Goal: Task Accomplishment & Management: Manage account settings

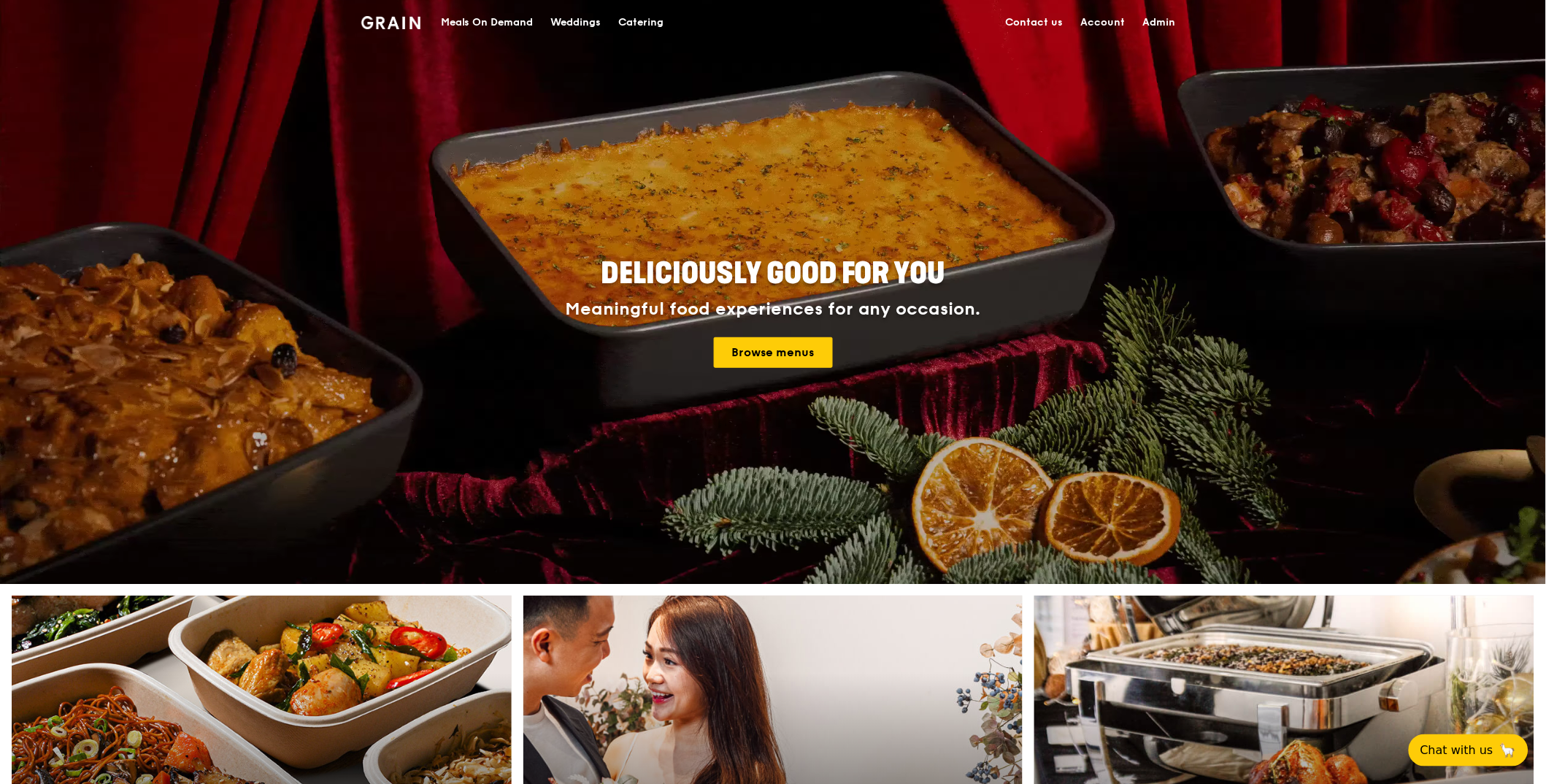
click at [518, 27] on div "Meals On Demand" at bounding box center [487, 23] width 93 height 44
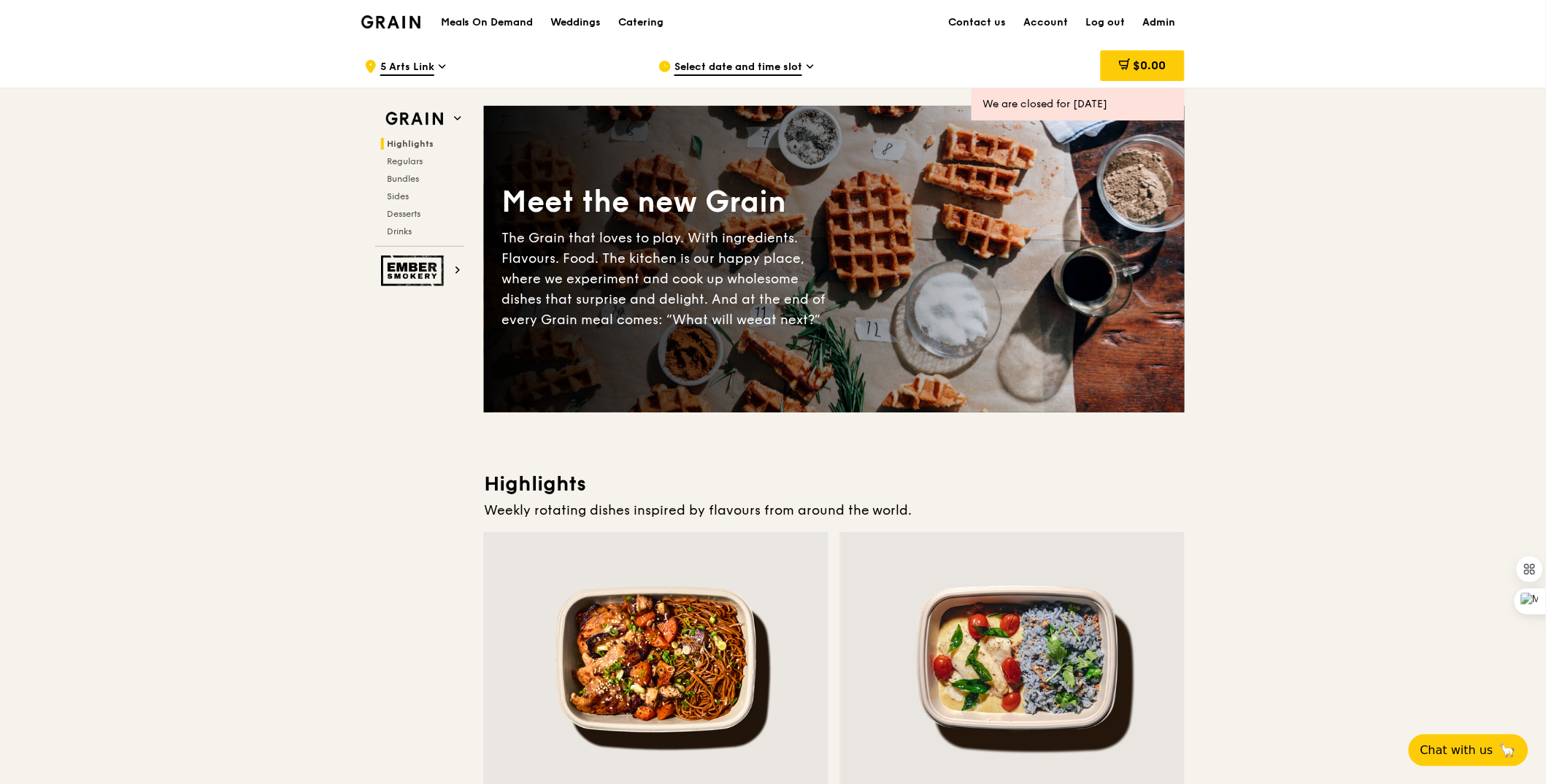
click at [1168, 22] on link "Admin" at bounding box center [1159, 23] width 51 height 44
select select "100"
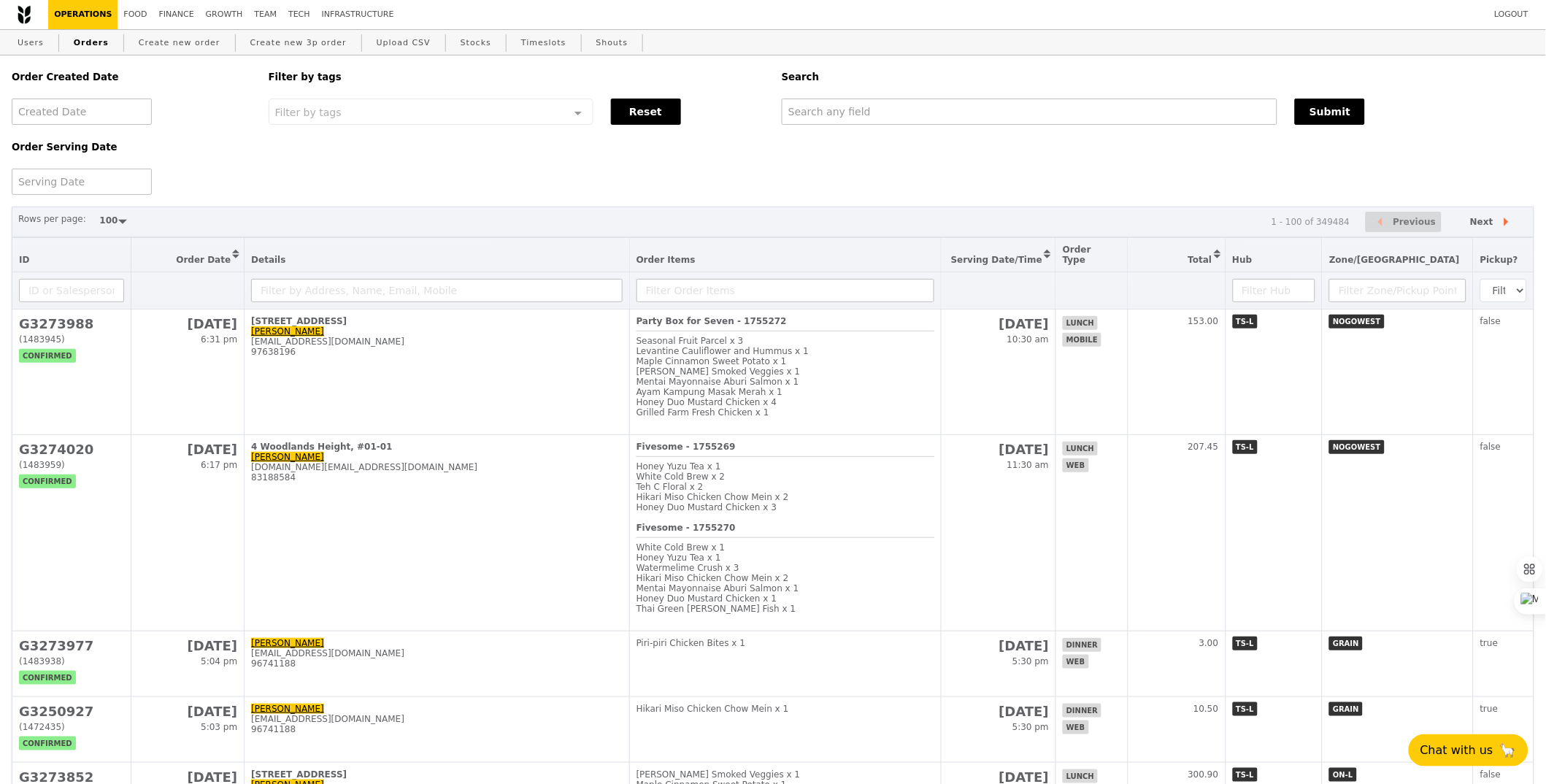
click at [1146, 134] on div "Order Created Date Order Serving Date Filter by tags Filter by tags Meal_Plan W…" at bounding box center [773, 125] width 1541 height 139
click at [1150, 129] on div "Order Created Date Order Serving Date Filter by tags Filter by tags Meal_Plan W…" at bounding box center [773, 125] width 1541 height 139
click at [1155, 121] on input "text" at bounding box center [1029, 112] width 495 height 26
paste input "daricew@nus.edu.sg"
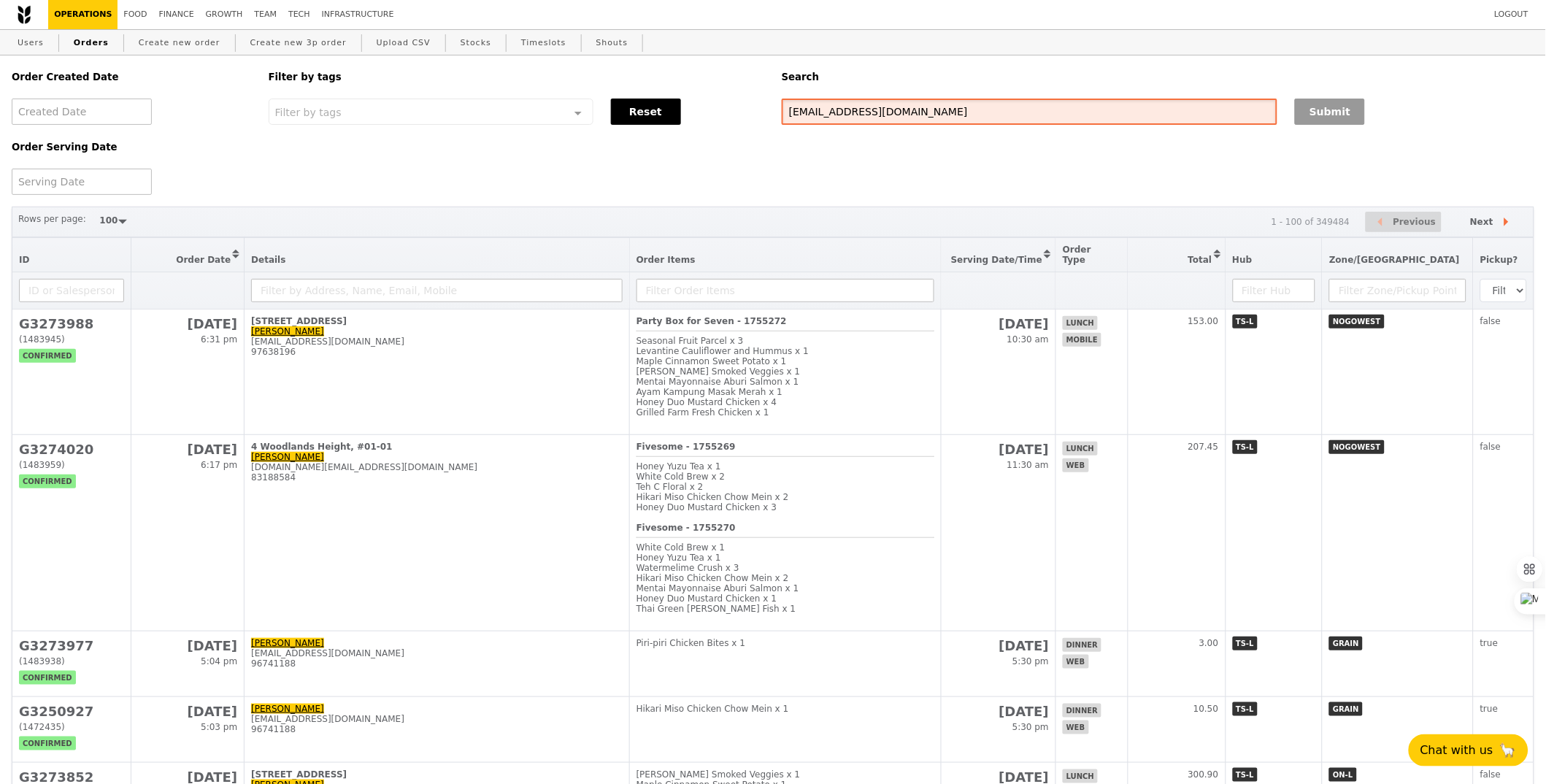
type input "daricew@nus.edu.sg"
click at [1319, 112] on button "Submit" at bounding box center [1330, 112] width 70 height 26
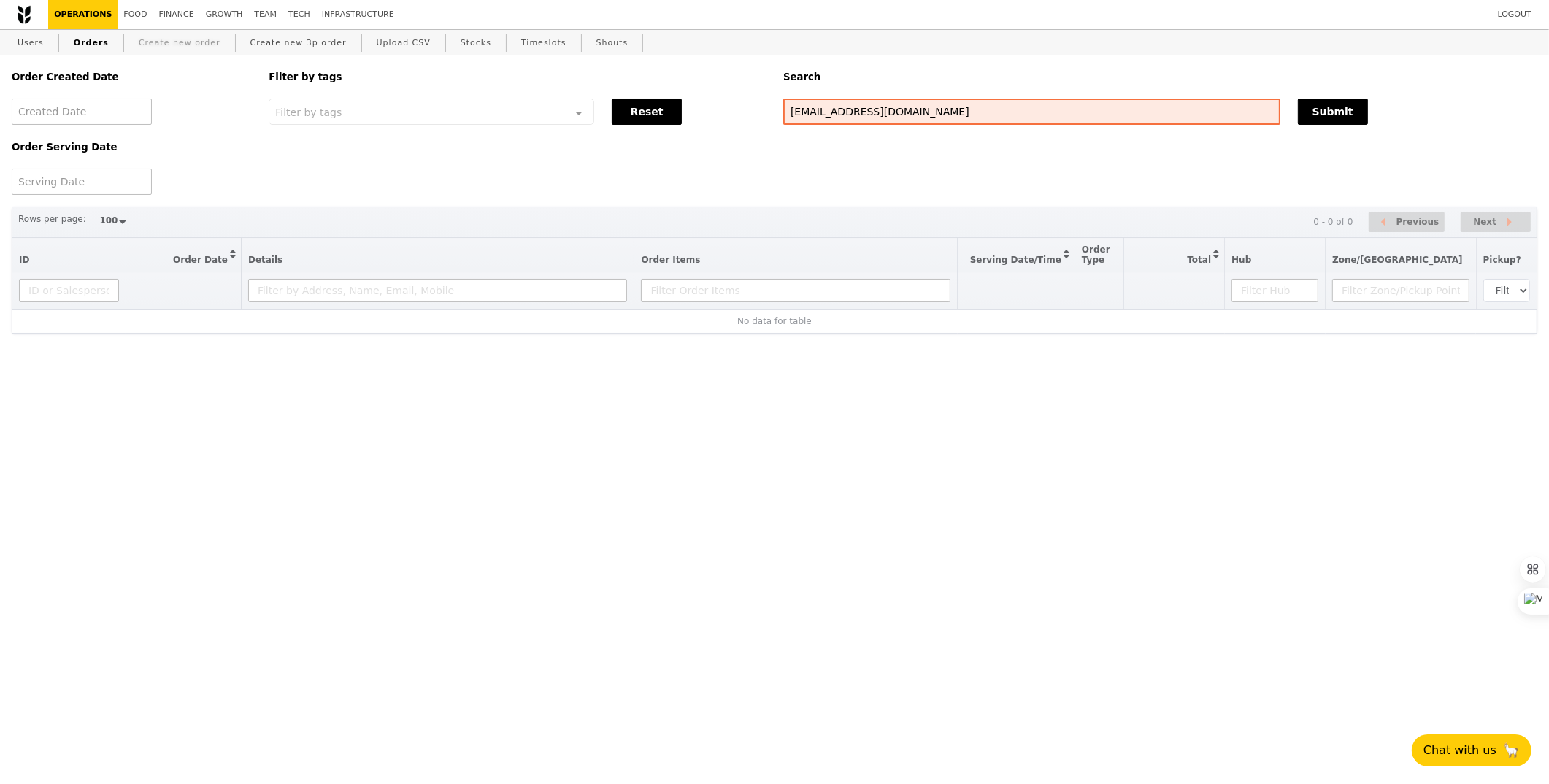
click at [146, 47] on link "Create new order" at bounding box center [179, 43] width 94 height 26
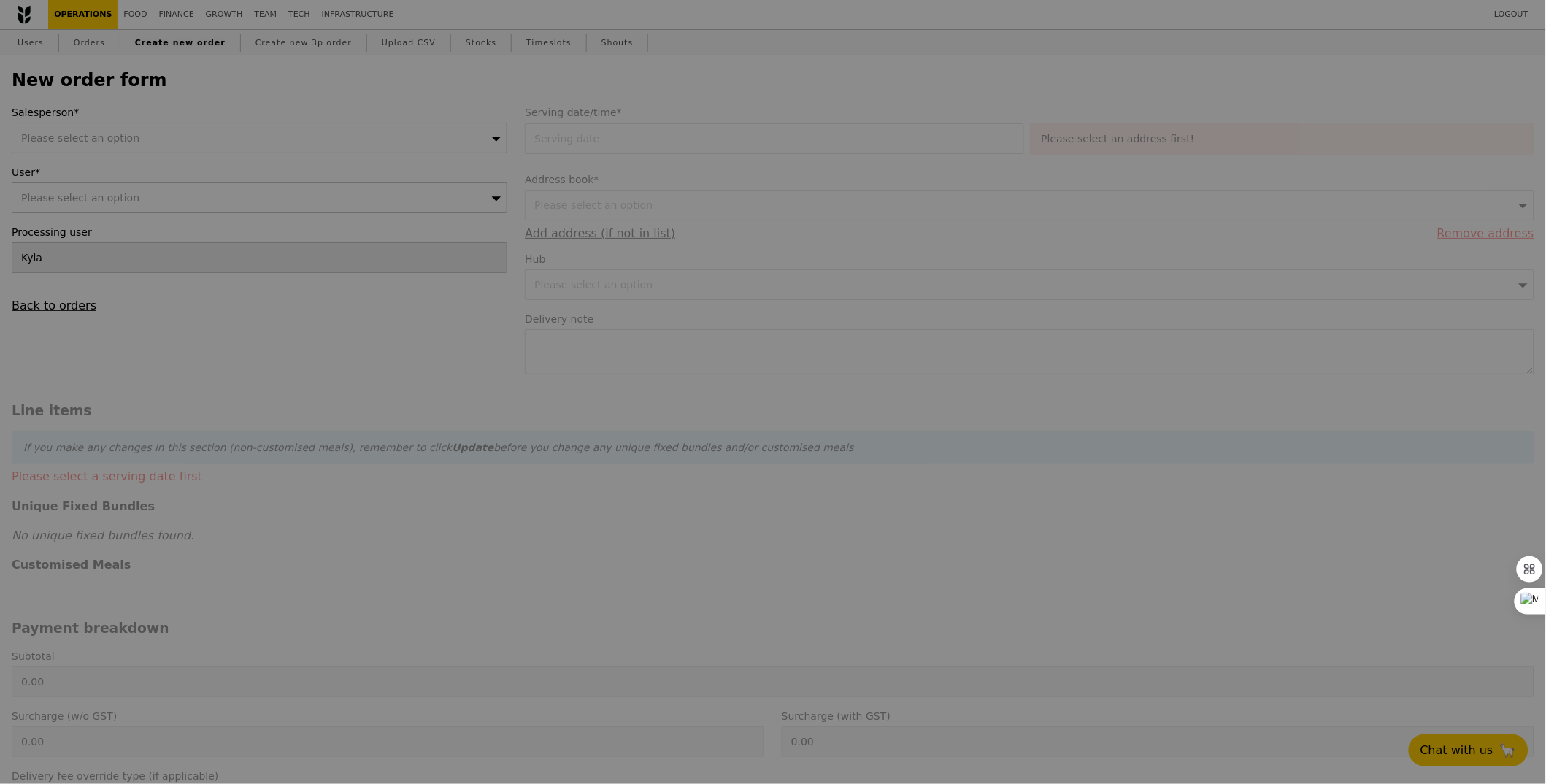
type input "Confirm"
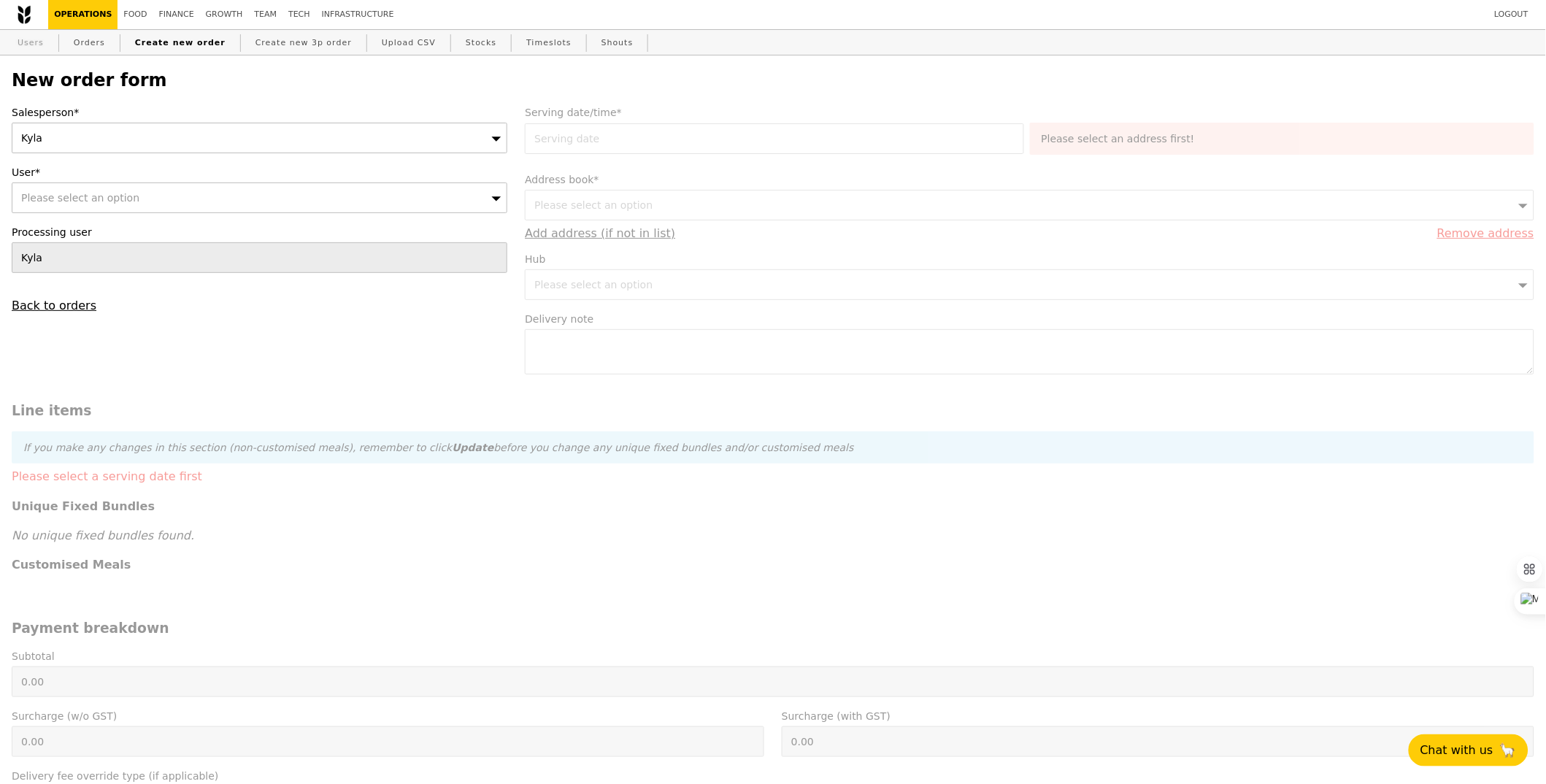
click at [26, 54] on link "Users" at bounding box center [30, 43] width 38 height 26
click at [164, 201] on div "Please select an option" at bounding box center [259, 198] width 495 height 31
type input "Confirm"
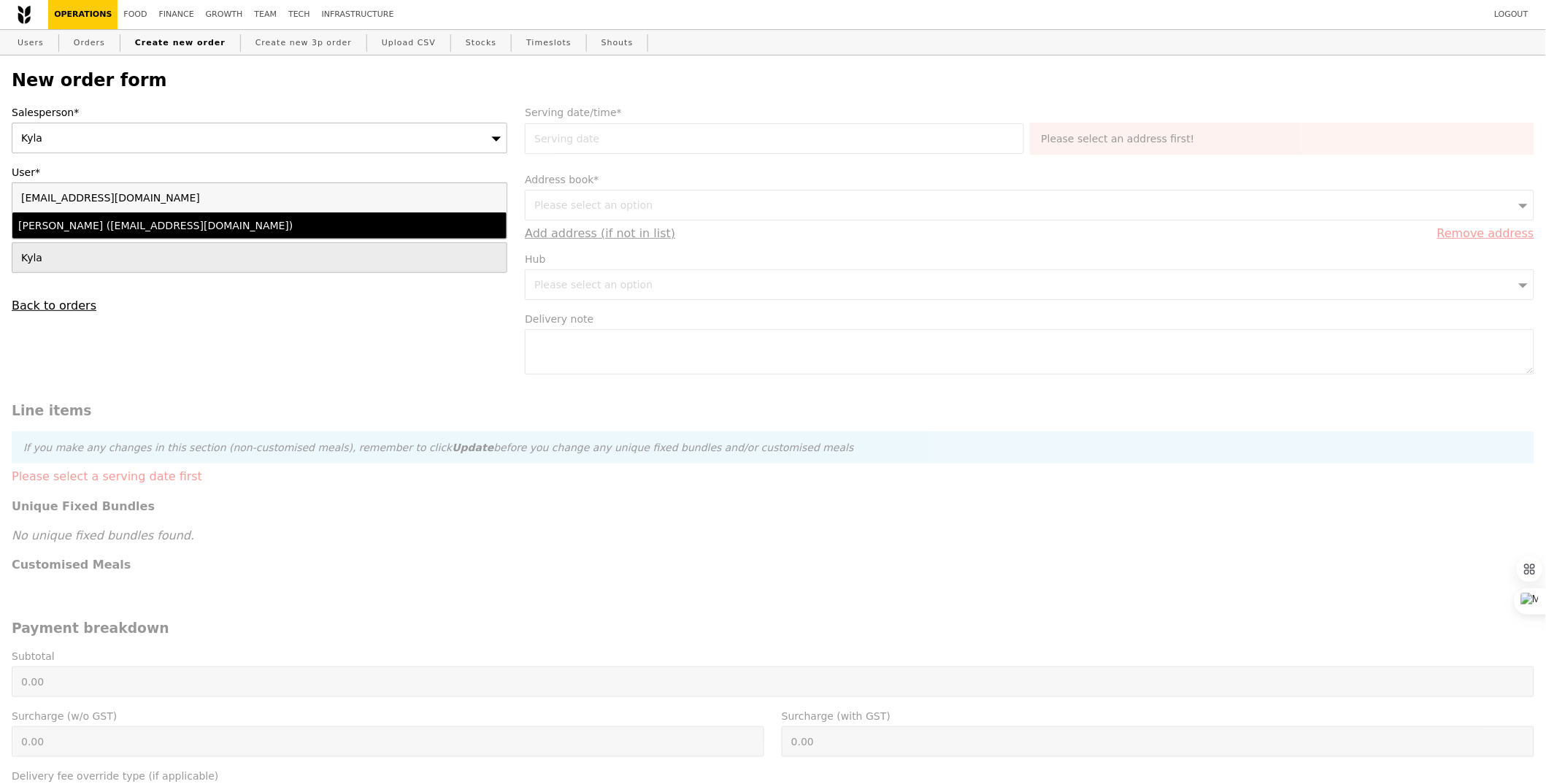
type input "[EMAIL_ADDRESS][DOMAIN_NAME]"
click at [123, 229] on div "Darice (daricew@nus.edu.sg)" at bounding box center [199, 225] width 362 height 14
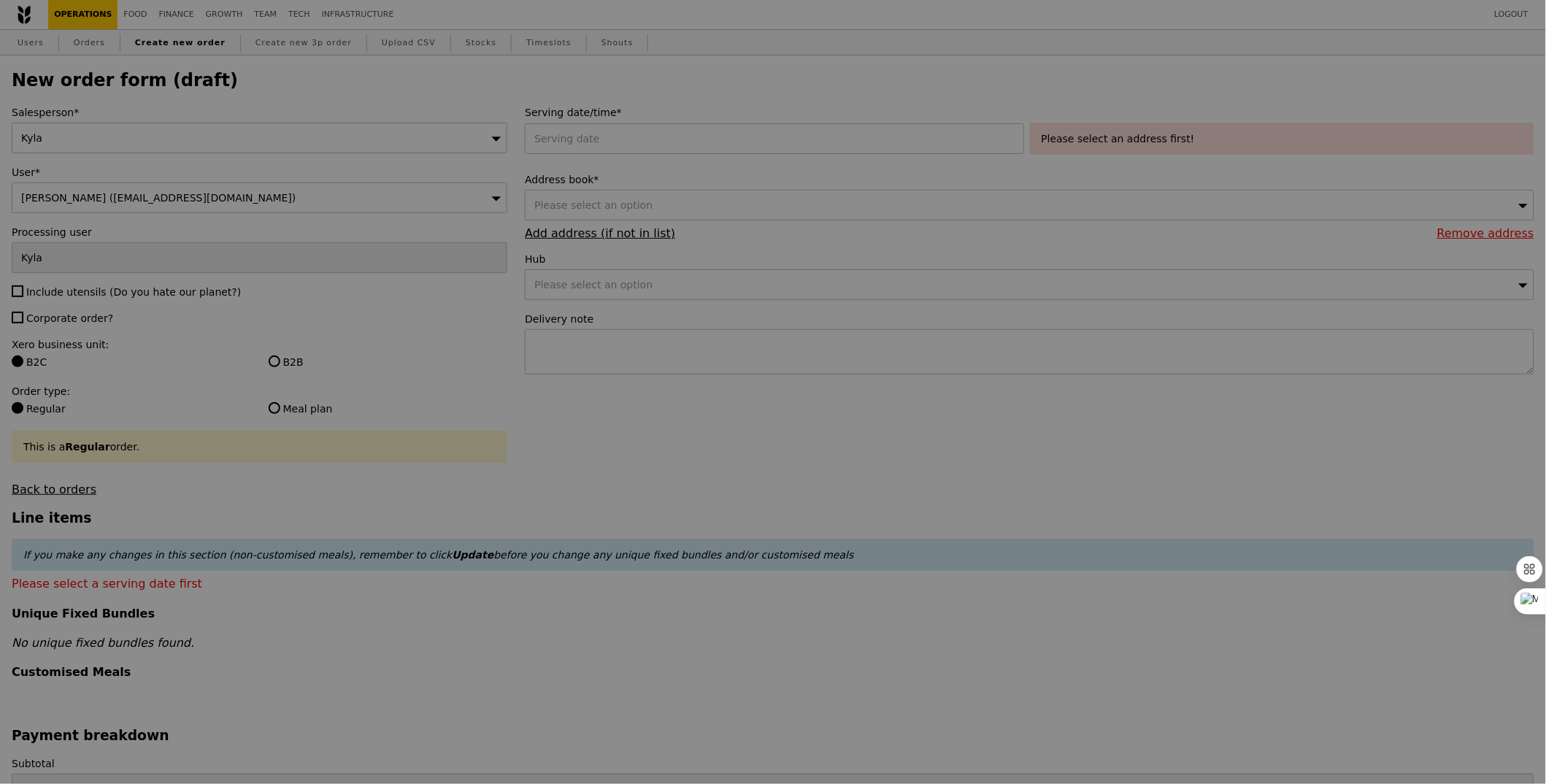
type input "Confirm"
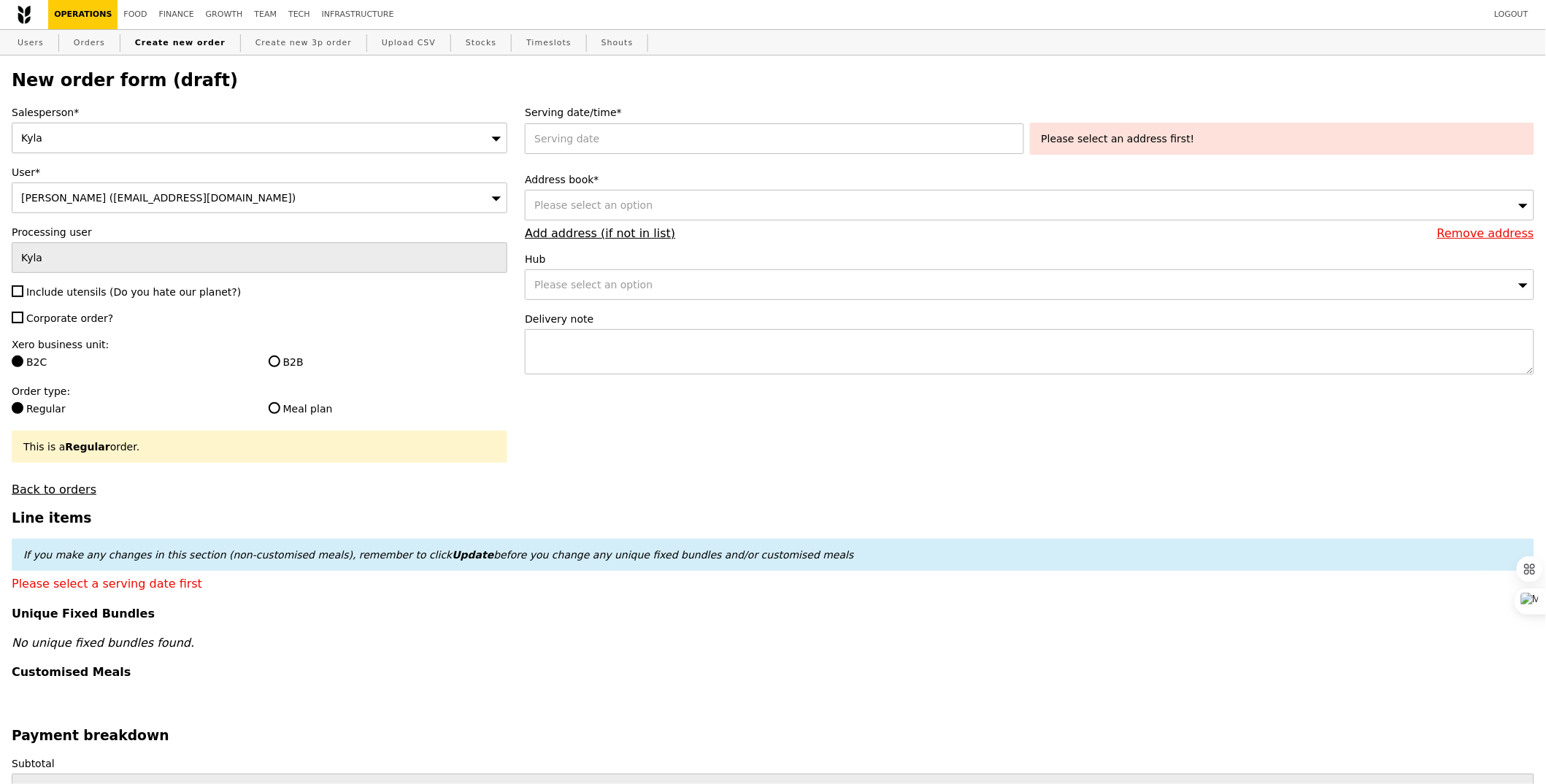
click at [70, 290] on span "Include utensils (Do you hate our planet?)" at bounding box center [133, 291] width 215 height 11
click at [23, 290] on input "Include utensils (Do you hate our planet?)" at bounding box center [17, 291] width 11 height 11
checkbox input "true"
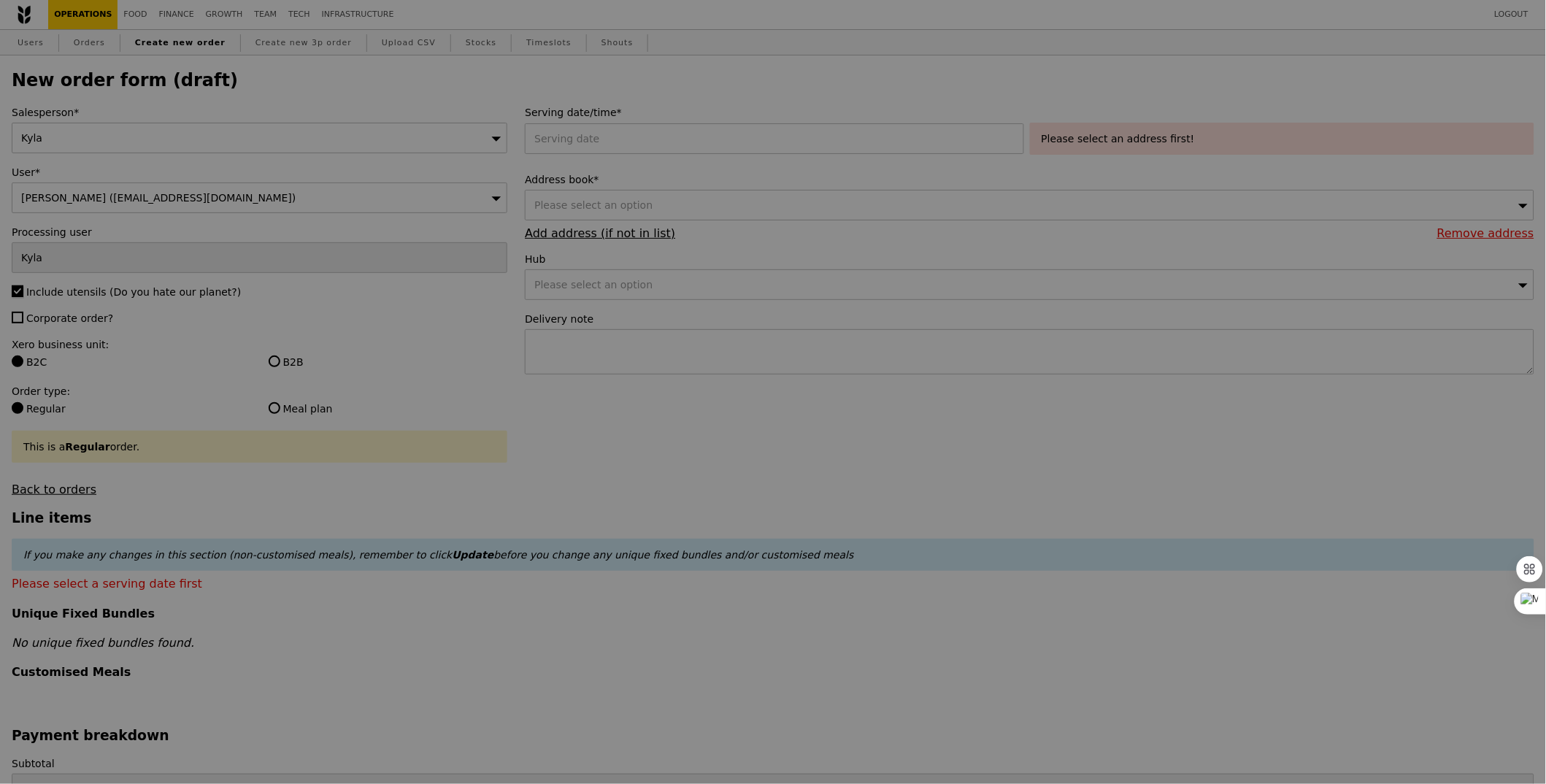
type input "Confirm"
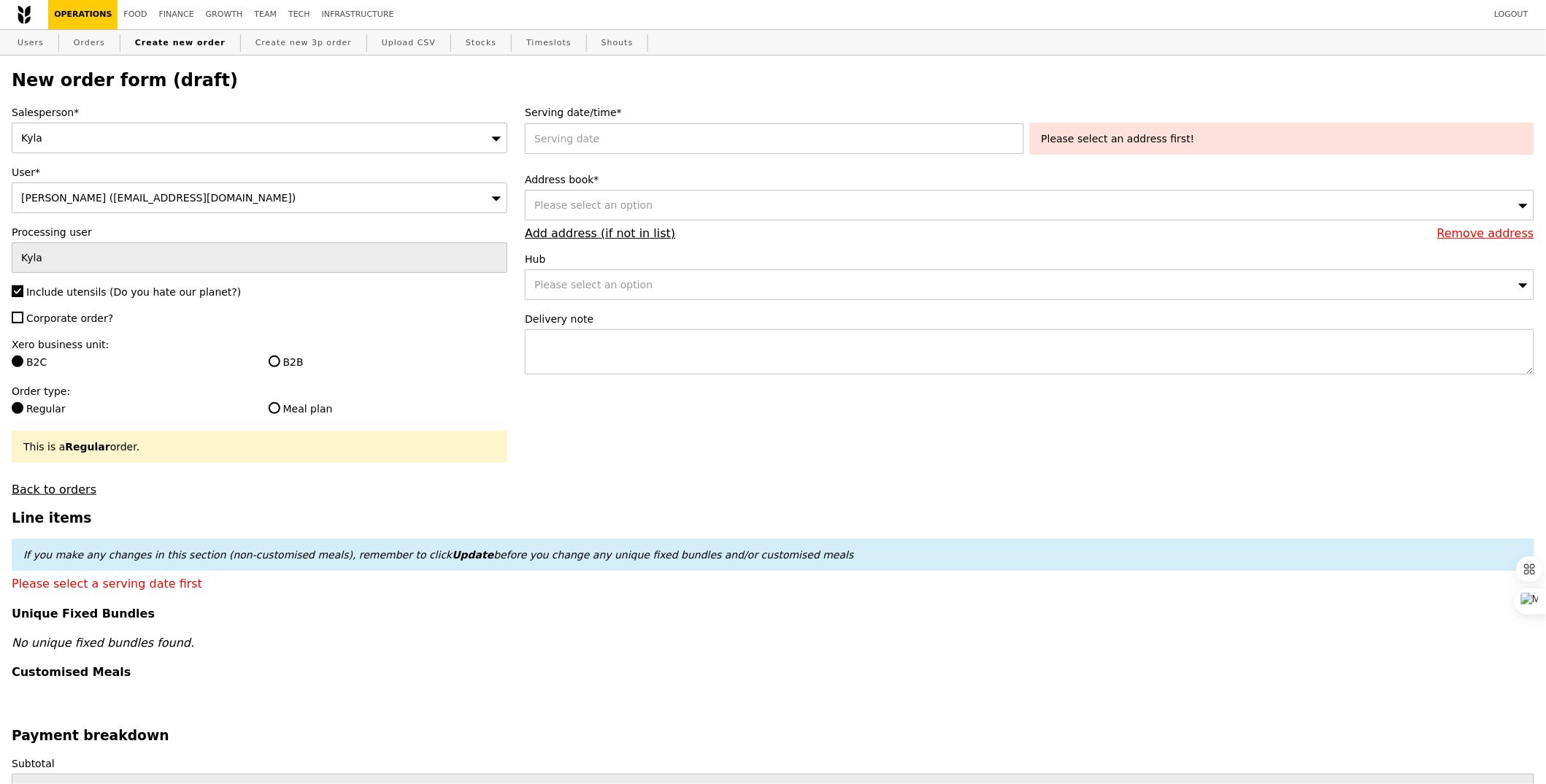
click at [66, 318] on span "Corporate order?" at bounding box center [69, 317] width 87 height 11
click at [23, 318] on input "Corporate order?" at bounding box center [17, 317] width 11 height 11
checkbox input "true"
click at [304, 369] on label "B2B" at bounding box center [388, 362] width 240 height 14
click at [281, 367] on input "B2B" at bounding box center [274, 360] width 11 height 11
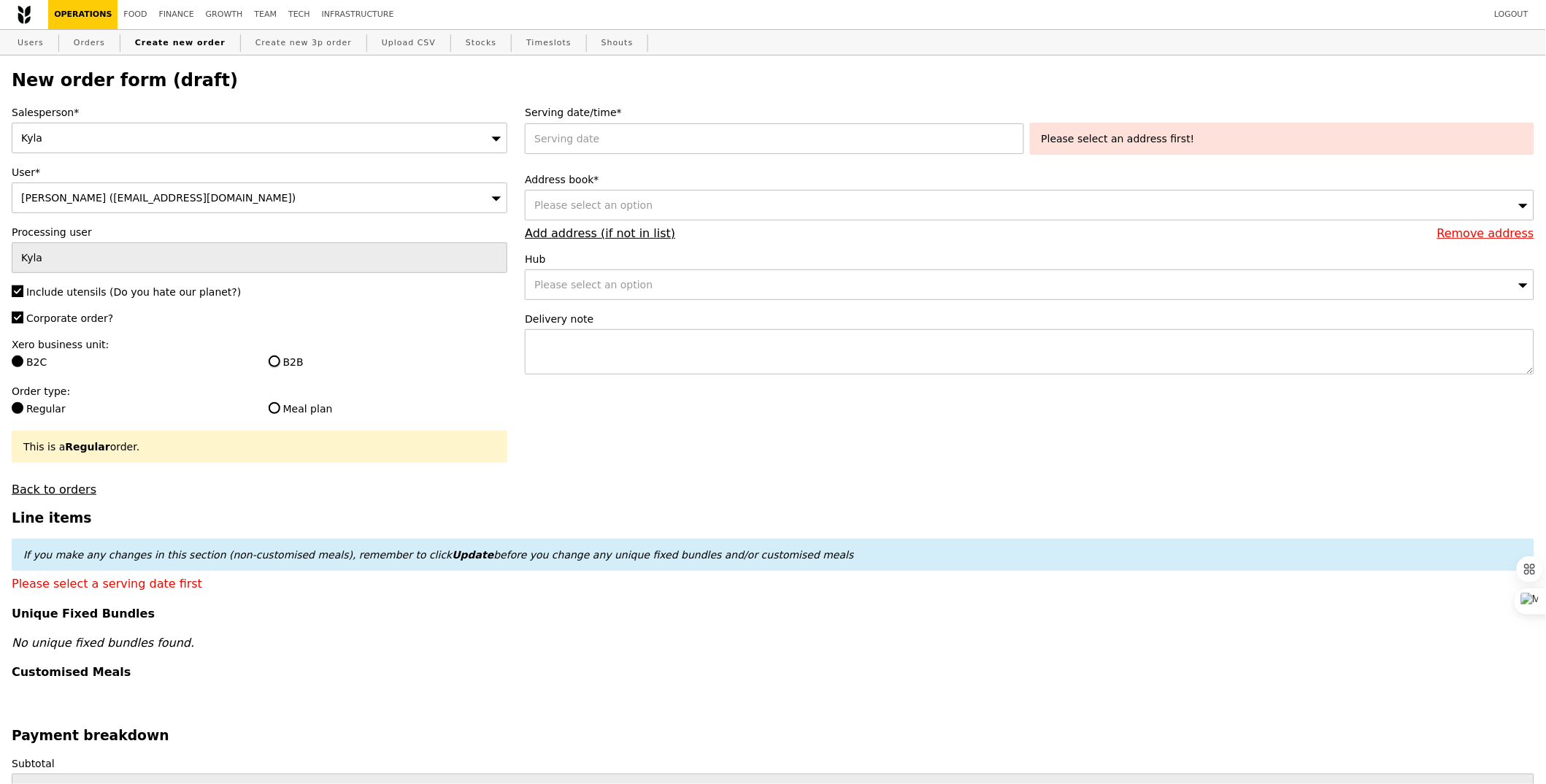
radio input "true"
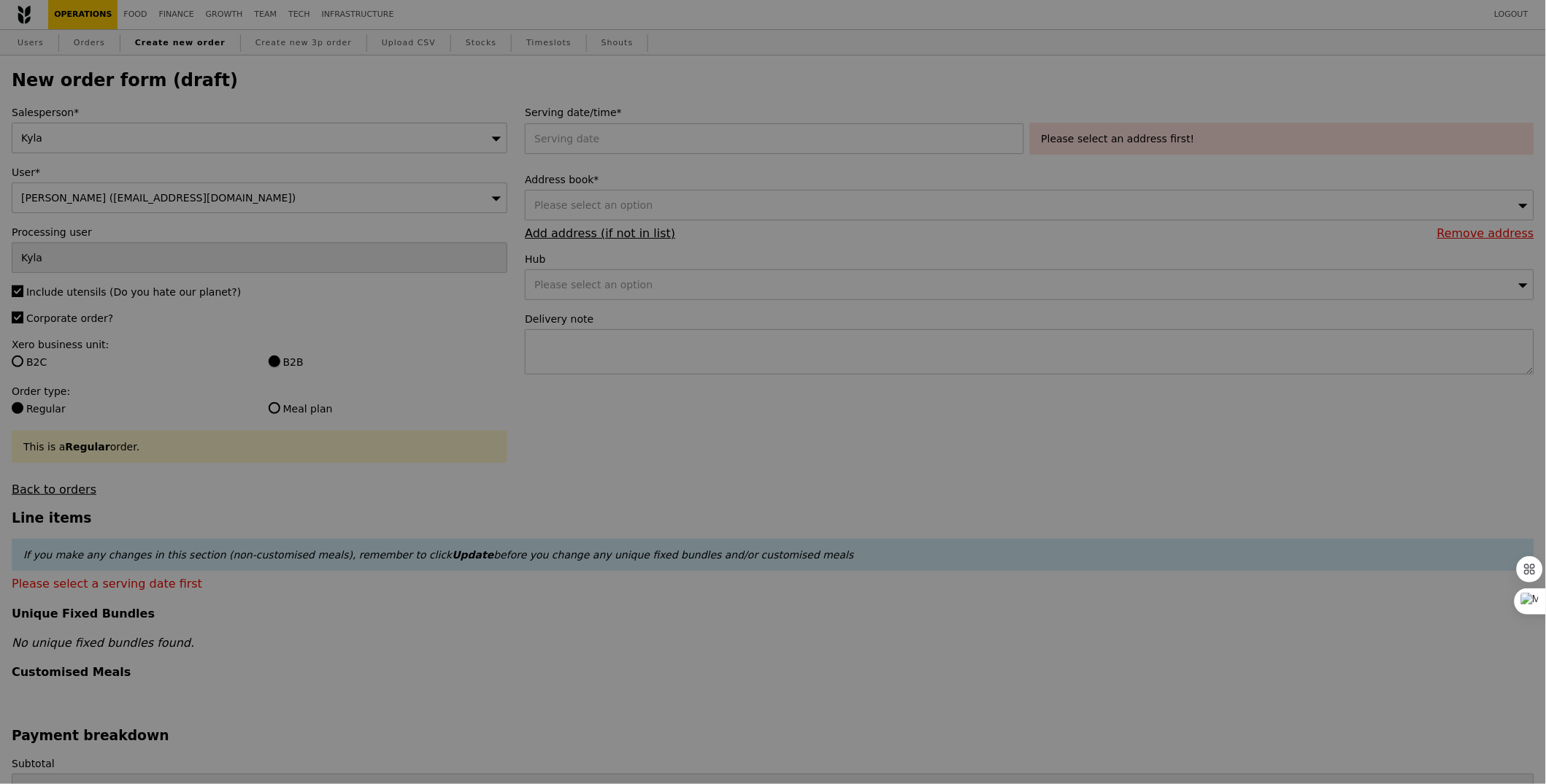
type input "Confirm"
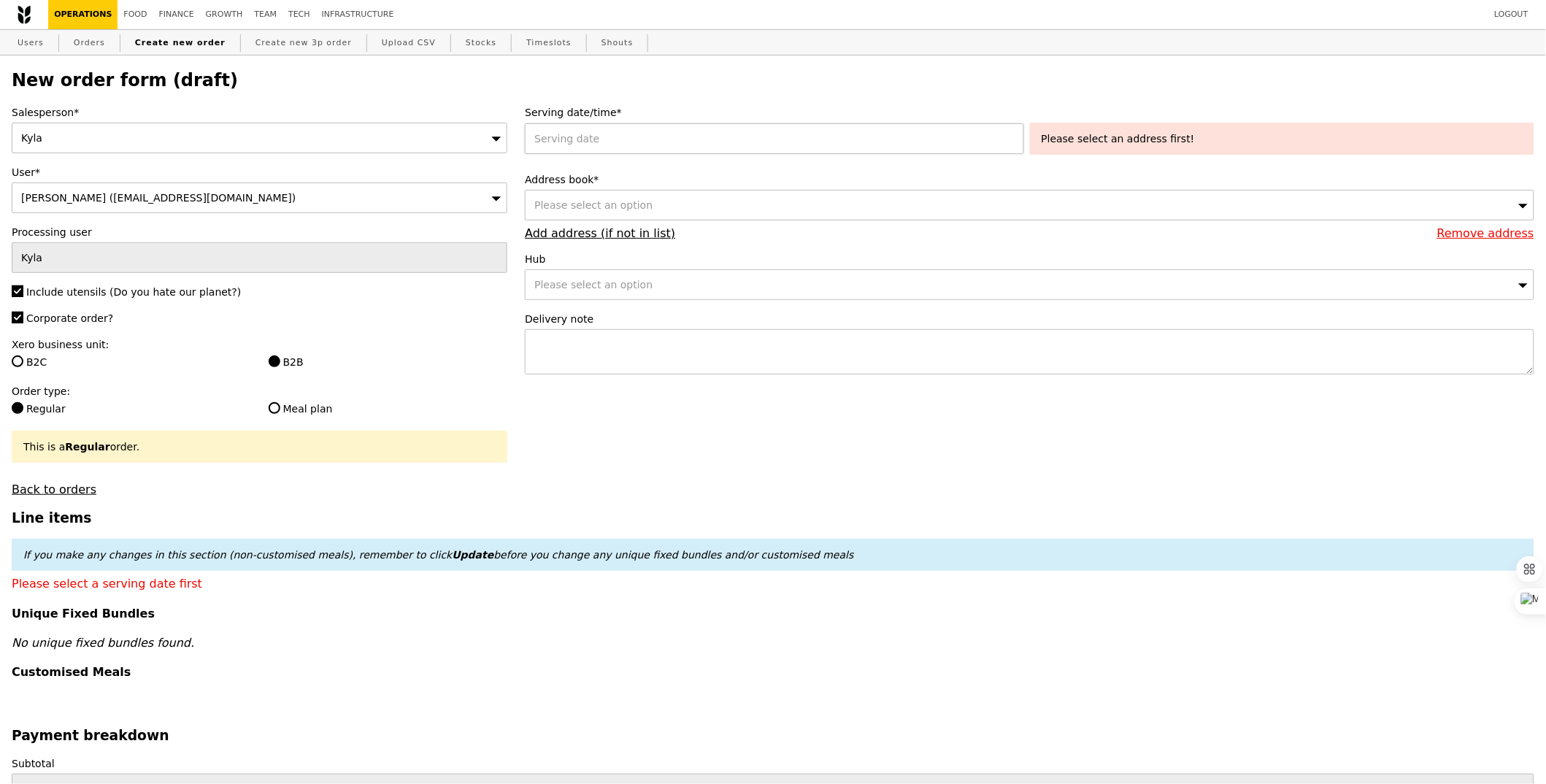
click at [675, 139] on div at bounding box center [777, 139] width 505 height 31
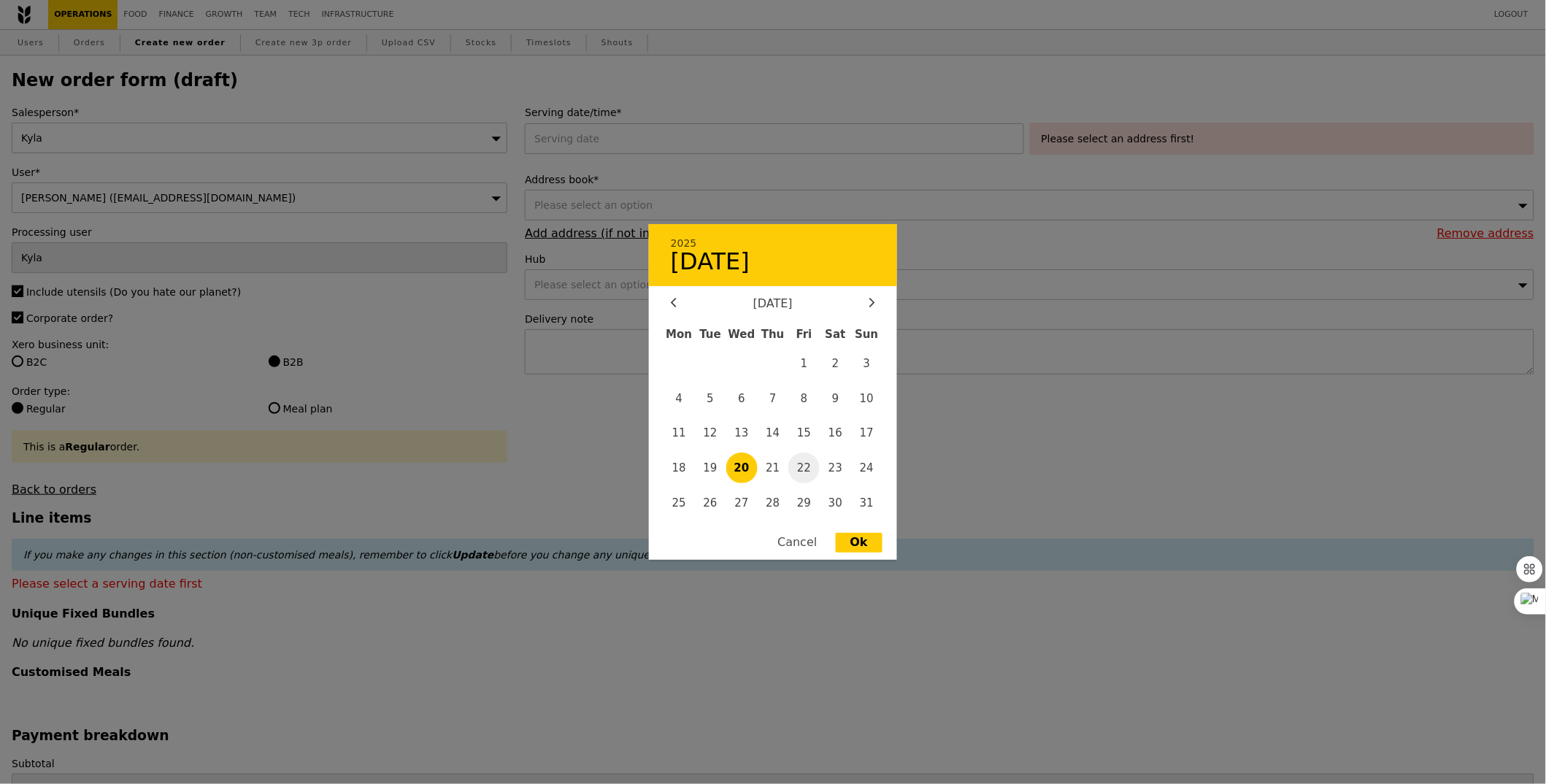
click at [799, 468] on span "22" at bounding box center [805, 468] width 32 height 32
type input "[DATE]"
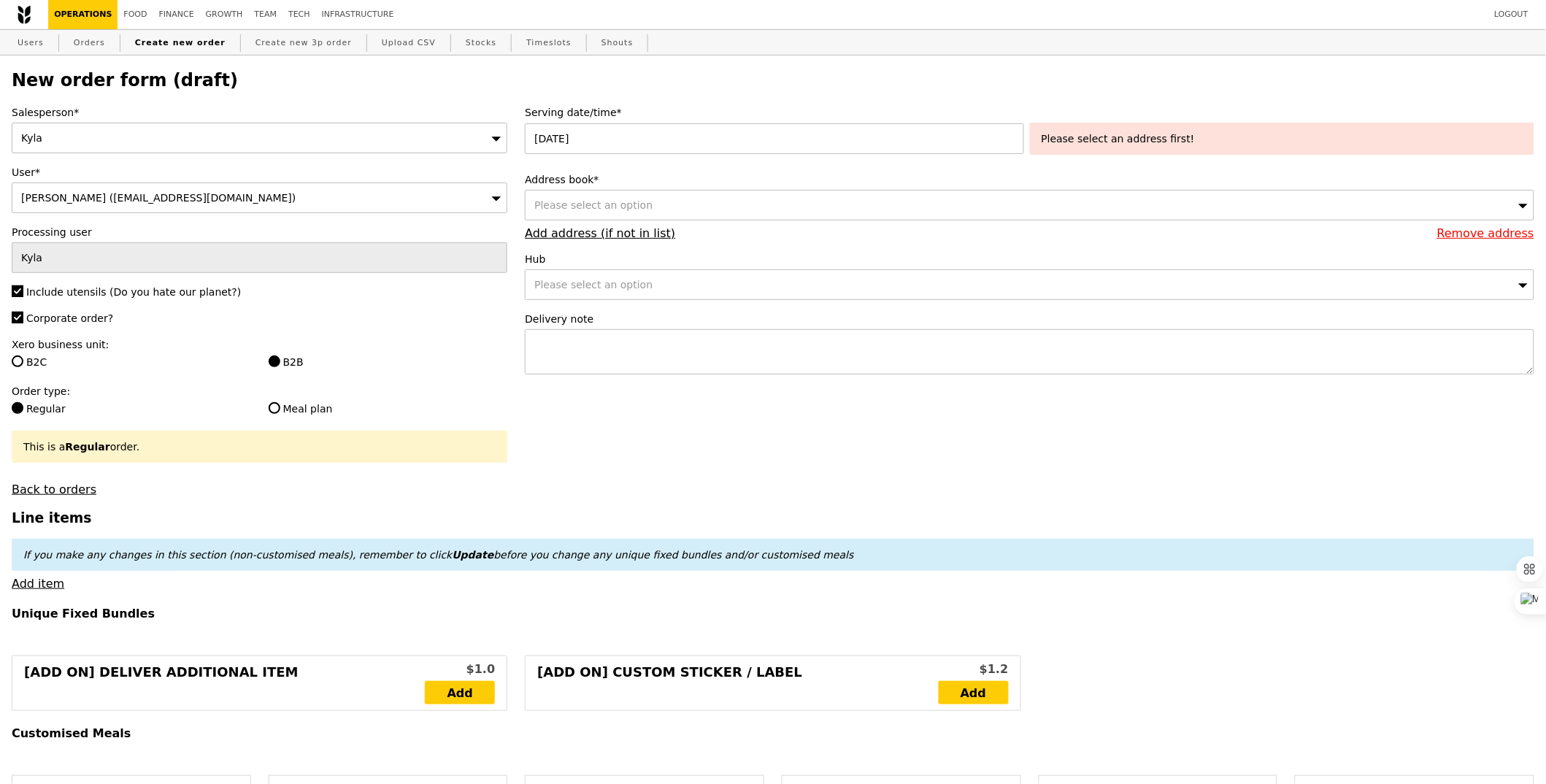
click at [1078, 146] on div "Please select an address first!" at bounding box center [1282, 139] width 505 height 32
click at [1084, 140] on div "Please select an address first!" at bounding box center [1282, 138] width 481 height 14
click at [722, 204] on div "Please select an option" at bounding box center [1029, 205] width 1010 height 31
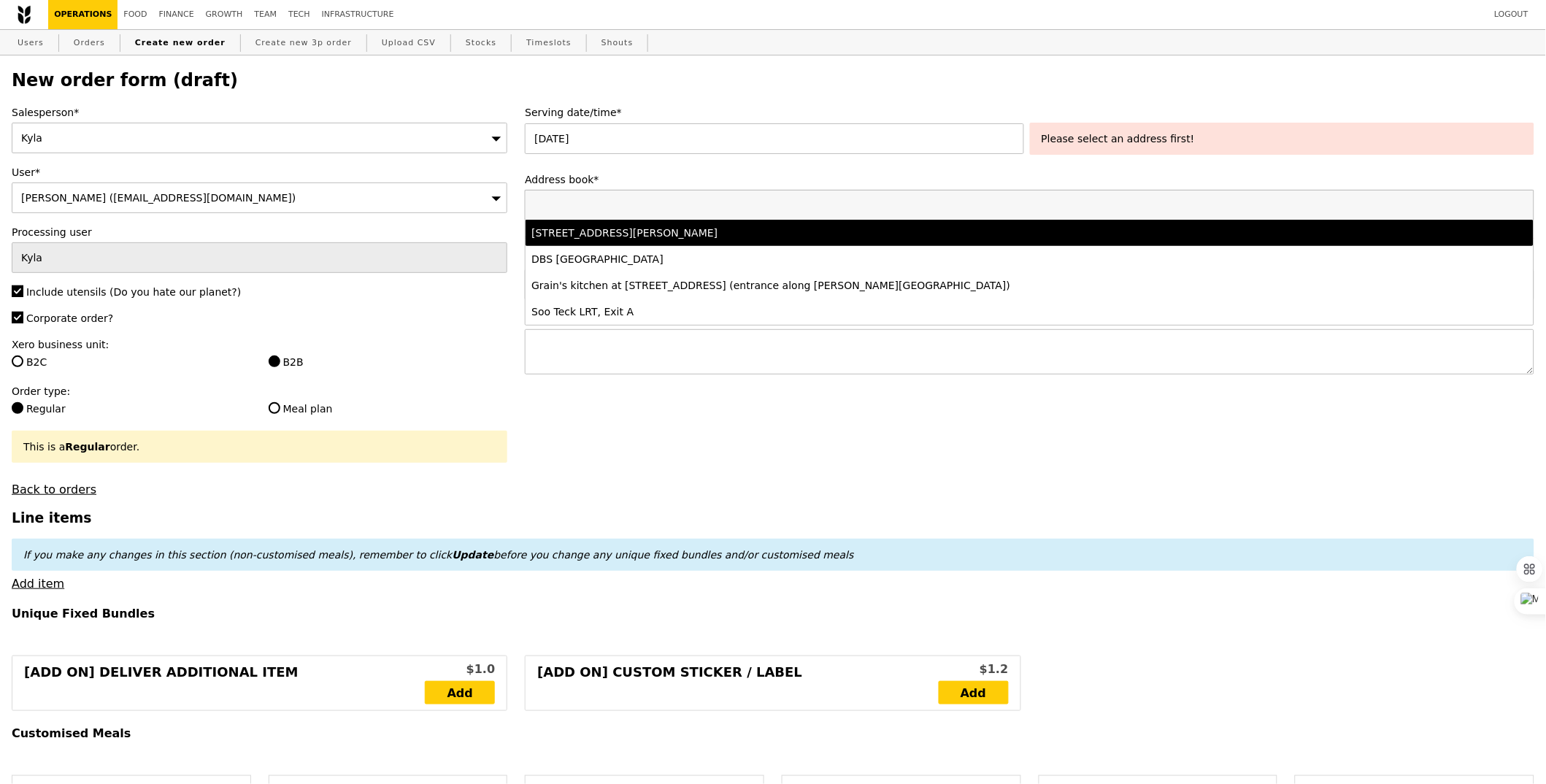
click at [710, 231] on div "21 Heng Mui Keng Terrace, #Level 1-, Singapore 119613" at bounding box center [905, 232] width 747 height 14
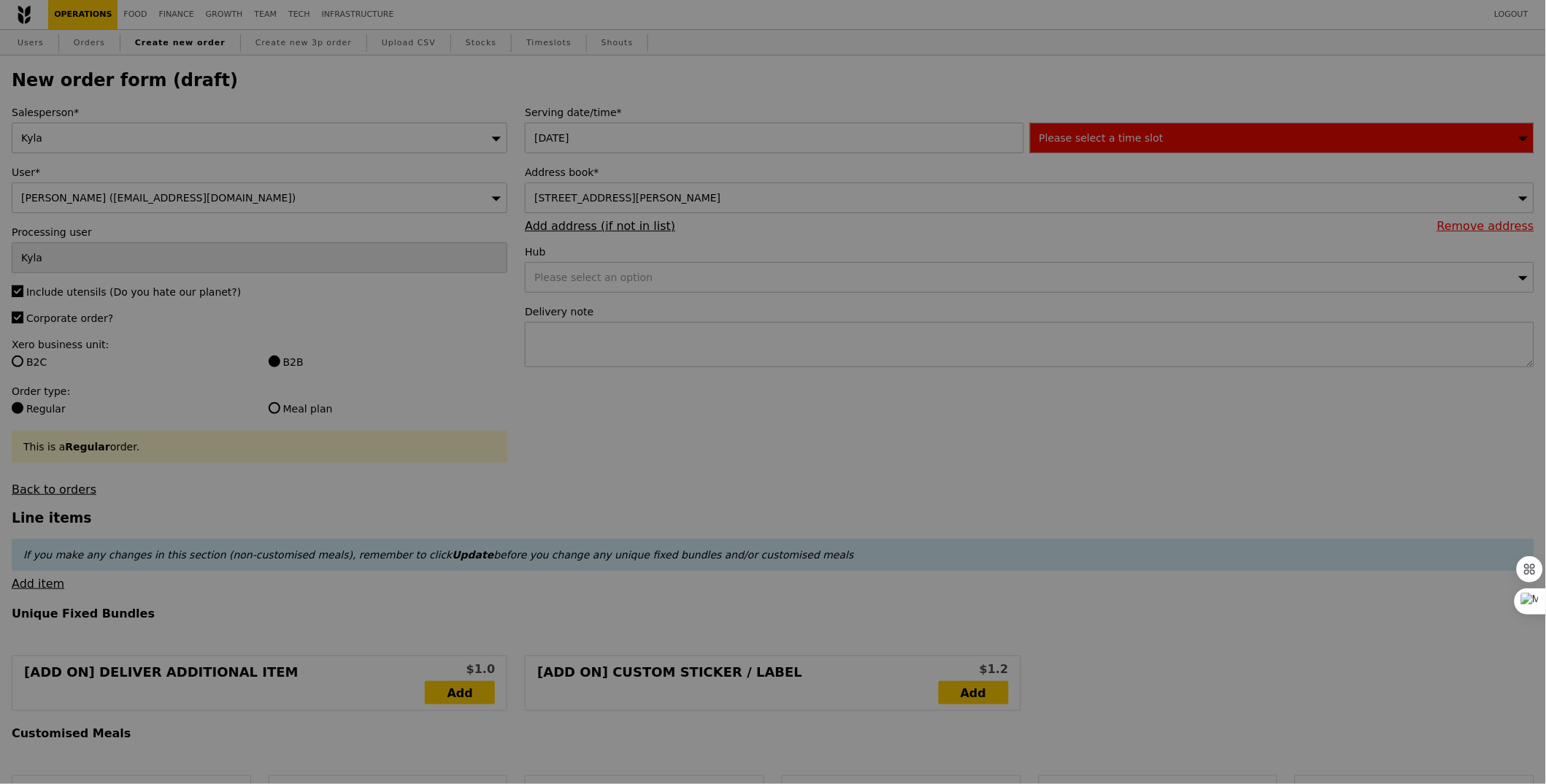
type input "Confirm"
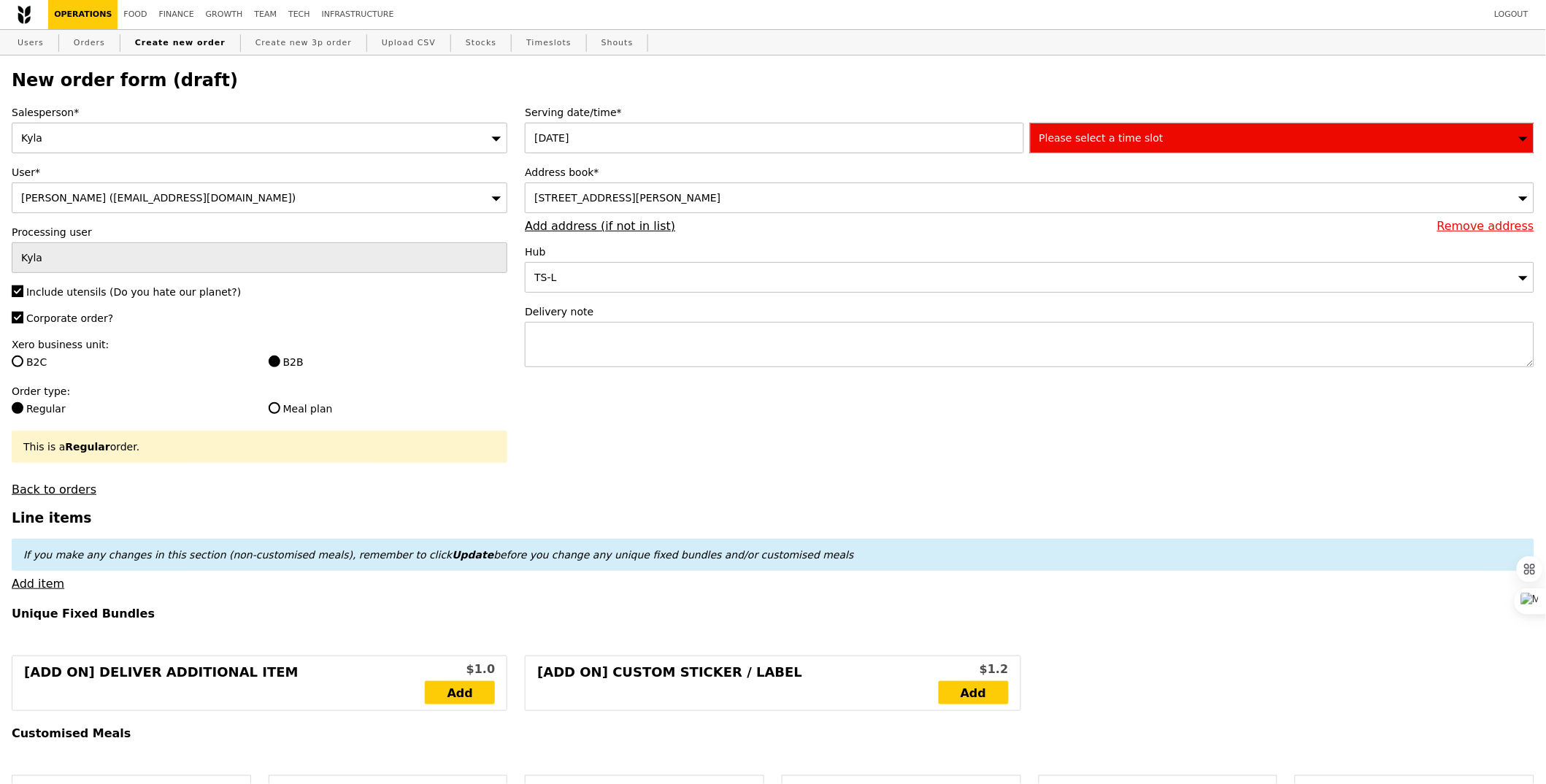
click at [1106, 133] on span "Please select a time slot" at bounding box center [1102, 137] width 124 height 11
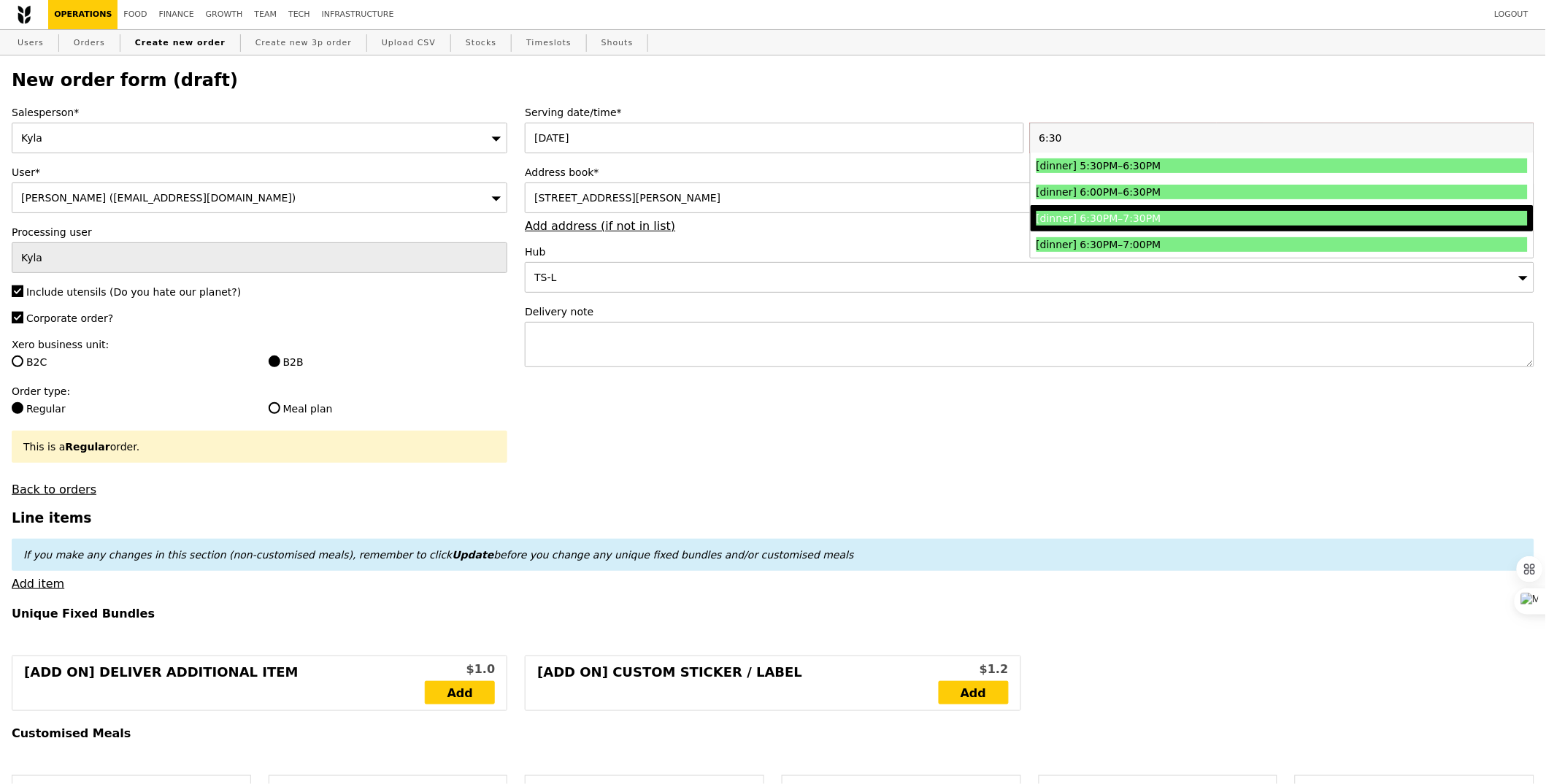
type input "6:30"
click at [1201, 218] on div "[dinner] 6:30PM–7:30PM" at bounding box center [1221, 218] width 369 height 14
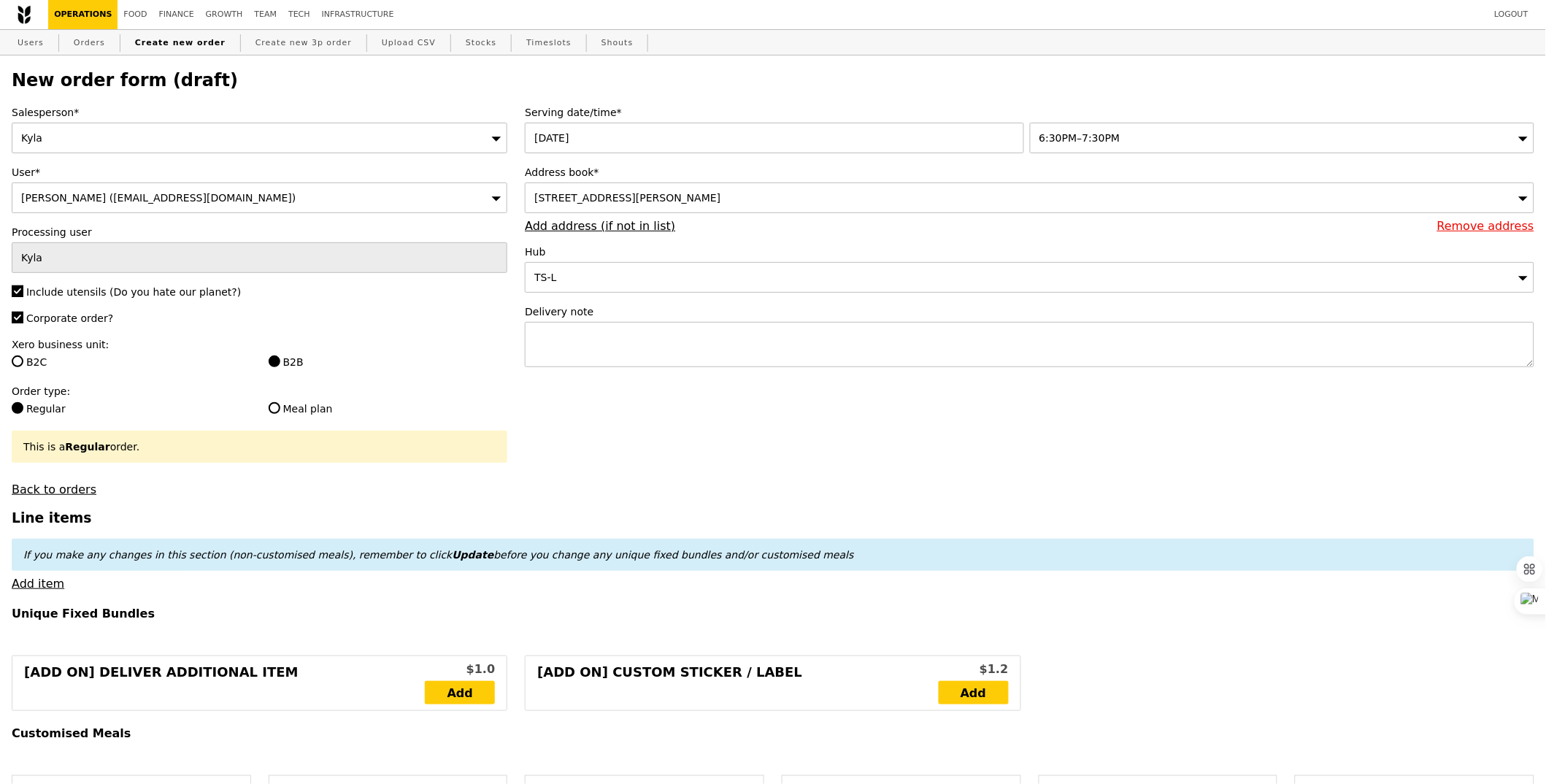
type input "Confirm"
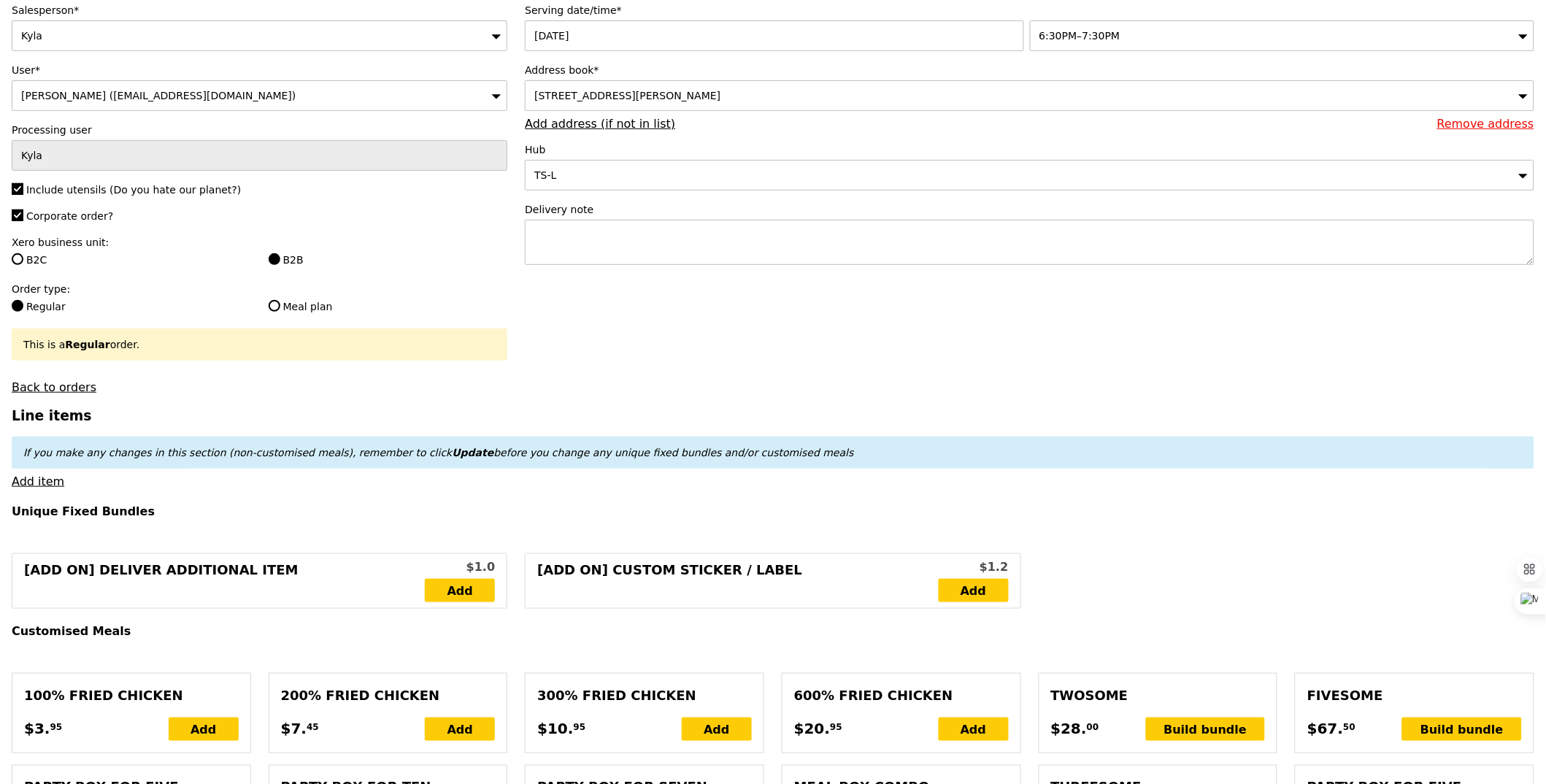
scroll to position [192, 0]
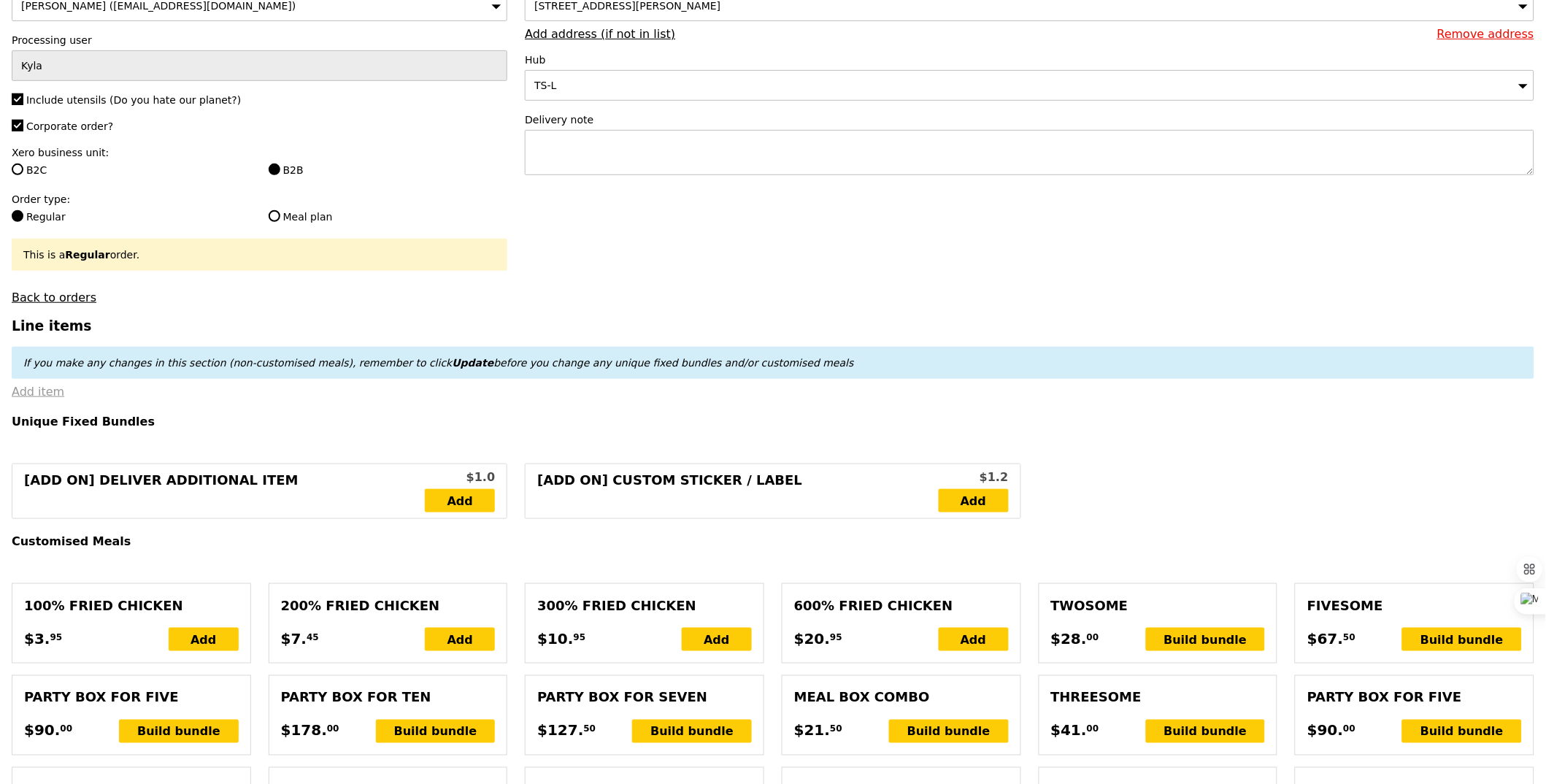
click at [47, 397] on link "Add item" at bounding box center [38, 391] width 53 height 14
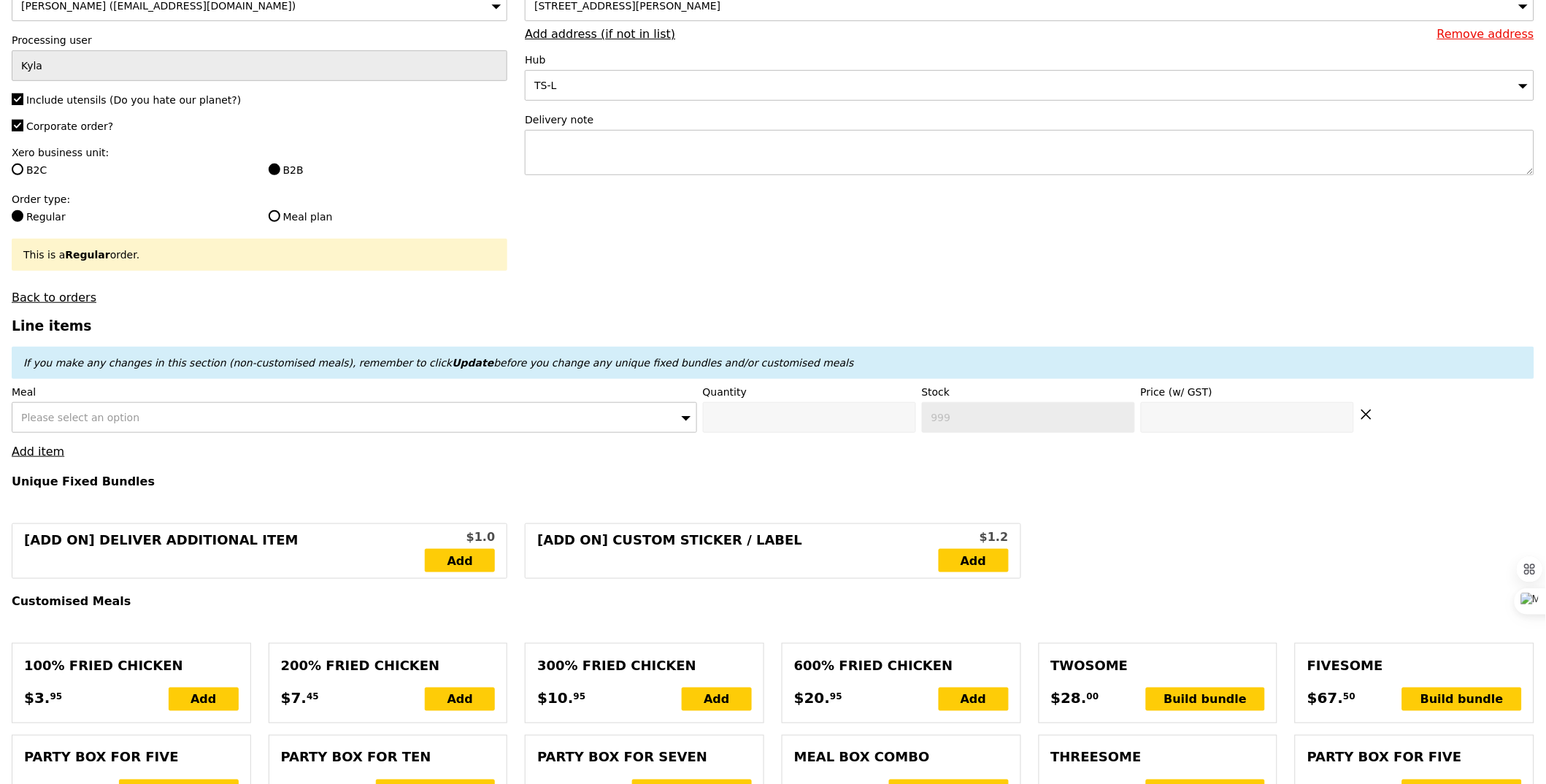
click at [117, 416] on span "Please select an option" at bounding box center [80, 417] width 118 height 11
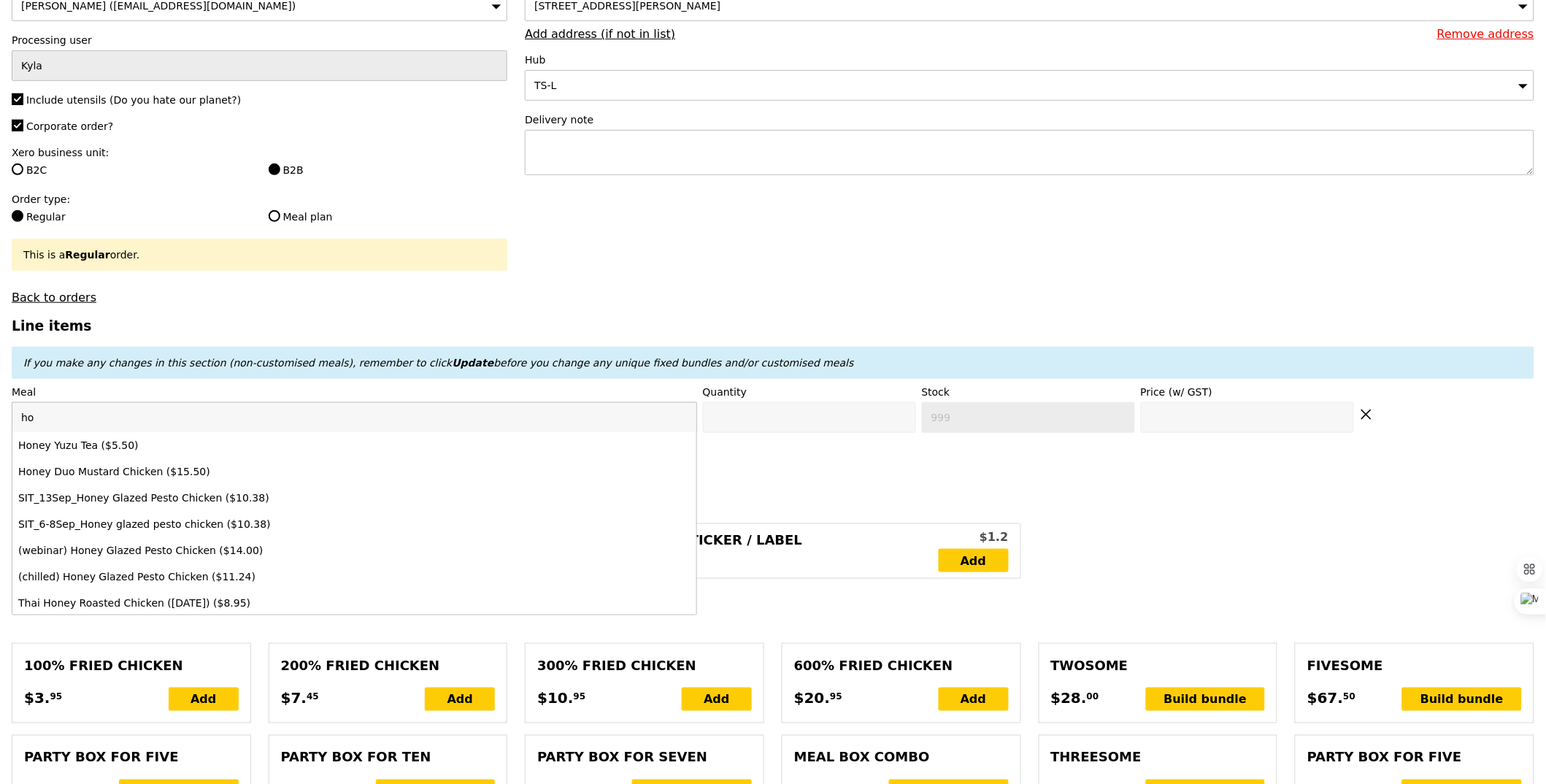
type input "h"
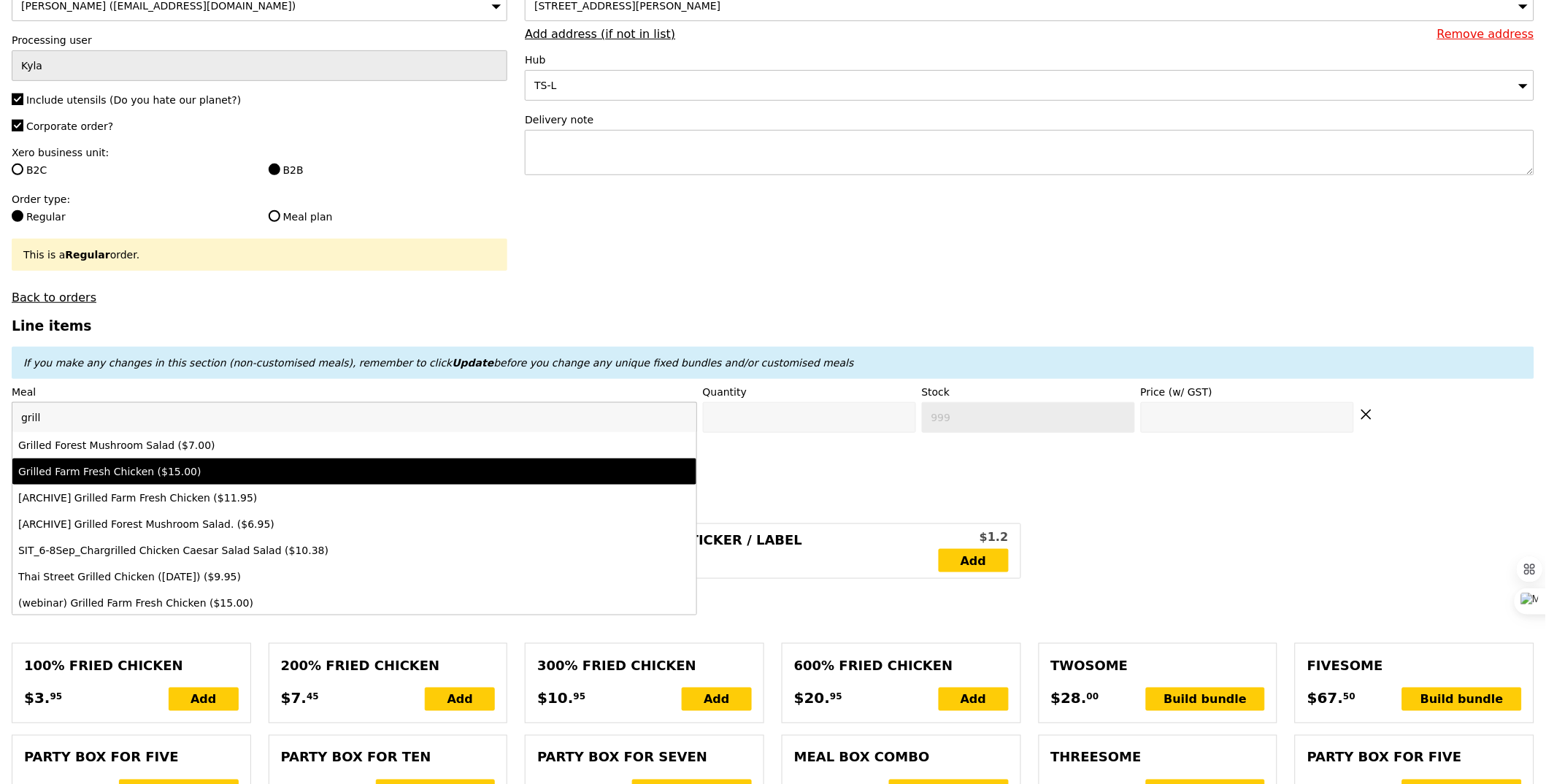
type input "grill"
click at [234, 468] on div "Grilled Farm Fresh Chicken ($15.00)" at bounding box center [270, 471] width 505 height 14
type input "Confirm anyway"
type input "0"
type input "468"
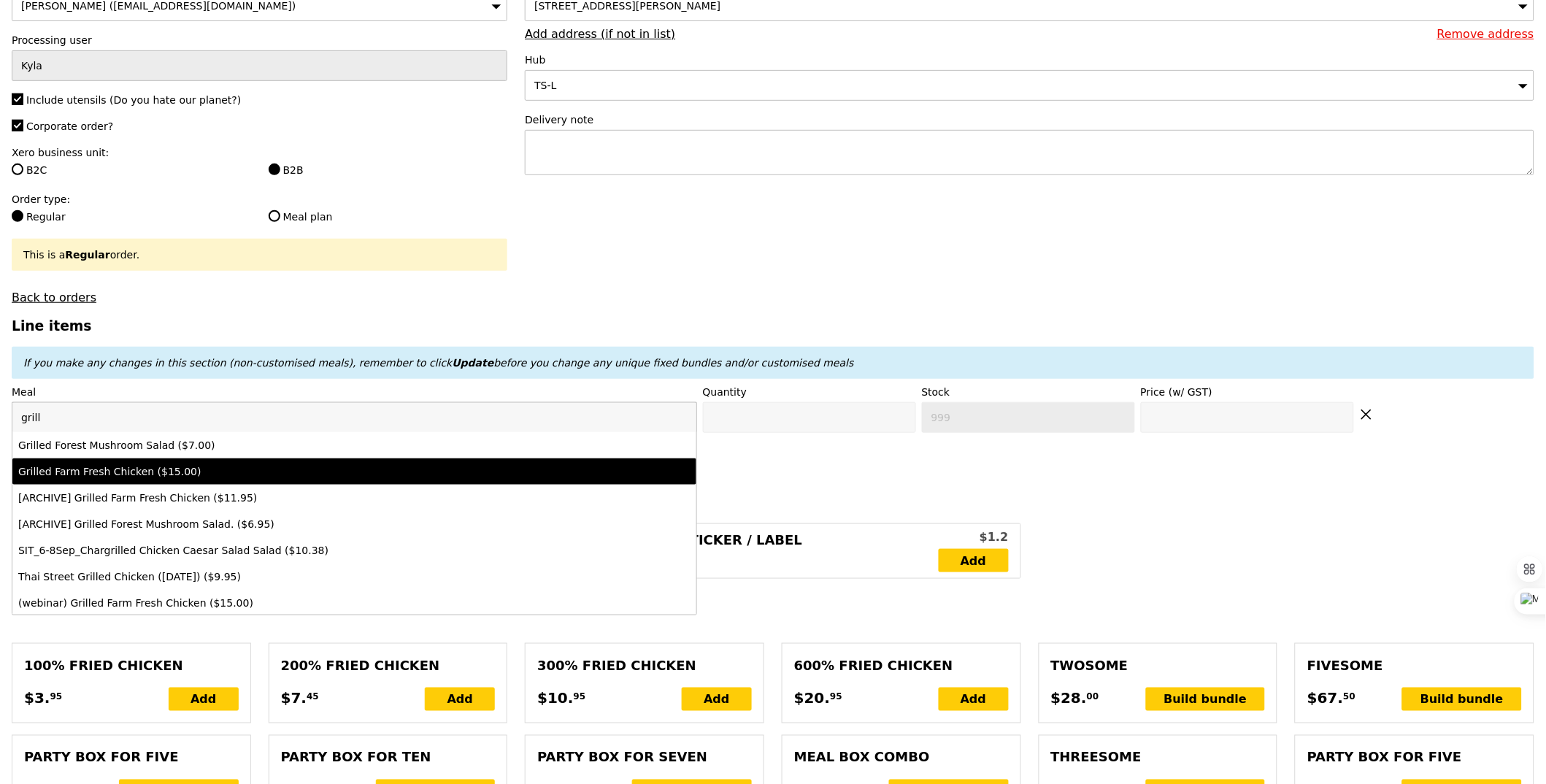
type input "15.0"
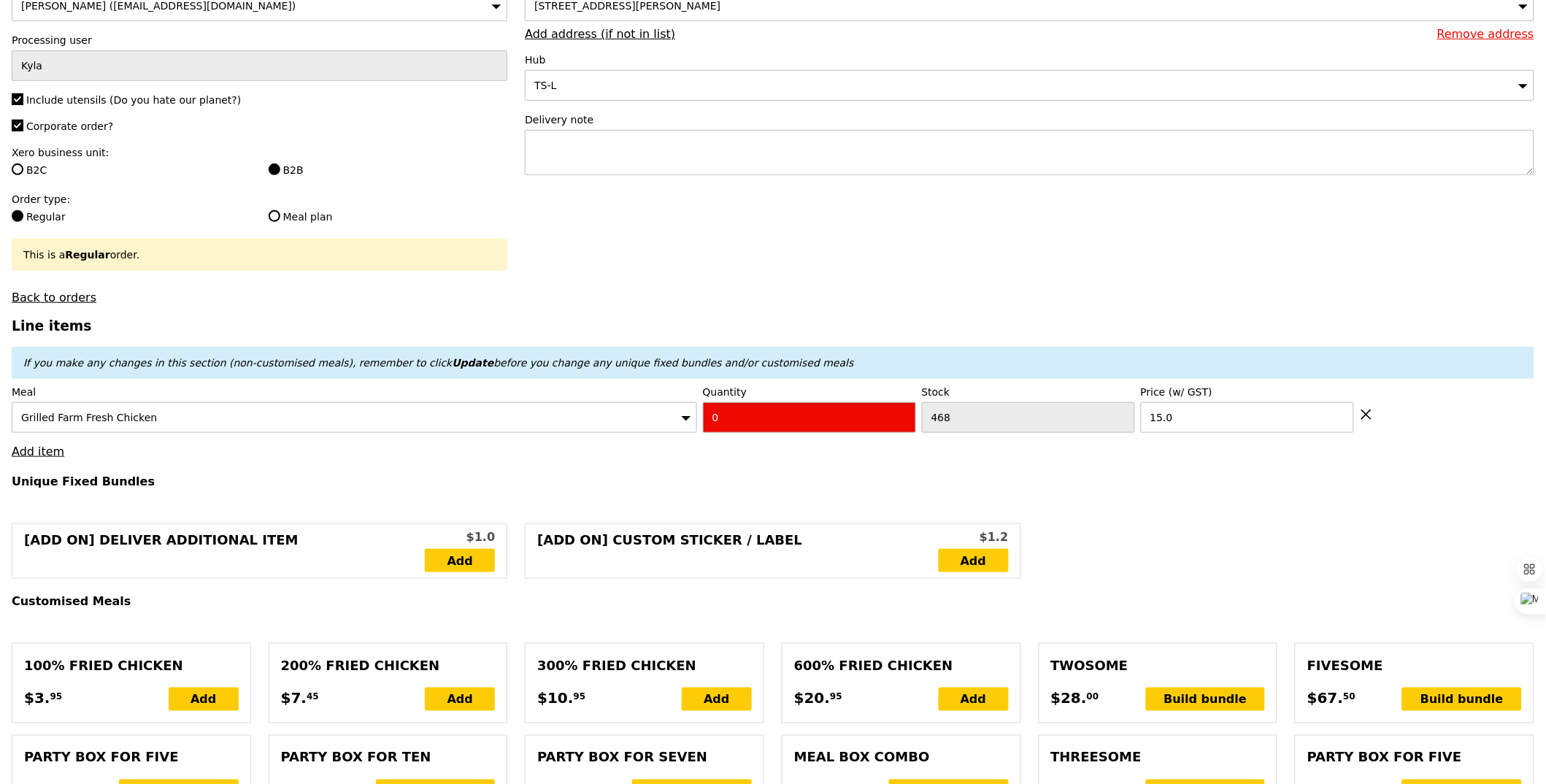
click at [867, 411] on input "0" at bounding box center [809, 417] width 213 height 31
type input "Confirm"
type input "37"
click at [38, 447] on link "Add item" at bounding box center [38, 452] width 53 height 14
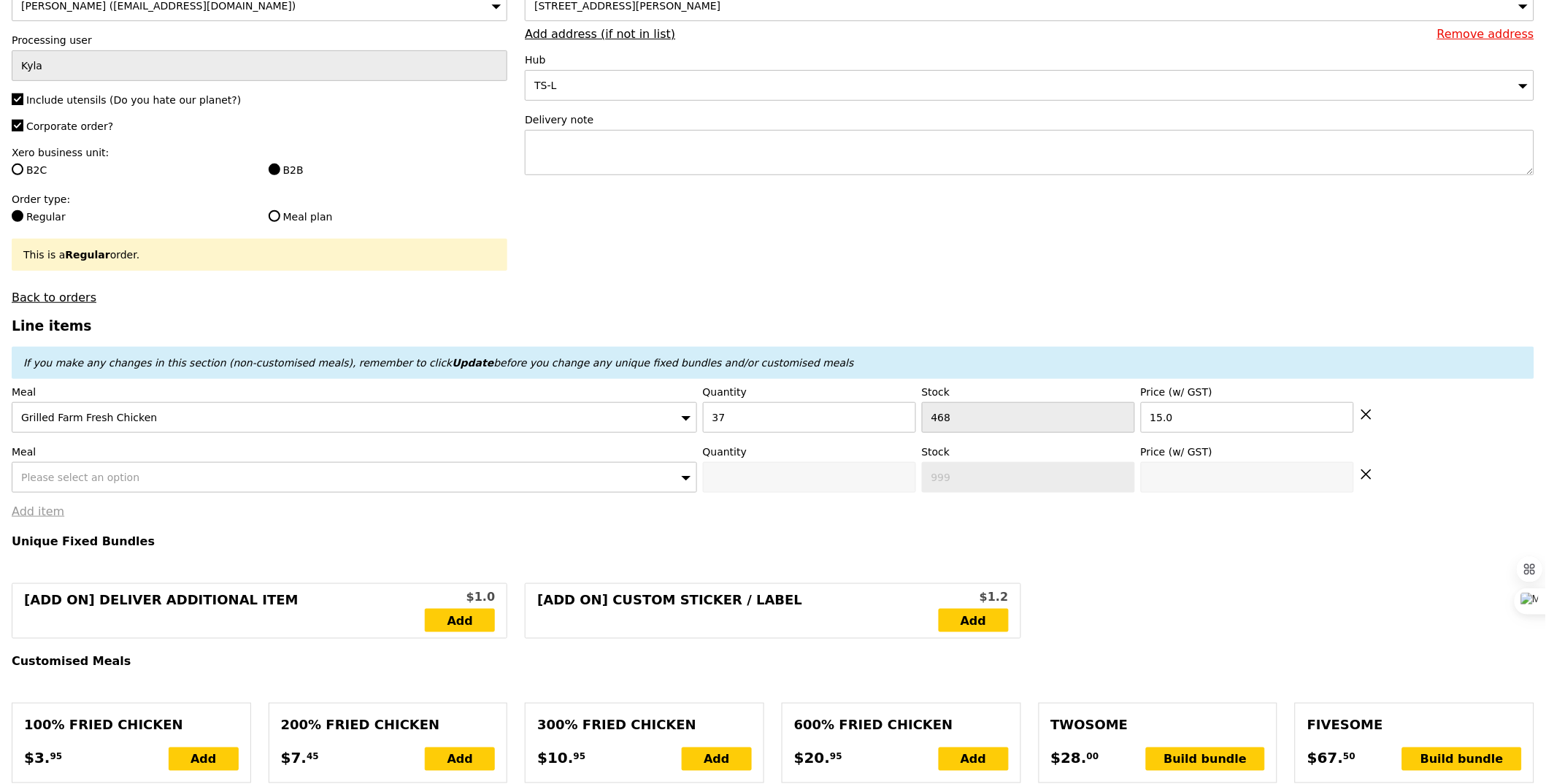
type input "Loading..."
type input "555.00"
type input "3.62"
type input "3.95"
type input "558.95"
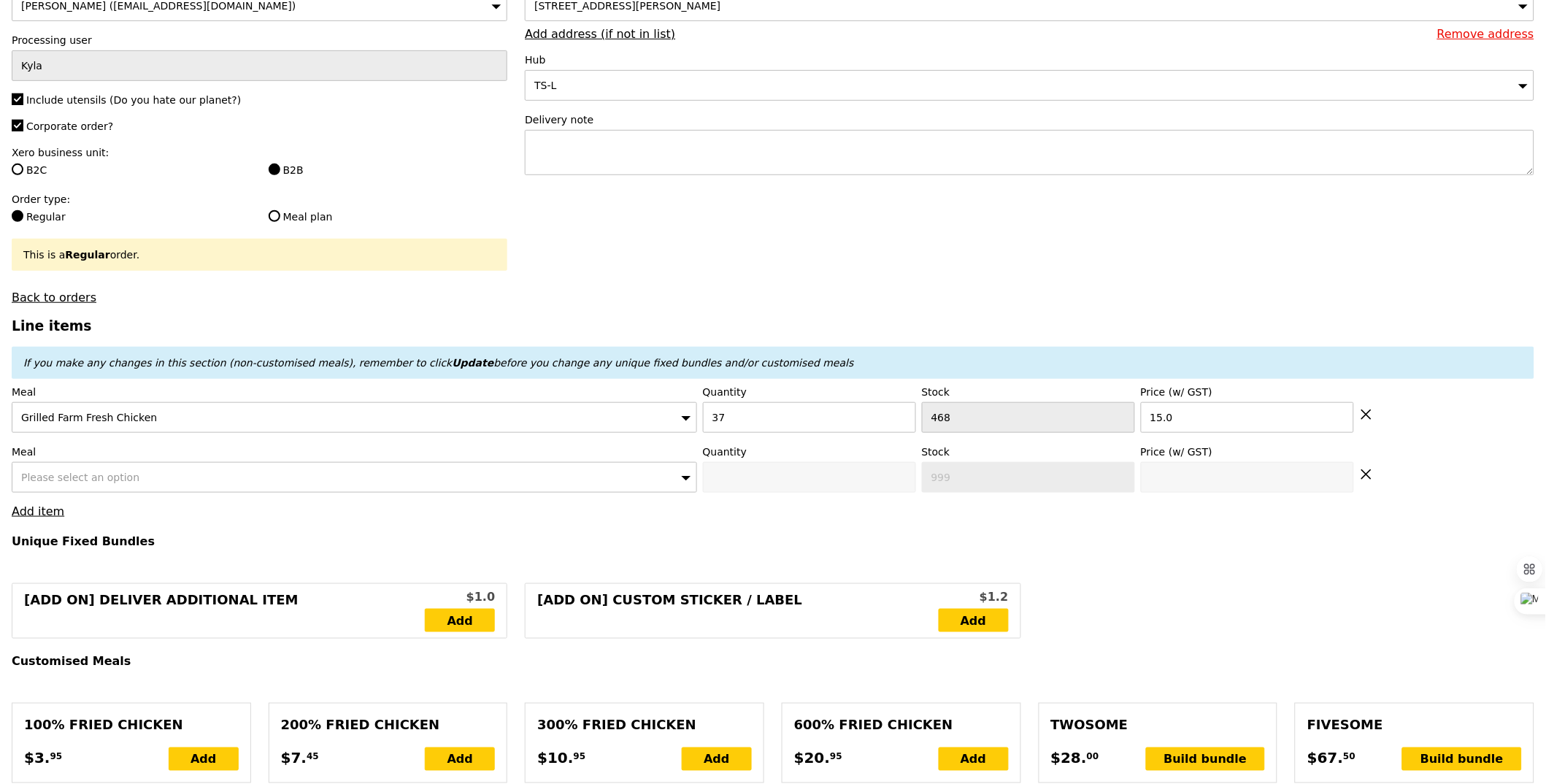
type input "Confirm"
click at [66, 473] on span "Please select an option" at bounding box center [80, 476] width 118 height 11
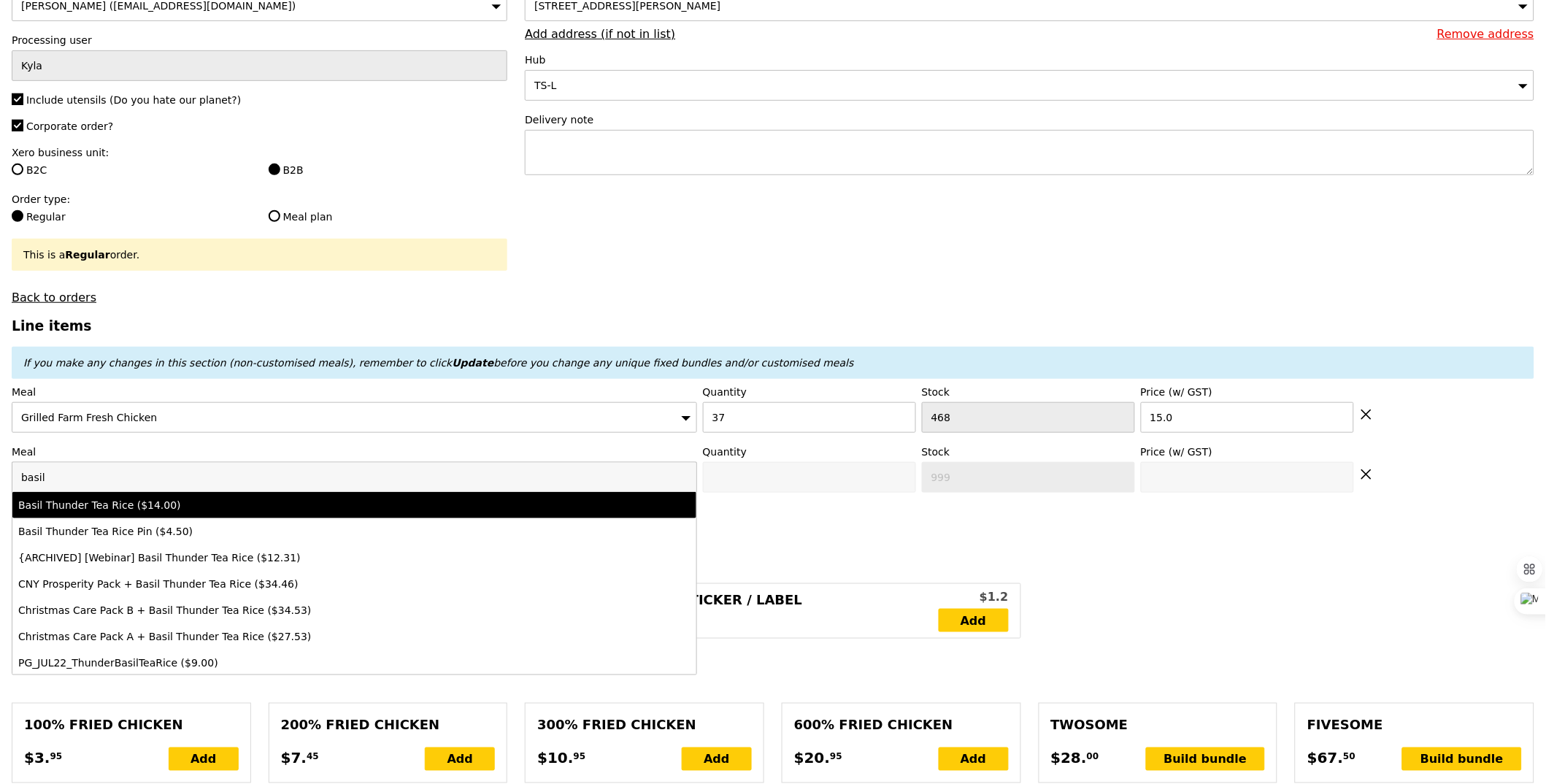
type input "basil"
click at [114, 504] on div "Basil Thunder Tea Rice ($14.00)" at bounding box center [270, 504] width 505 height 14
type input "Confirm anyway"
type input "0"
type input "484"
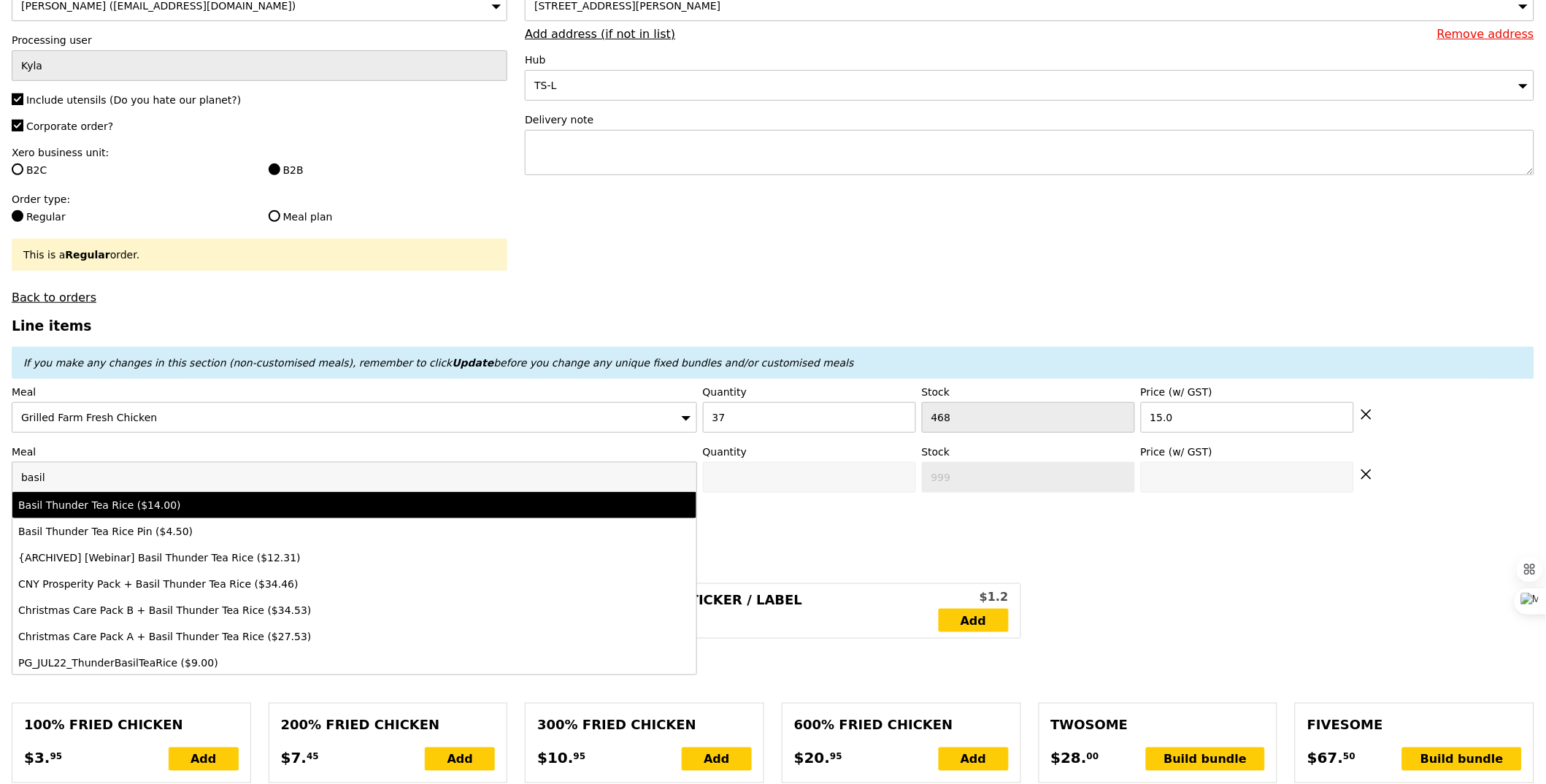
type input "14.0"
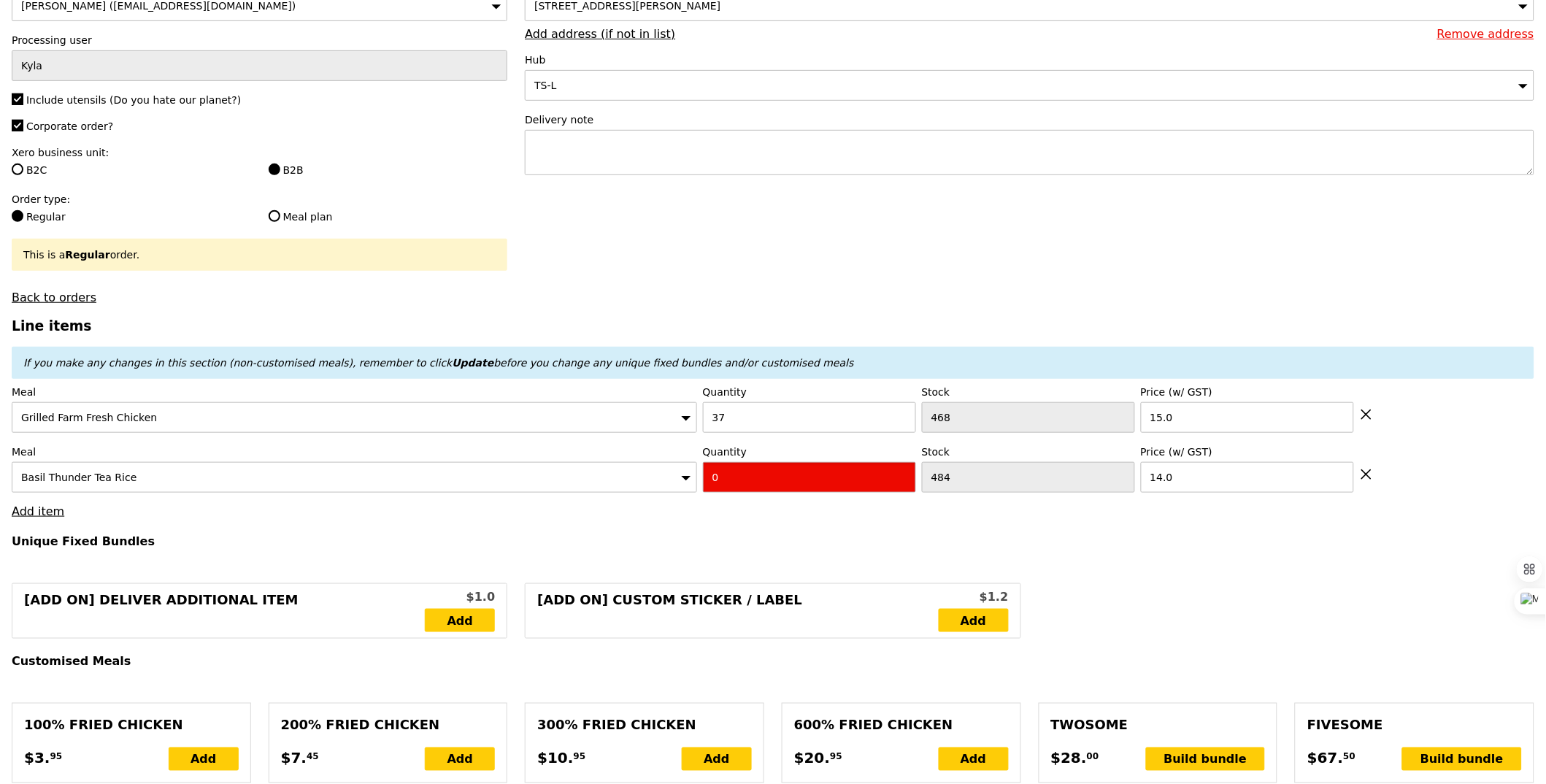
click at [836, 473] on input "0" at bounding box center [809, 477] width 213 height 31
type input "Confirm"
type input "3"
click at [1183, 412] on input "15.0" at bounding box center [1247, 417] width 213 height 31
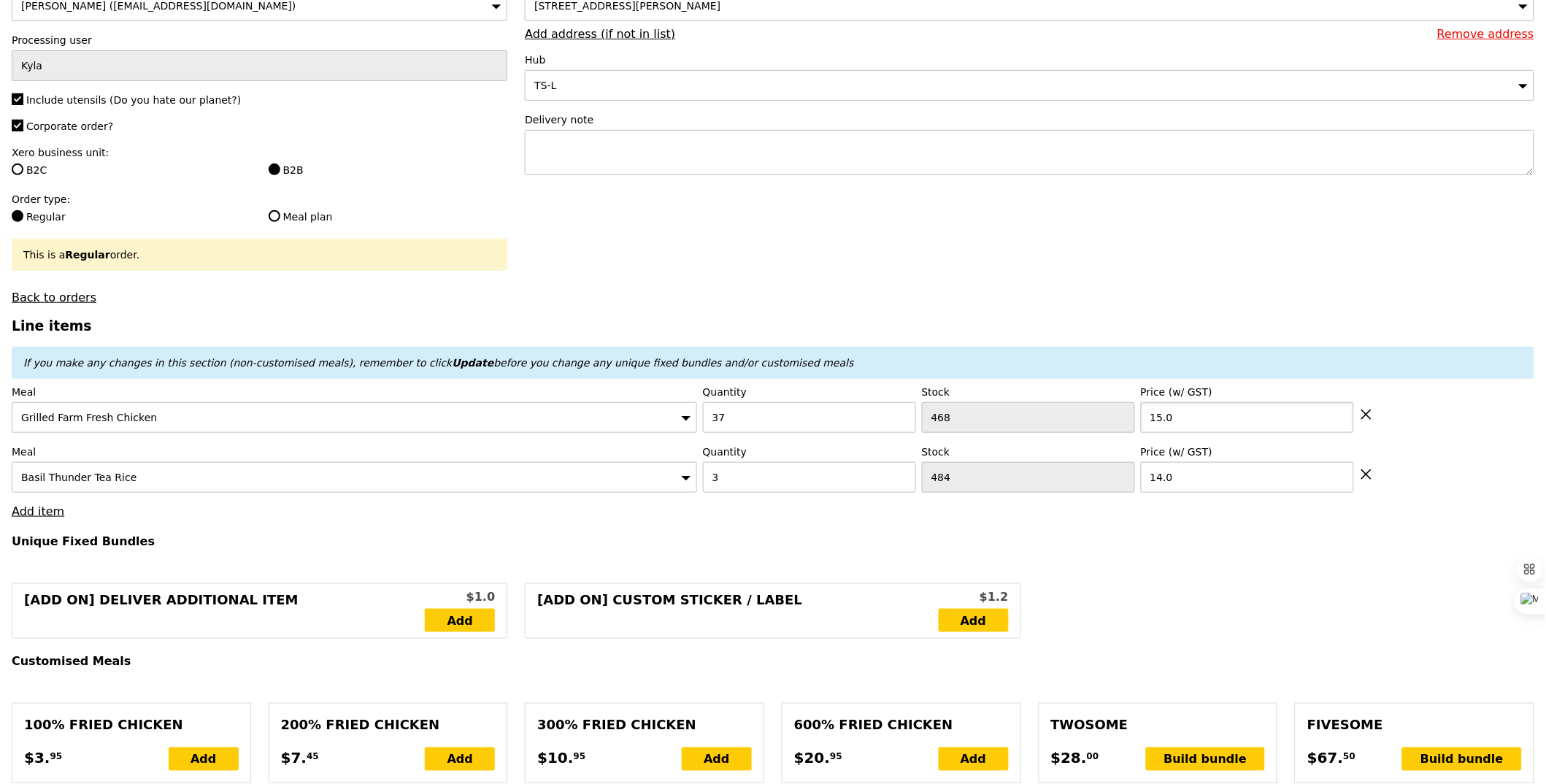
click at [1183, 412] on input "15.0" at bounding box center [1247, 417] width 213 height 31
type input "Loading..."
type input "597.00"
type input "600.95"
type input "Confirm"
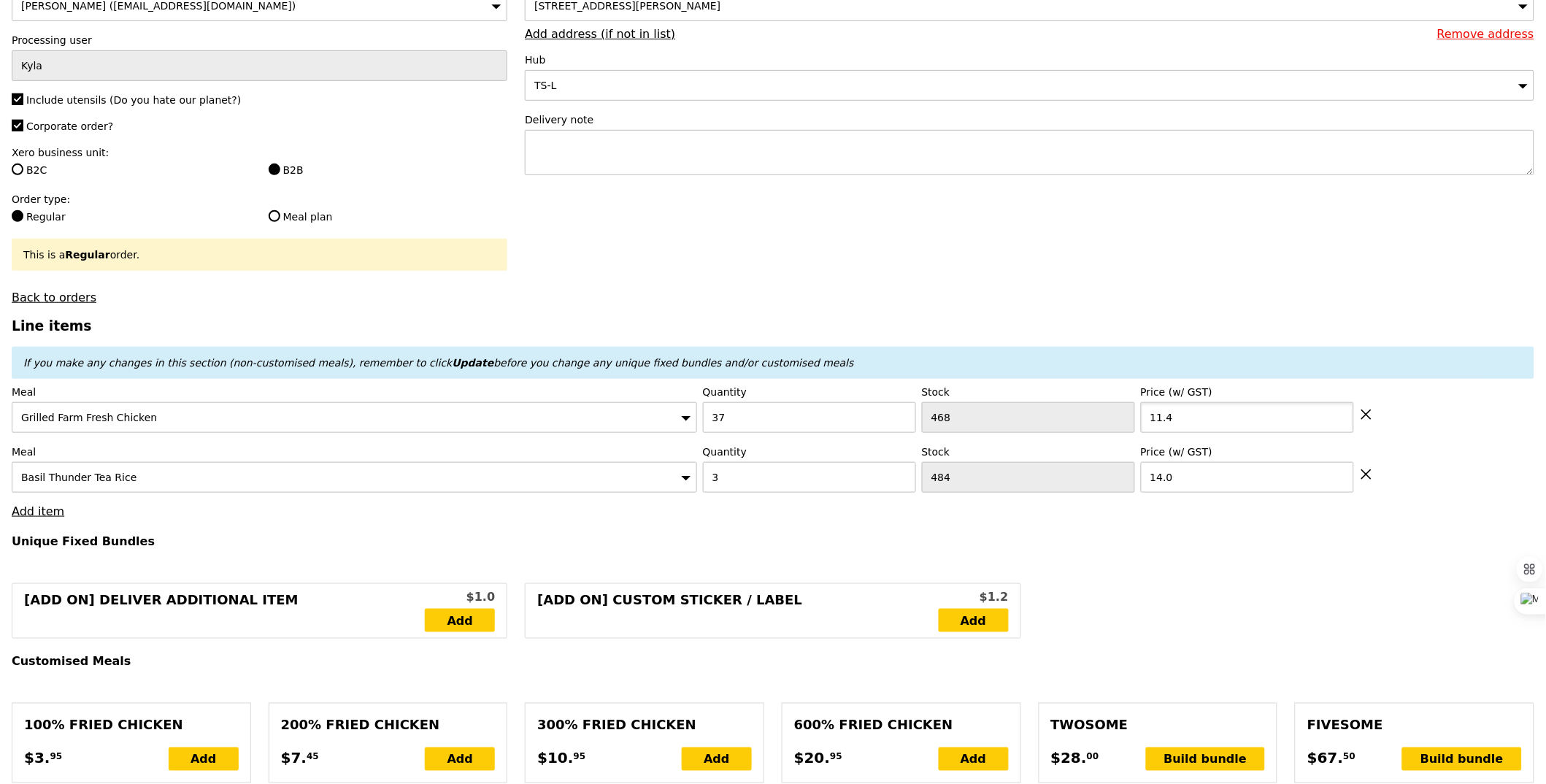
click at [1183, 412] on input "11.4" at bounding box center [1247, 417] width 213 height 31
type input "11.4"
click at [1154, 475] on input "14.0" at bounding box center [1247, 477] width 213 height 31
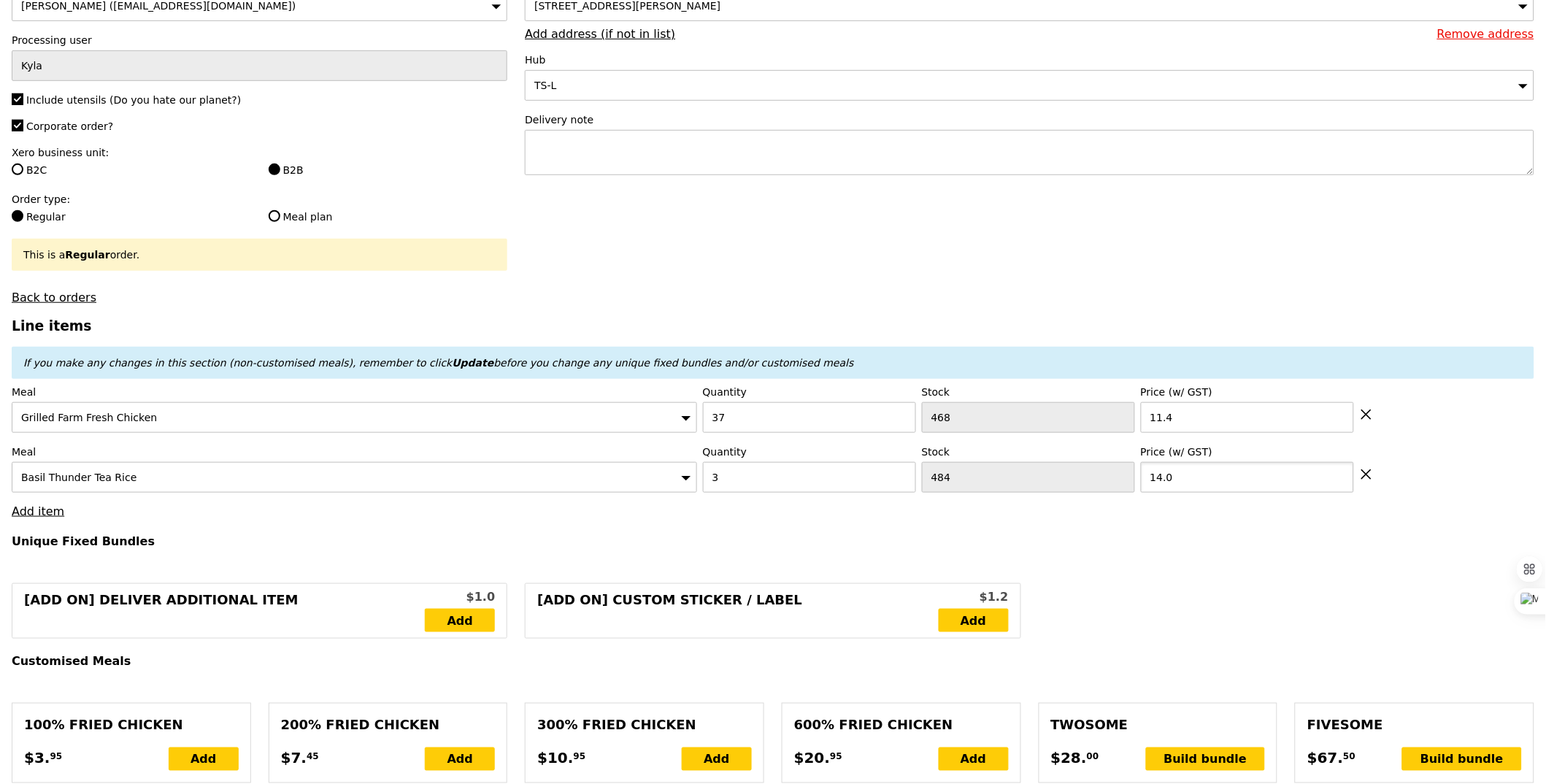
click at [1154, 475] on input "14.0" at bounding box center [1247, 477] width 213 height 31
paste input "1.4"
type input "11.4"
type input "Loading..."
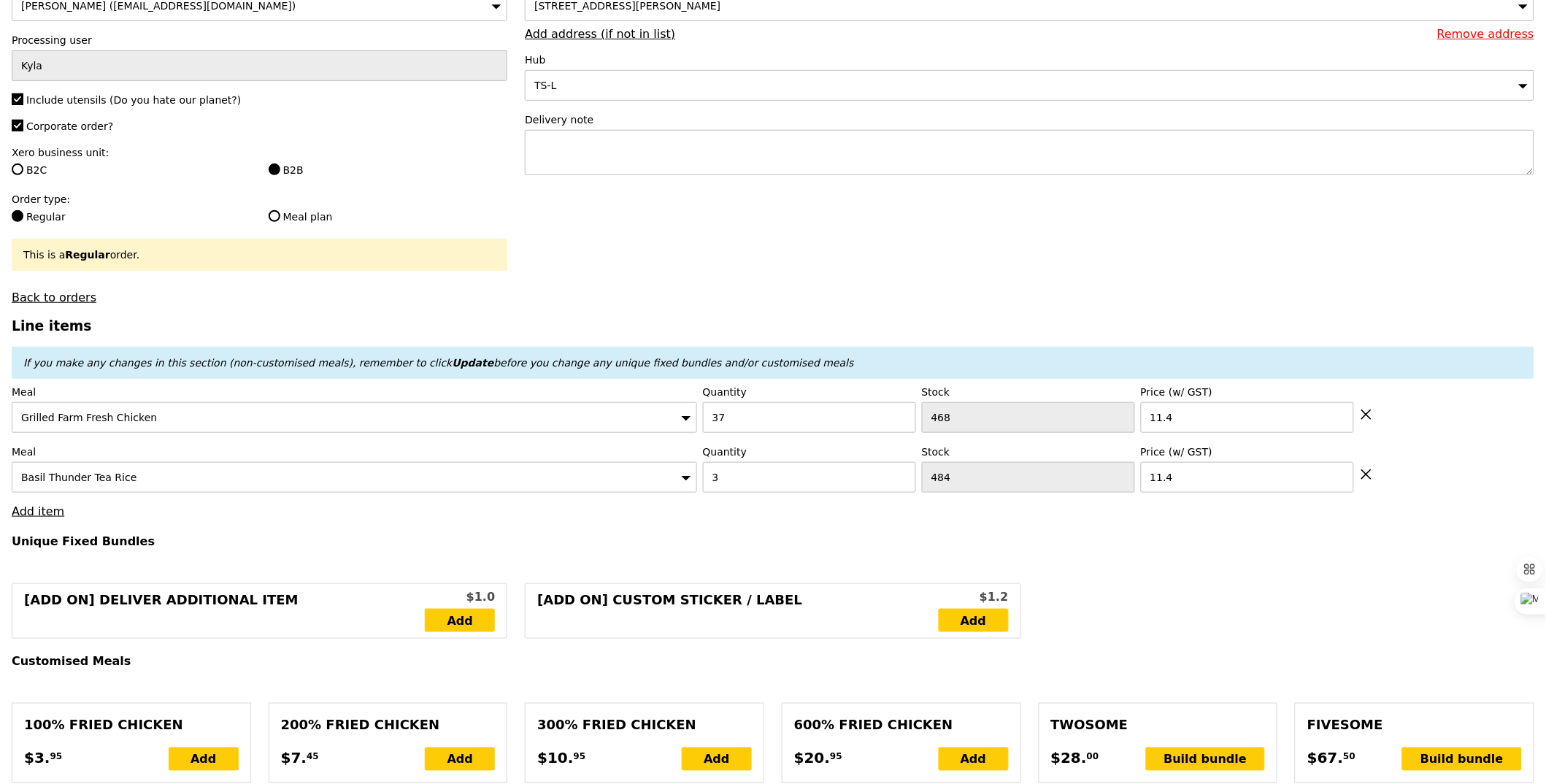
type input "463.80"
type input "467.75"
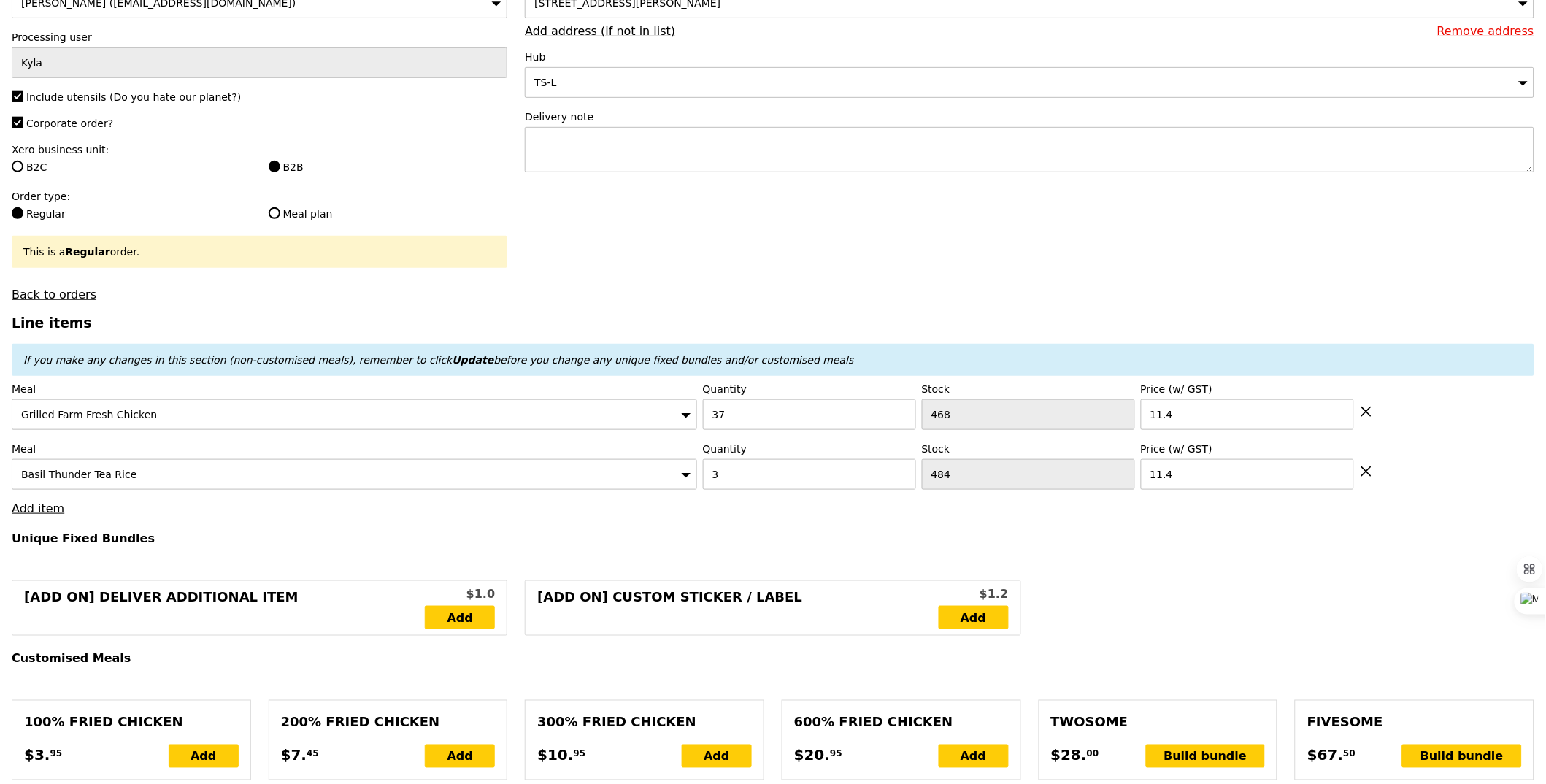
type input "456.00"
type input "459.95"
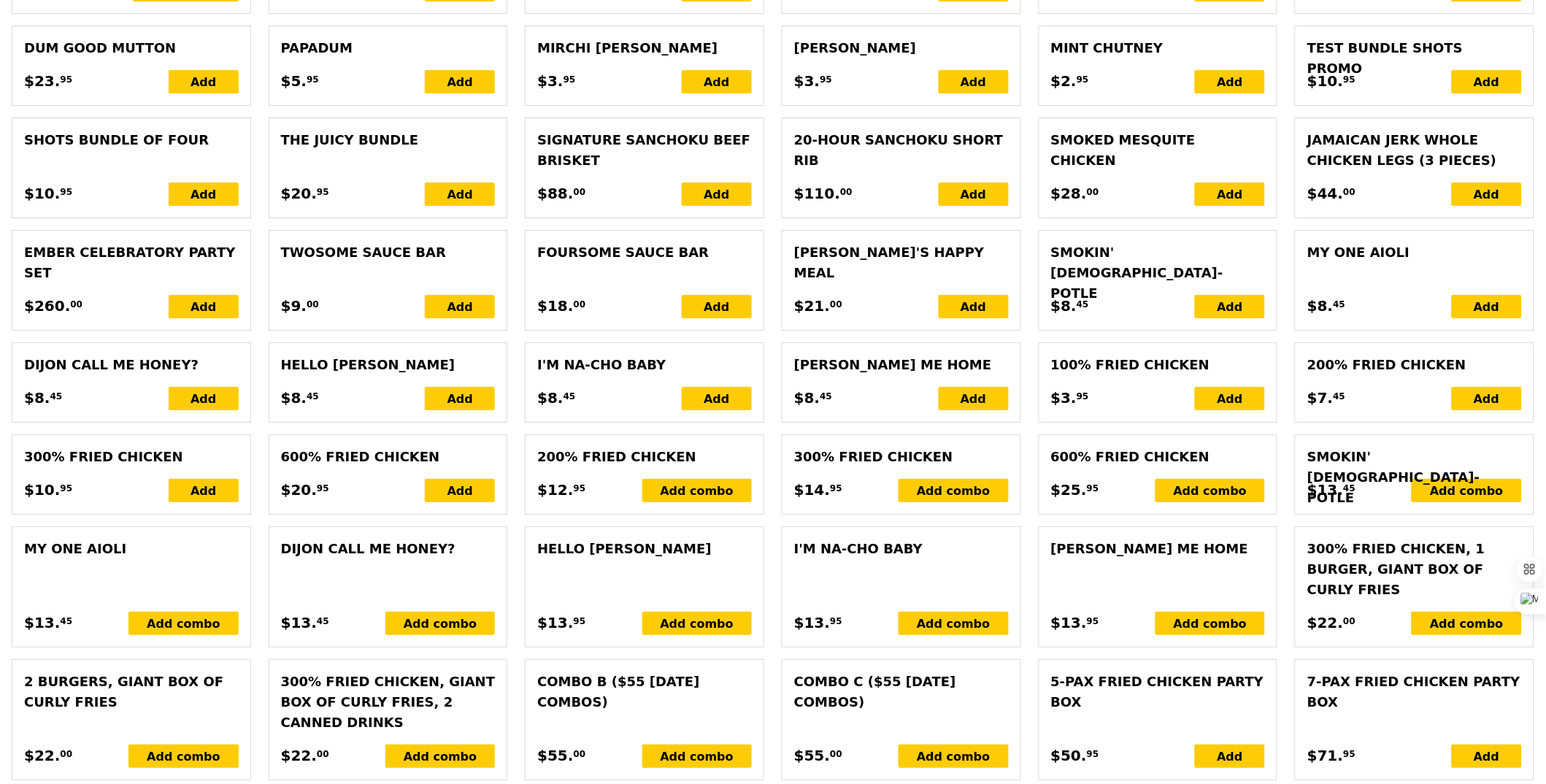
type input "Confirm"
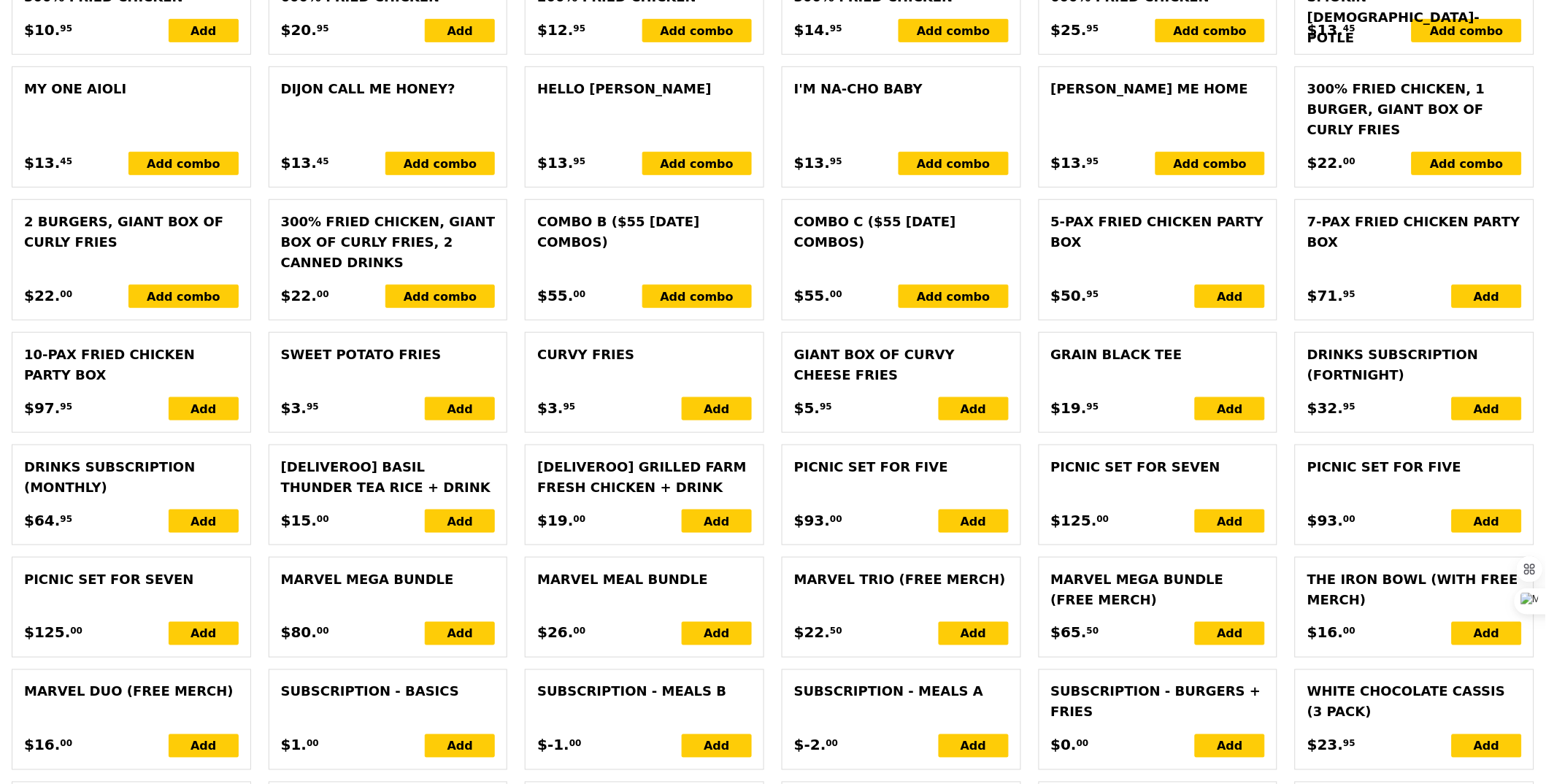
scroll to position [3101, 0]
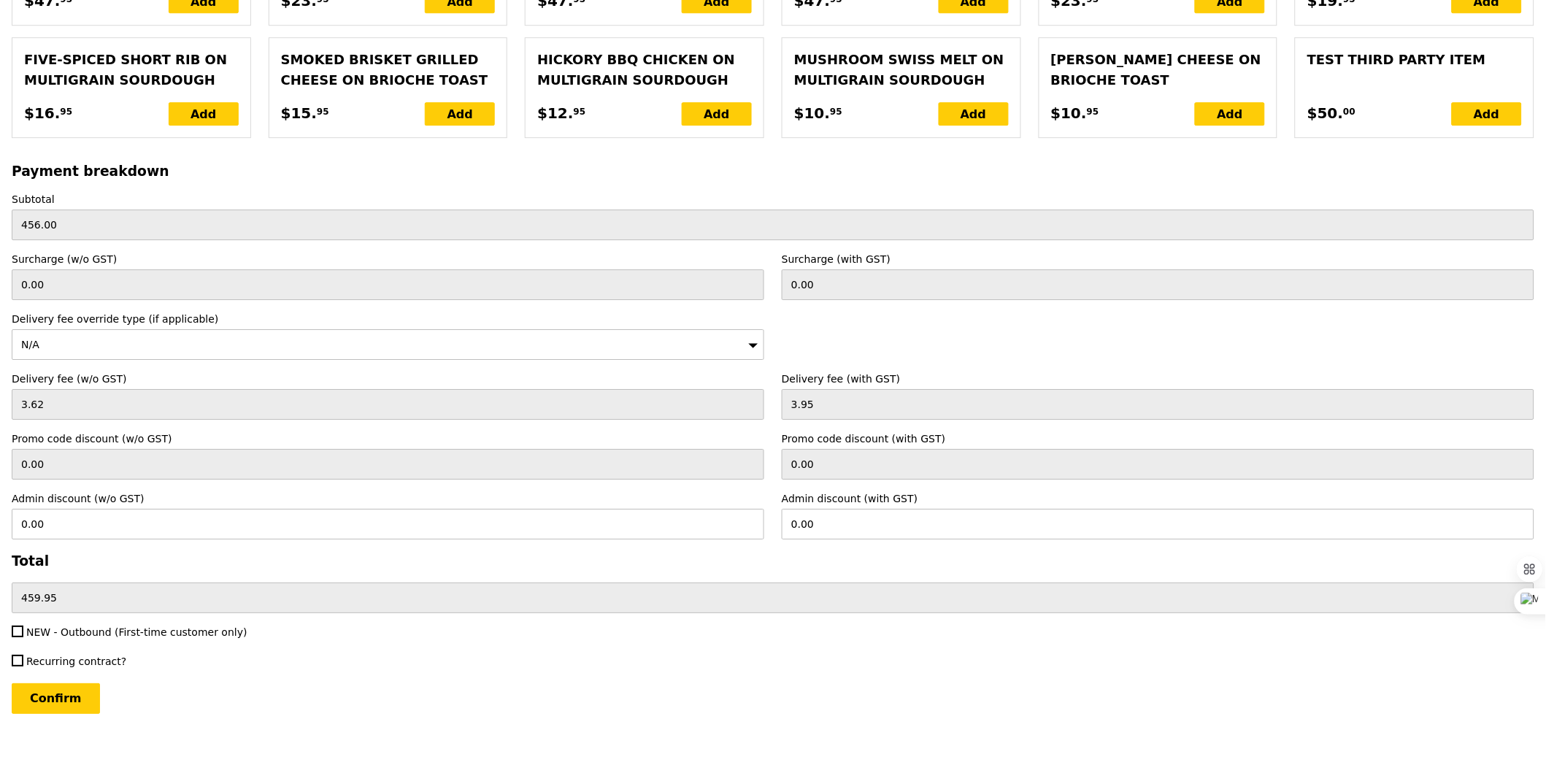
click at [49, 629] on span "NEW - Outbound (First-time customer only)" at bounding box center [137, 632] width 221 height 11
click at [23, 629] on input "NEW - Outbound (First-time customer only)" at bounding box center [17, 631] width 11 height 11
checkbox input "true"
click at [70, 690] on input "Confirm" at bounding box center [55, 698] width 88 height 31
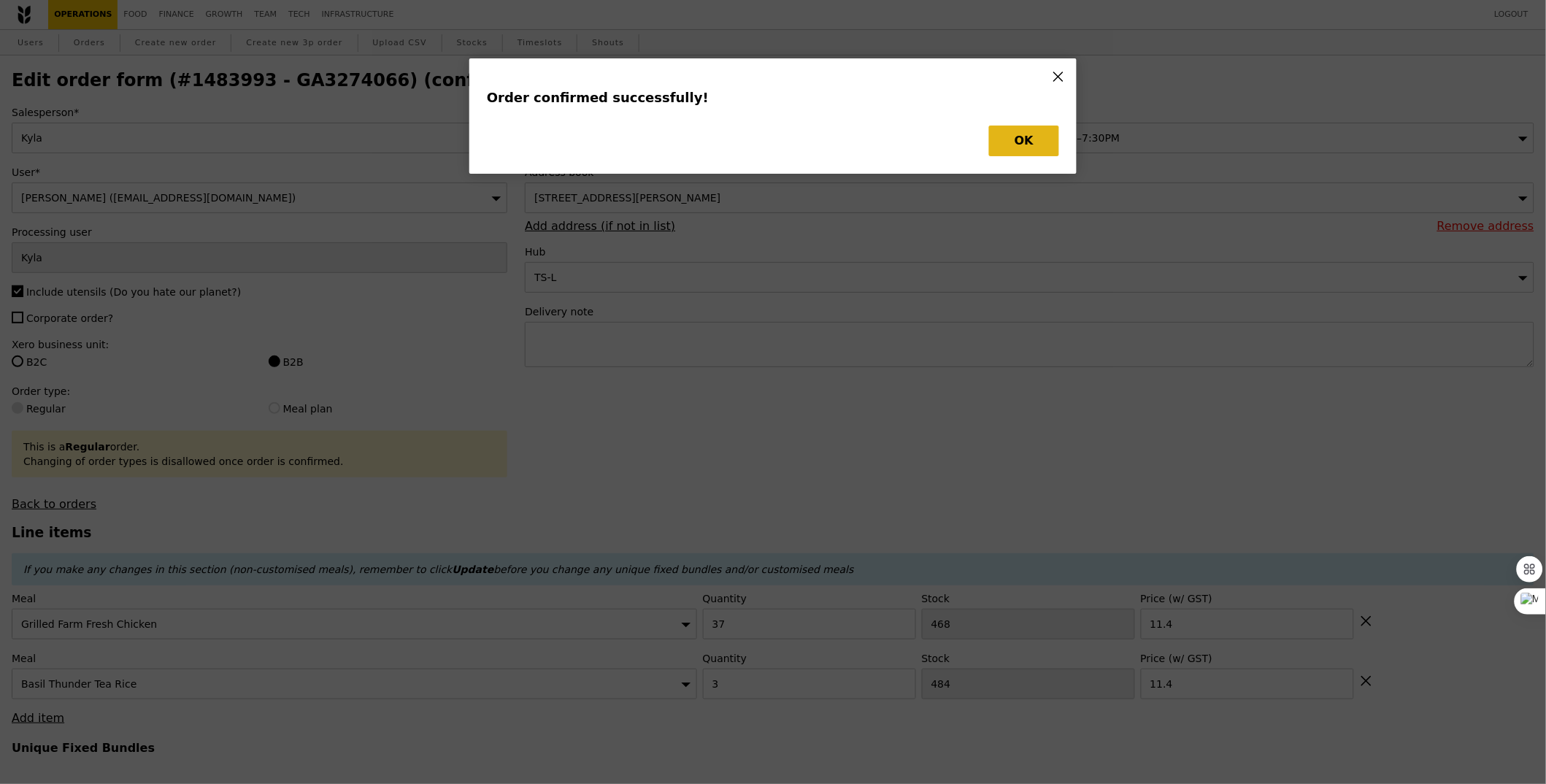
type input "Loading..."
checkbox input "false"
type input "3"
type input "484"
type input "11.40"
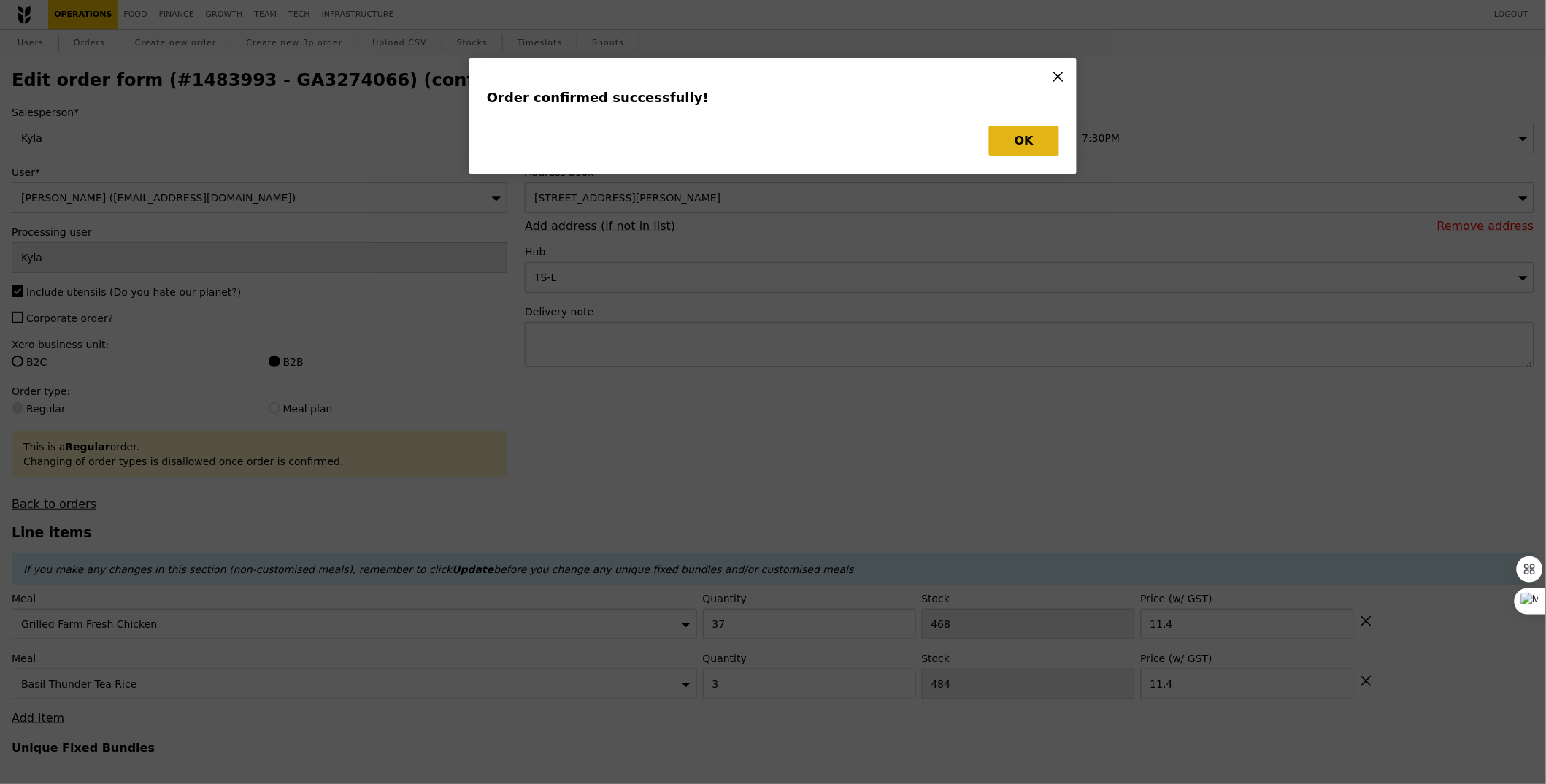
type input "37"
type input "468"
type input "11.40"
click at [1020, 132] on button "OK" at bounding box center [1024, 141] width 70 height 31
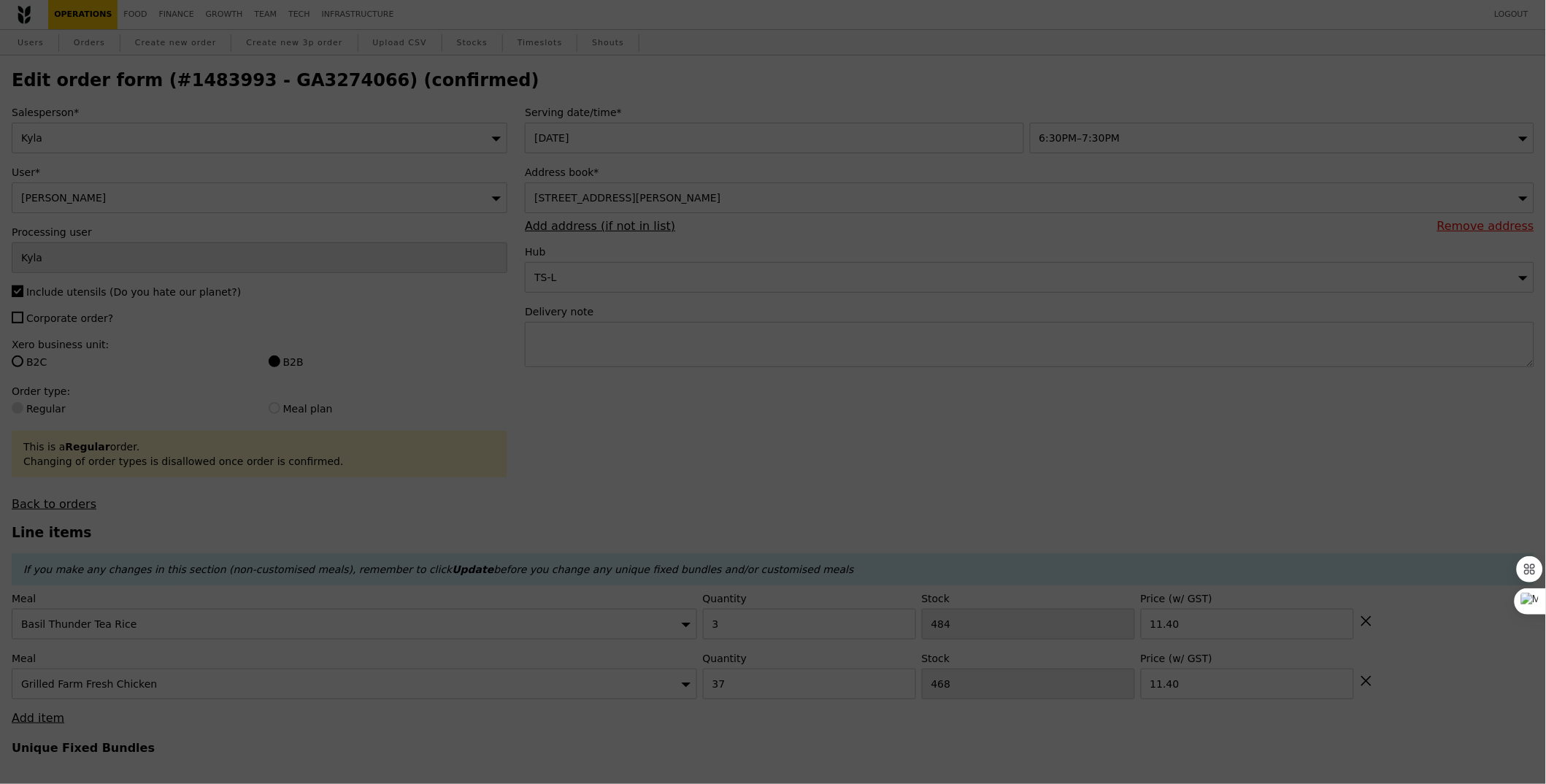
type input "481"
type input "431"
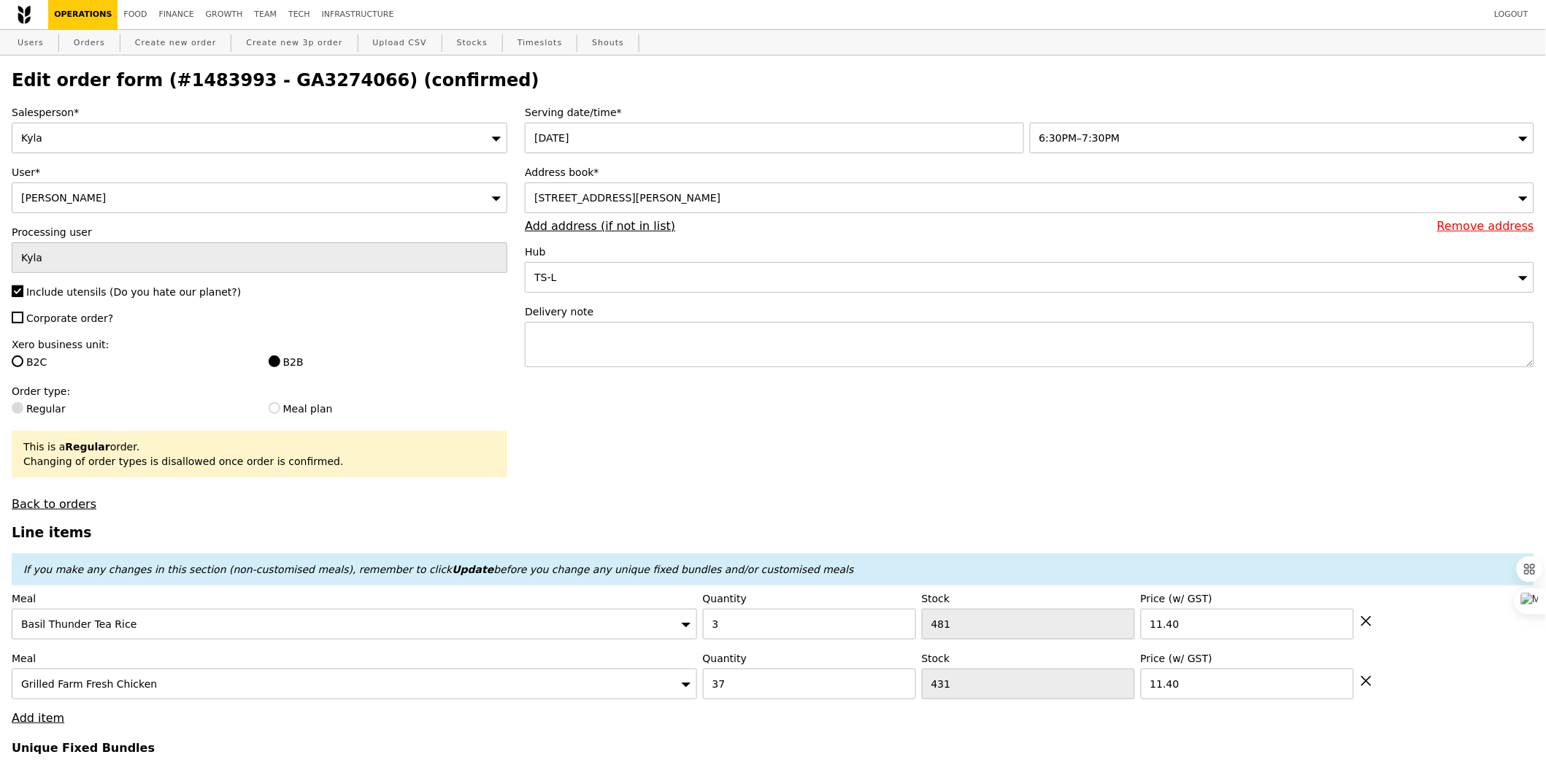
scroll to position [3116, 0]
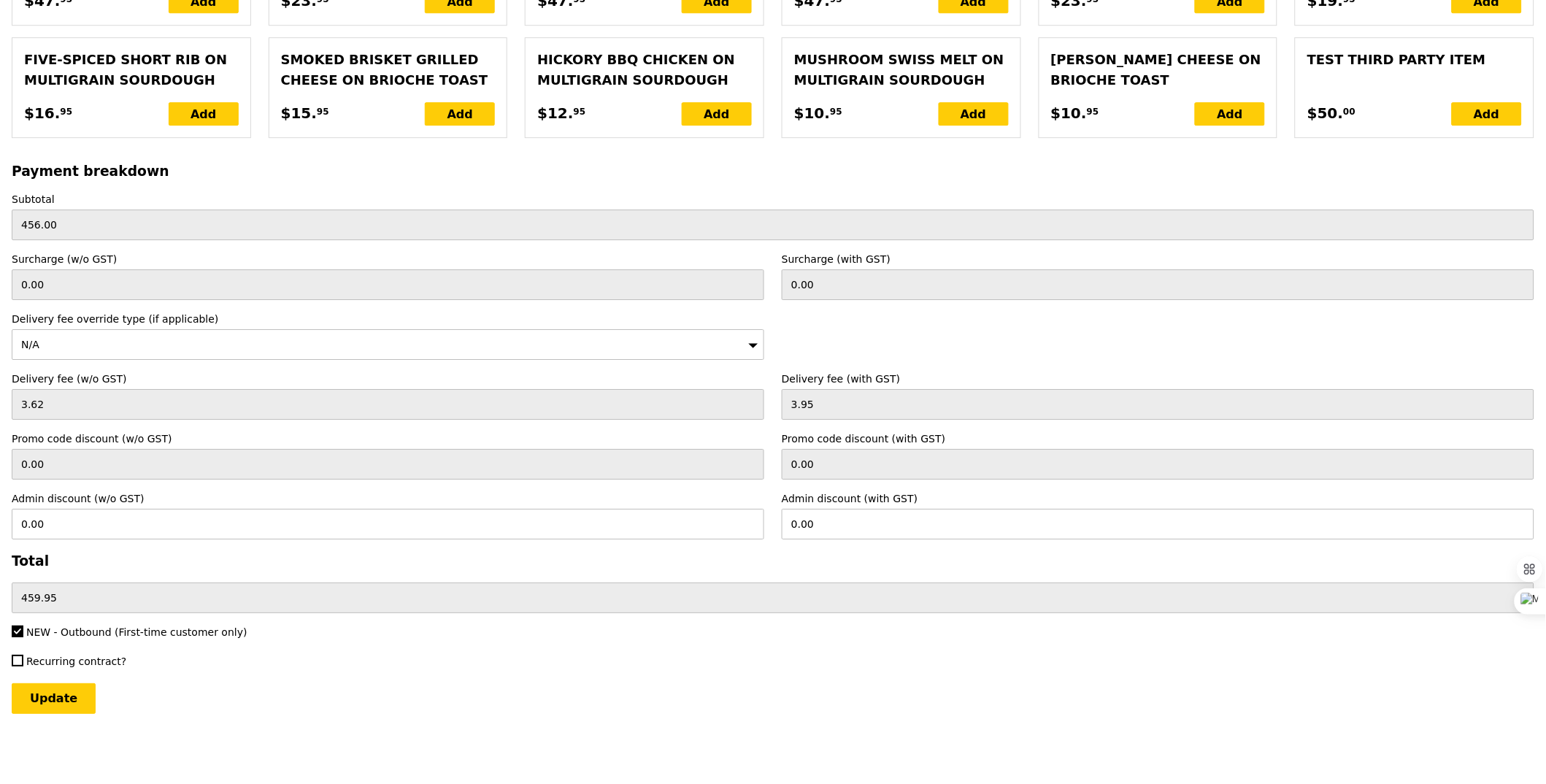
click at [241, 341] on div "N/A" at bounding box center [388, 345] width 753 height 31
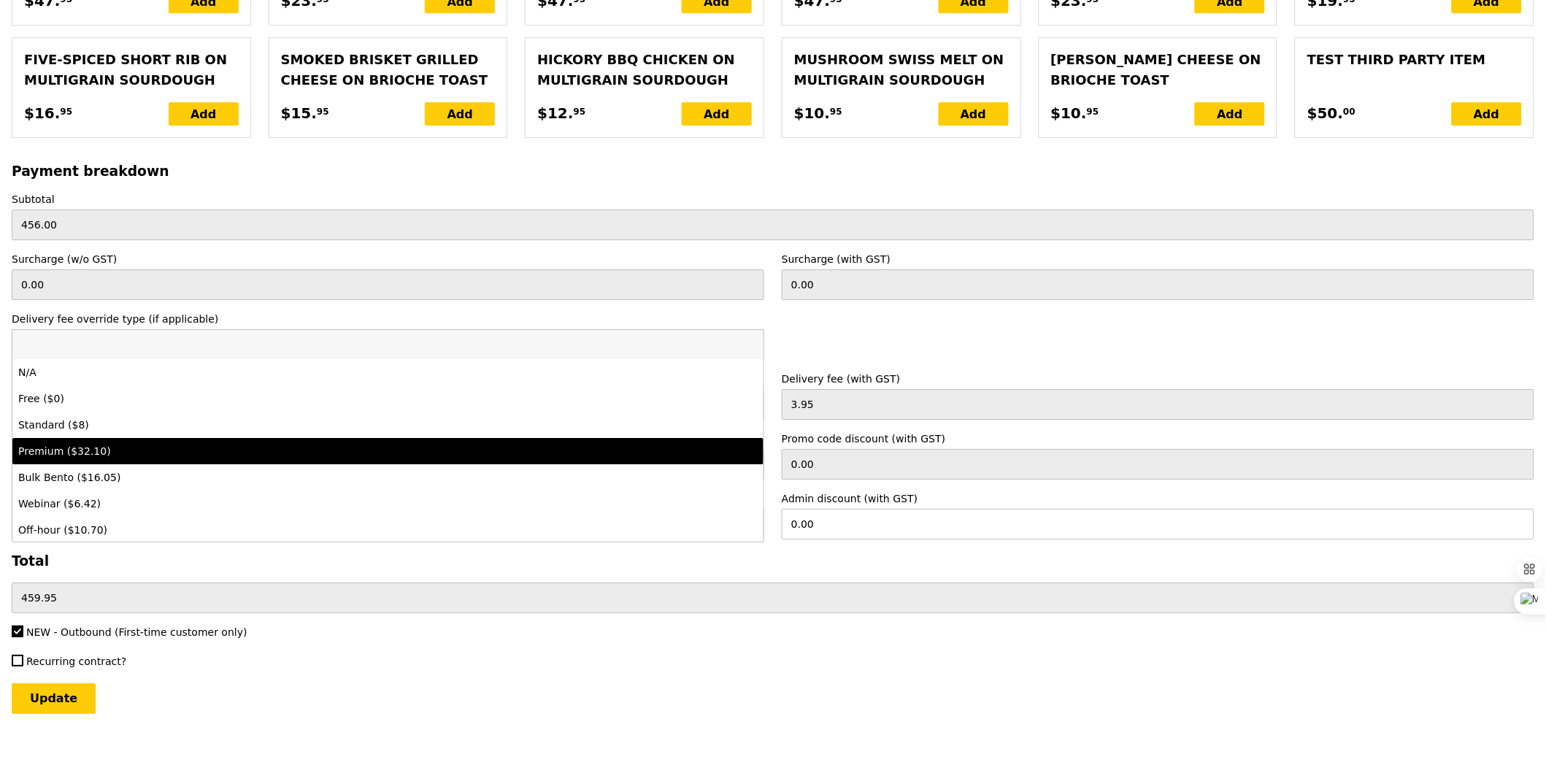
click at [214, 449] on div "Premium ($32.10)" at bounding box center [296, 451] width 555 height 14
type input "Loading..."
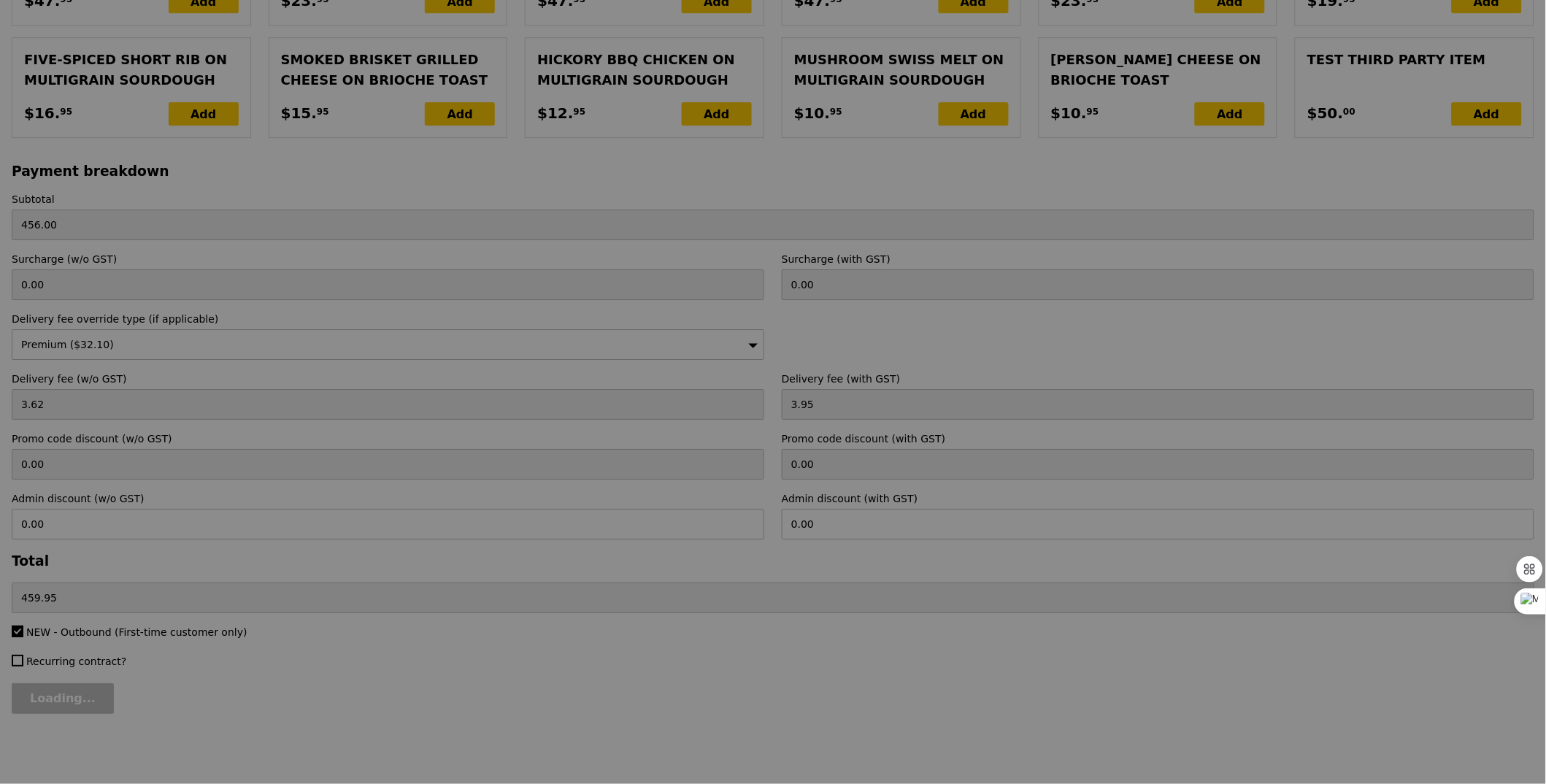
type input "0.00"
type input "29.45"
type input "32.10"
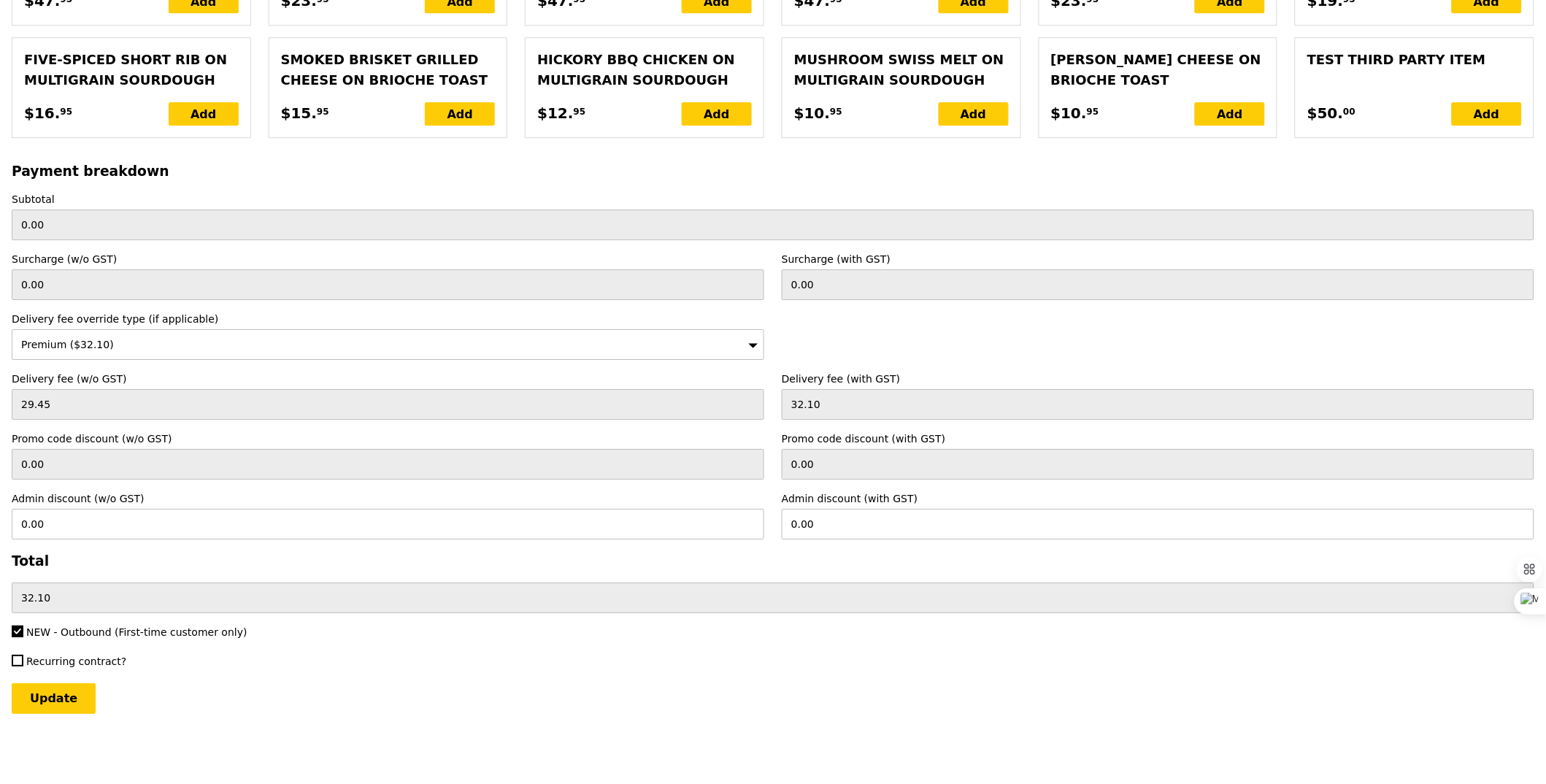
click at [98, 352] on div "Premium ($32.10)" at bounding box center [388, 345] width 753 height 31
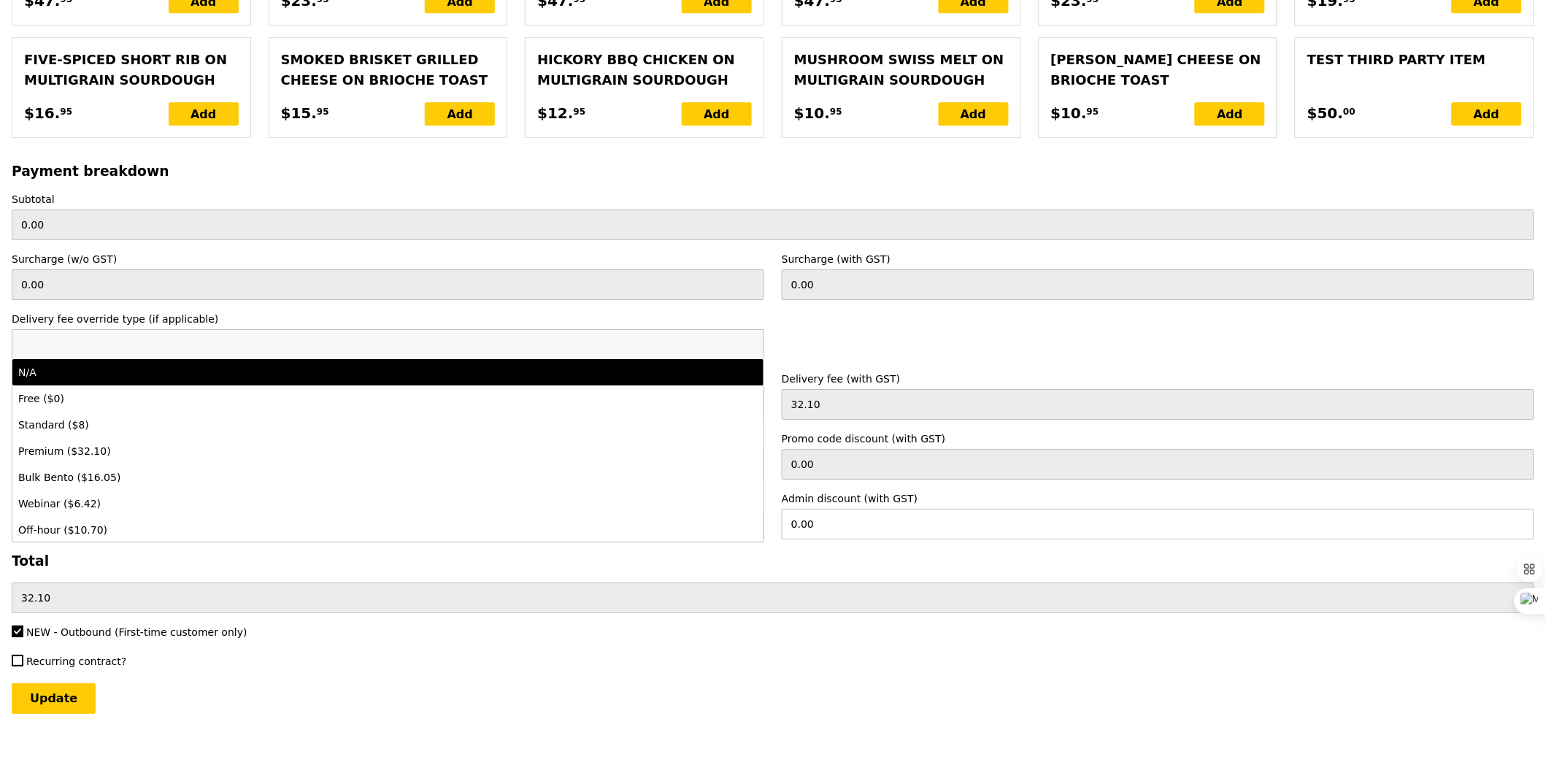
click at [108, 367] on div "N/A" at bounding box center [296, 372] width 555 height 14
type input "Loading..."
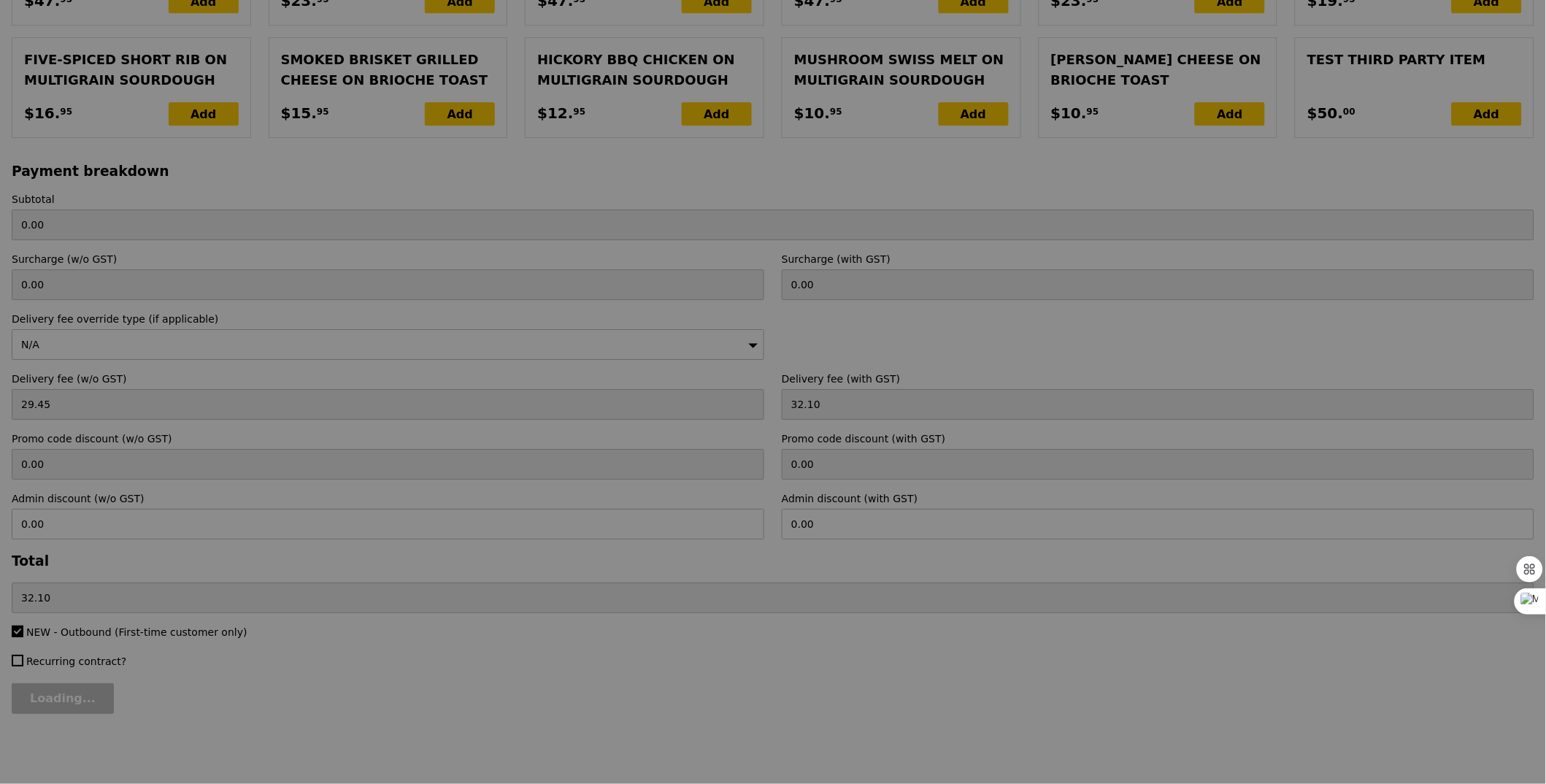
type input "3.62"
type input "3.95"
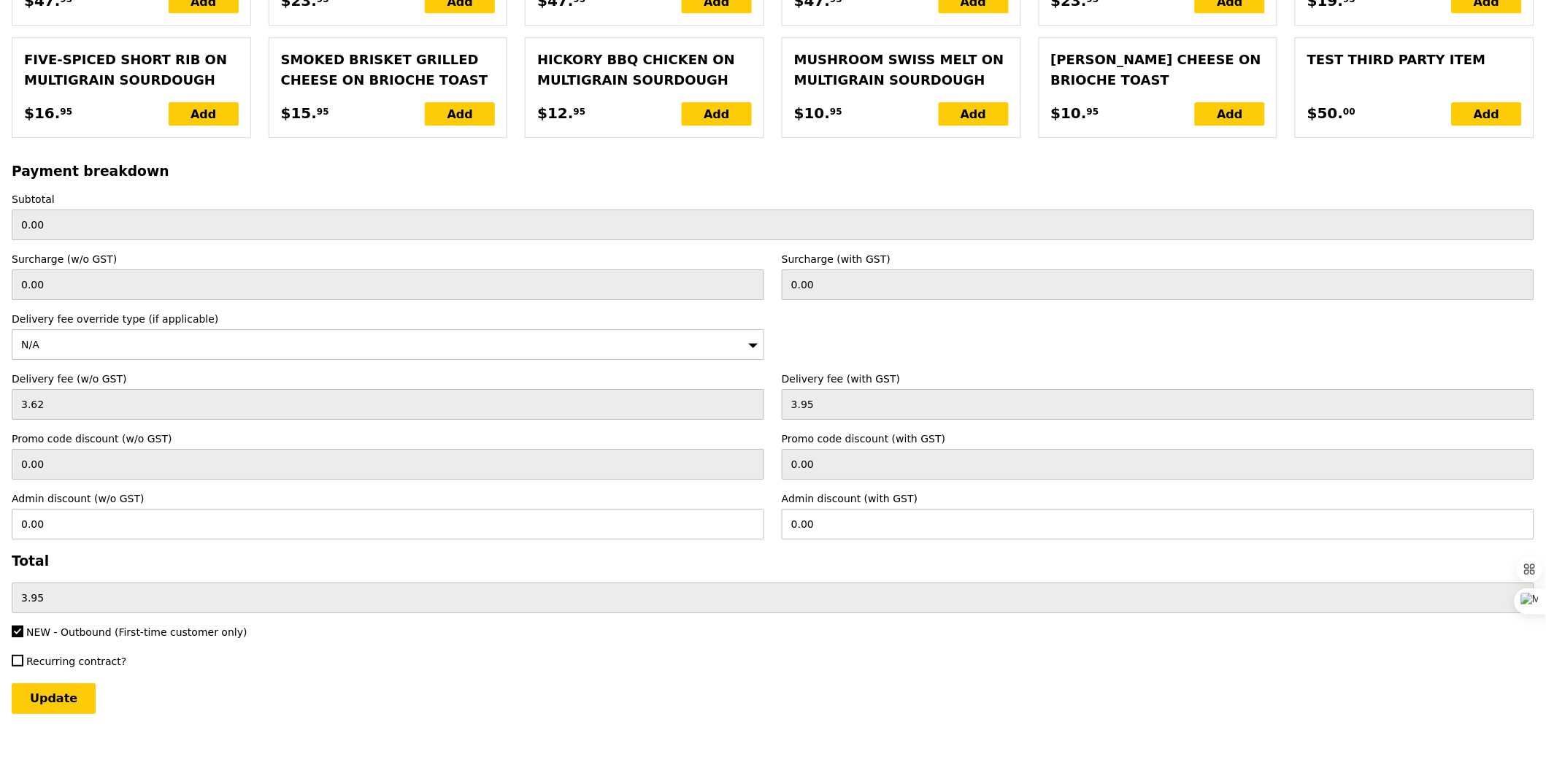
click at [92, 688] on div "Update" at bounding box center [772, 698] width 1523 height 31
click at [30, 702] on input "Update" at bounding box center [53, 698] width 84 height 31
click at [202, 342] on div "N/A" at bounding box center [388, 345] width 753 height 31
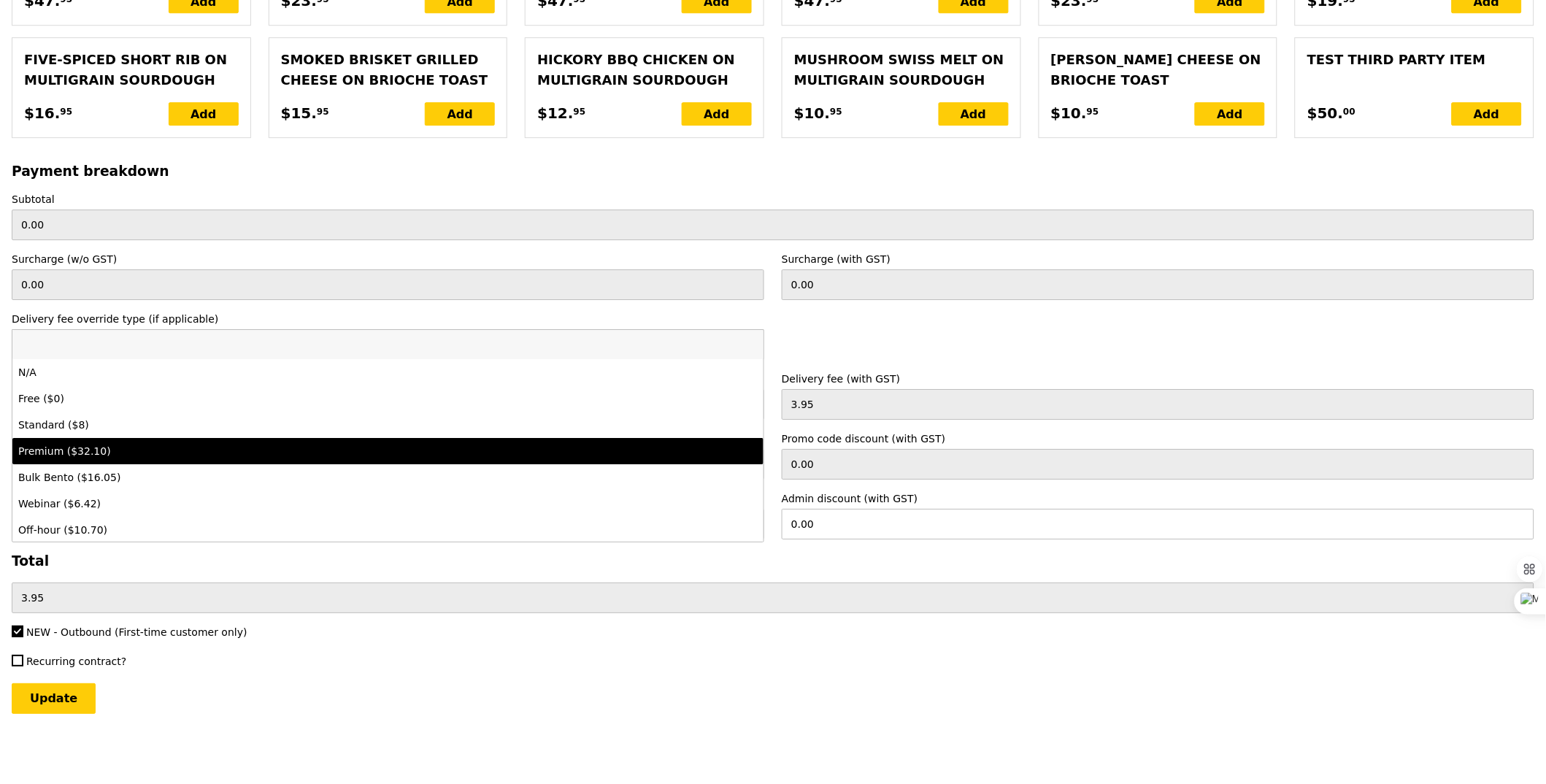
click at [192, 439] on li "Premium ($32.10)" at bounding box center [388, 451] width 751 height 26
type input "Loading..."
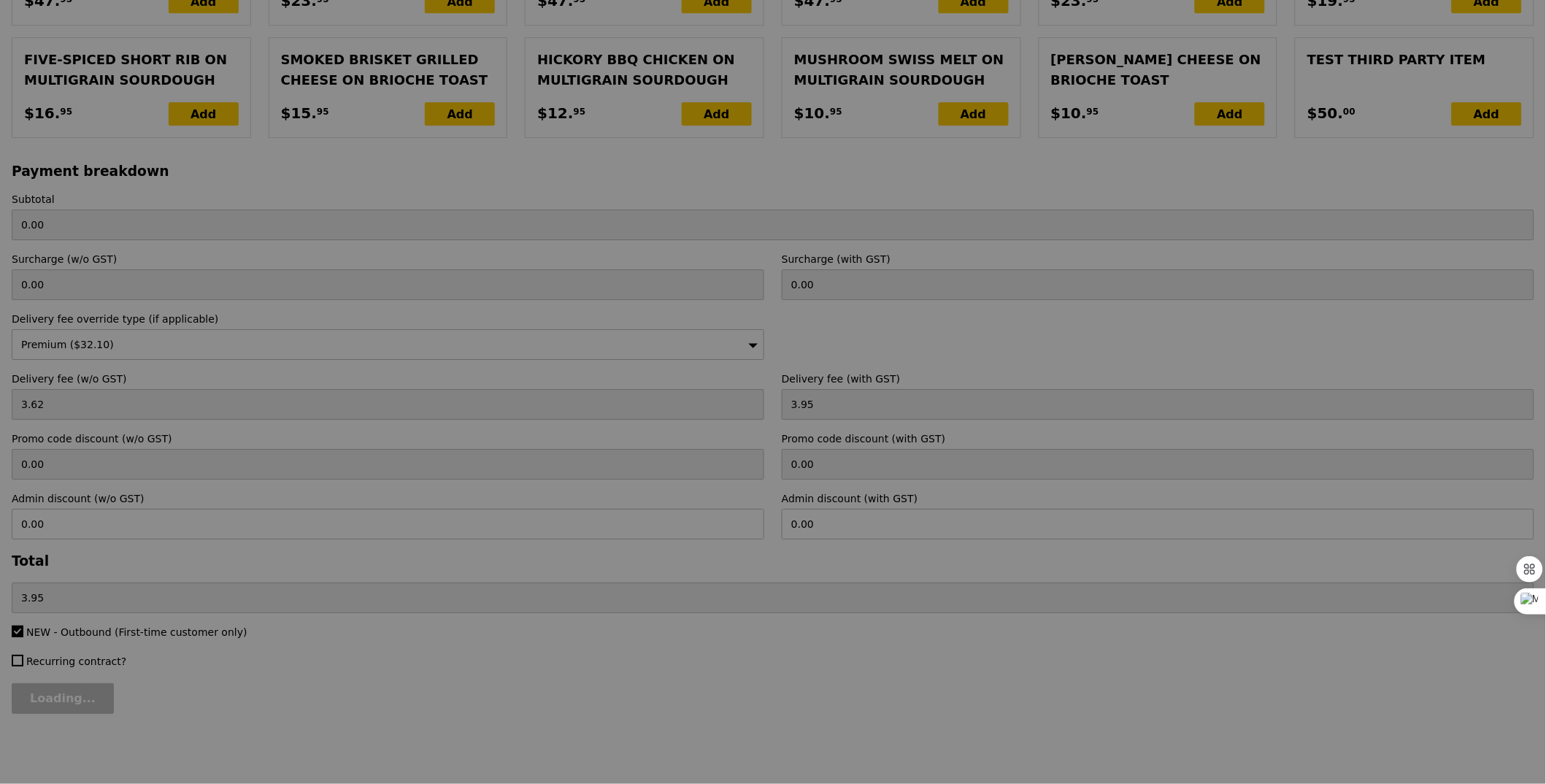
type input "29.45"
type input "32.10"
type input "Update"
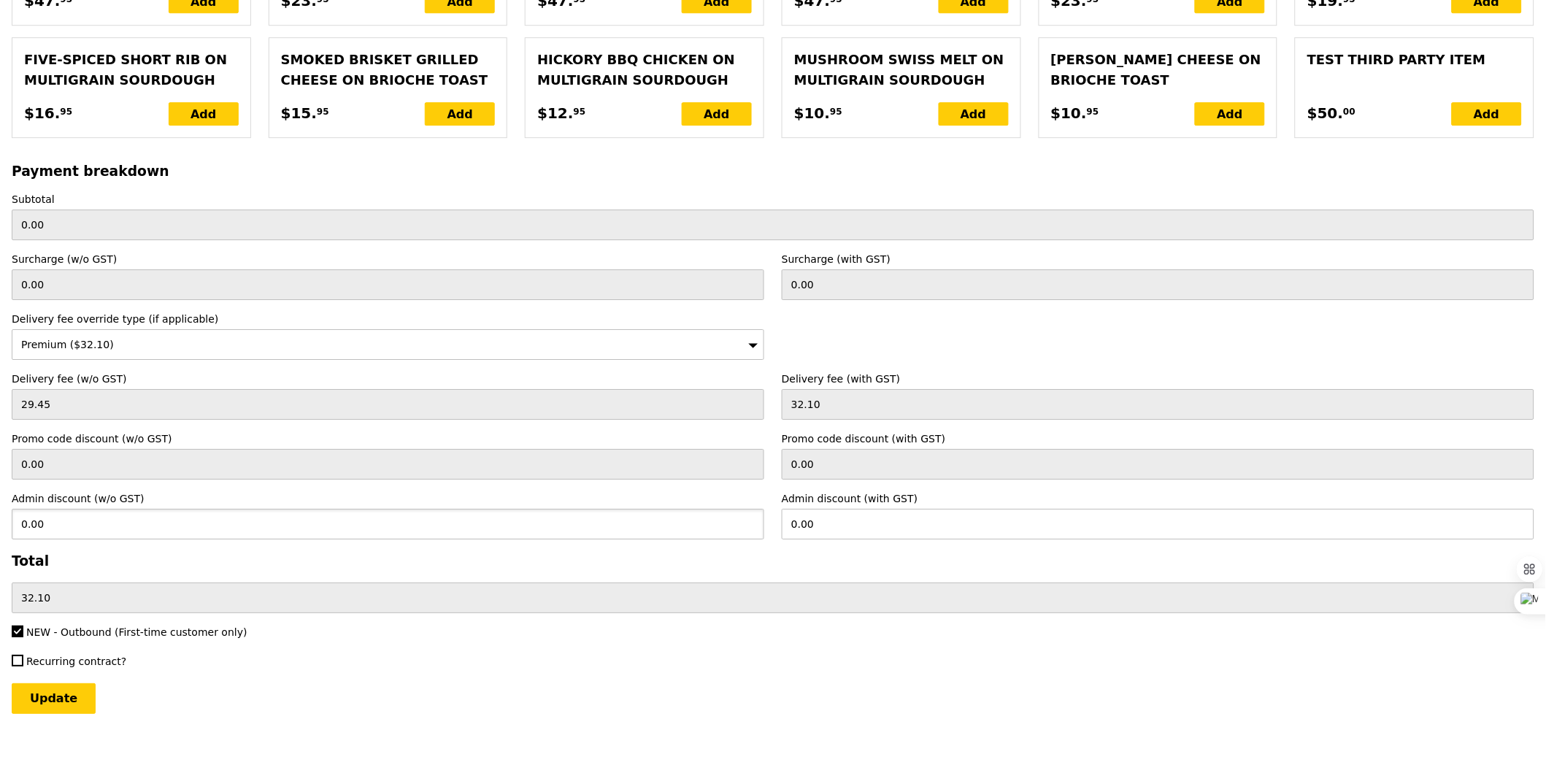
click at [58, 525] on input "0.00" at bounding box center [388, 524] width 753 height 31
type input "0.95"
type input "1.04"
type input "31.06"
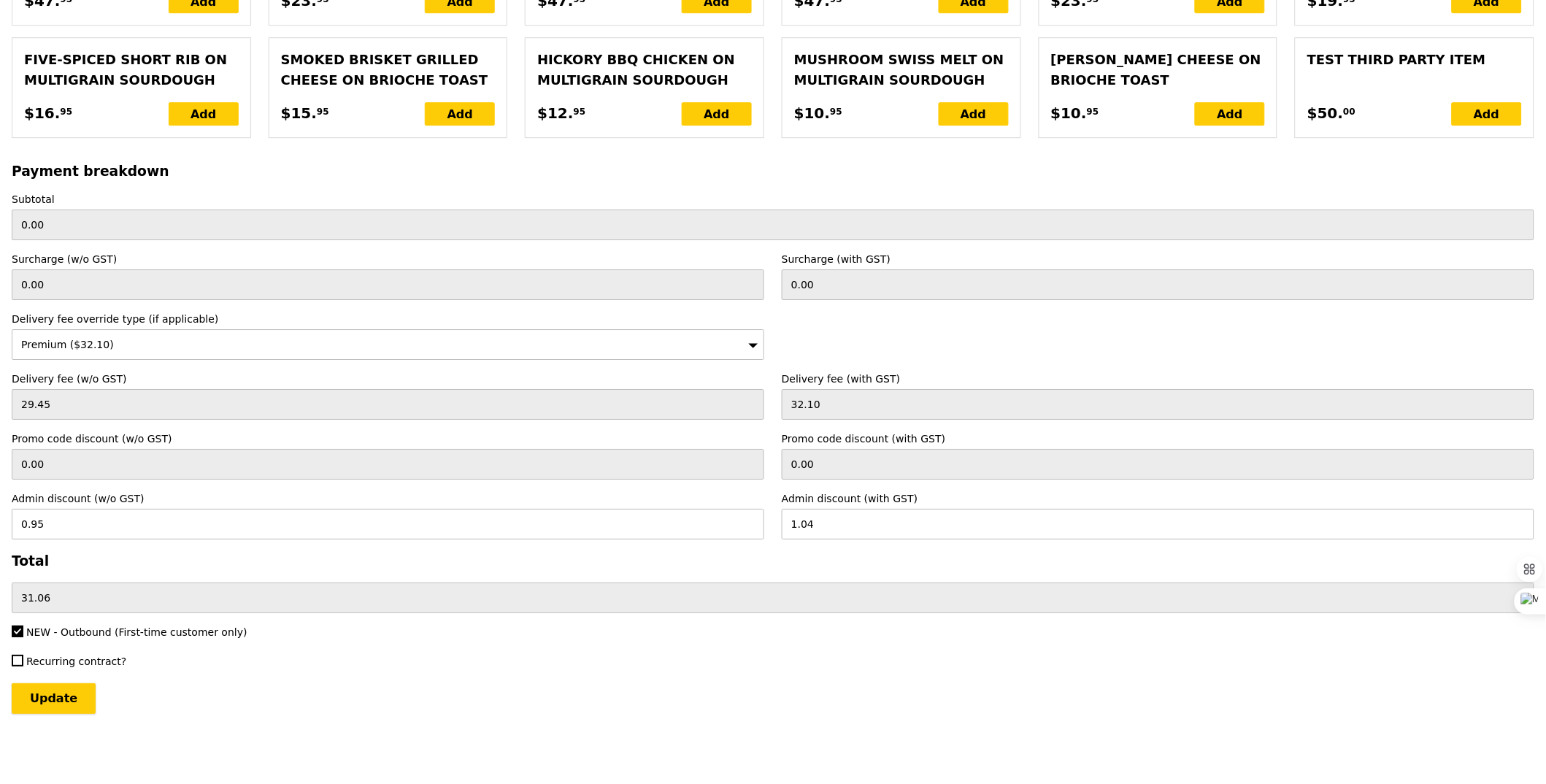
click at [58, 698] on input "Update" at bounding box center [53, 698] width 84 height 31
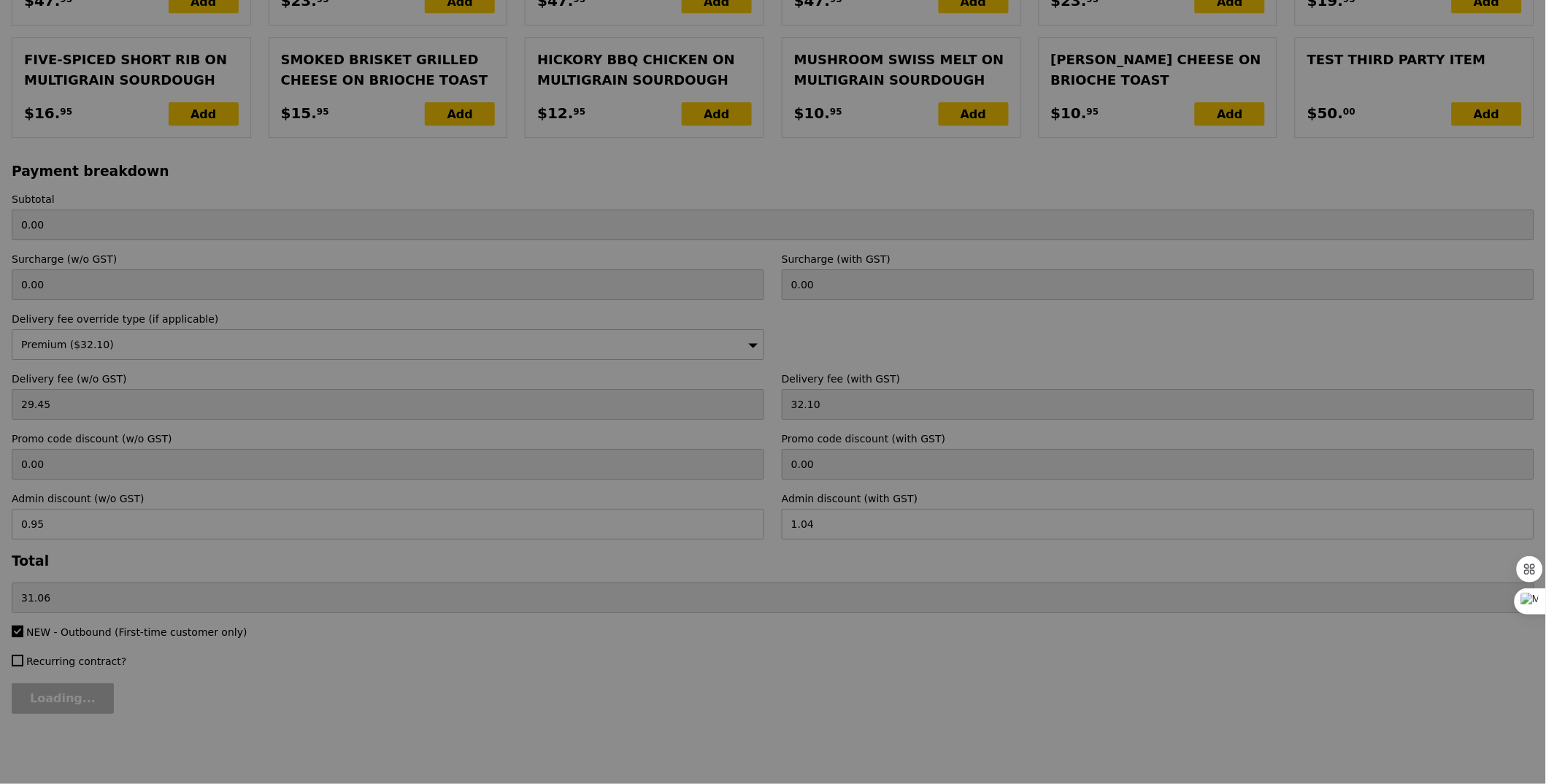
type input "Loading..."
type input "456.00"
type input "487.06"
type input "Update"
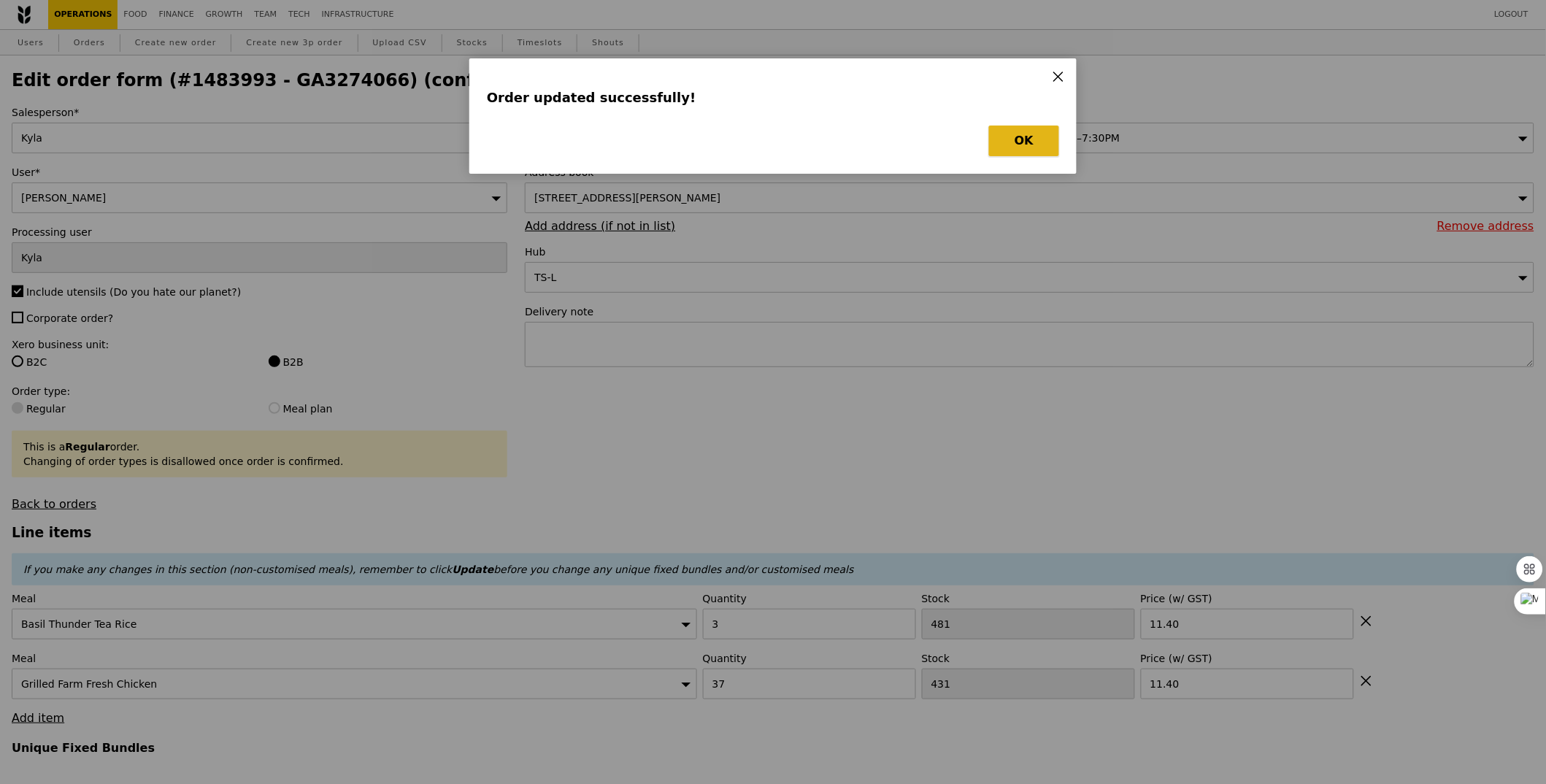
click at [1005, 133] on button "OK" at bounding box center [1024, 141] width 70 height 31
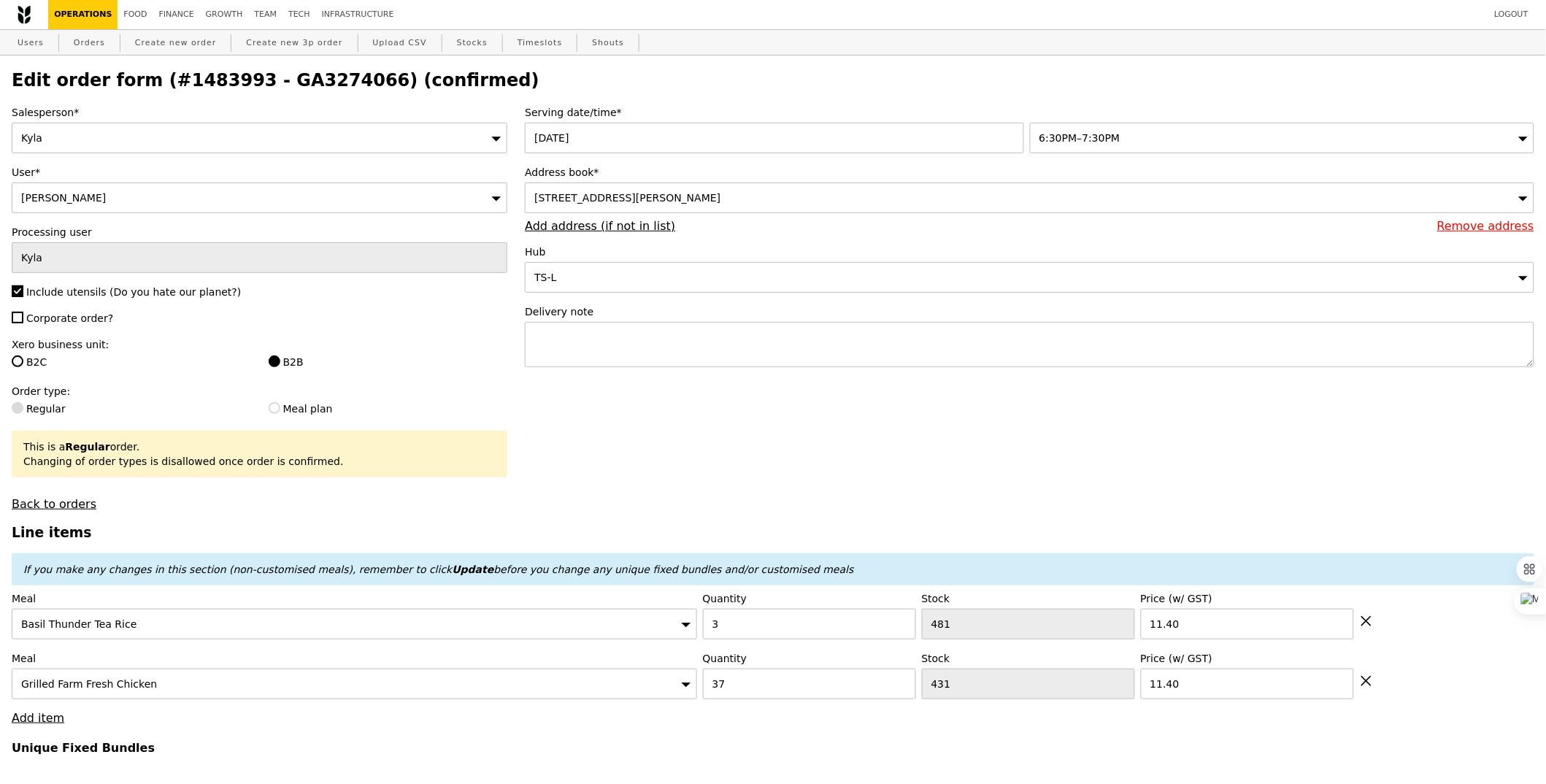
click at [259, 72] on h2 "Edit order form (#1483993 - GA3274066) (confirmed)" at bounding box center [772, 80] width 1523 height 20
click at [281, 90] on h2 "Edit order form (#1483993 - GA3274066) (confirmed)" at bounding box center [772, 80] width 1523 height 20
copy h2 "GA3274066"
click at [85, 49] on link "Orders" at bounding box center [89, 43] width 43 height 26
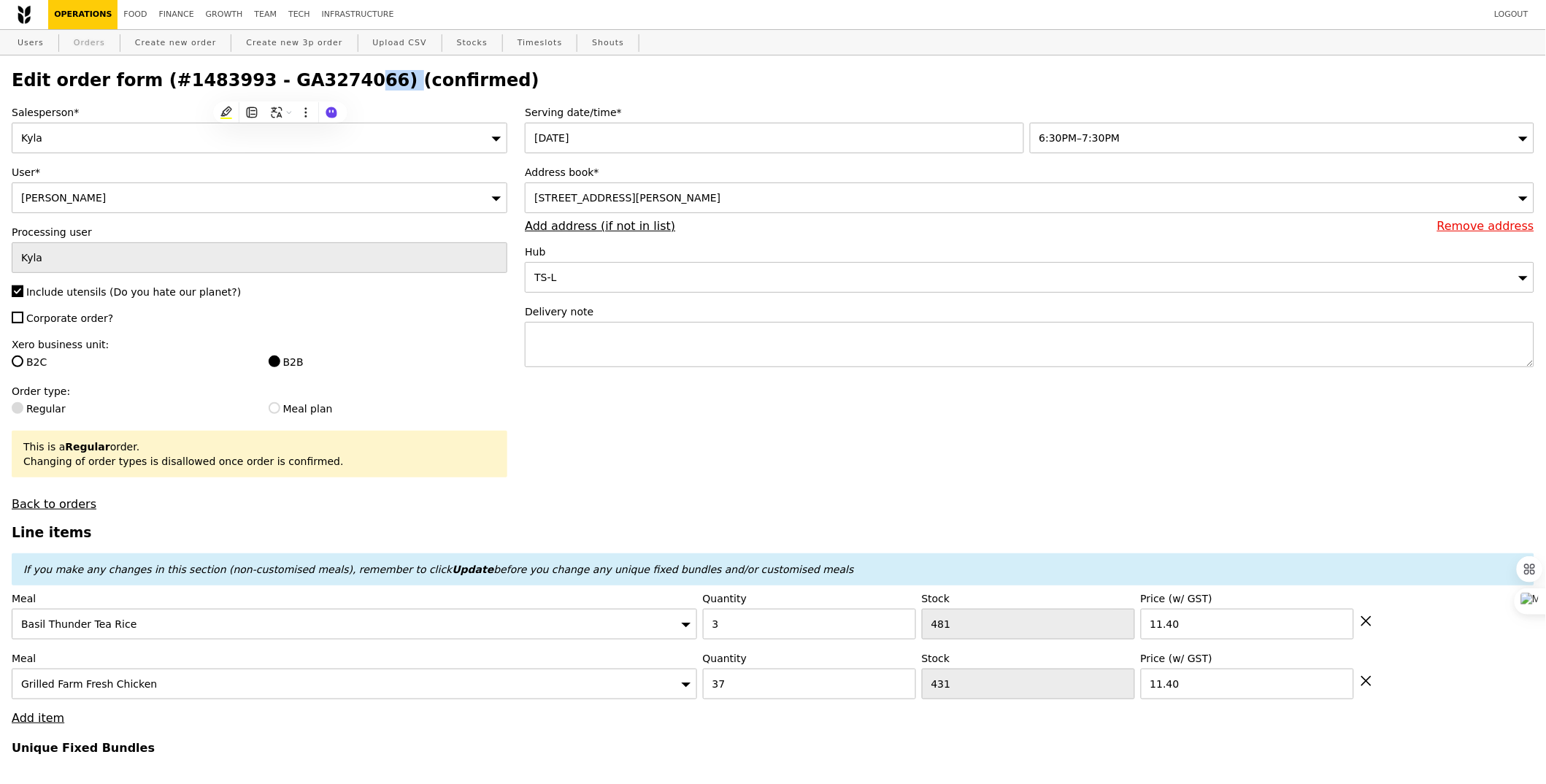
select select "100"
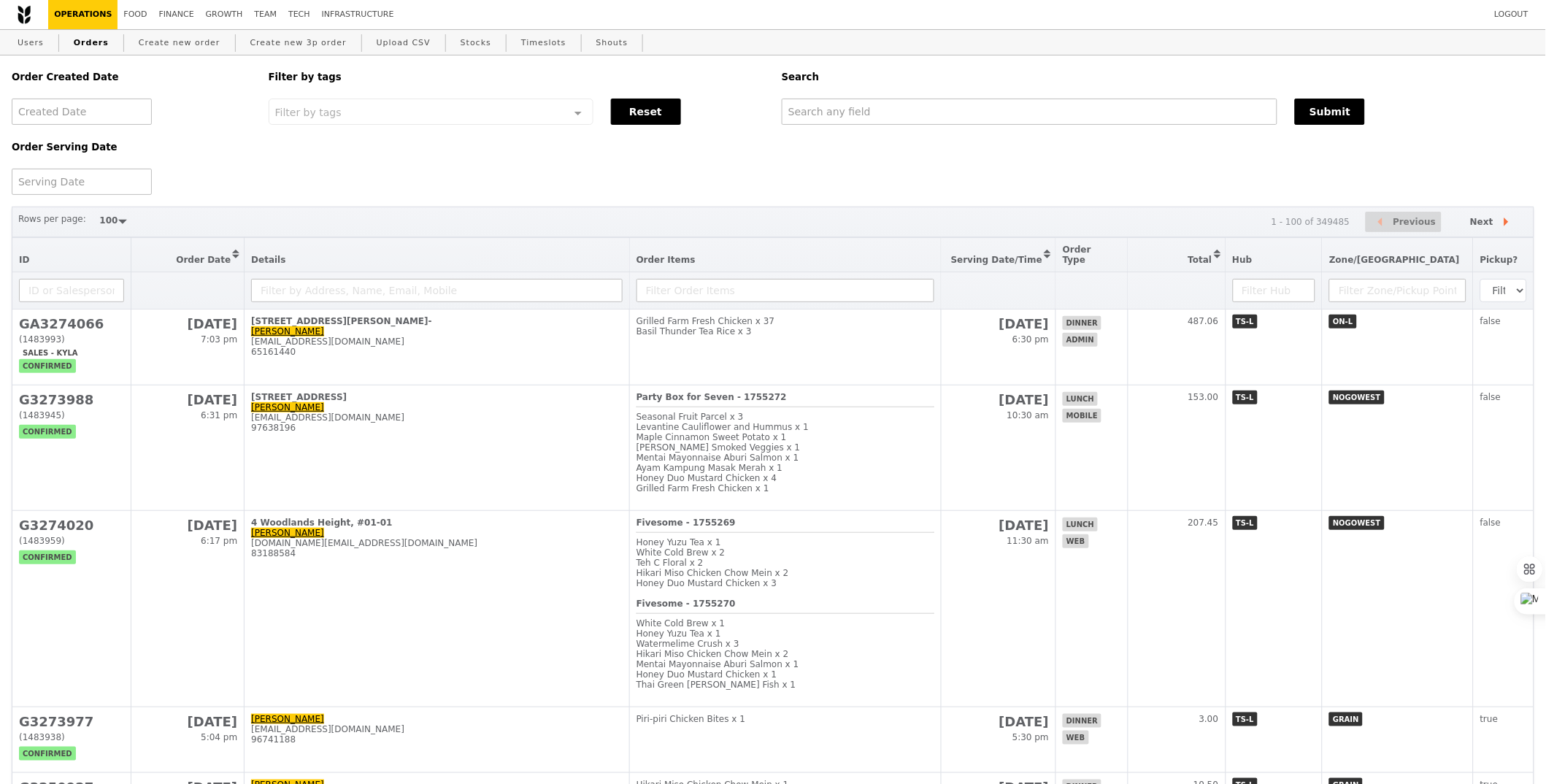
click at [867, 175] on div "Order Created Date Order Serving Date Filter by tags Filter by tags Meal_Plan W…" at bounding box center [773, 125] width 1541 height 139
click at [921, 125] on input "text" at bounding box center [1029, 112] width 495 height 26
paste input "GA3274066"
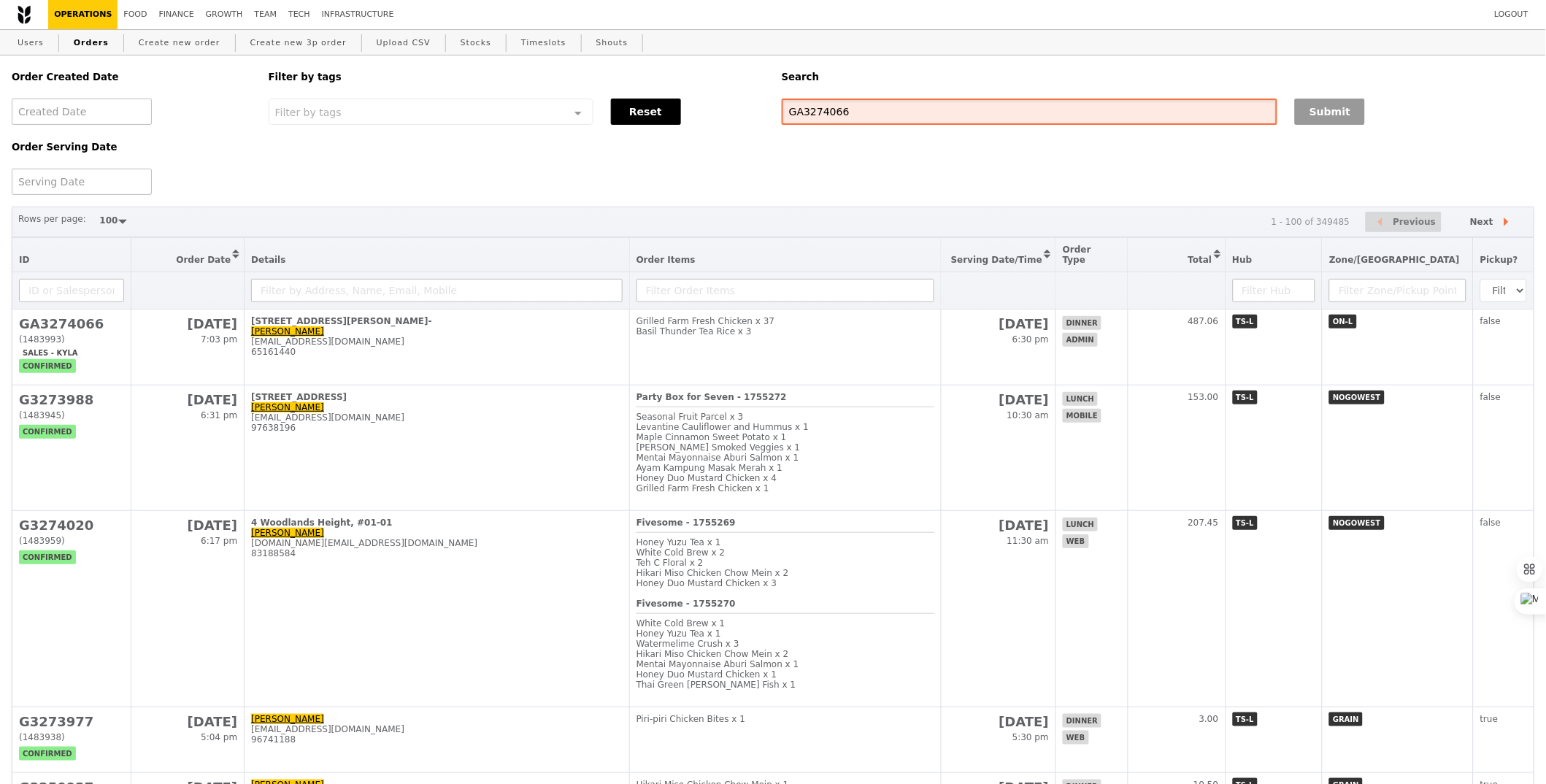
type input "GA3274066"
click at [1332, 121] on button "Submit" at bounding box center [1330, 112] width 70 height 26
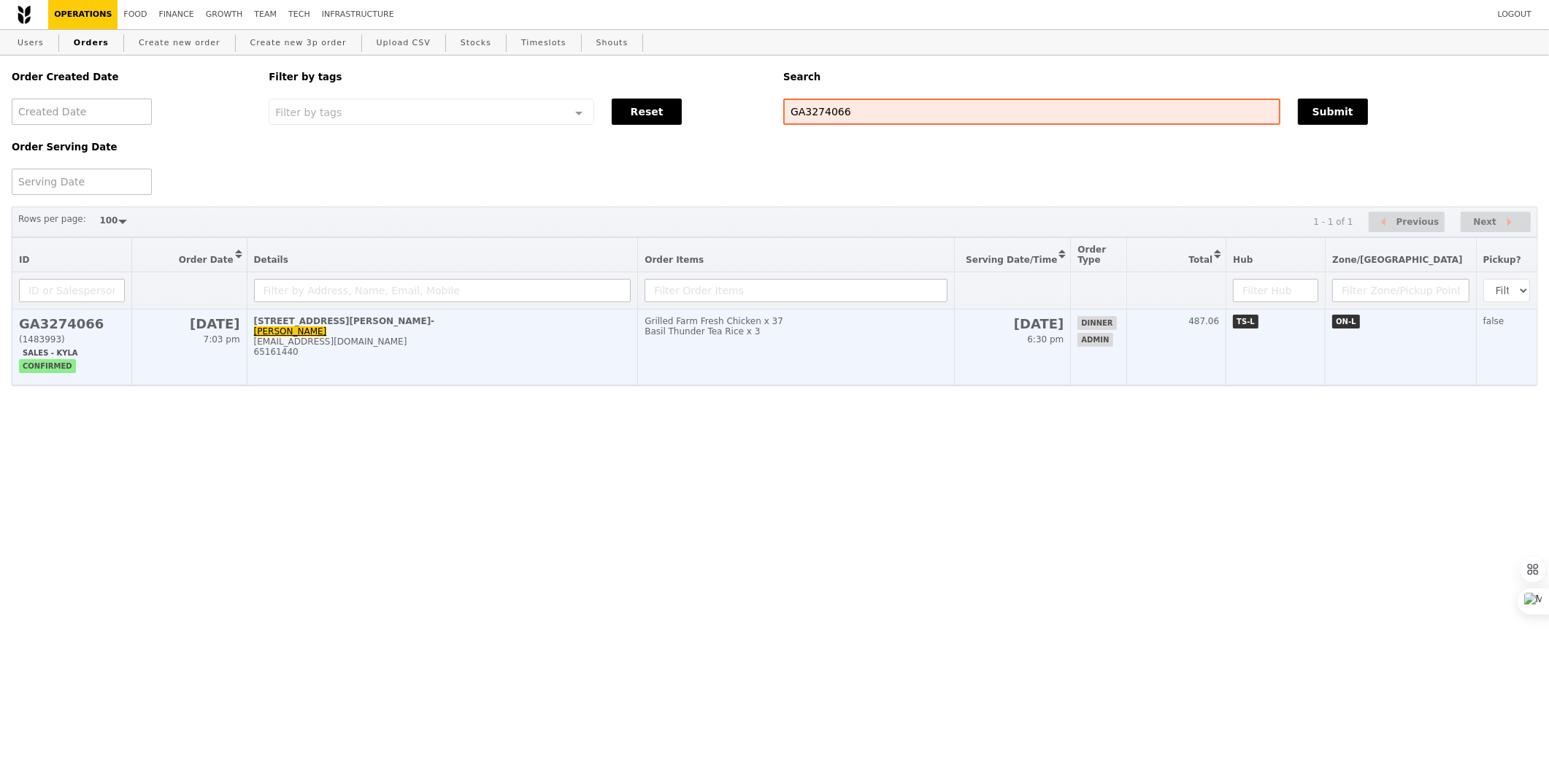
click at [526, 349] on div "65161440" at bounding box center [443, 352] width 378 height 11
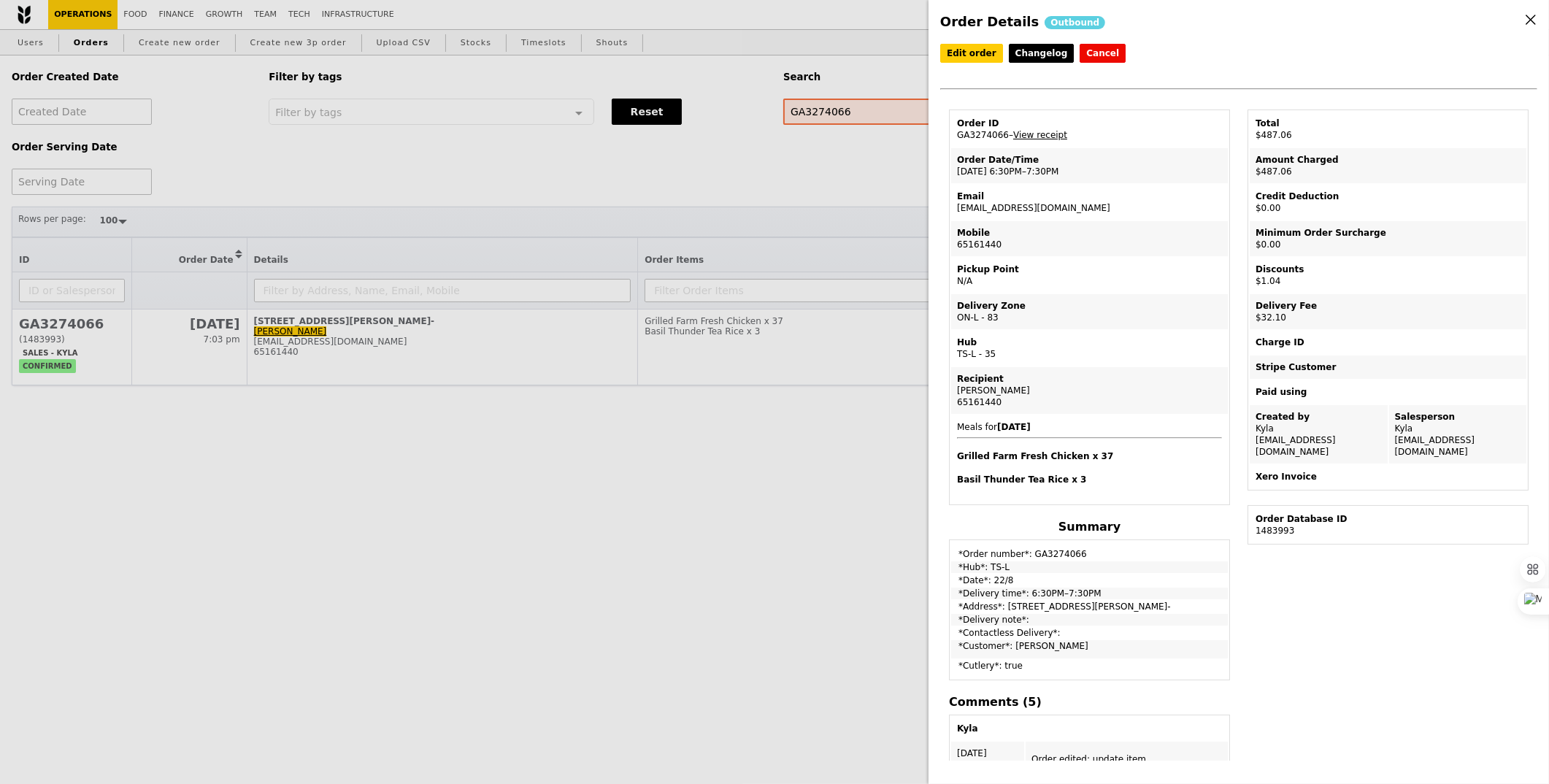
click at [1008, 208] on td "Email daricew@nus.edu.sg" at bounding box center [1089, 202] width 277 height 35
click at [1126, 476] on h4 "Basil Thunder Tea Rice x 3" at bounding box center [1089, 479] width 265 height 11
click at [968, 51] on link "Edit order" at bounding box center [971, 53] width 63 height 19
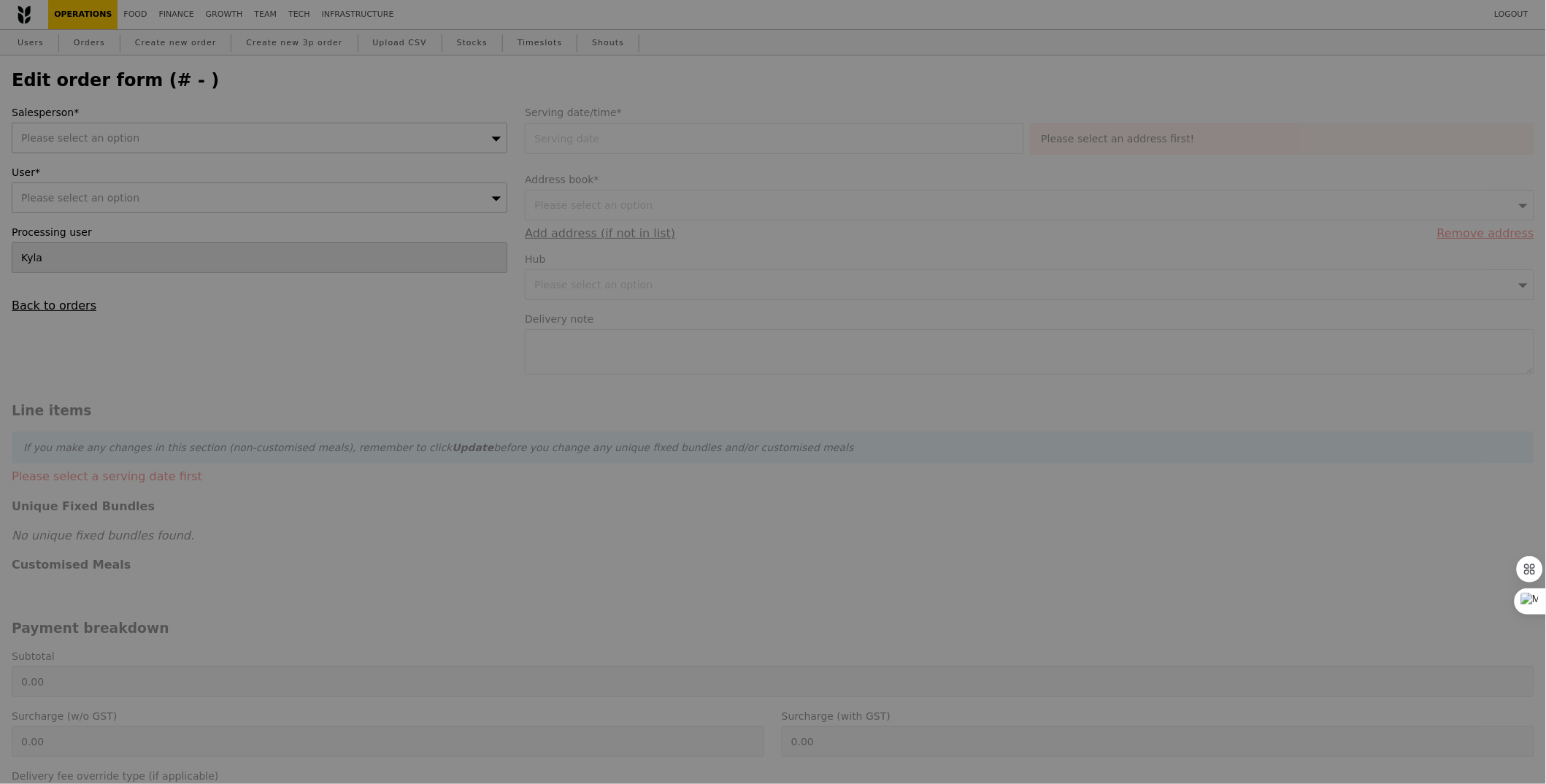
type input "22 Aug 2025"
type input "456.00"
type input "29.45"
type input "32.10"
type input "0.95"
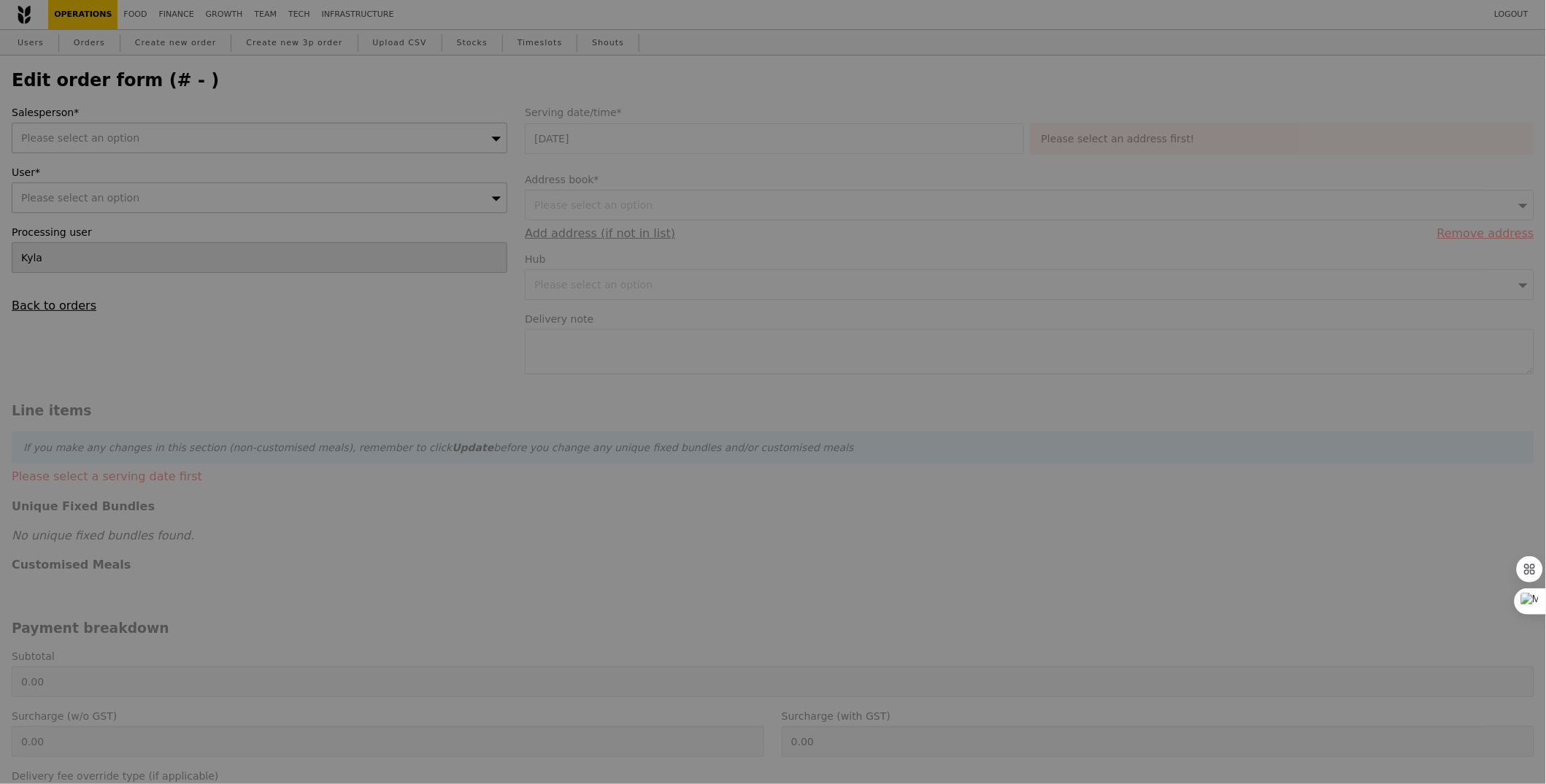
type input "1.04"
type input "487.06"
checkbox input "true"
type input "Loading..."
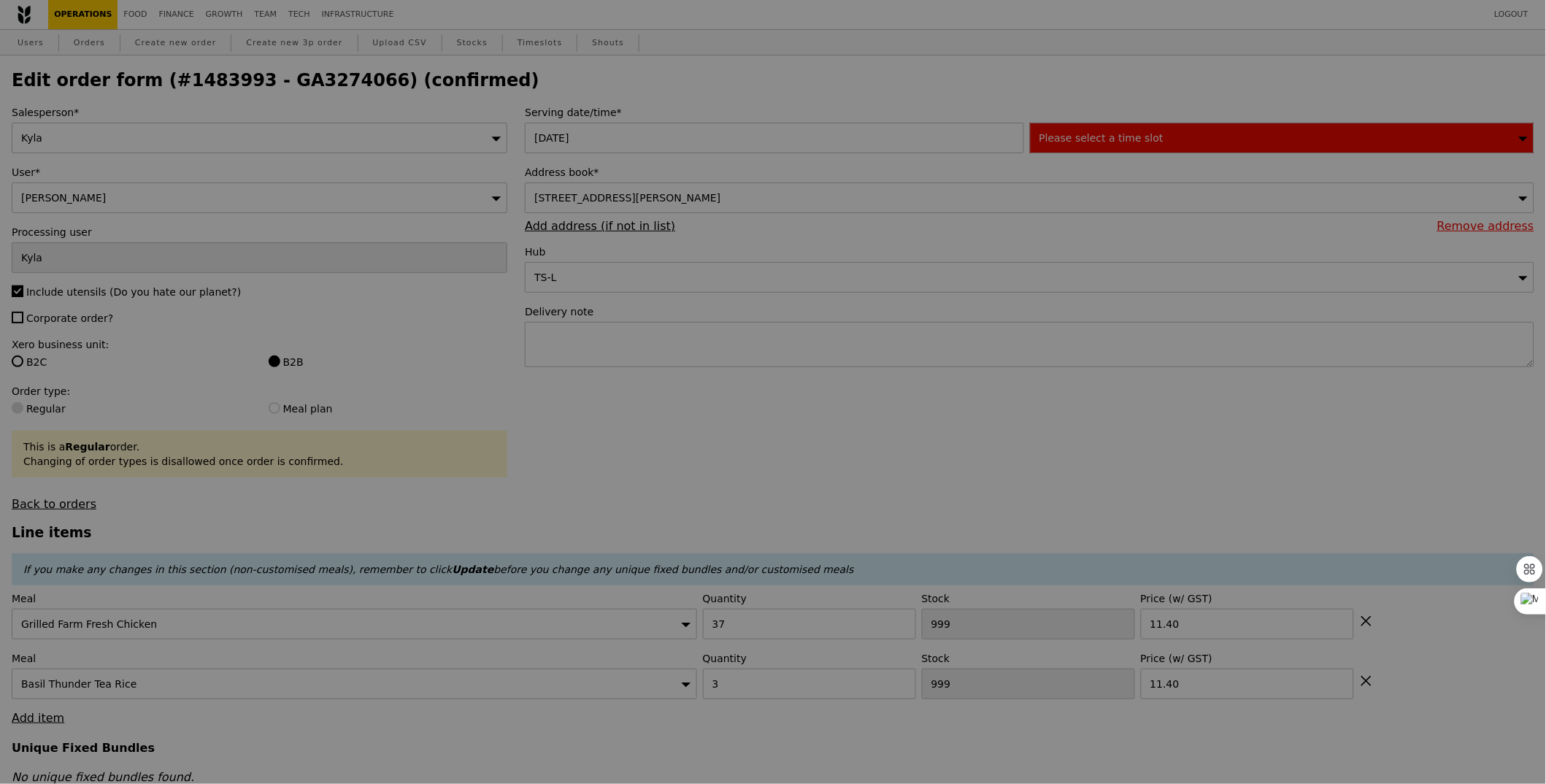
type input "431"
type input "481"
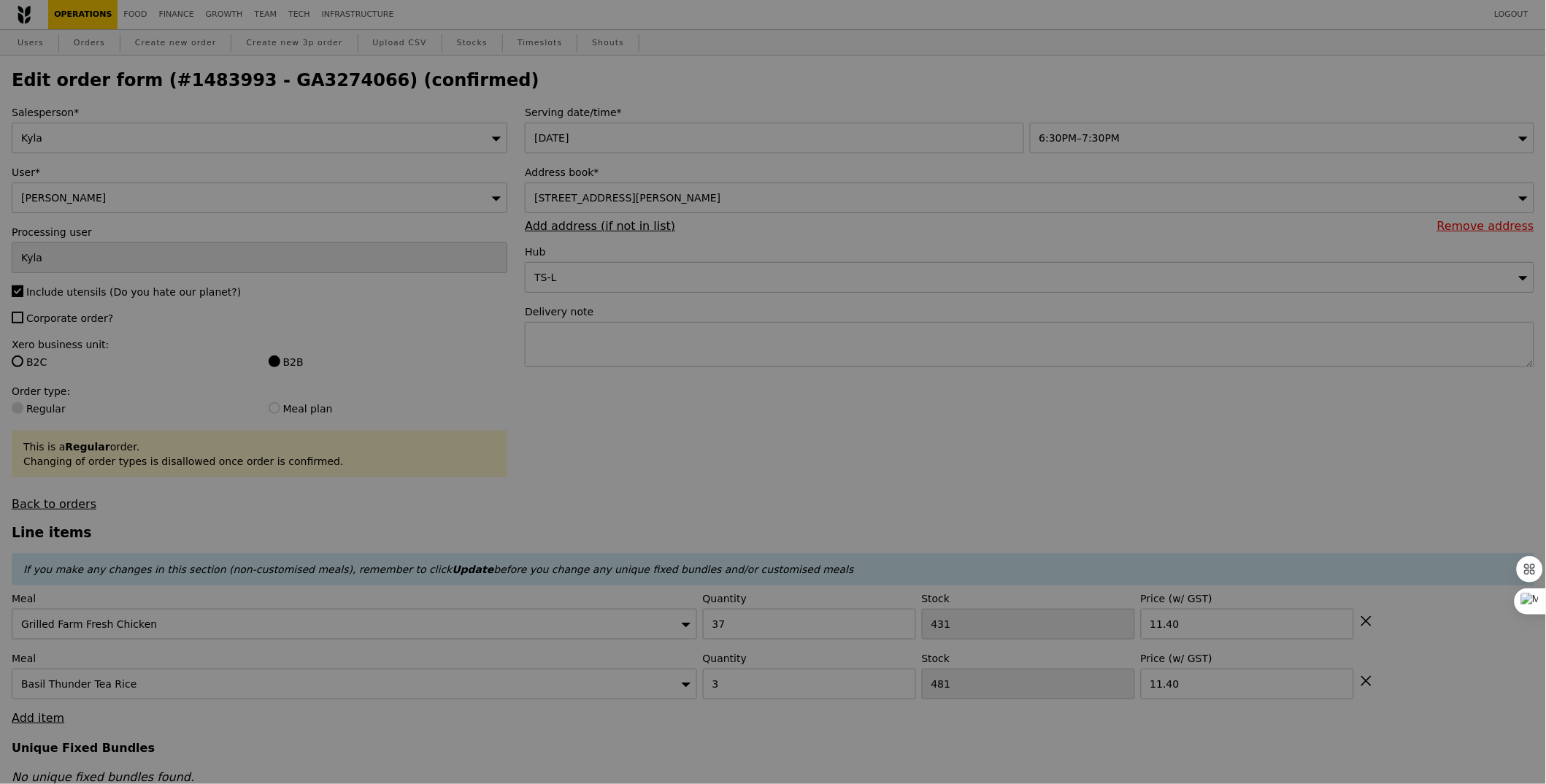
type input "Update"
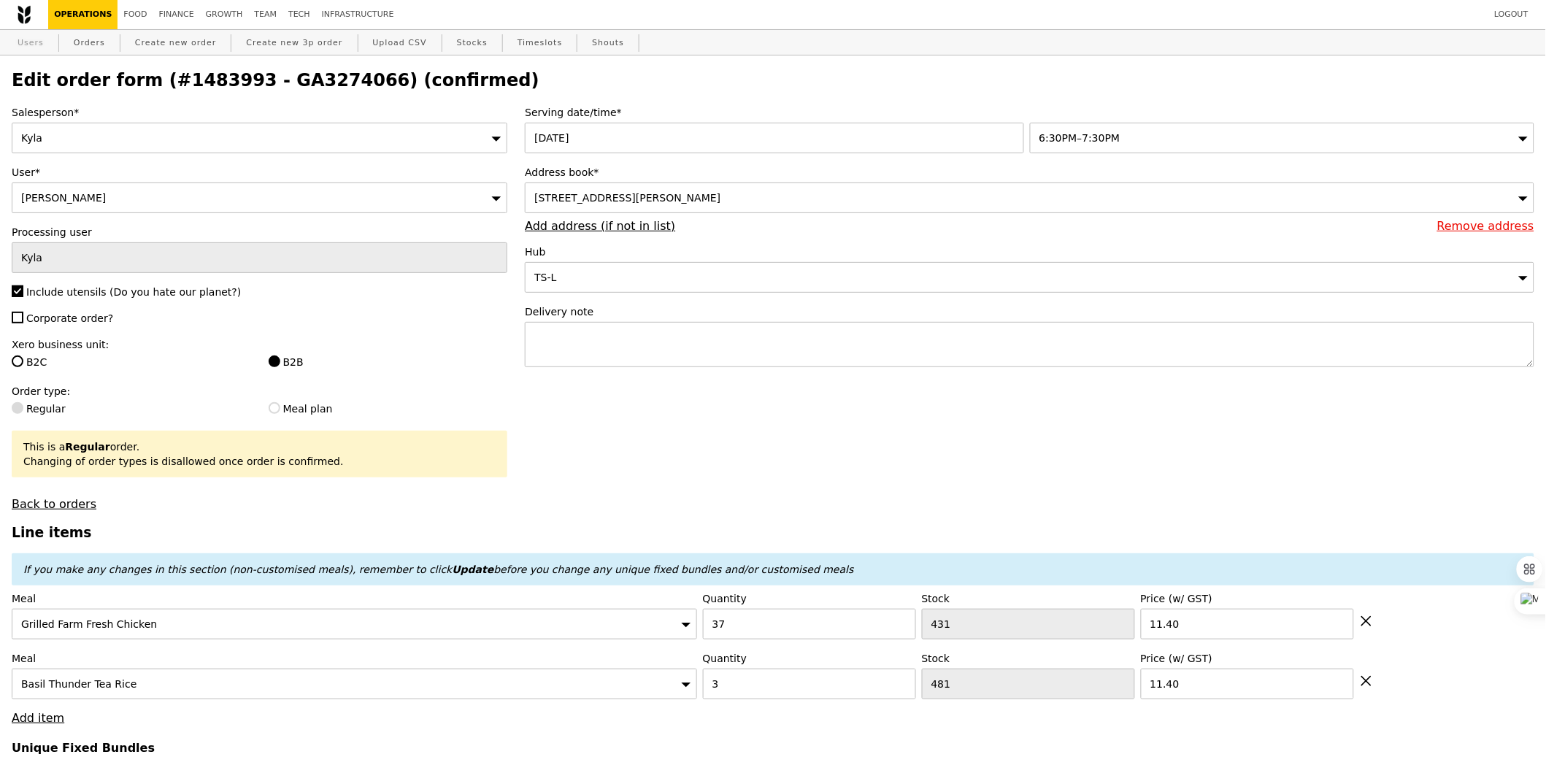
click at [42, 39] on link "Users" at bounding box center [30, 43] width 38 height 26
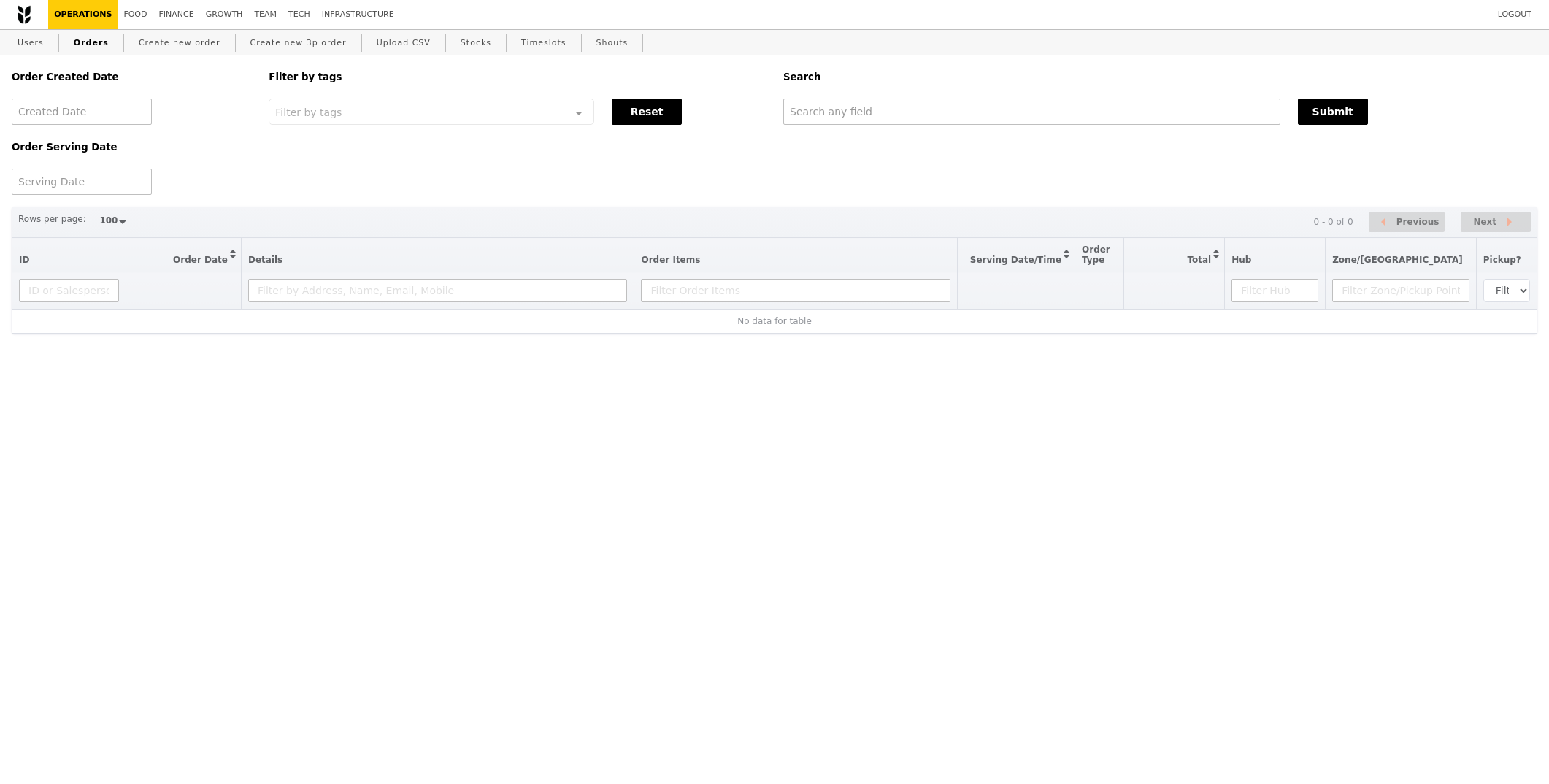
select select "100"
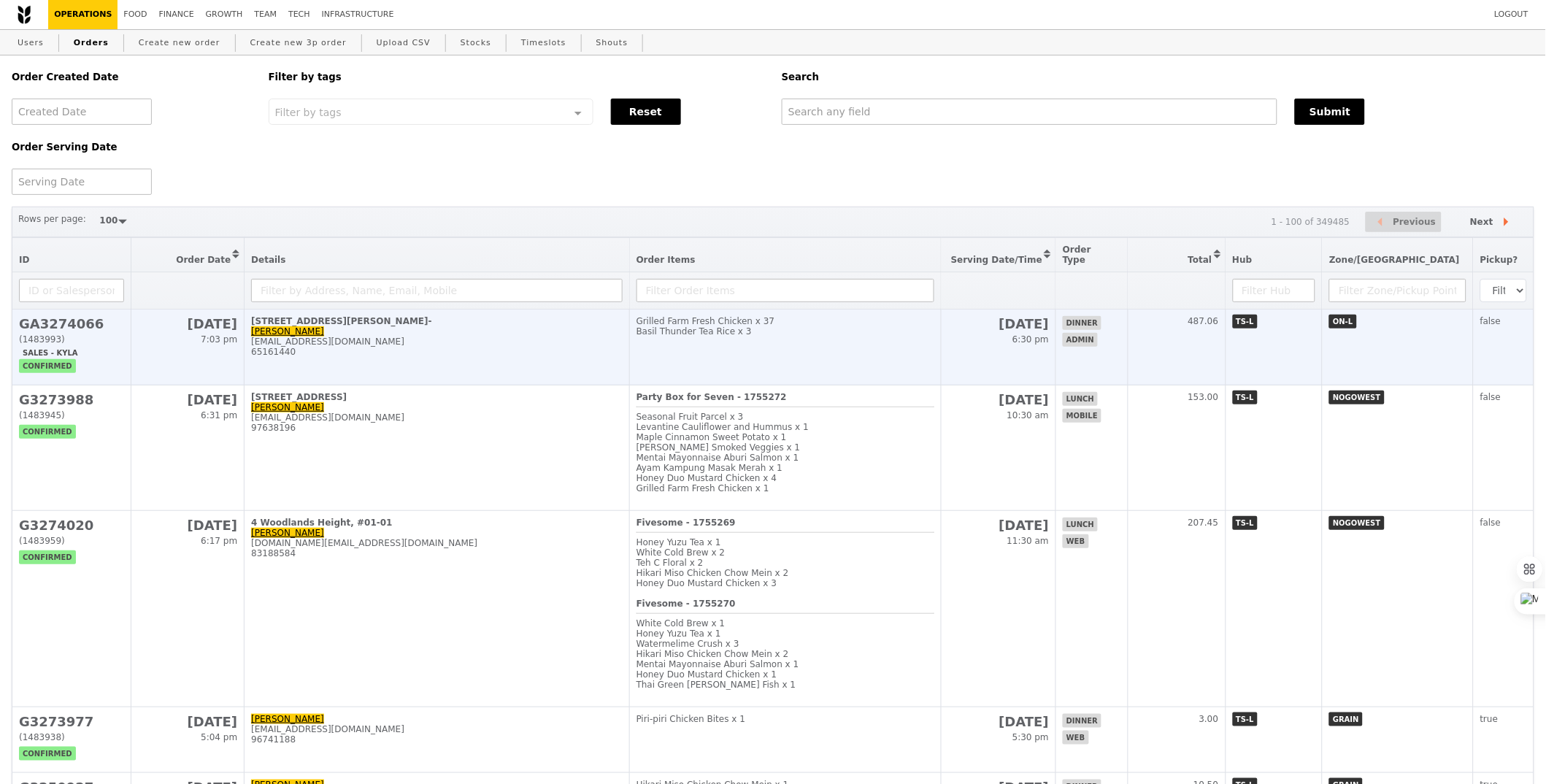
click at [692, 357] on td "Grilled Farm Fresh Chicken x 37 Basil Thunder Tea Rice x 3" at bounding box center [786, 347] width 312 height 76
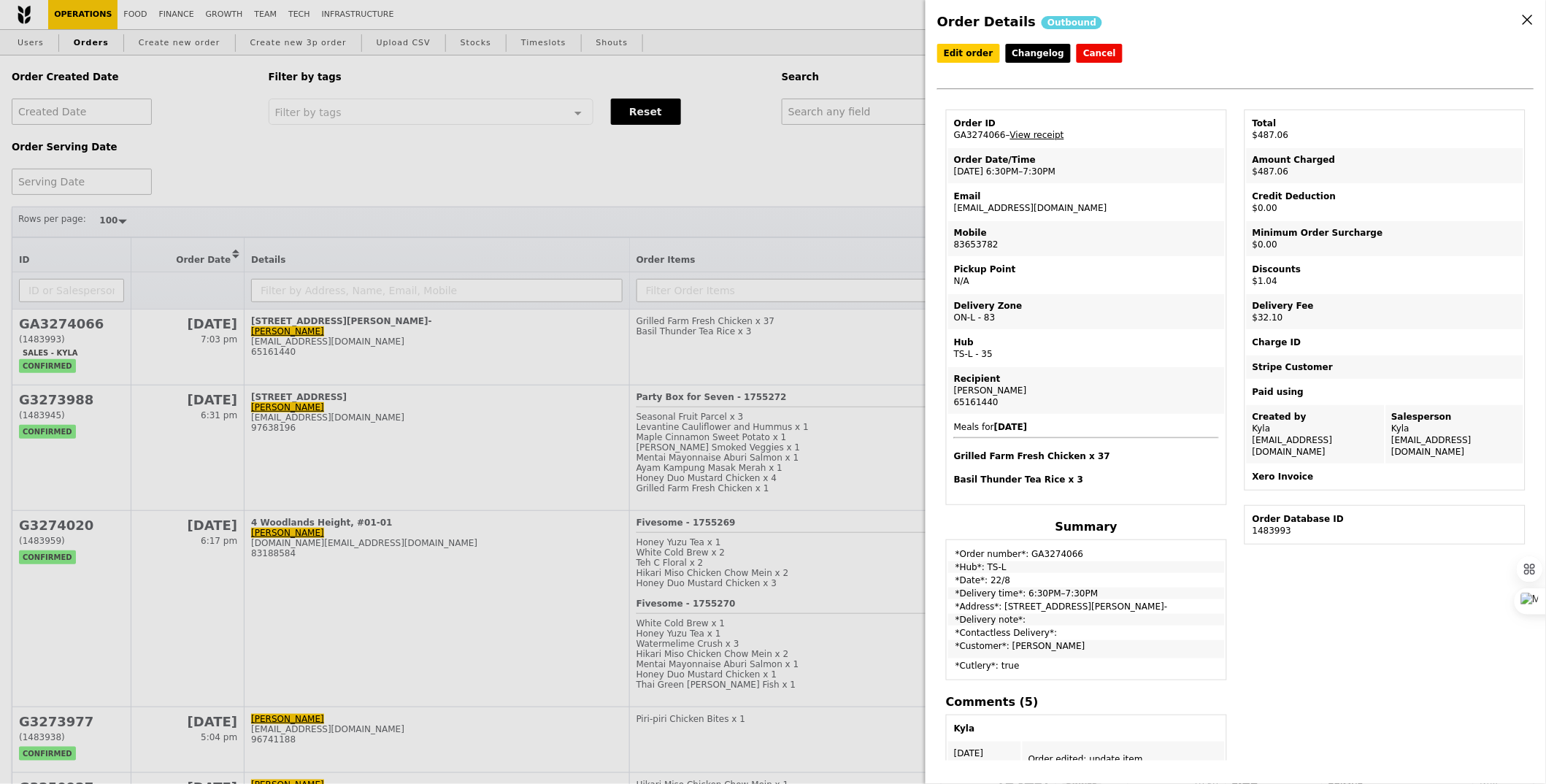
click at [1022, 208] on td "Email daricew@nus.edu.sg" at bounding box center [1087, 202] width 277 height 35
click at [1004, 207] on td "Email daricew@nus.edu.sg" at bounding box center [1087, 202] width 277 height 35
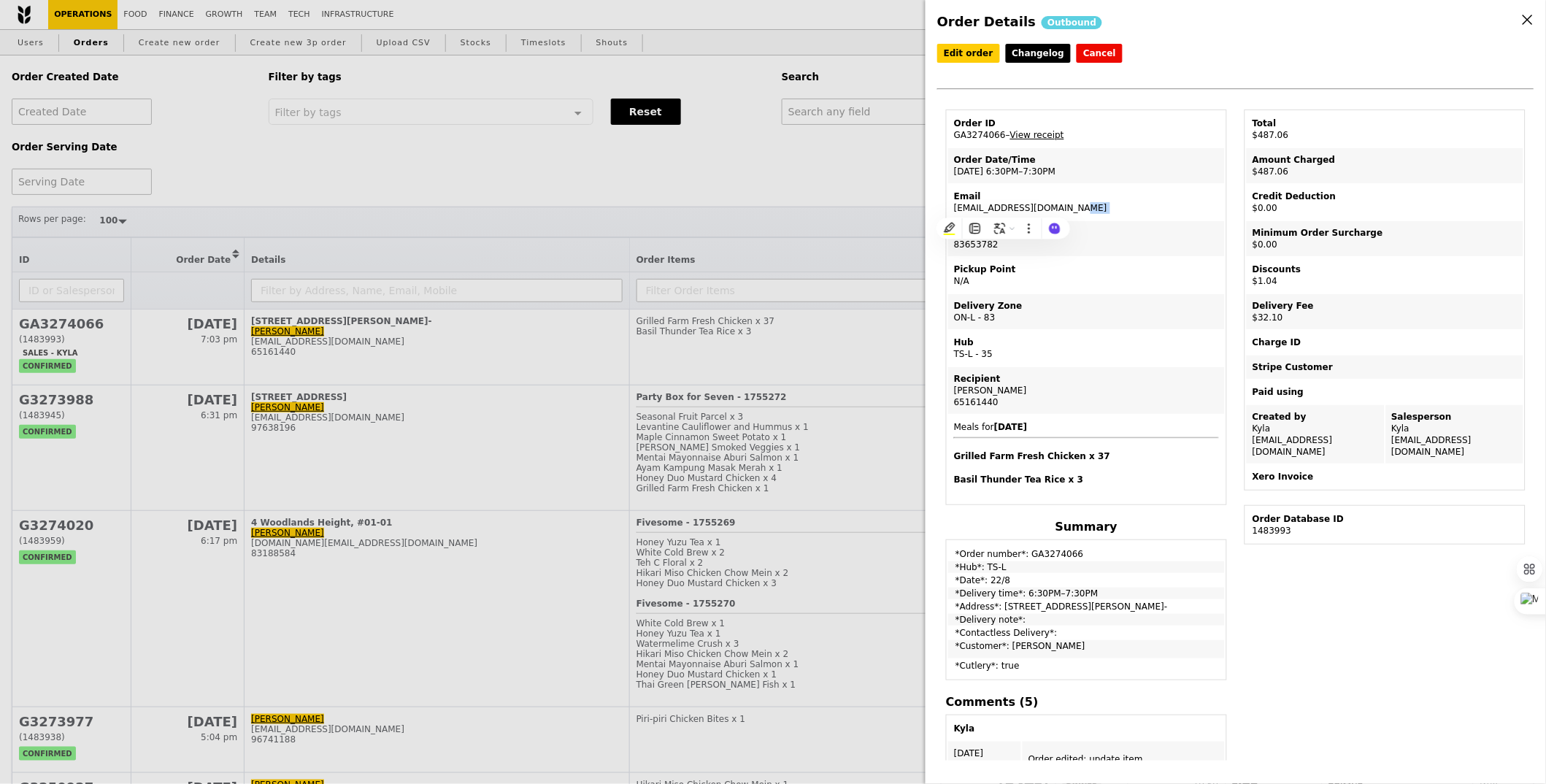
copy td "[EMAIL_ADDRESS][DOMAIN_NAME]"
click at [212, 36] on div "Order Details Outbound Edit order Changelog Cancel Order ID GA3274066 – View re…" at bounding box center [773, 392] width 1546 height 784
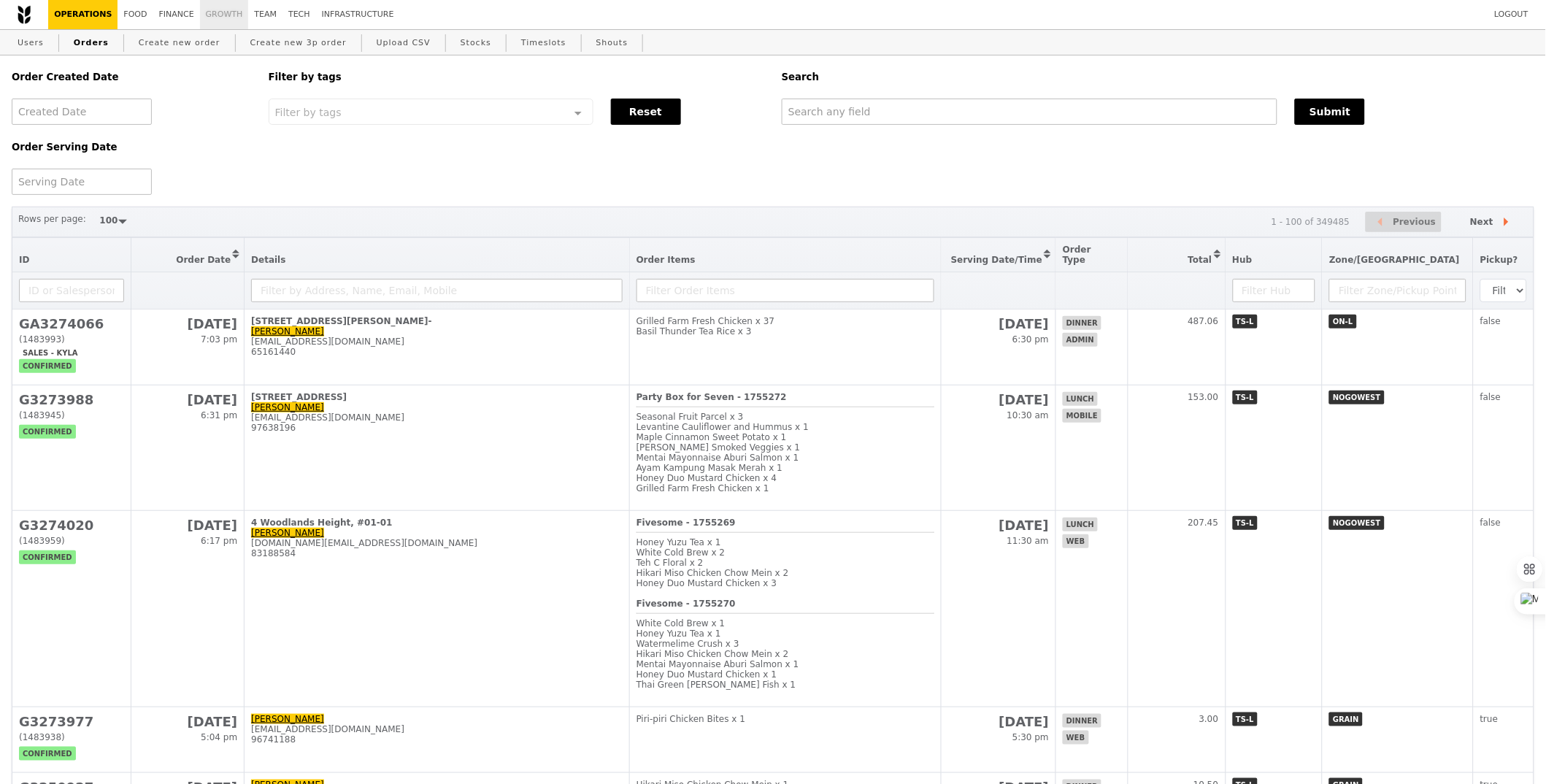
click at [200, 25] on link "Growth" at bounding box center [224, 14] width 49 height 29
click at [153, 18] on link "Finance" at bounding box center [176, 14] width 47 height 29
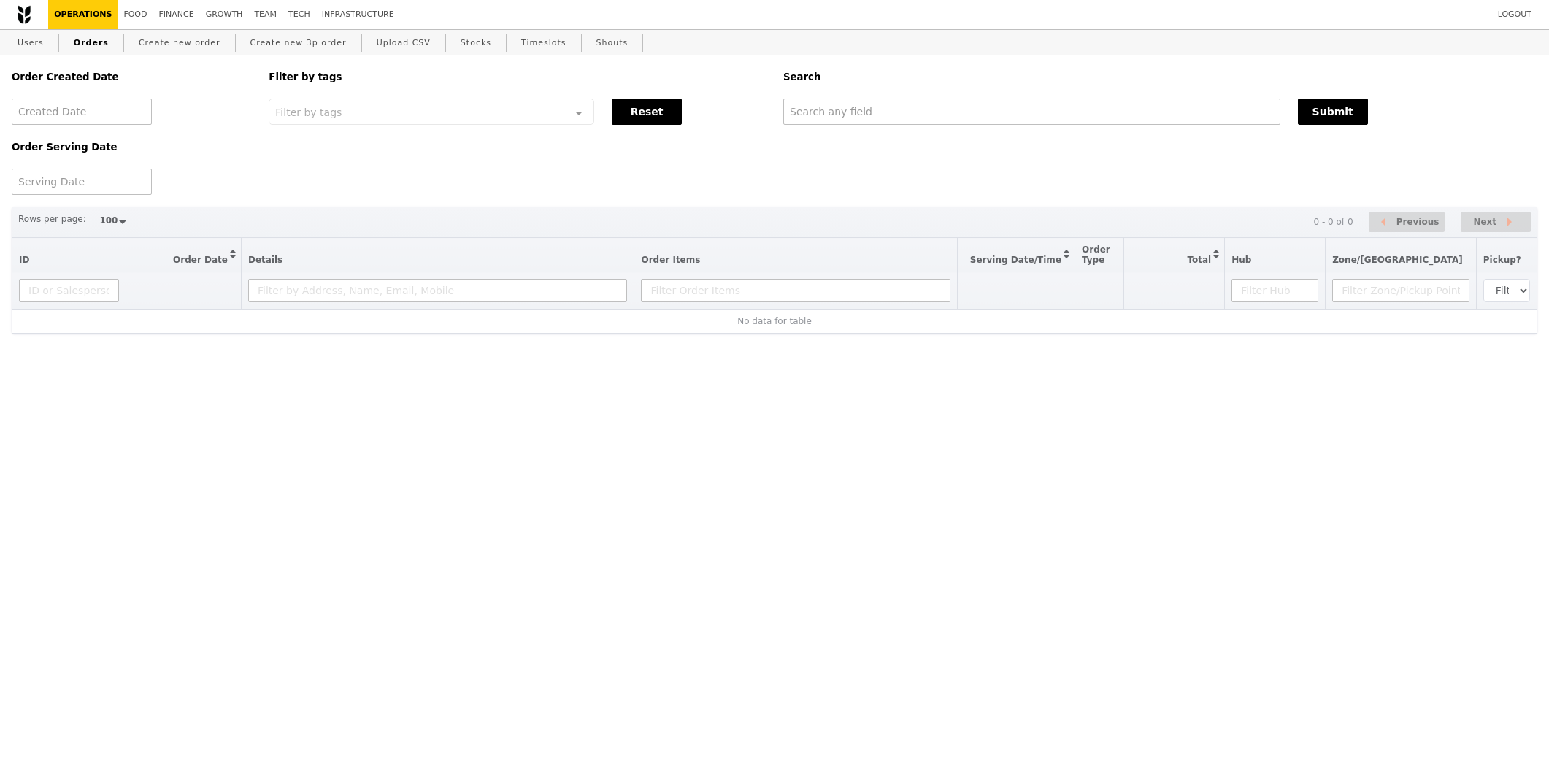
select select "100"
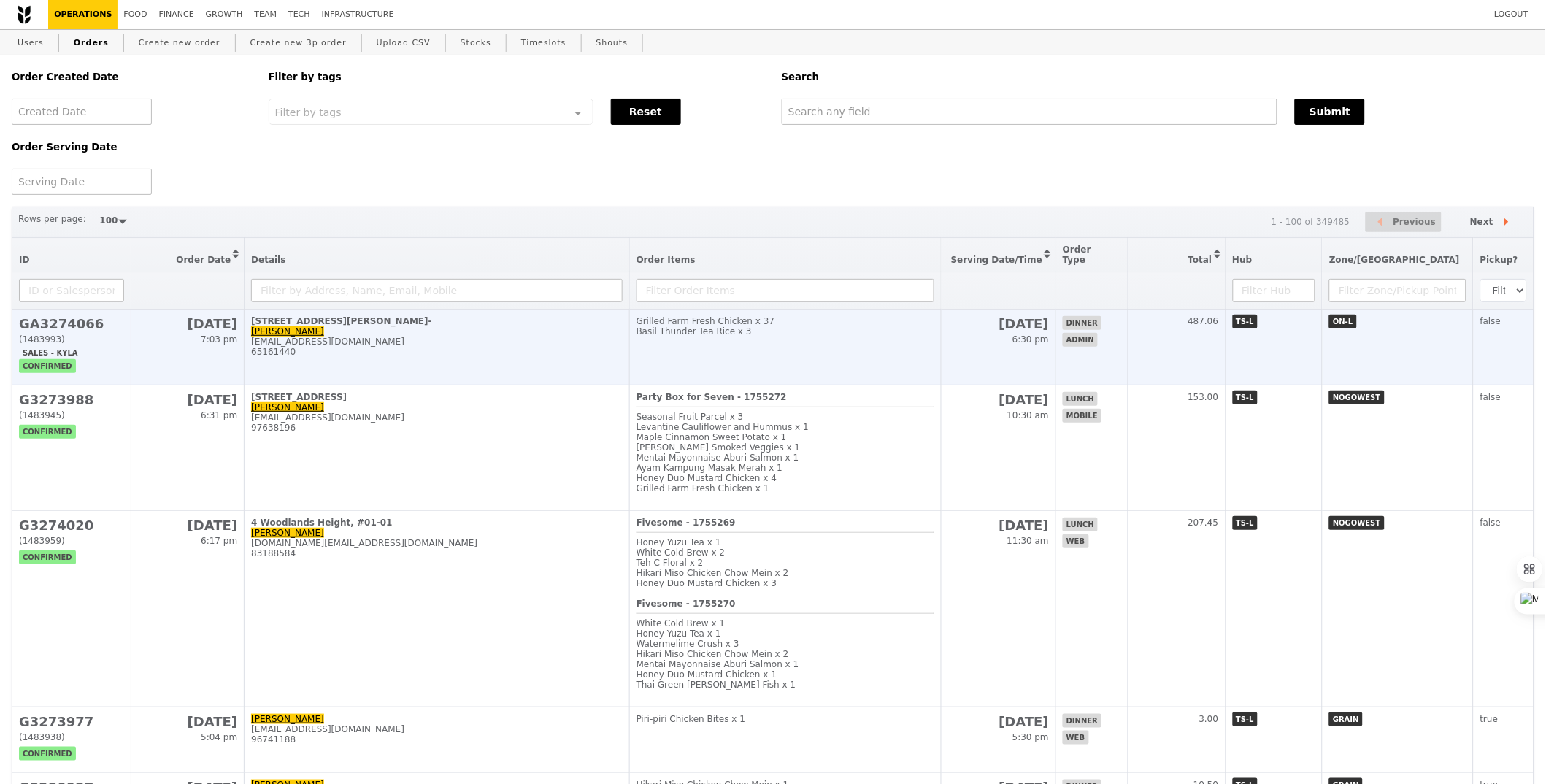
click at [662, 341] on td "Grilled Farm Fresh Chicken x 37 Basil Thunder Tea Rice x 3" at bounding box center [786, 347] width 312 height 76
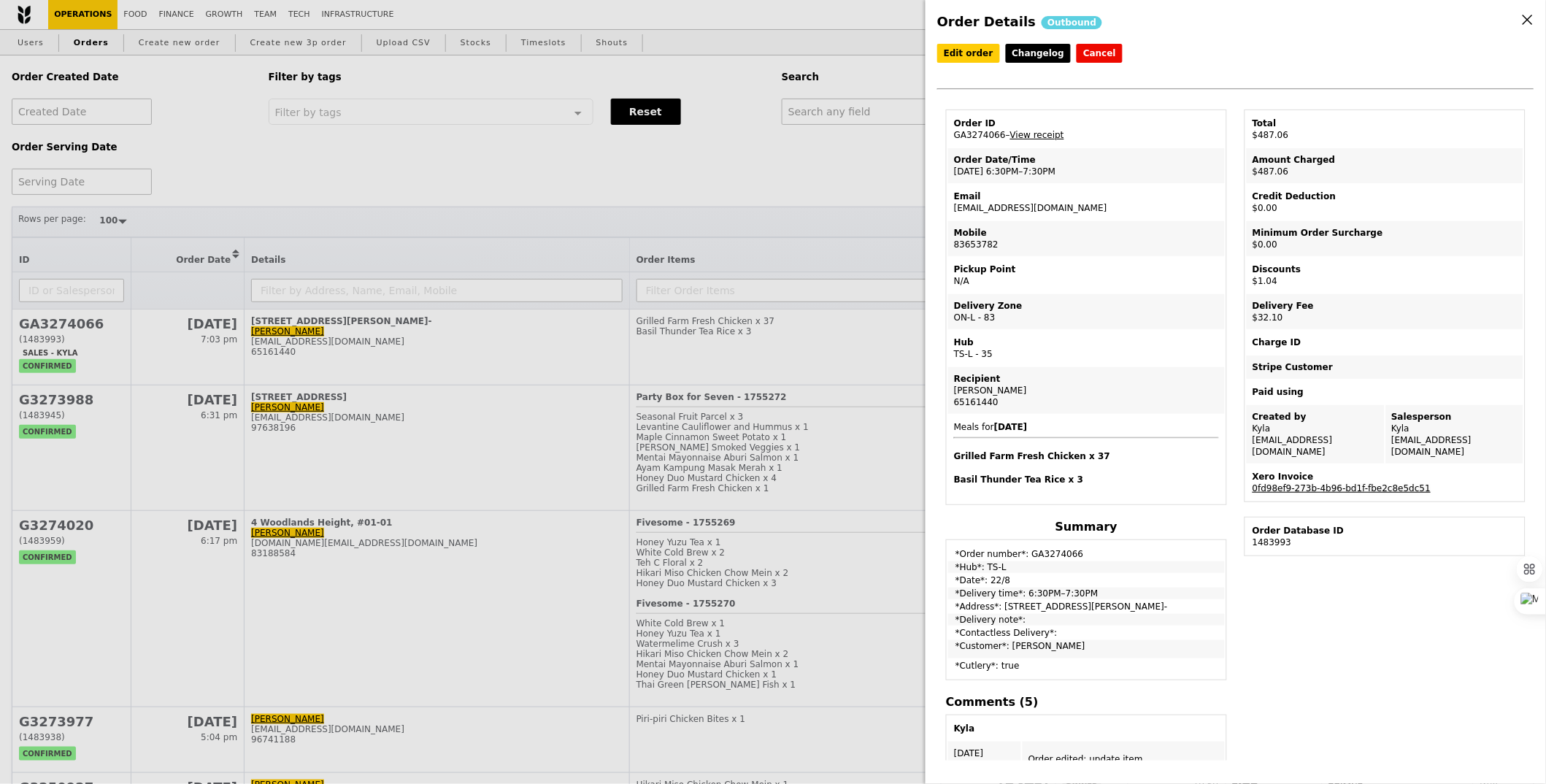
click at [1372, 483] on link "0fd98ef9-273b-4b96-bd1f-fbe2c8e5dc51" at bounding box center [1342, 488] width 178 height 11
click at [953, 67] on div "Edit order Changelog Cancel Order ID GA3274066 – View receipt Order Date/Time 2…" at bounding box center [1236, 76] width 597 height 66
click at [961, 59] on link "Edit order" at bounding box center [968, 53] width 63 height 19
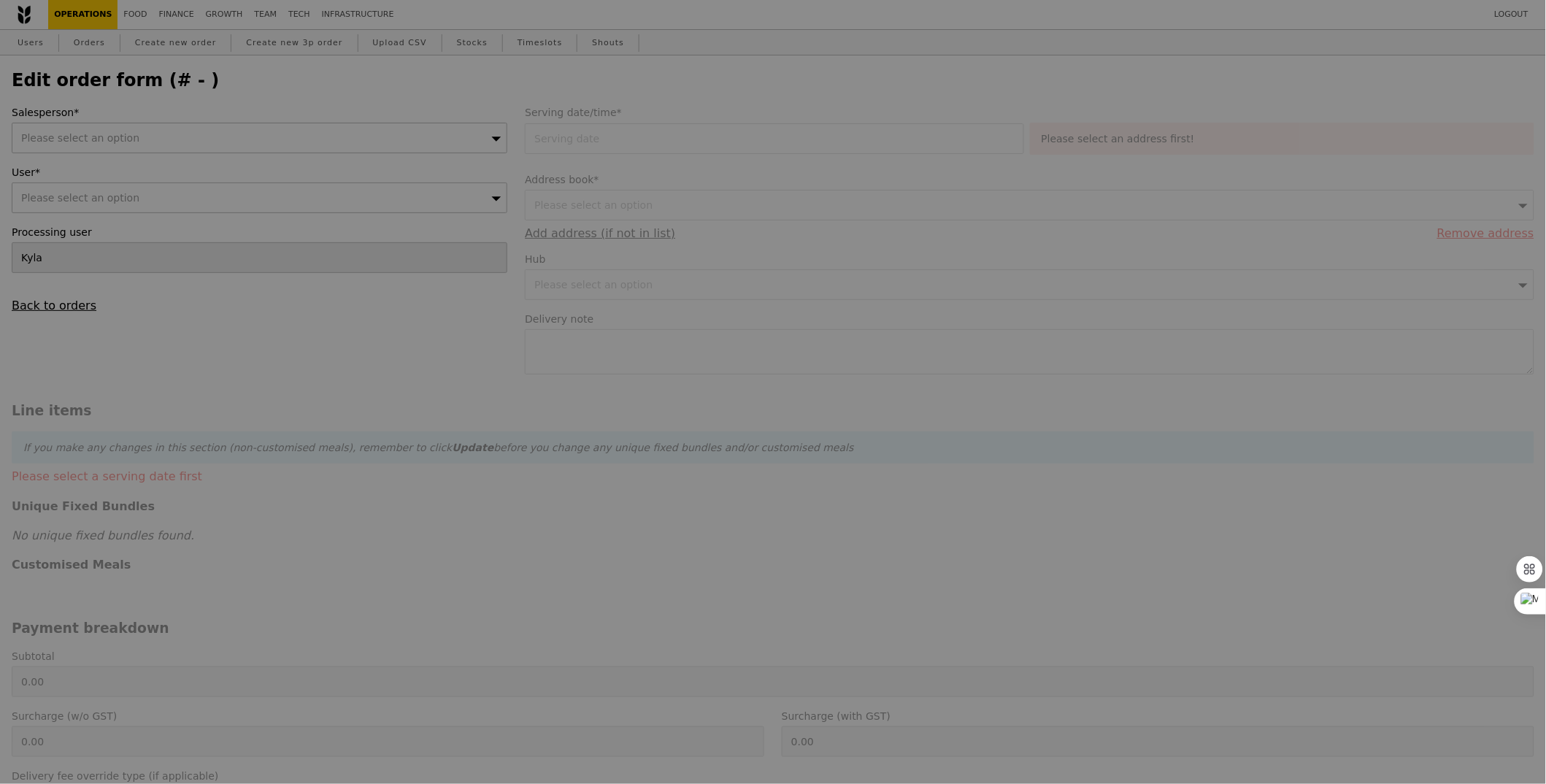
type input "22 Aug 2025"
checkbox input "true"
type input "Loading..."
type input "456.00"
type input "29.45"
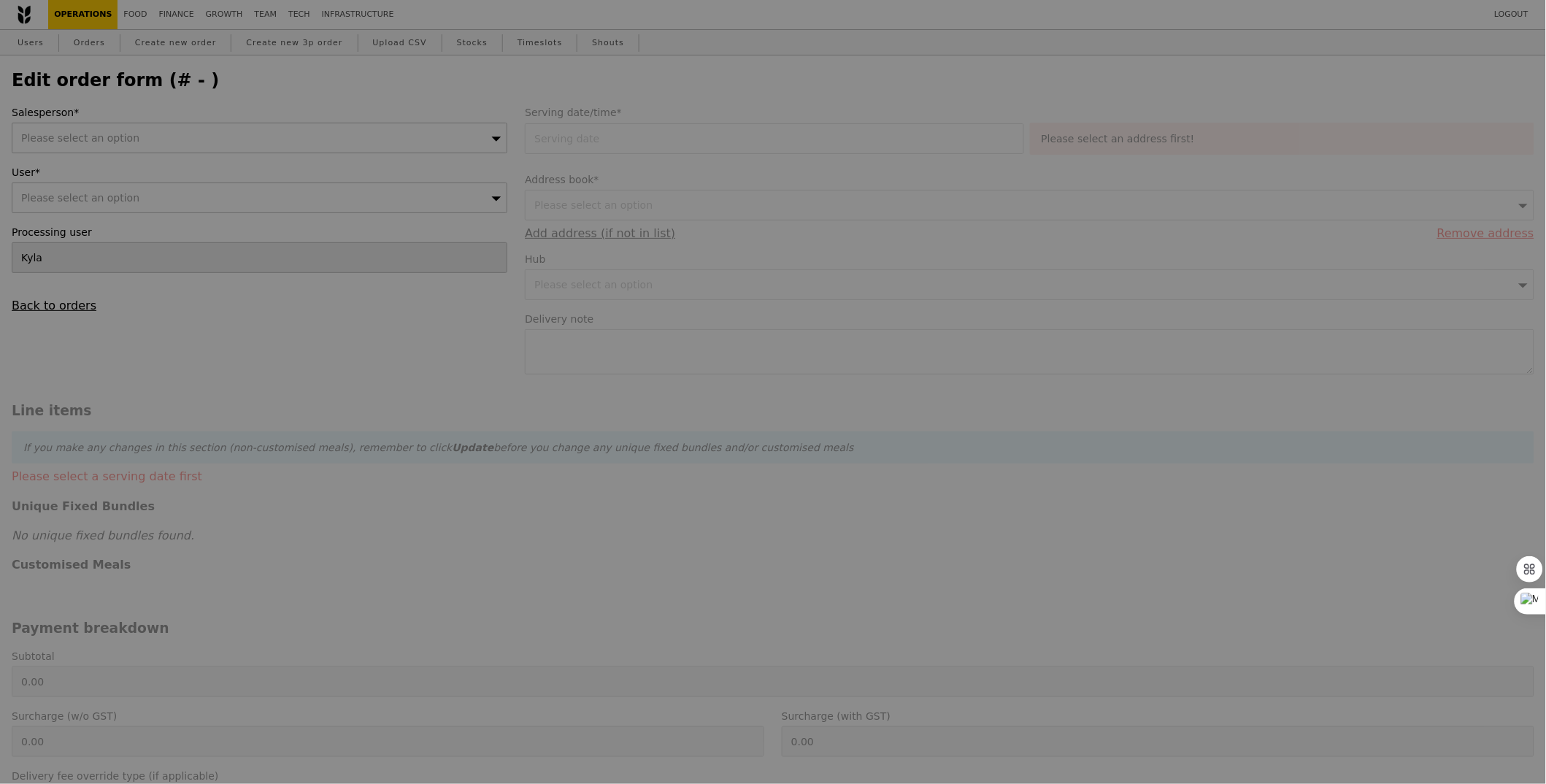
type input "32.10"
type input "0.95"
type input "1.04"
type input "487.06"
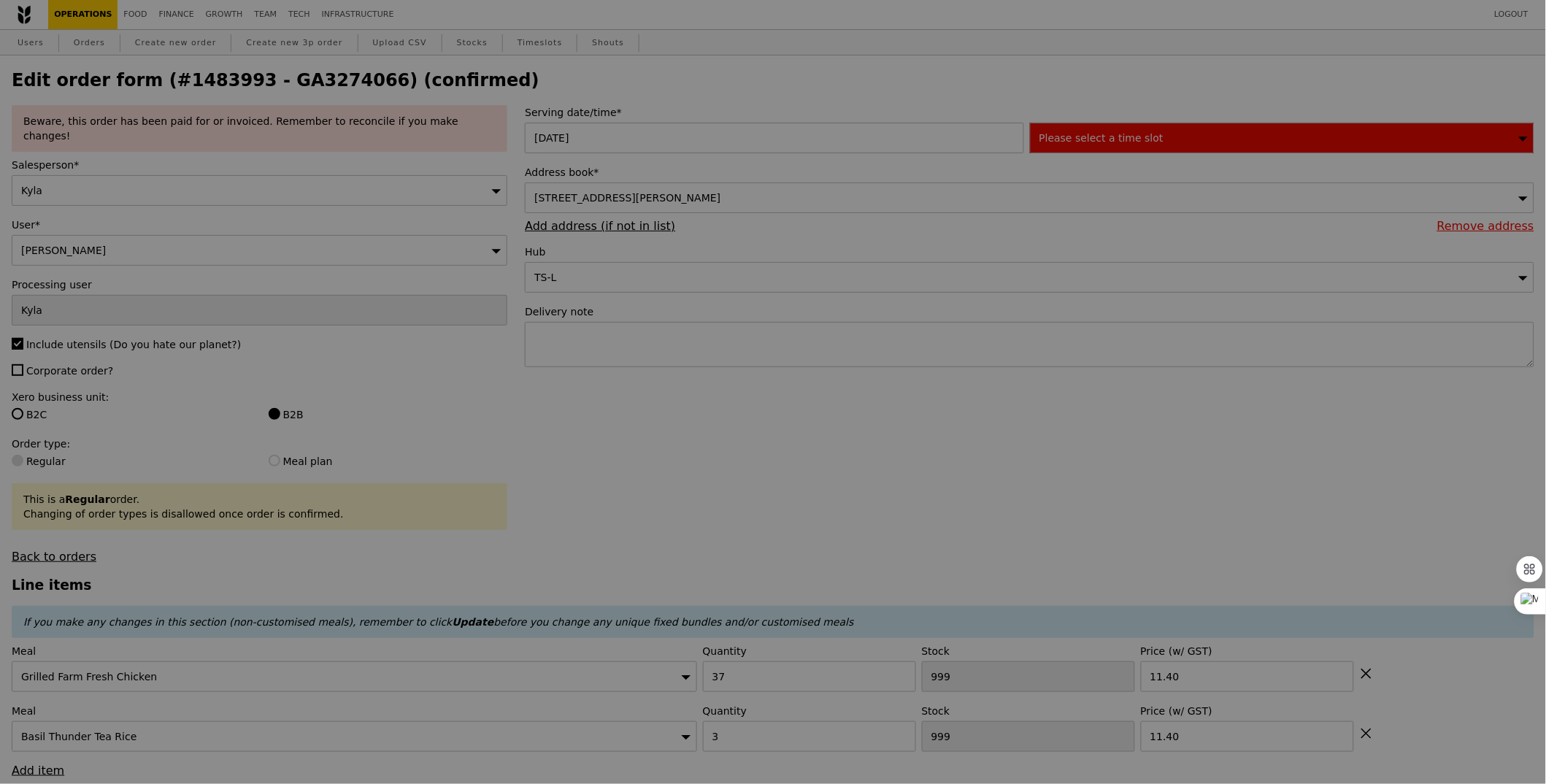
type input "431"
type input "481"
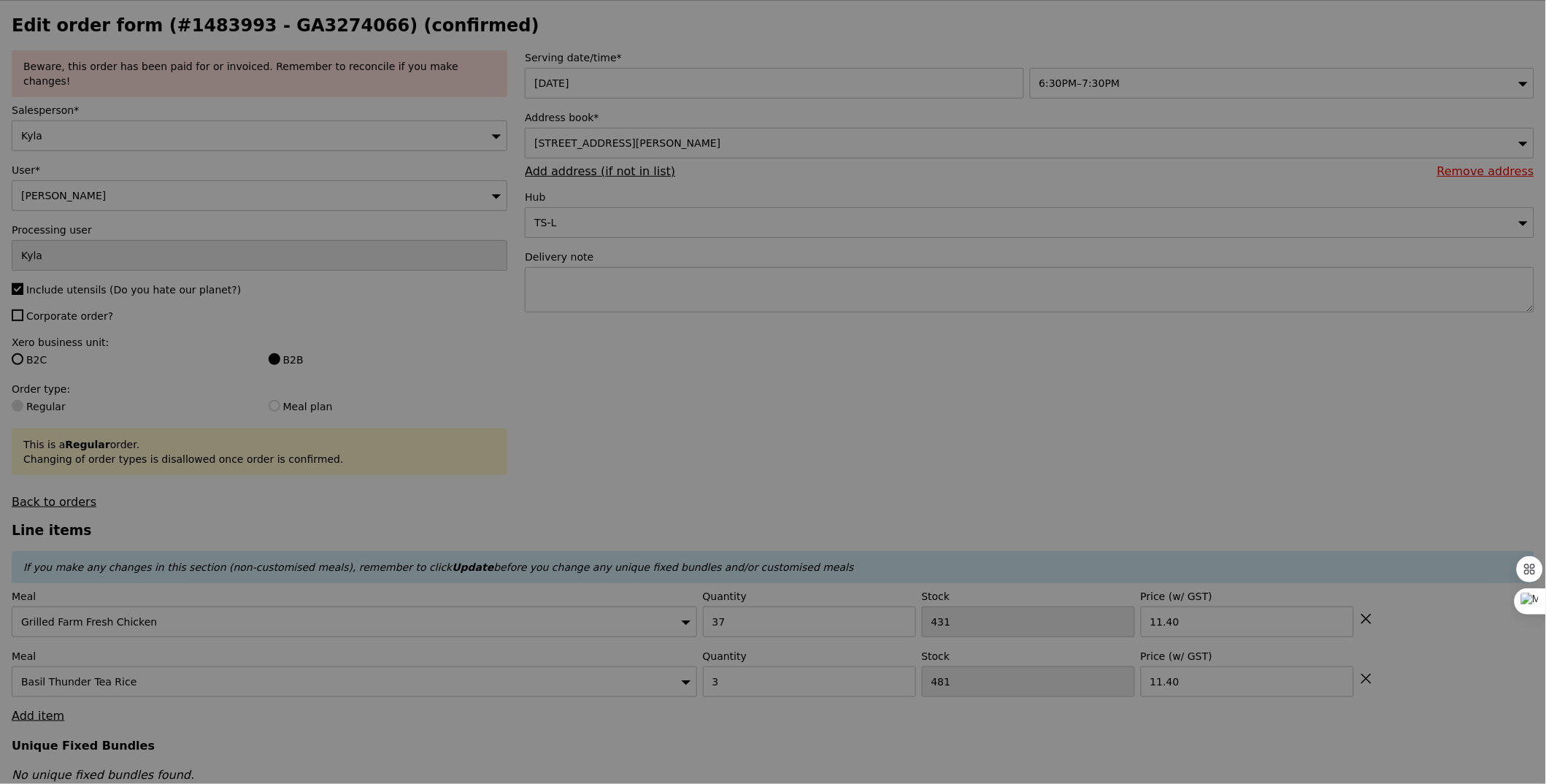
scroll to position [90, 0]
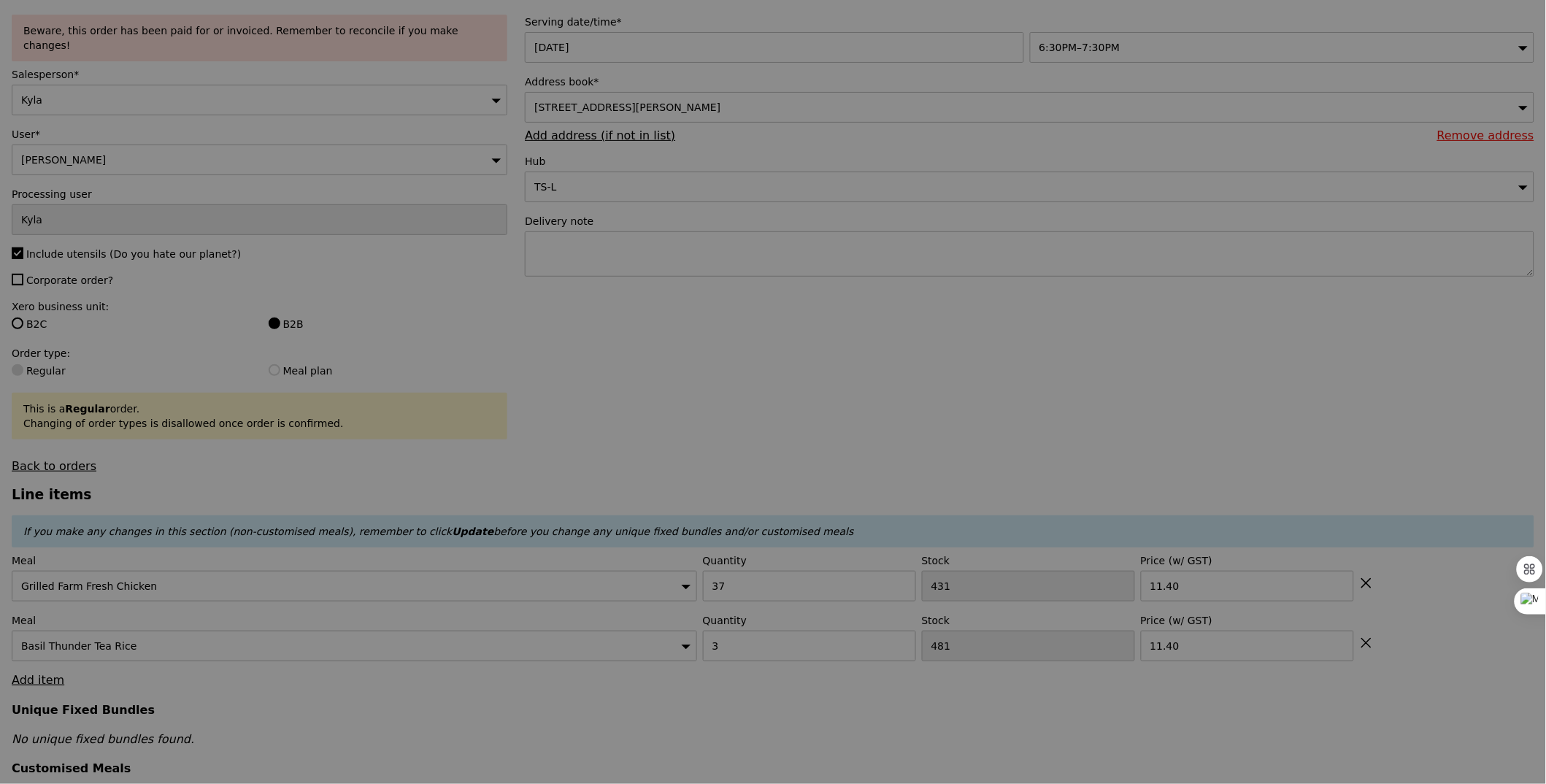
type input "Update"
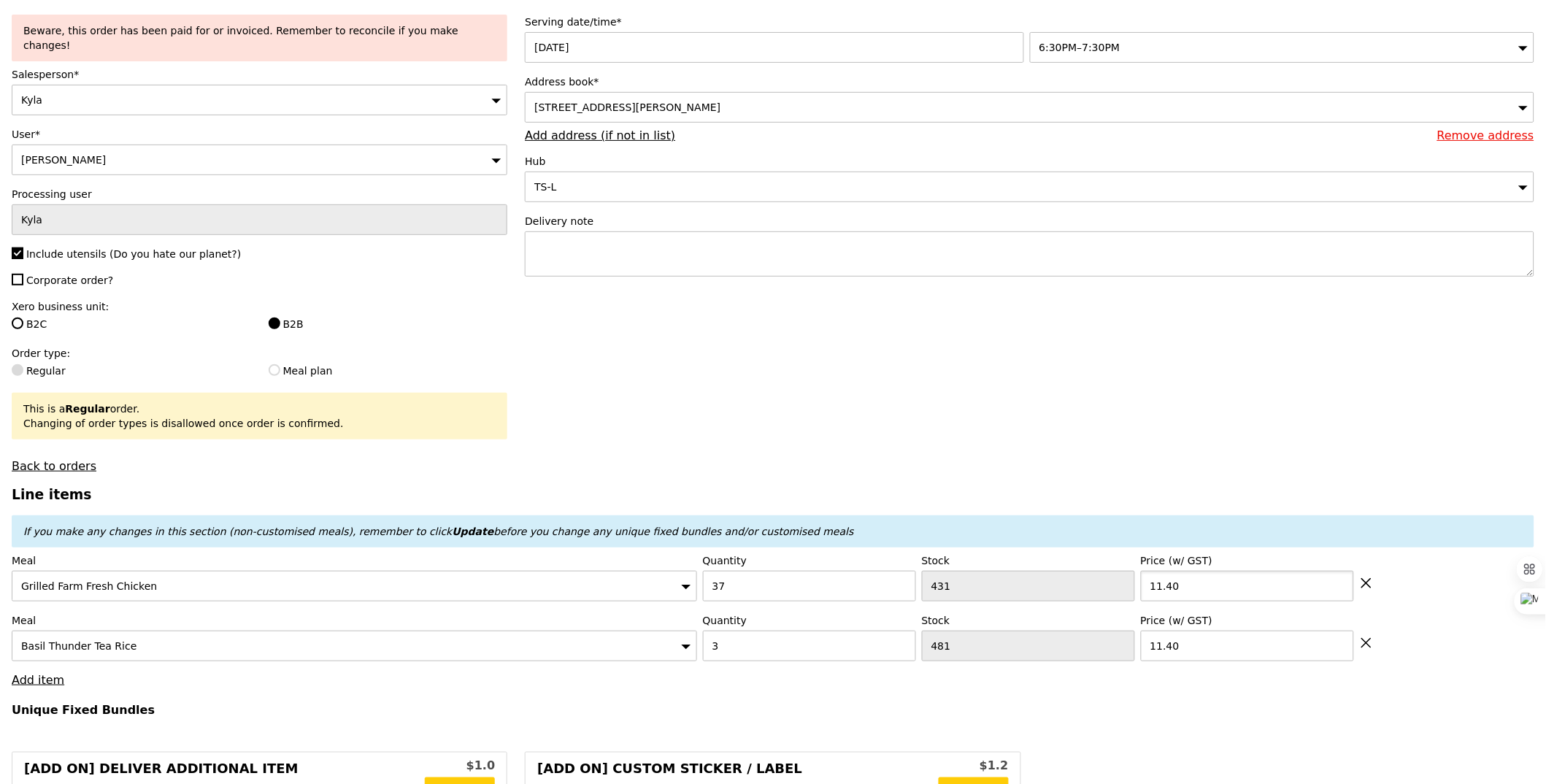
click at [1201, 571] on input "11.40" at bounding box center [1247, 586] width 213 height 31
click at [1201, 571] on input "12.43" at bounding box center [1247, 586] width 213 height 31
type input "12.43"
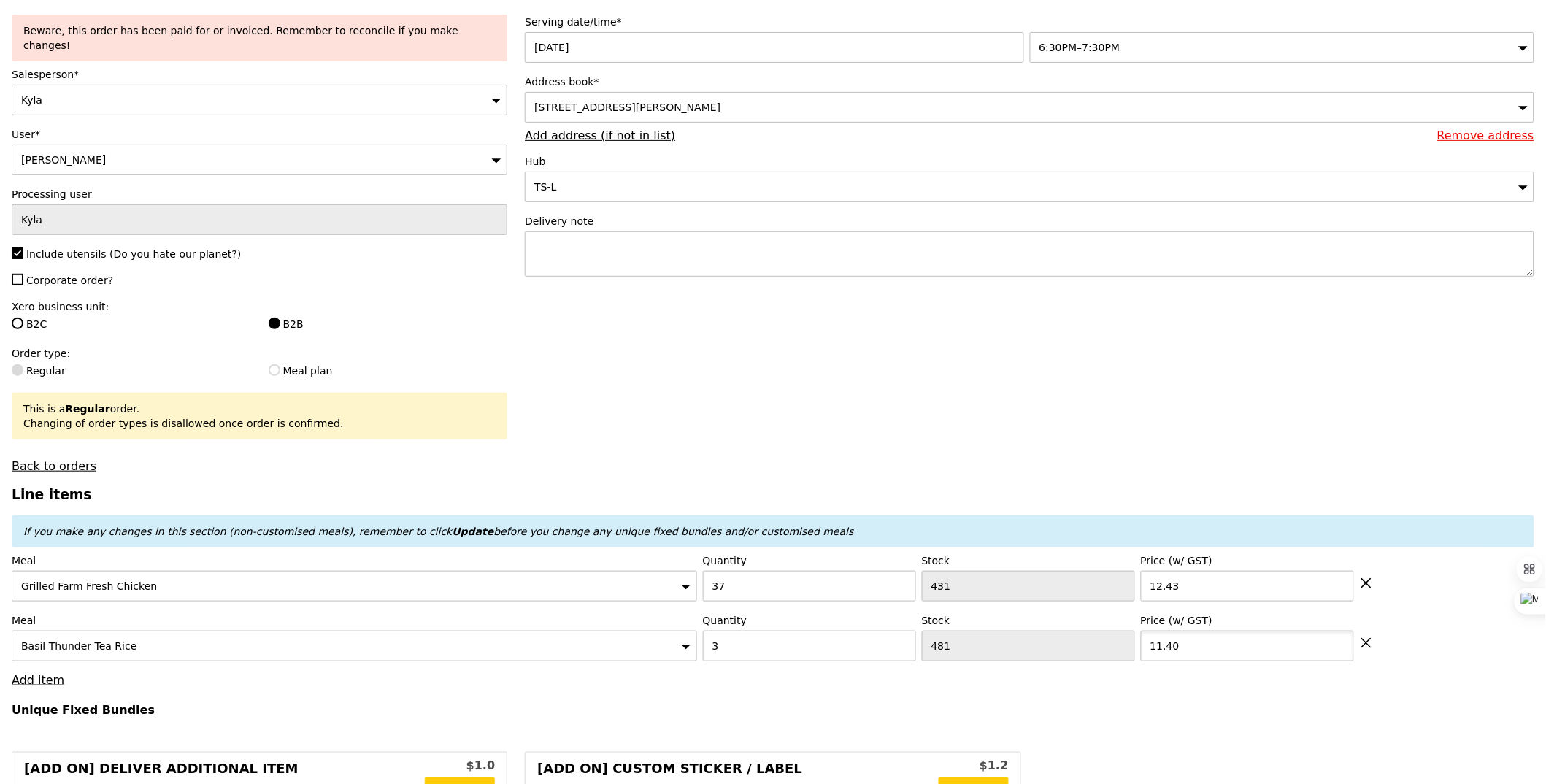
click at [1184, 632] on input "11.40" at bounding box center [1247, 645] width 213 height 31
paste input "2.43"
type input "12.43"
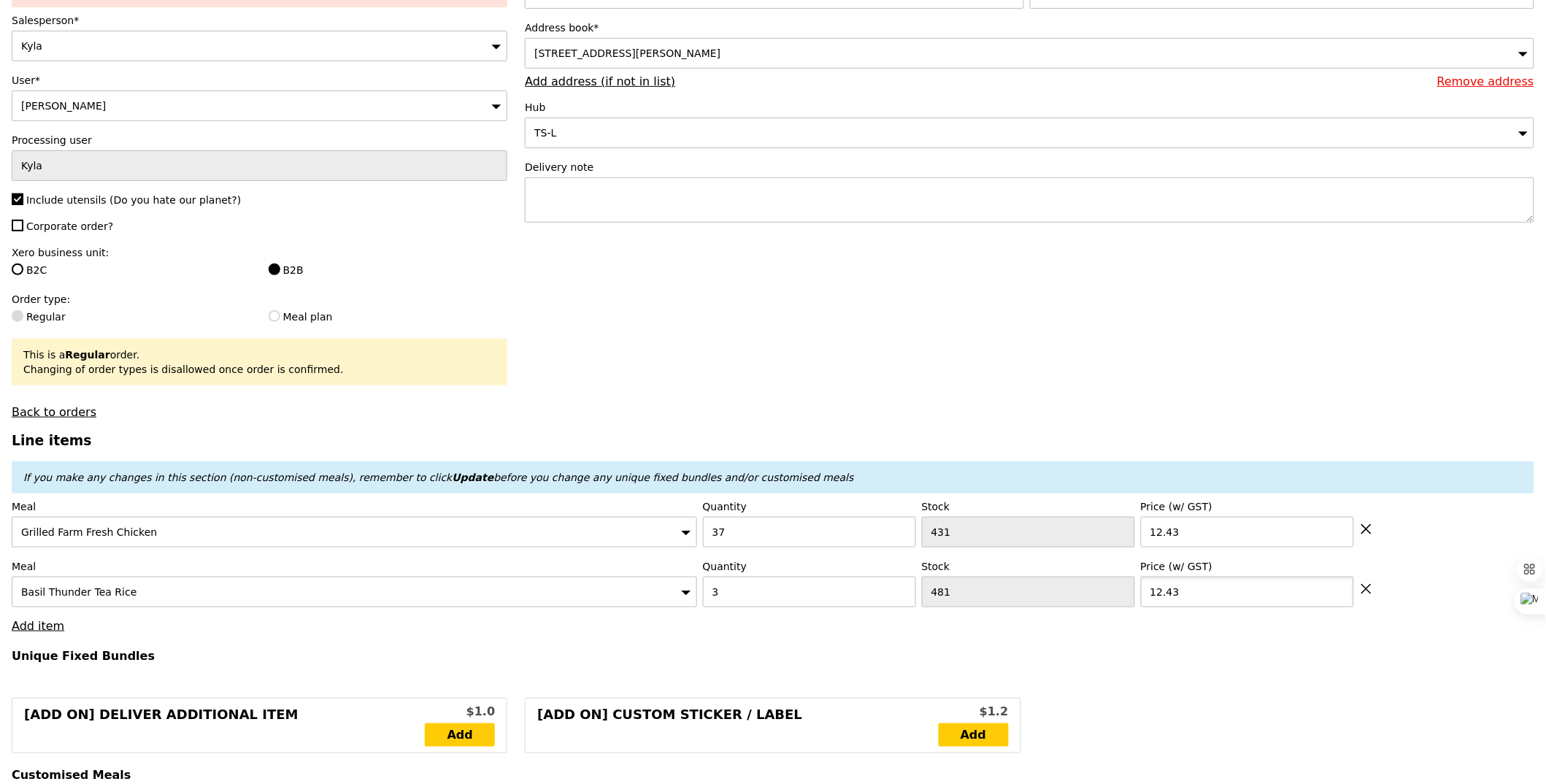
scroll to position [3154, 0]
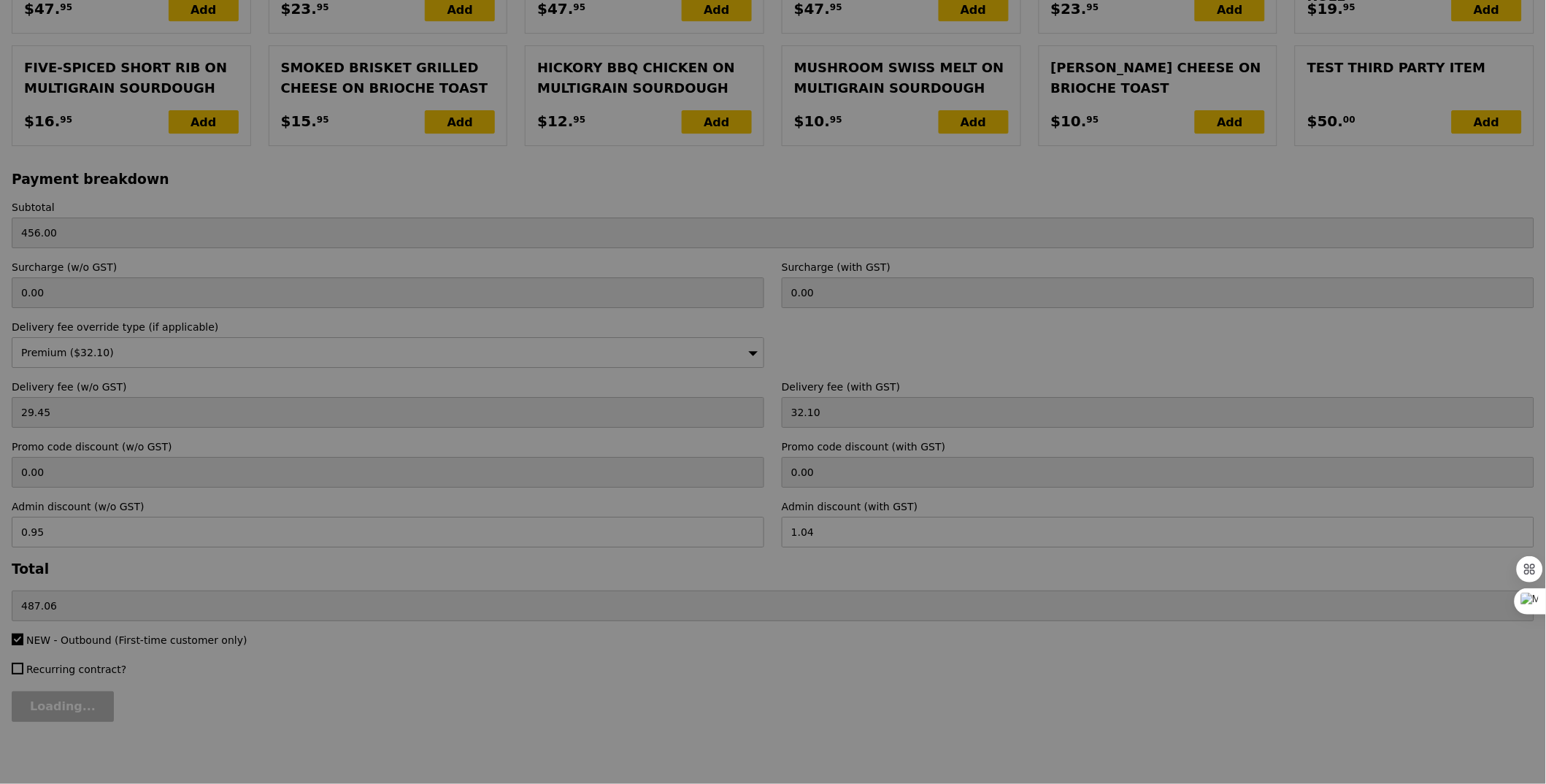
type input "Update"
type input "0.00"
type input "3.62"
type input "3.95"
type input "2.91"
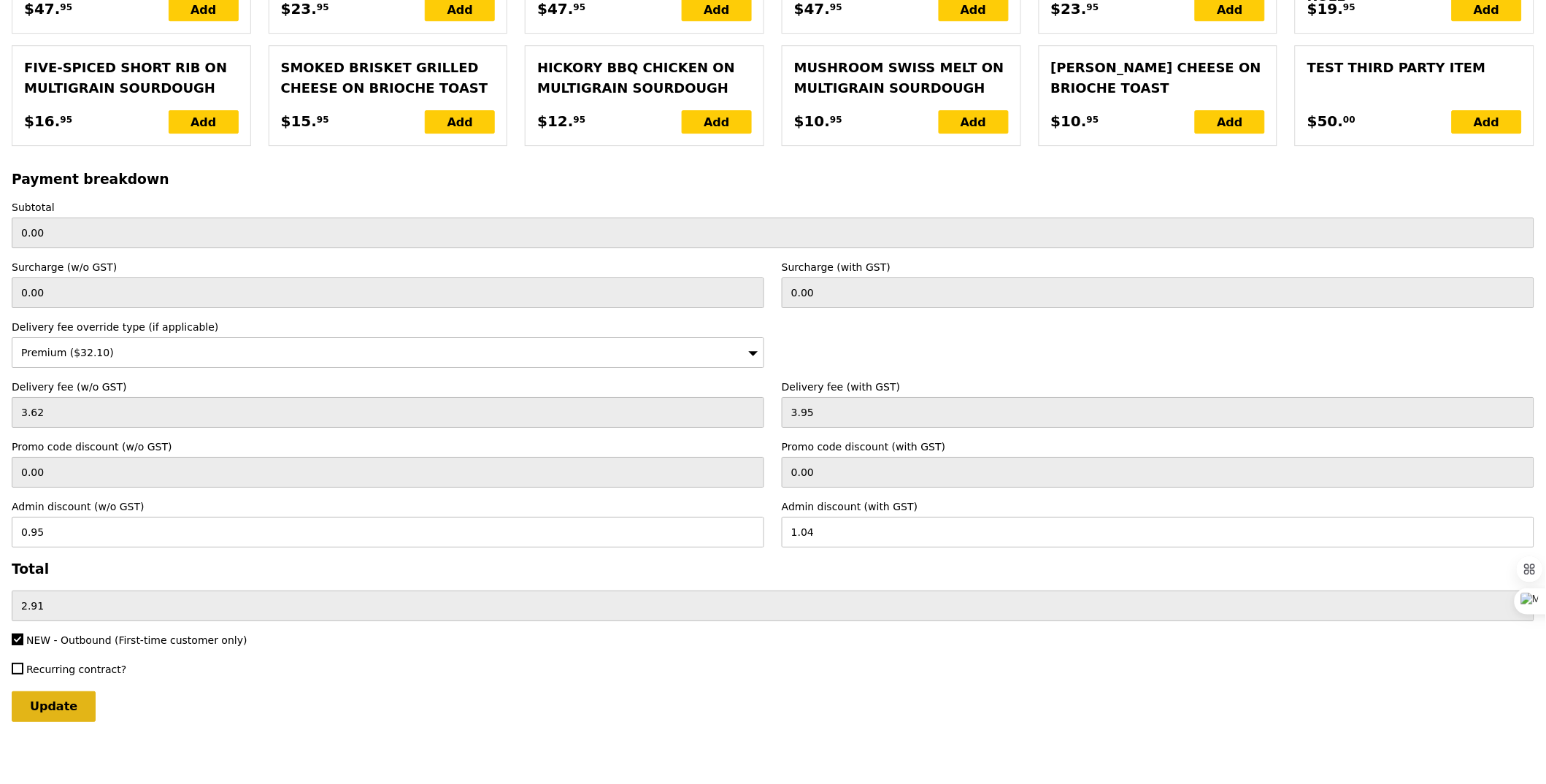
type input "12.43"
click at [78, 706] on input "Update" at bounding box center [53, 706] width 84 height 31
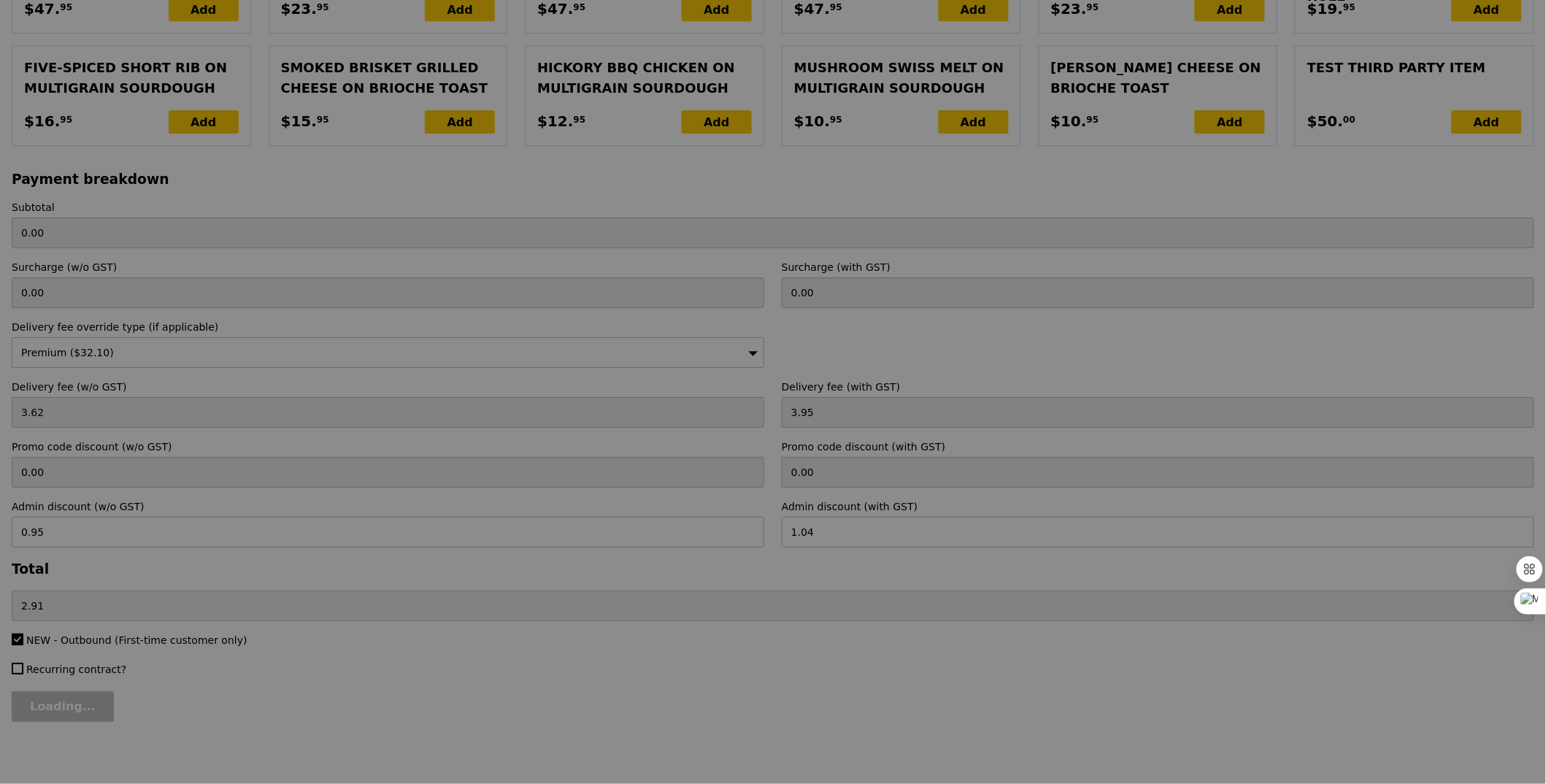
type input "Update"
type input "497.20"
type input "29.45"
type input "32.10"
type input "528.26"
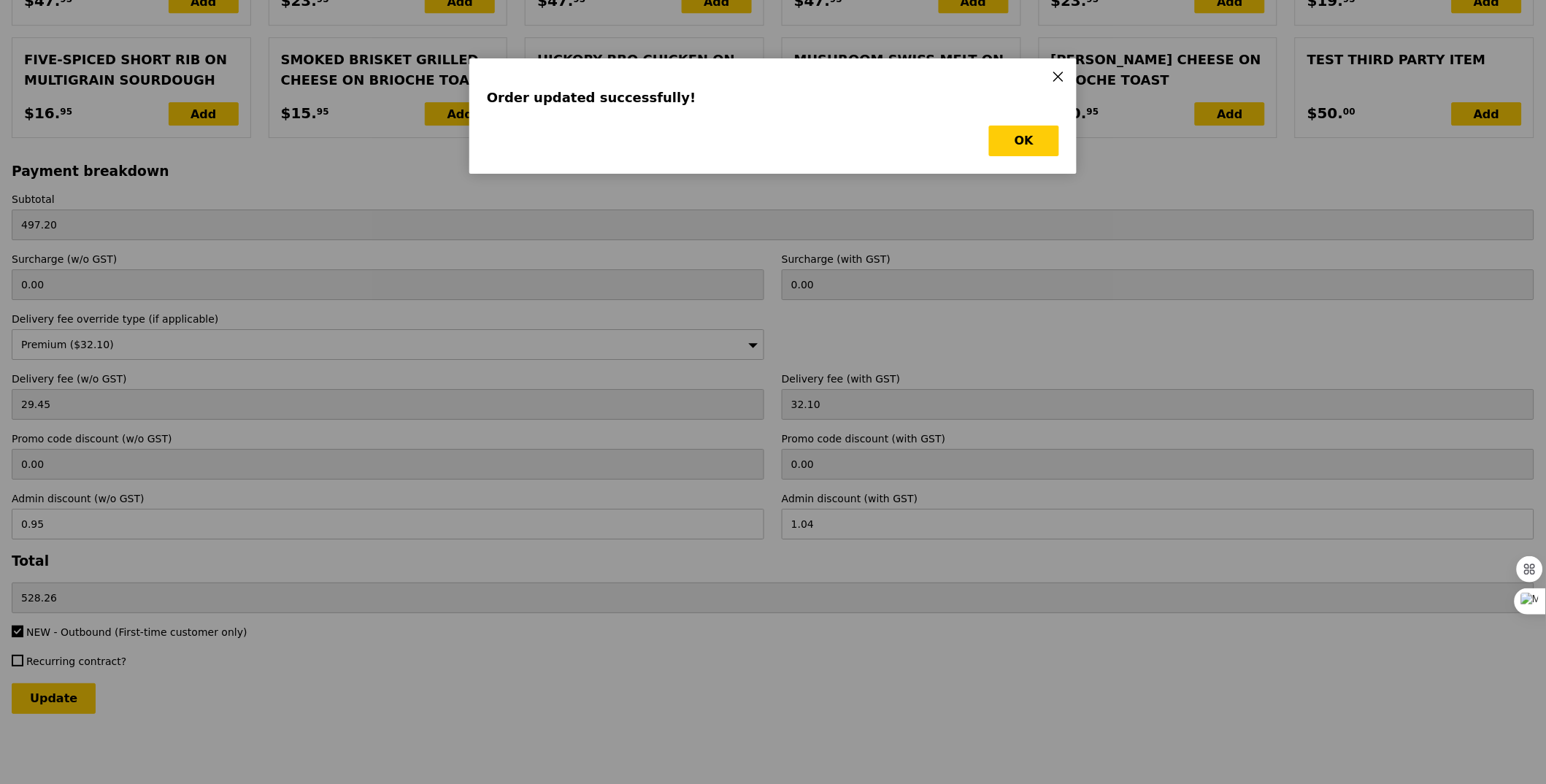
scroll to position [0, 0]
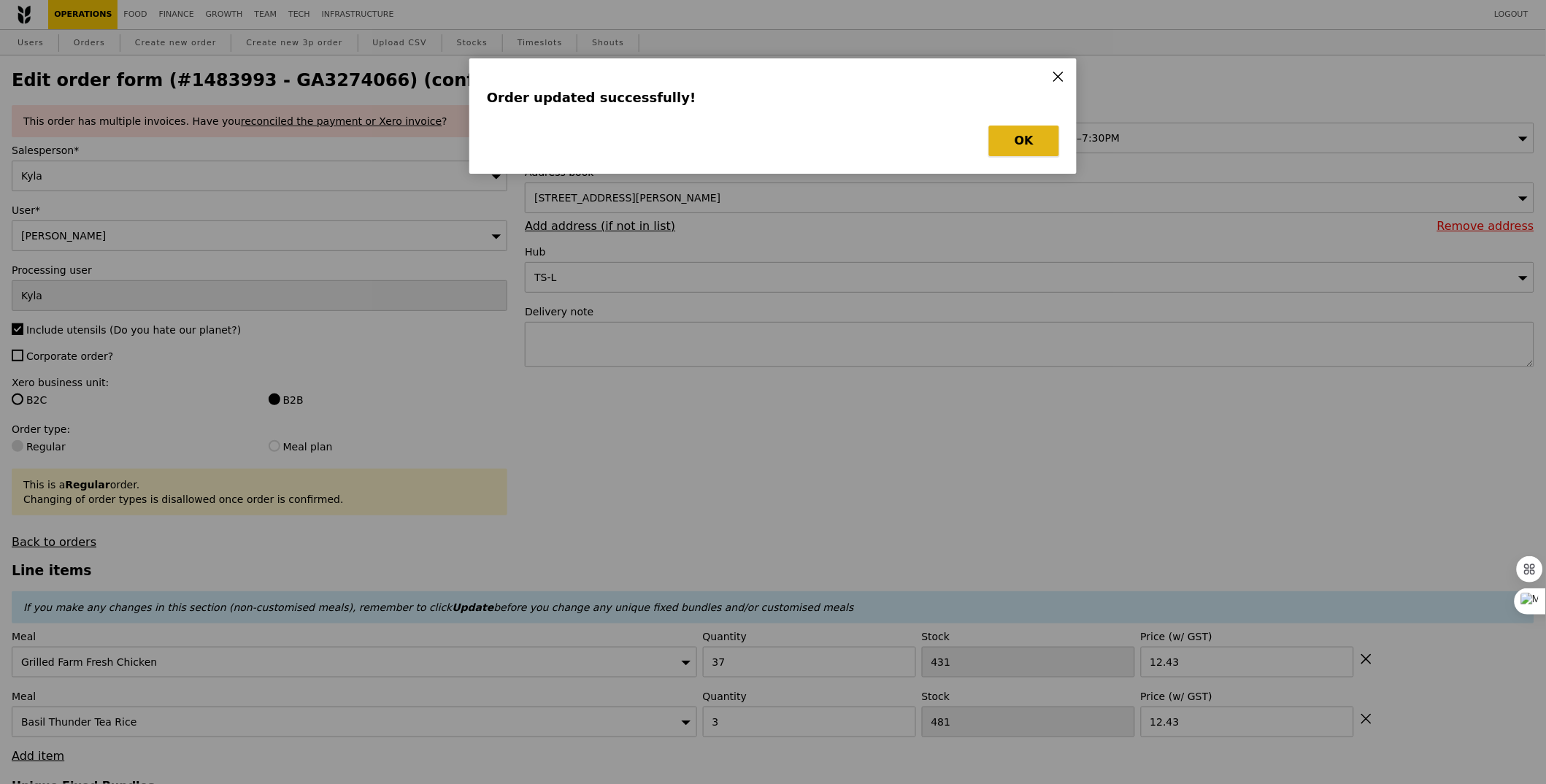
click at [1005, 127] on button "OK" at bounding box center [1024, 141] width 70 height 31
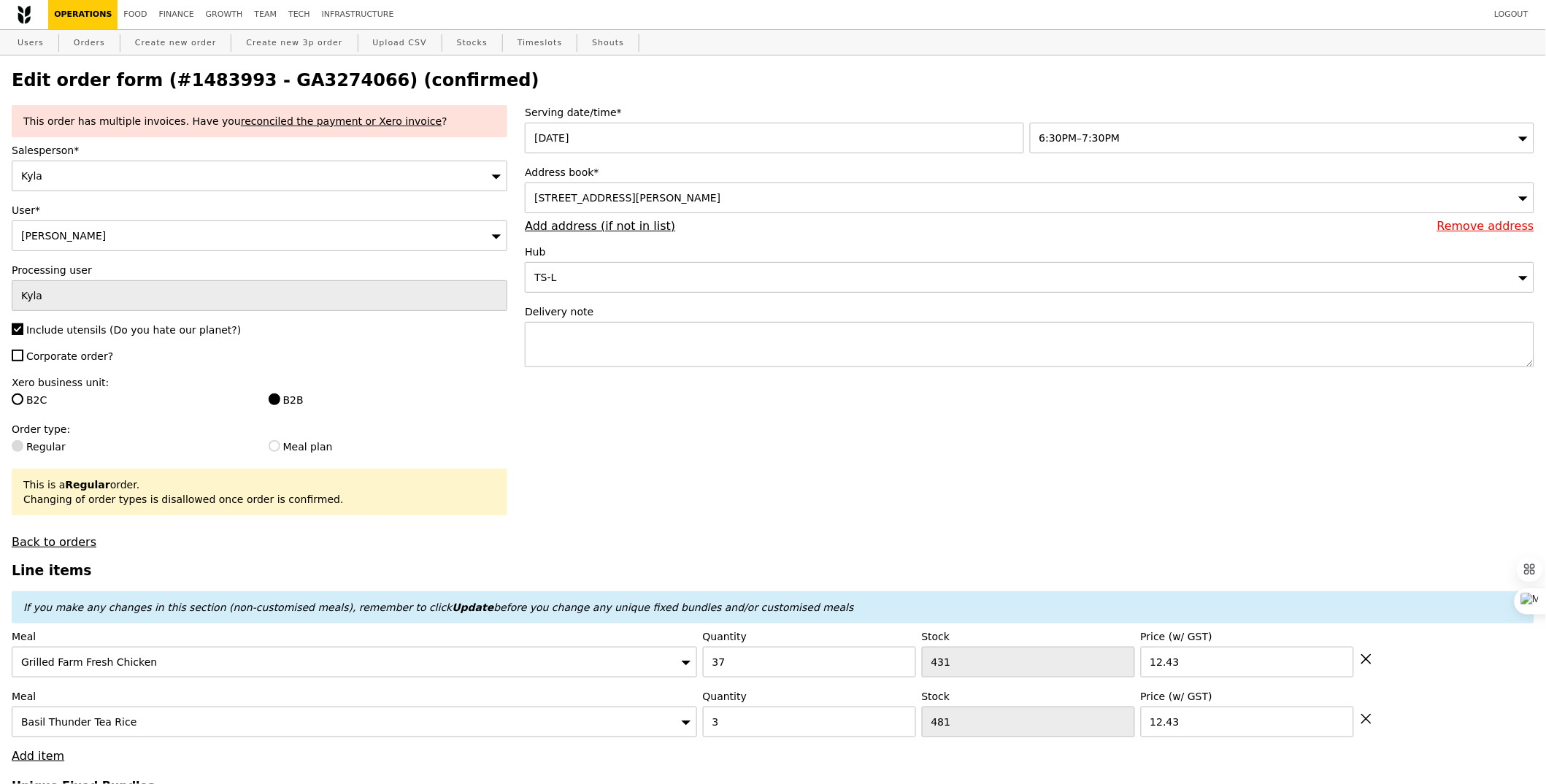
click at [303, 80] on h2 "Edit order form (#1483993 - GA3274066) (confirmed)" at bounding box center [772, 80] width 1523 height 20
copy h2 "GA3274066"
click at [101, 47] on link "Orders" at bounding box center [89, 43] width 43 height 26
select select "100"
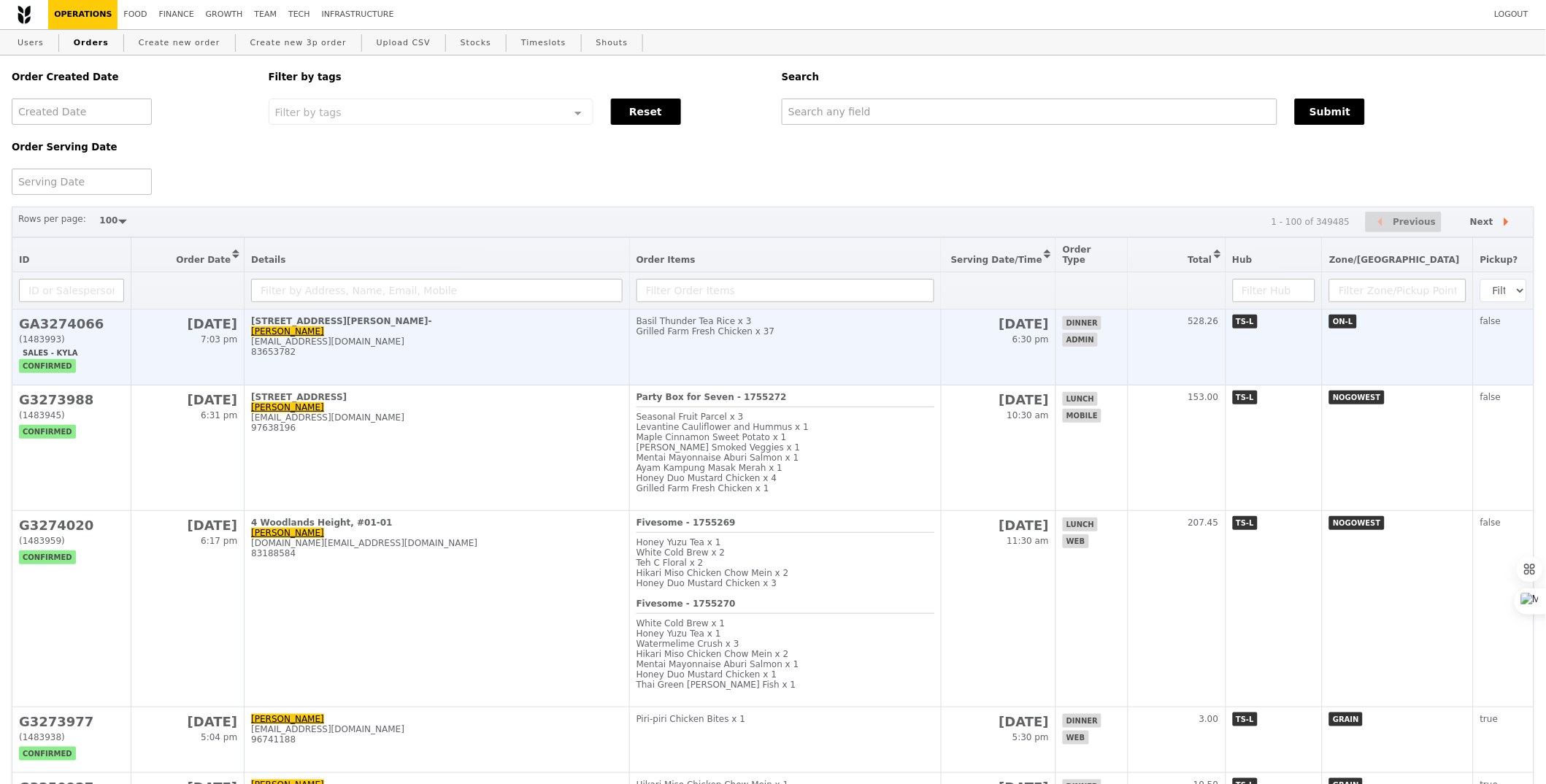
click at [788, 337] on td "Basil Thunder Tea Rice x 3 Grilled Farm Fresh Chicken x 37" at bounding box center [786, 347] width 312 height 76
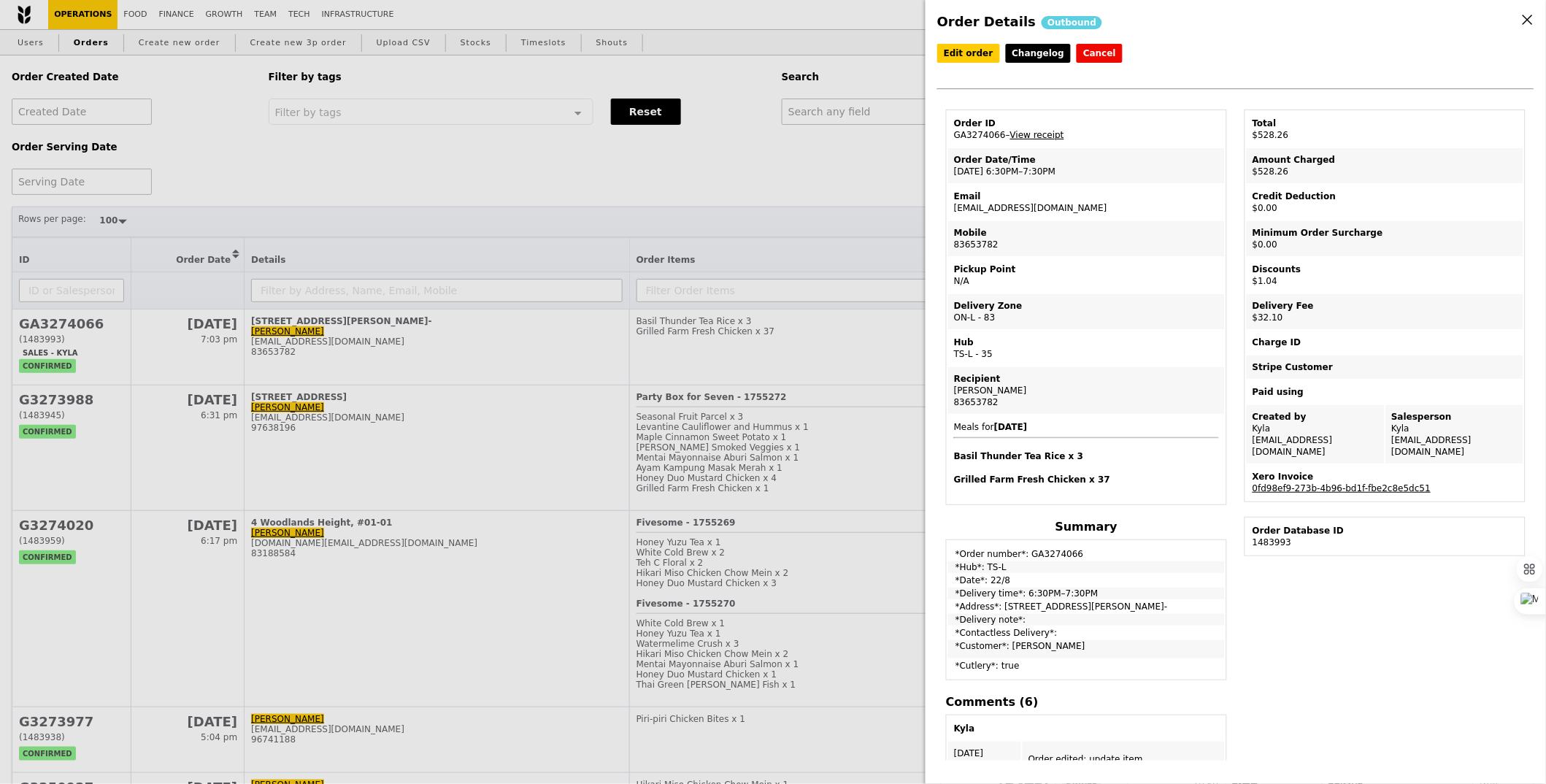
click at [1038, 131] on link "View receipt" at bounding box center [1038, 135] width 54 height 11
click at [973, 56] on link "Edit order" at bounding box center [968, 53] width 63 height 19
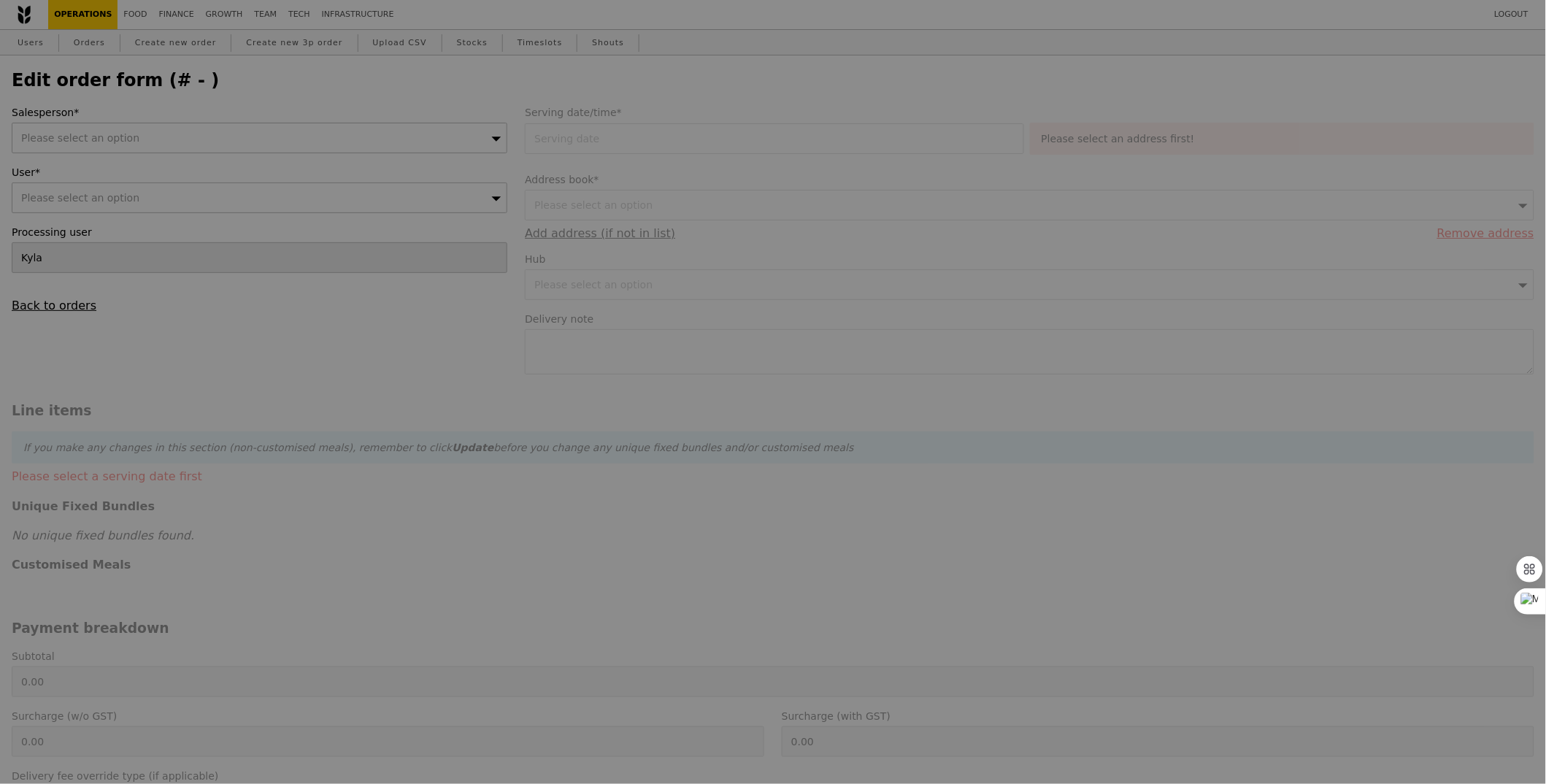
type input "22 Aug 2025"
type input "497.20"
type input "29.45"
type input "32.10"
type input "0.95"
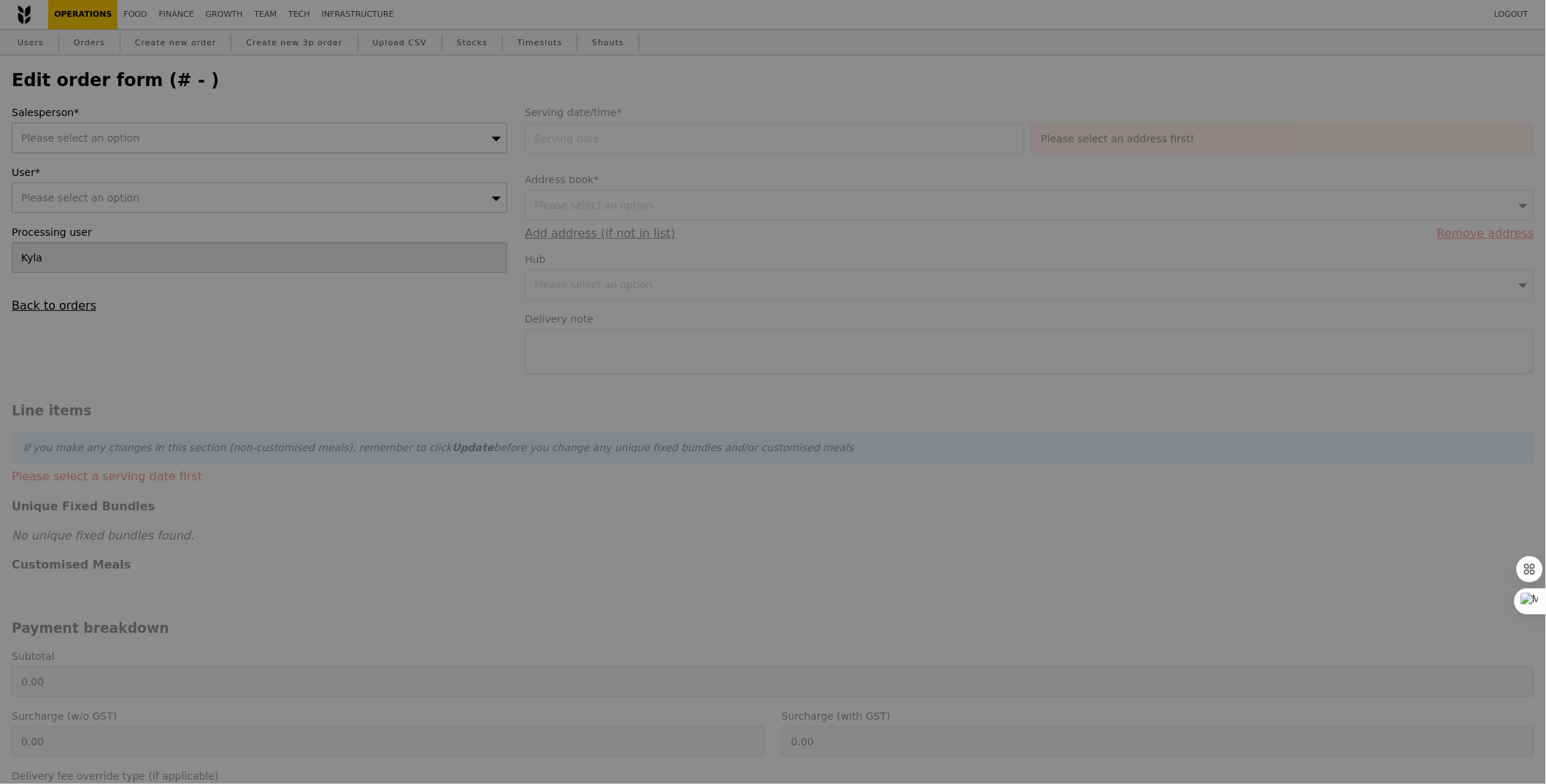
type input "1.04"
type input "528.26"
checkbox input "true"
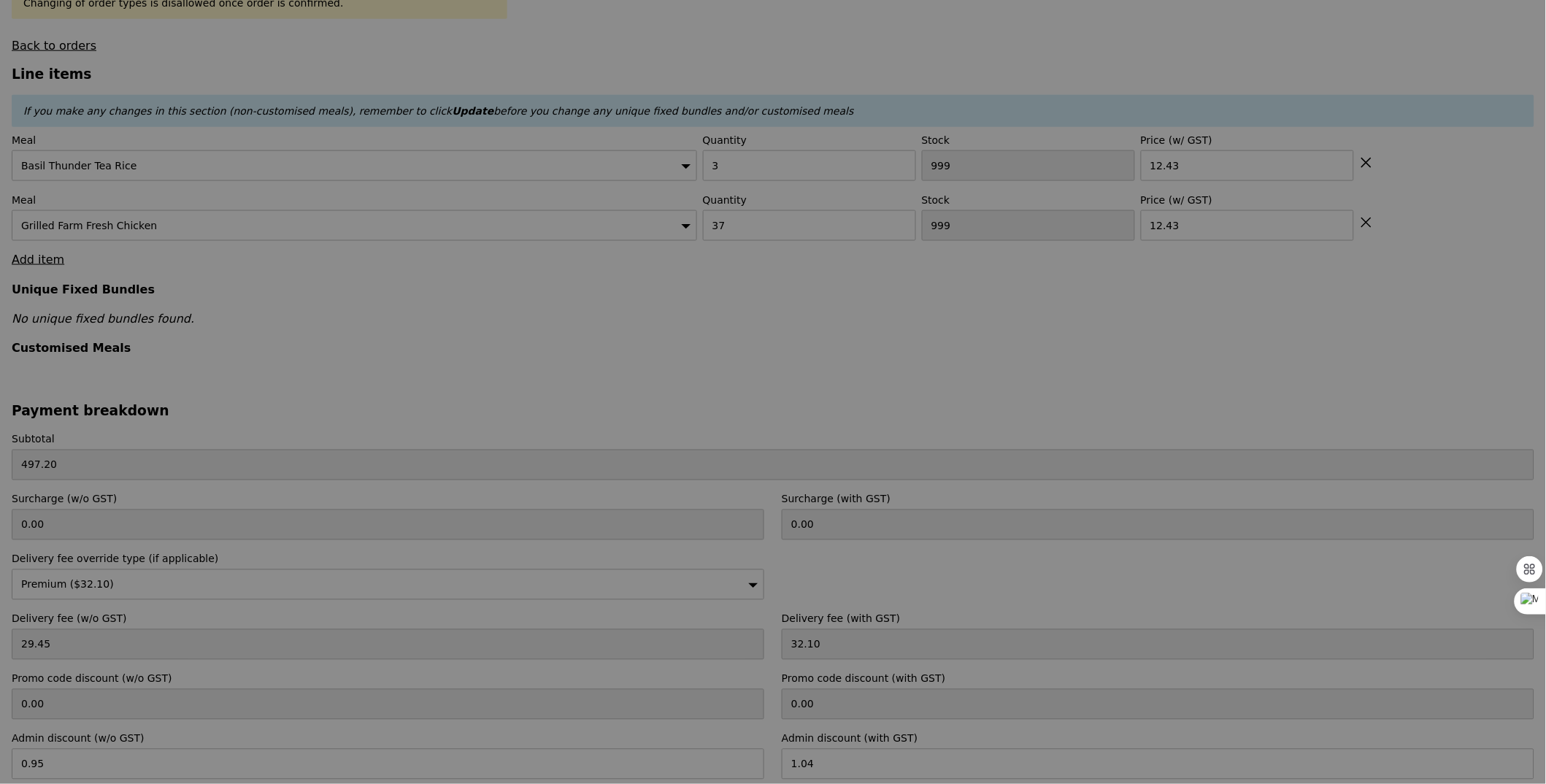
type input "481"
type input "431"
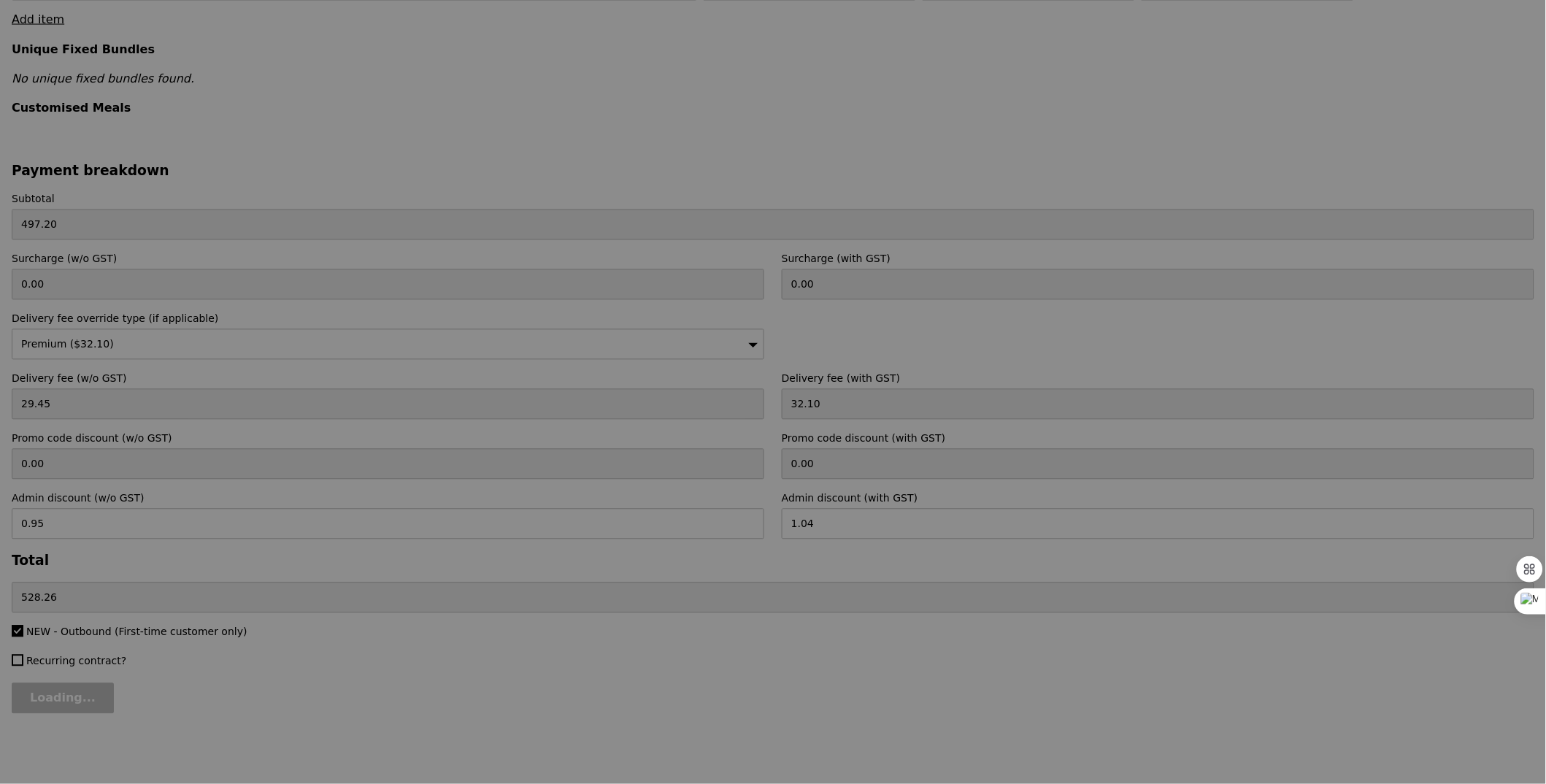
type input "Update"
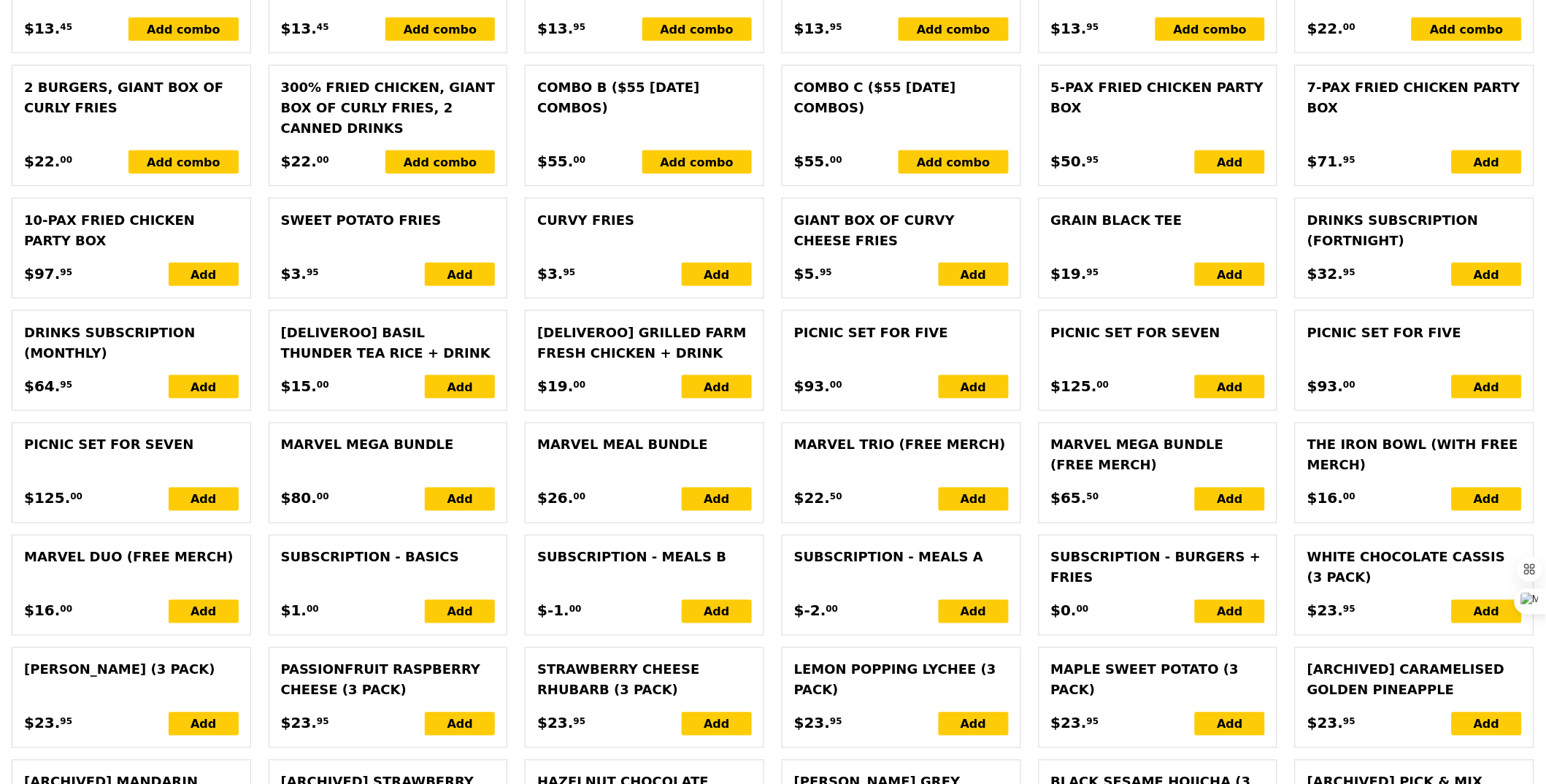
scroll to position [3154, 0]
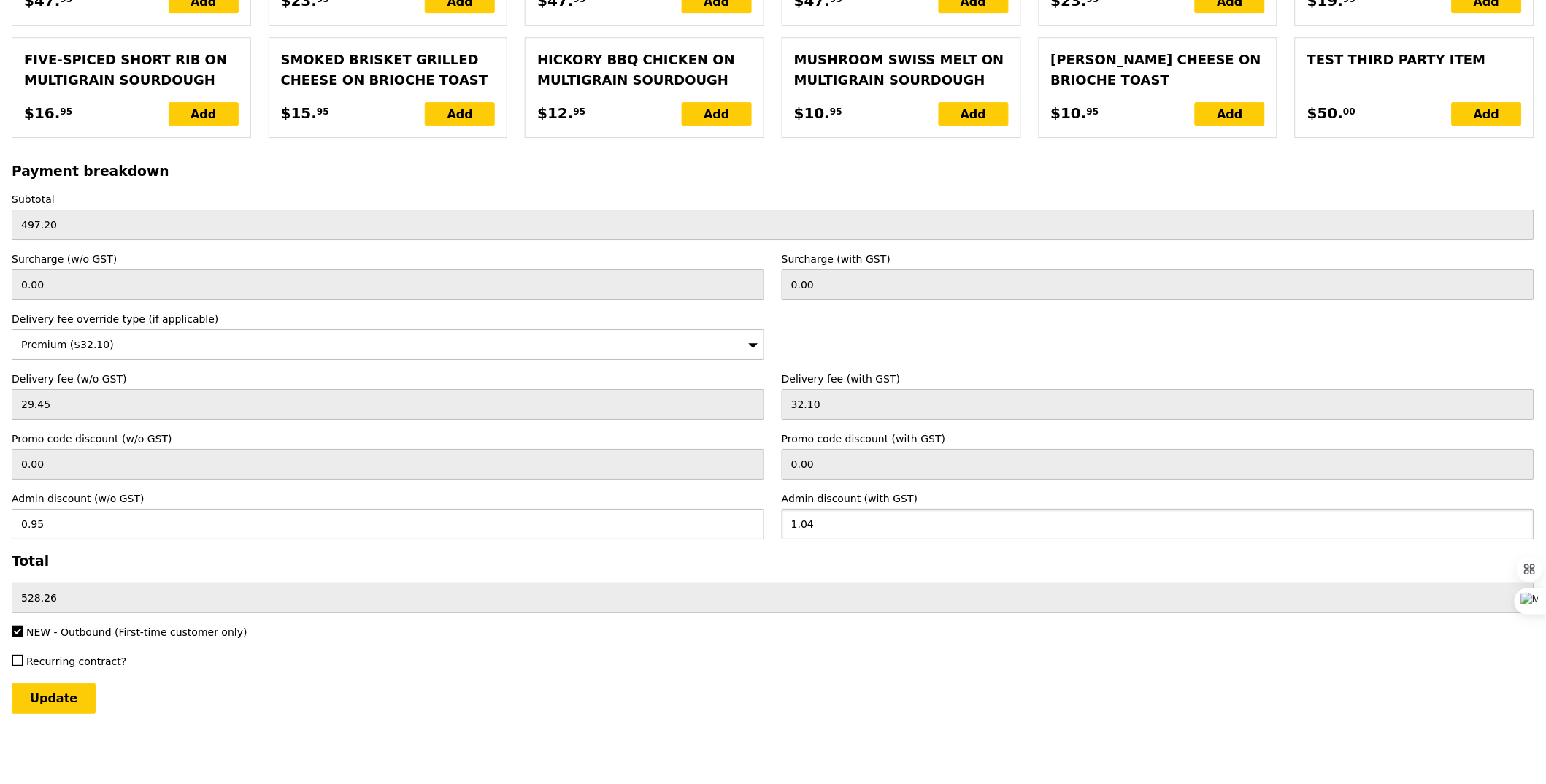
click at [870, 521] on input "1.04" at bounding box center [1158, 524] width 753 height 31
type input "1.2"
type input "1.10"
type input "528.10"
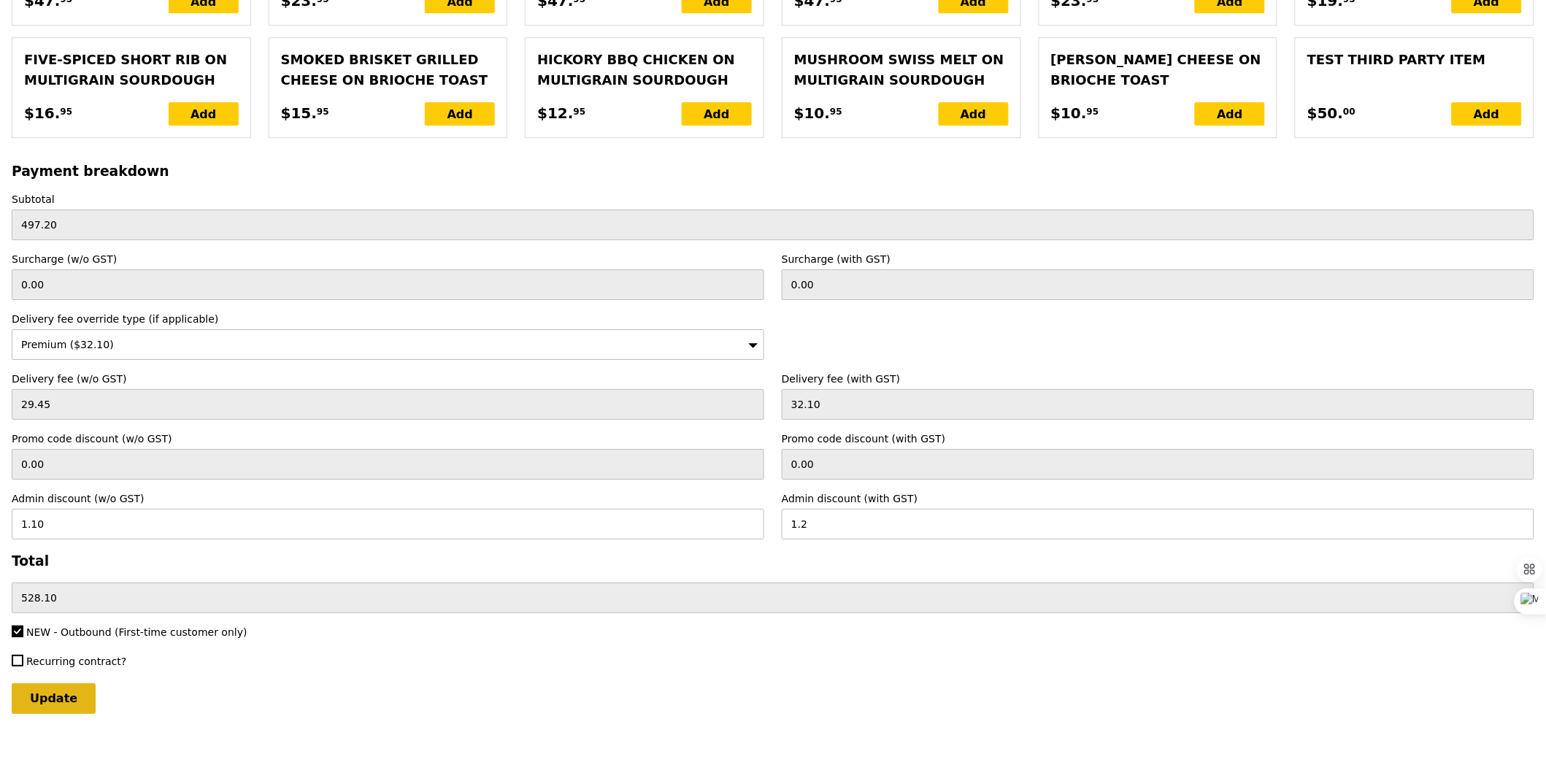
type input "Loading..."
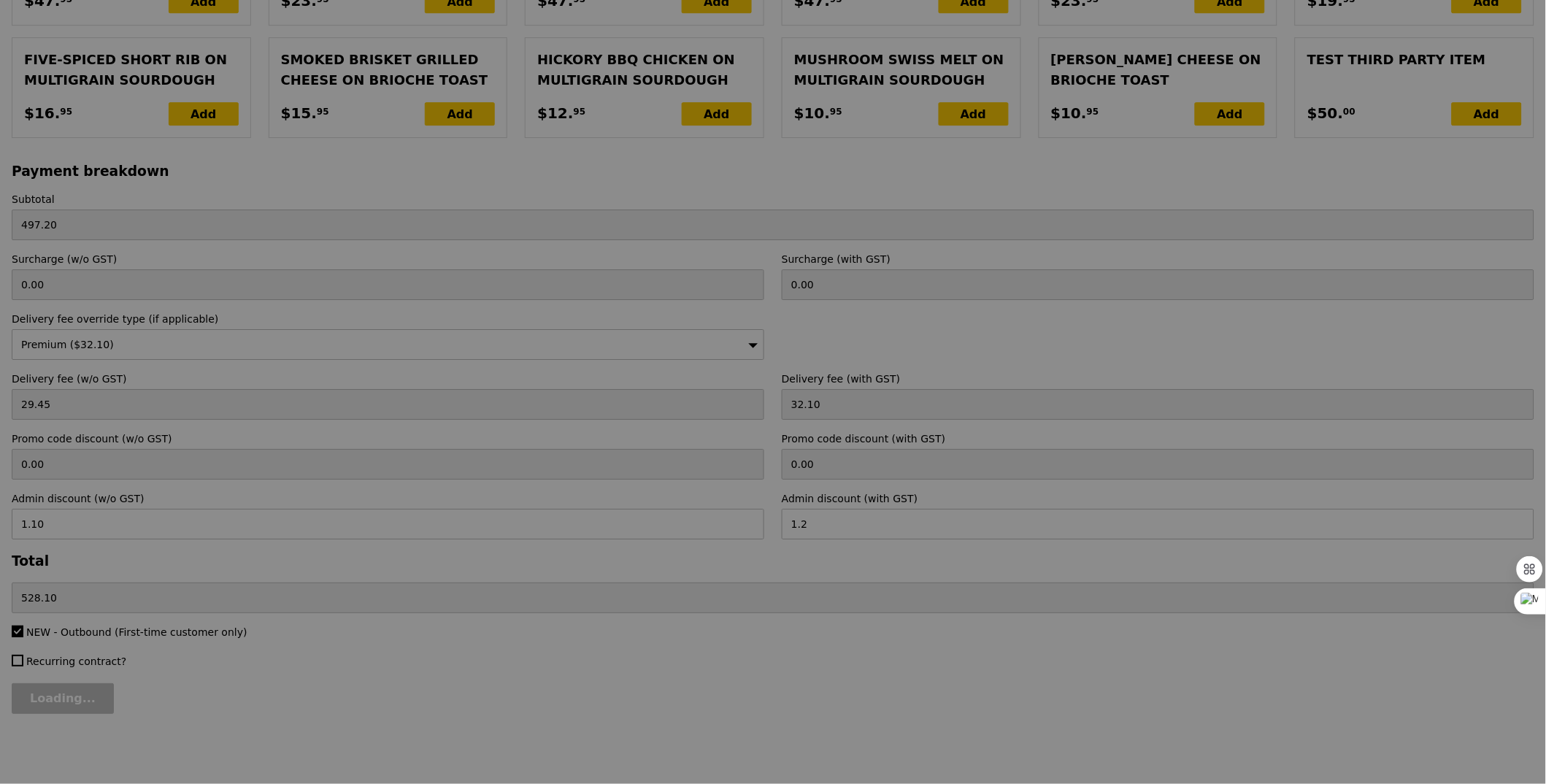
type input "0.00"
type input "3.62"
type input "3.95"
type input "1.20"
type input "2.75"
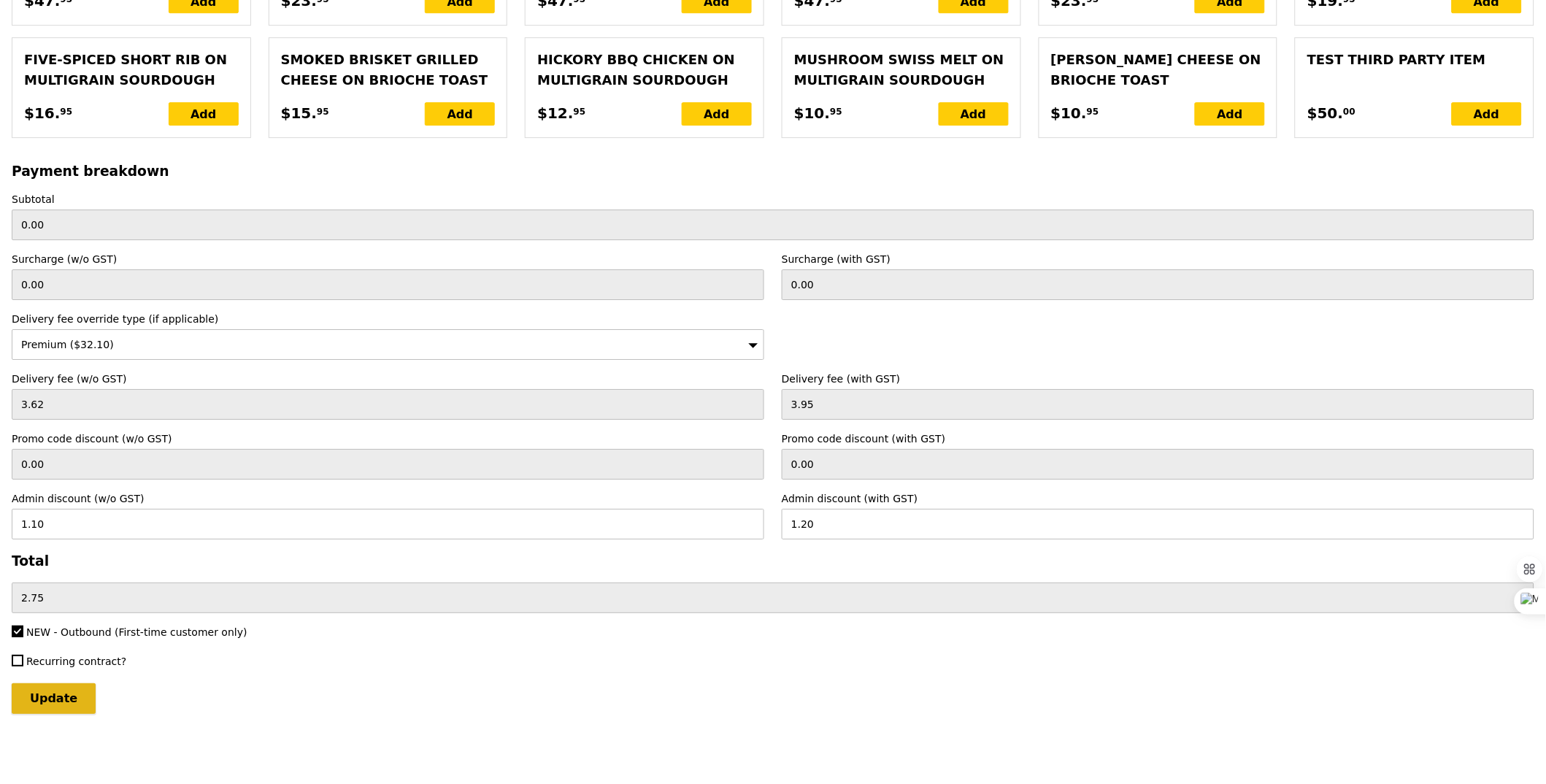
click at [55, 706] on input "Update" at bounding box center [53, 698] width 84 height 31
type input "Loading..."
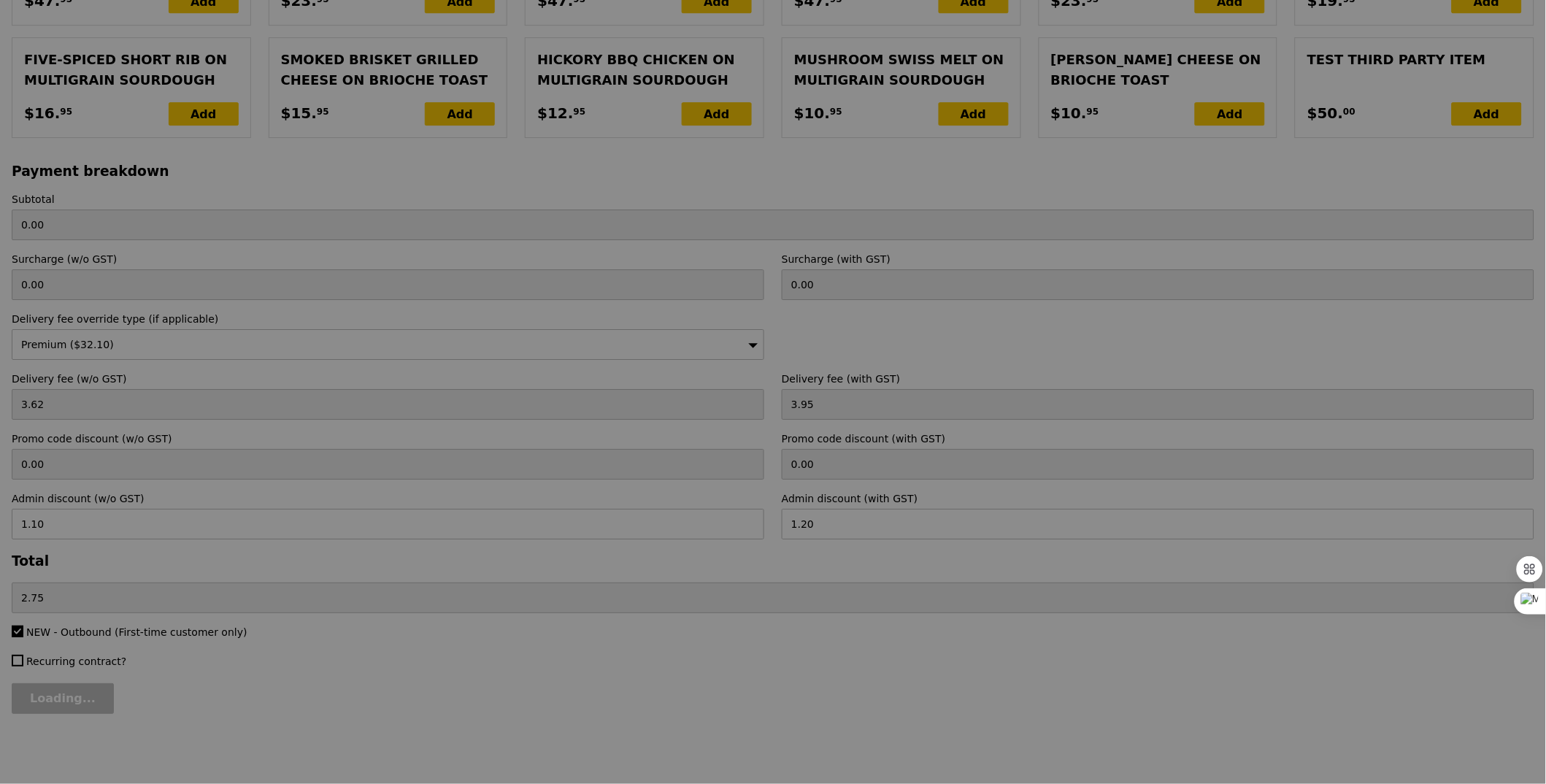
type input "497.20"
type input "29.45"
type input "32.10"
type input "528.10"
type input "Update"
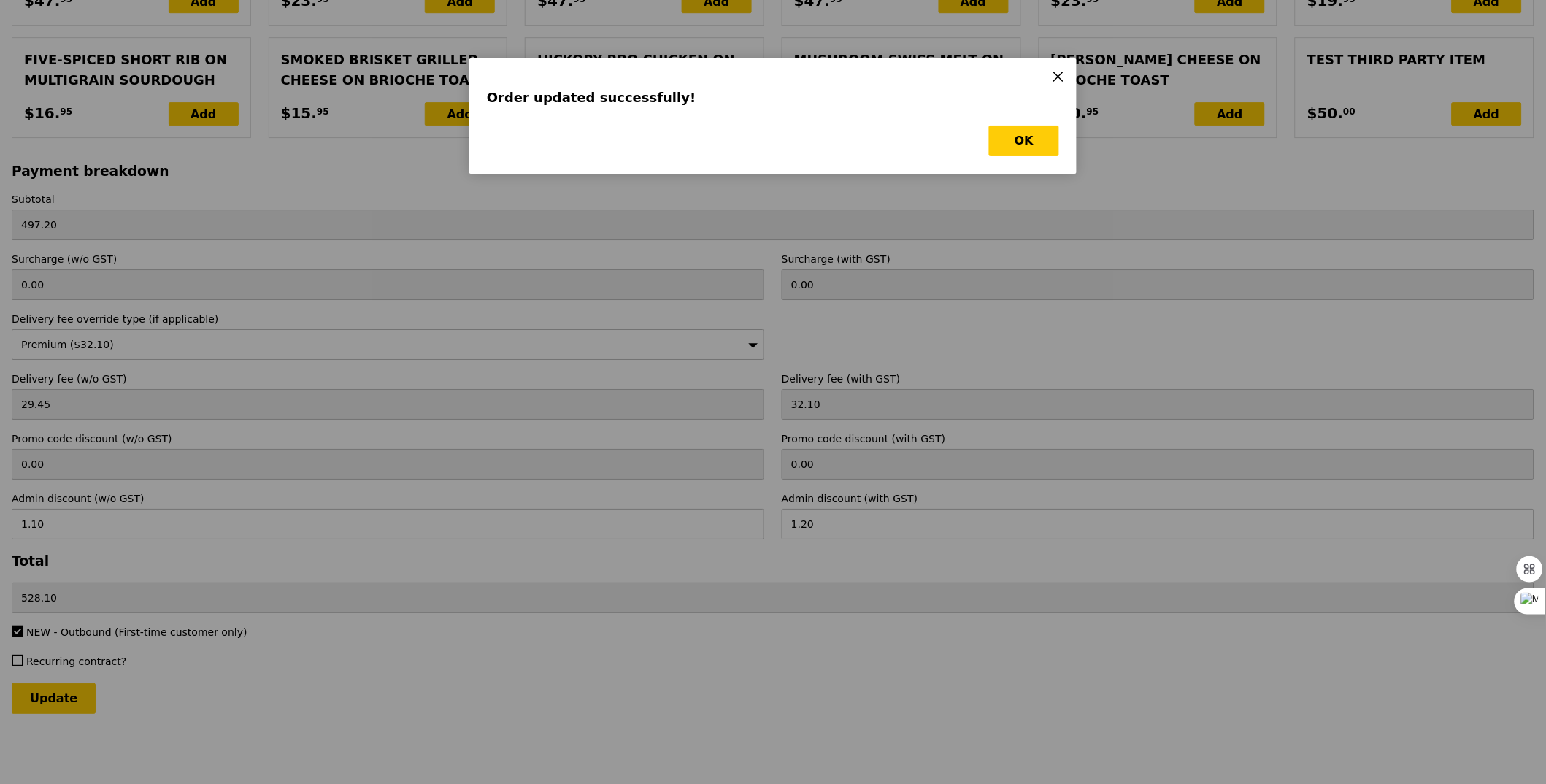
scroll to position [0, 0]
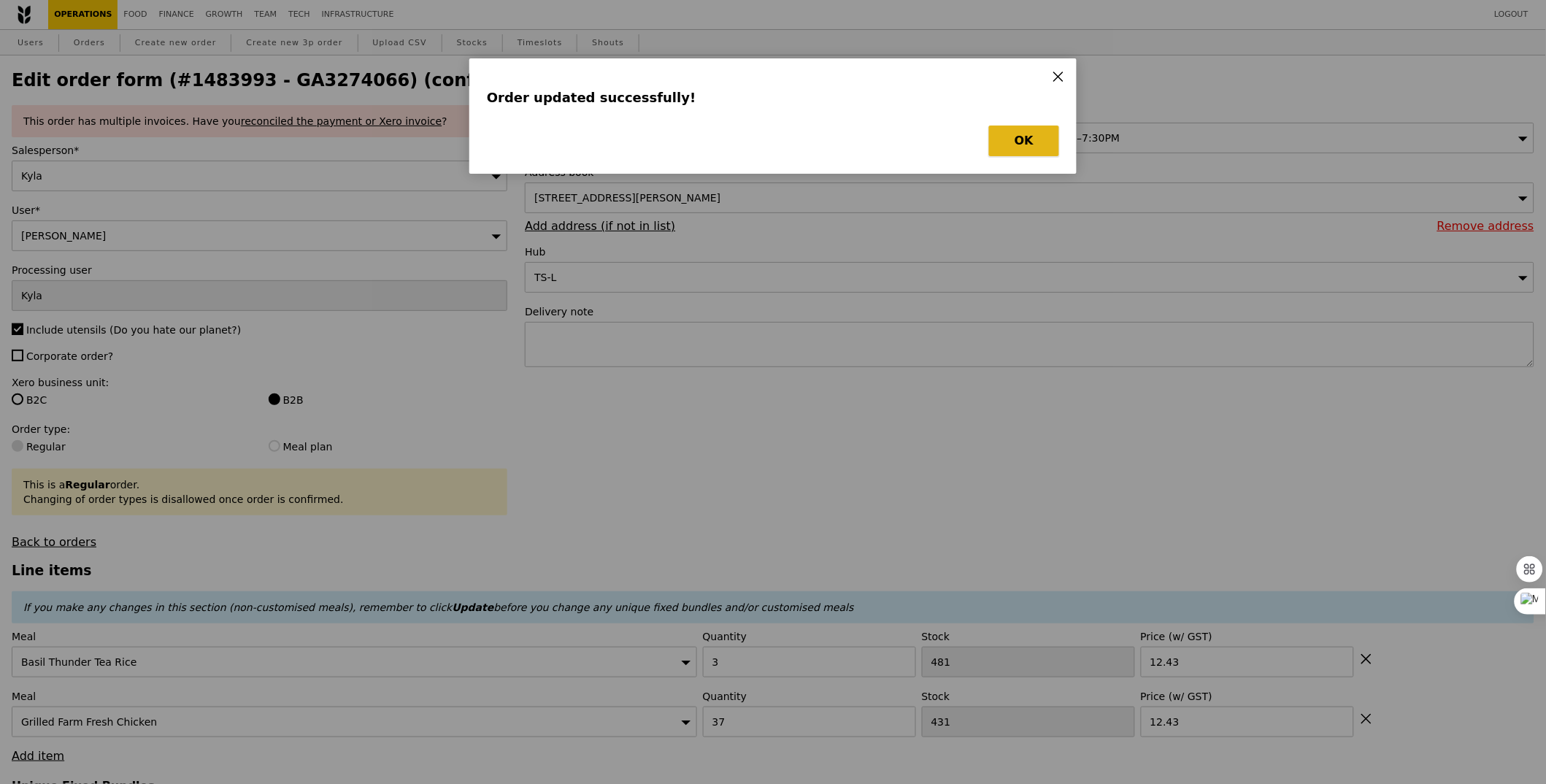
click at [1009, 141] on button "OK" at bounding box center [1024, 141] width 70 height 31
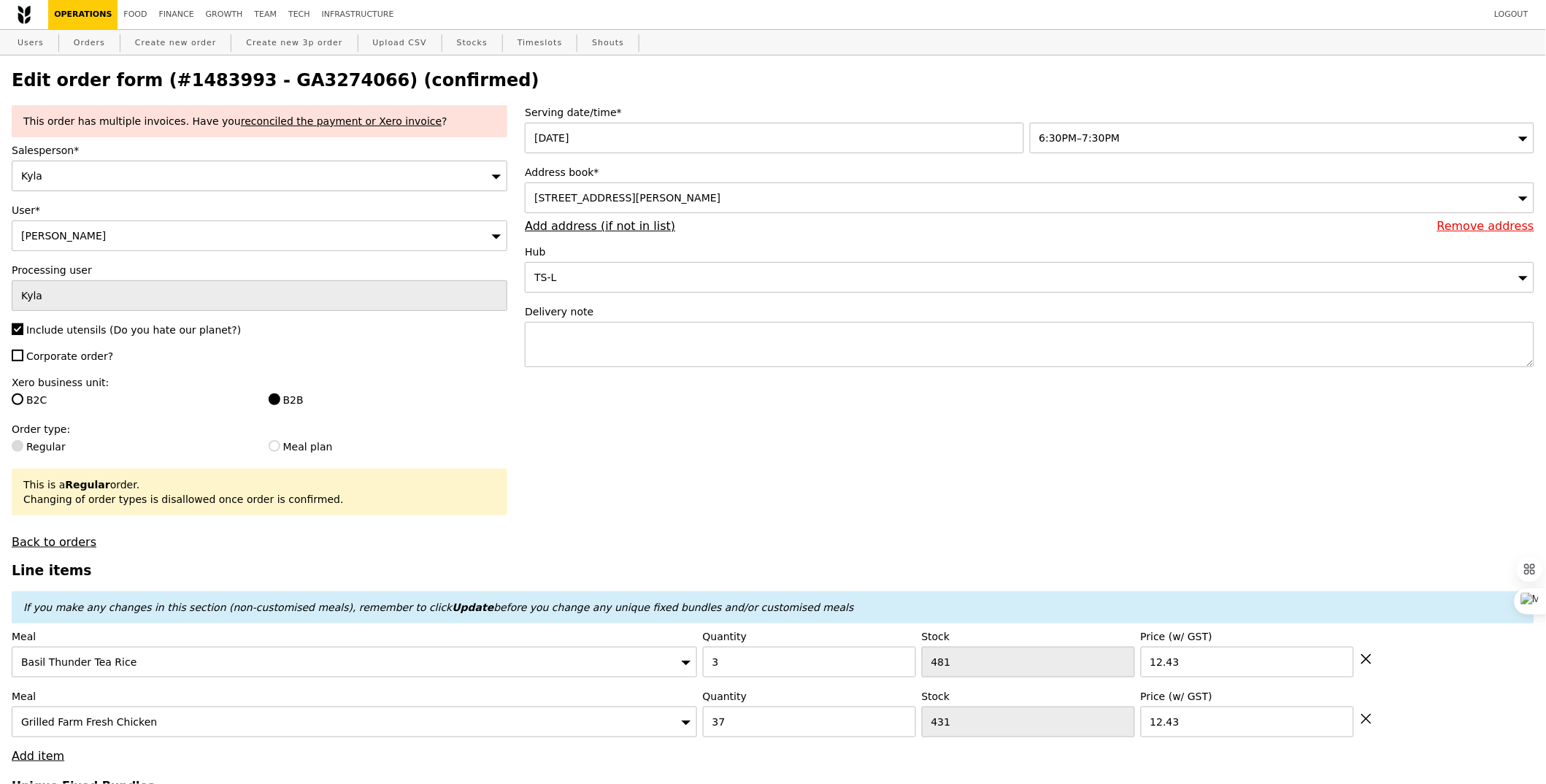
click at [1143, 126] on div "6:30PM–7:30PM" at bounding box center [1282, 138] width 505 height 31
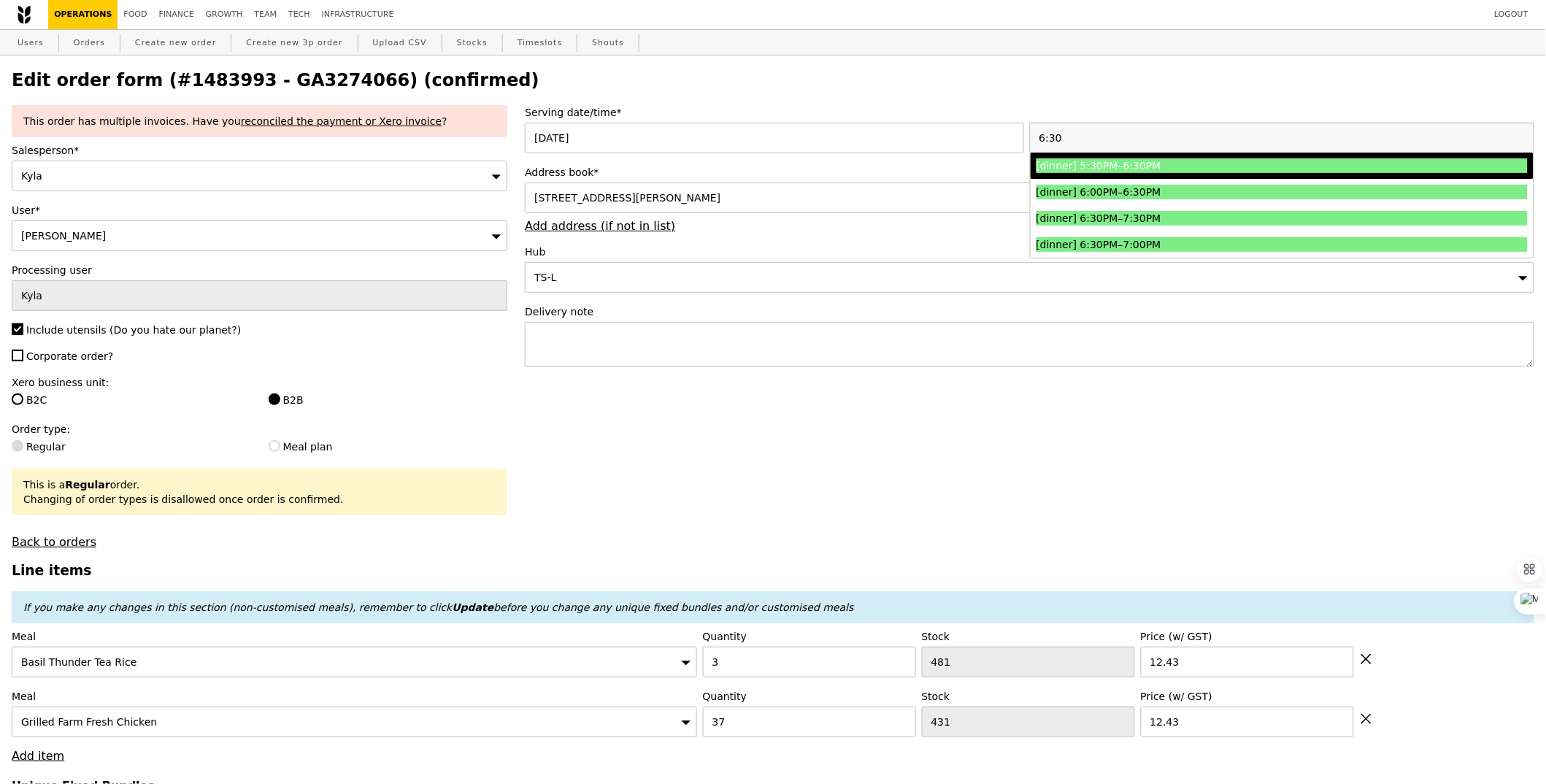
click at [1045, 133] on input "6:30" at bounding box center [1282, 138] width 503 height 29
type input "6"
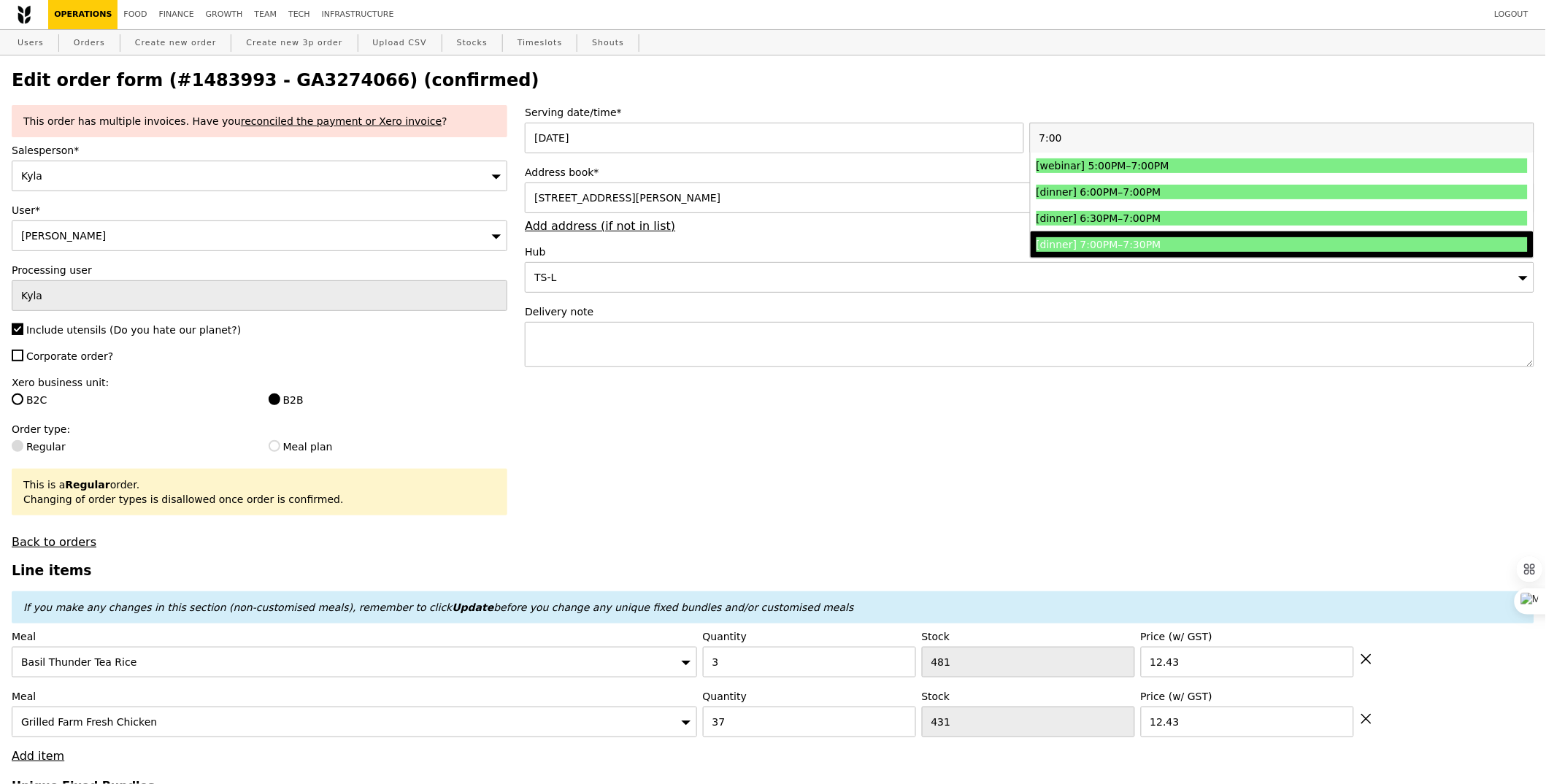
type input "7:00"
click at [1096, 237] on div "[dinner] 7:00PM–7:30PM" at bounding box center [1221, 244] width 369 height 14
type input "Loading..."
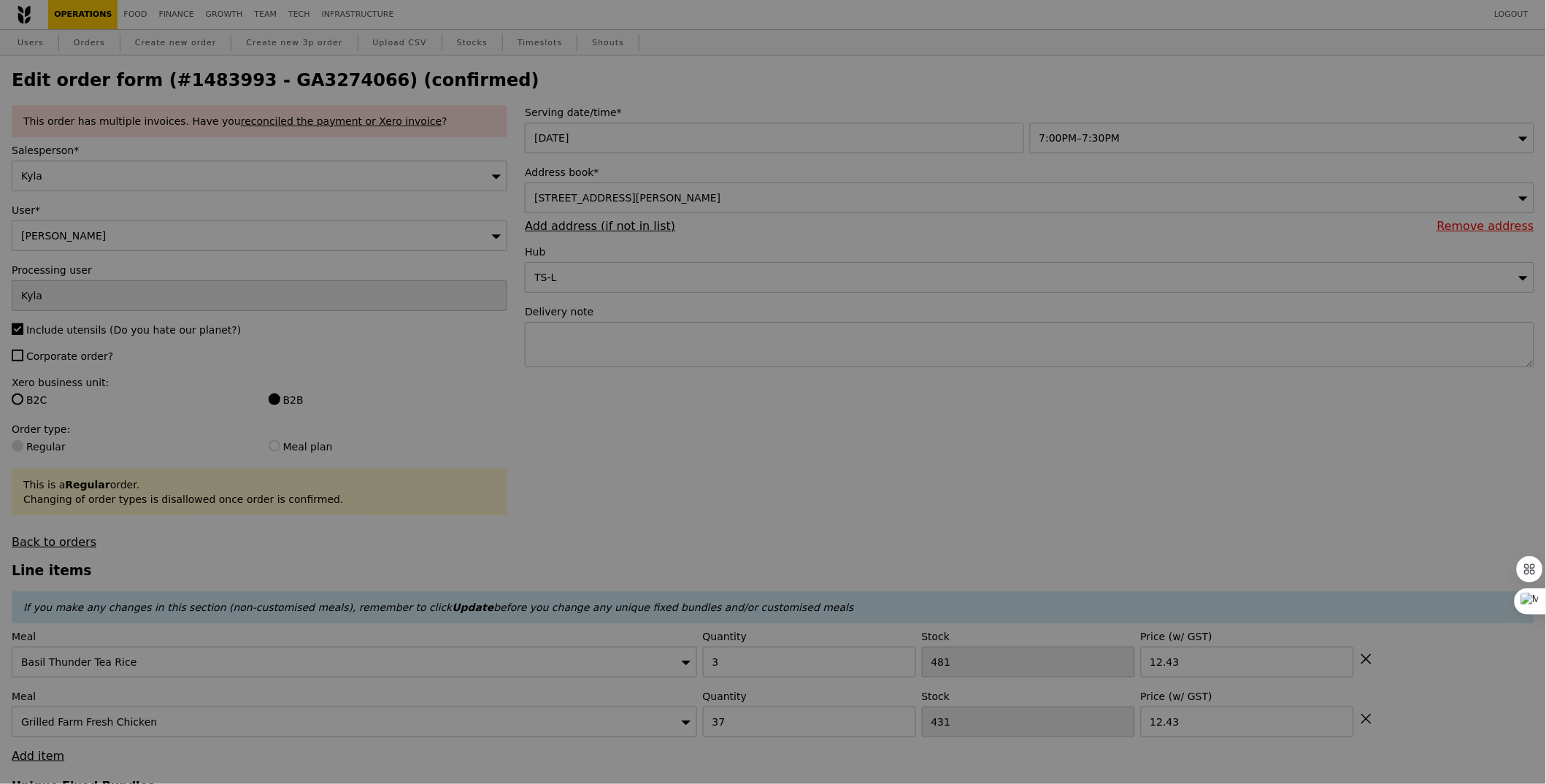
type input "0.00"
type input "3.62"
type input "3.95"
type input "2.75"
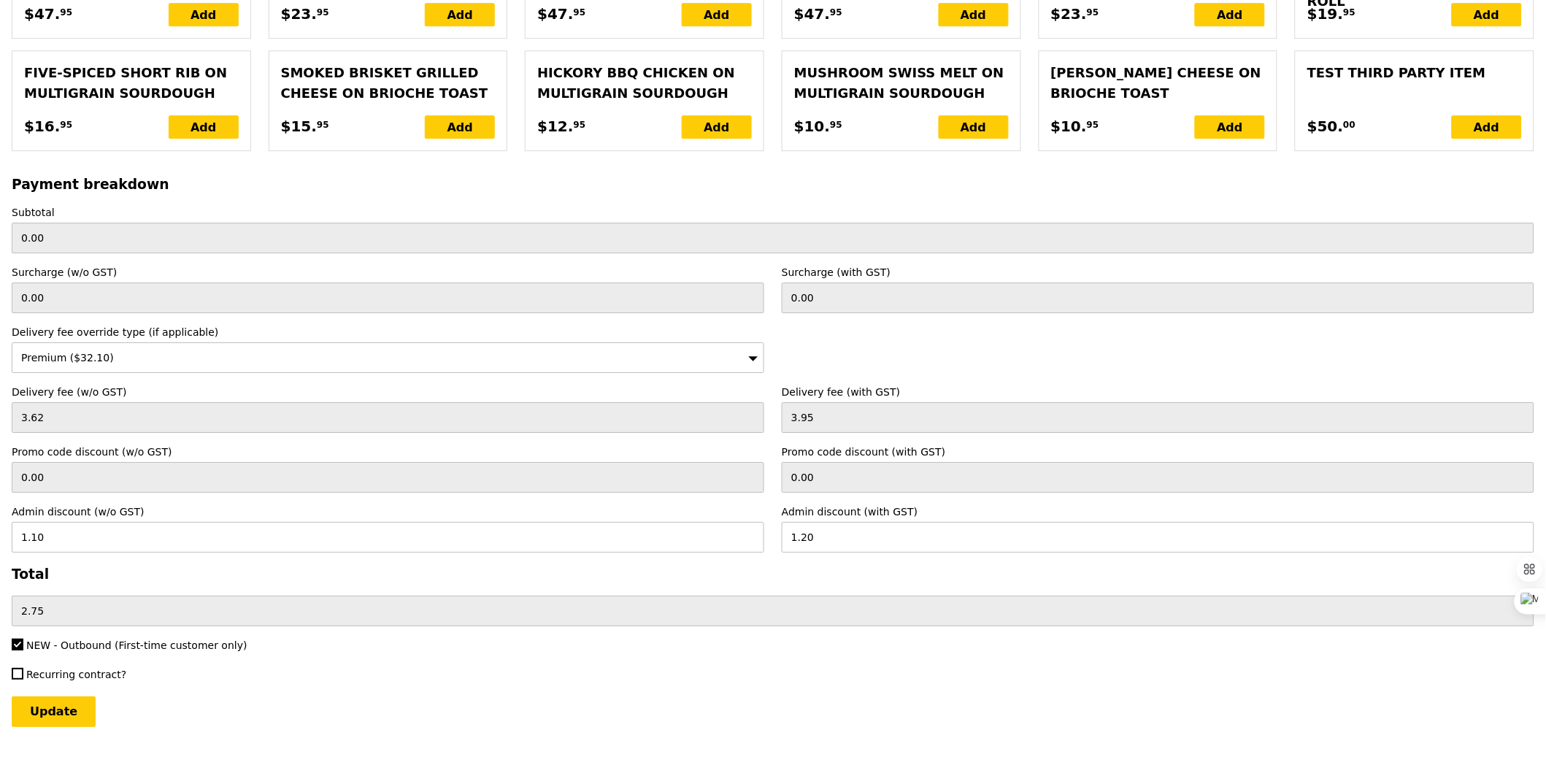
scroll to position [3154, 0]
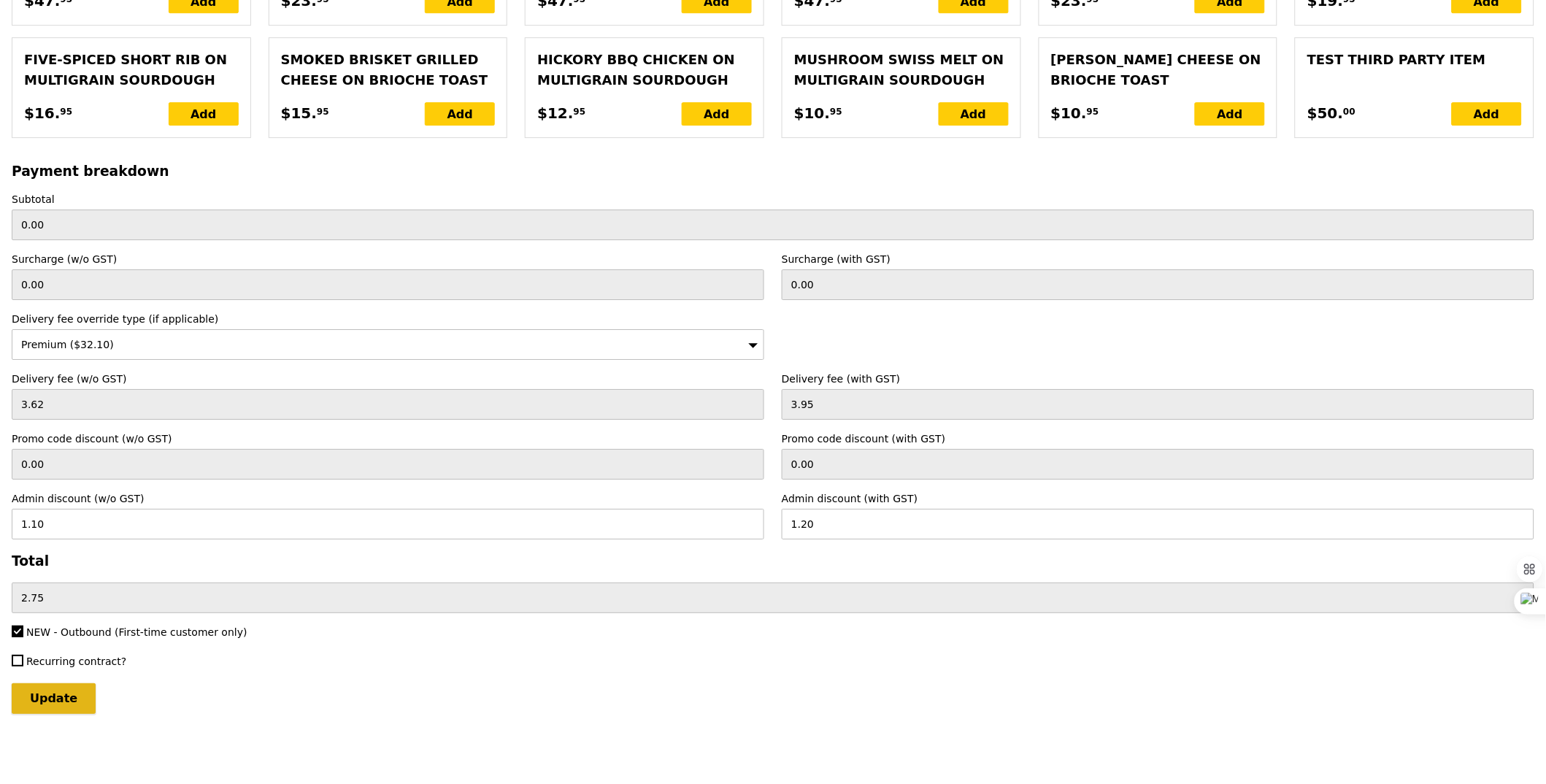
click at [44, 697] on input "Update" at bounding box center [53, 698] width 84 height 31
type input "Loading..."
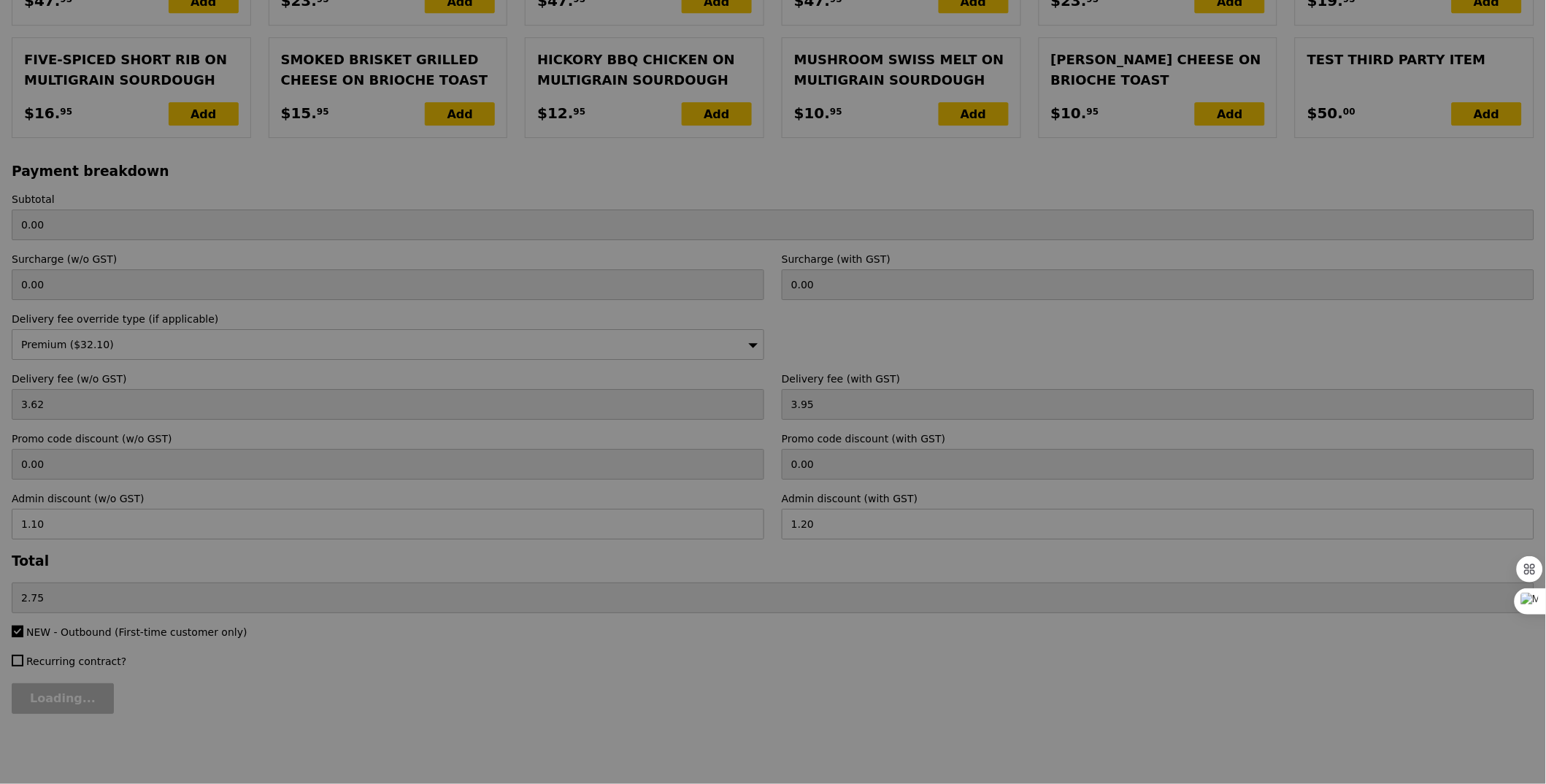
type input "497.20"
type input "29.45"
type input "32.10"
type input "528.10"
type input "Update"
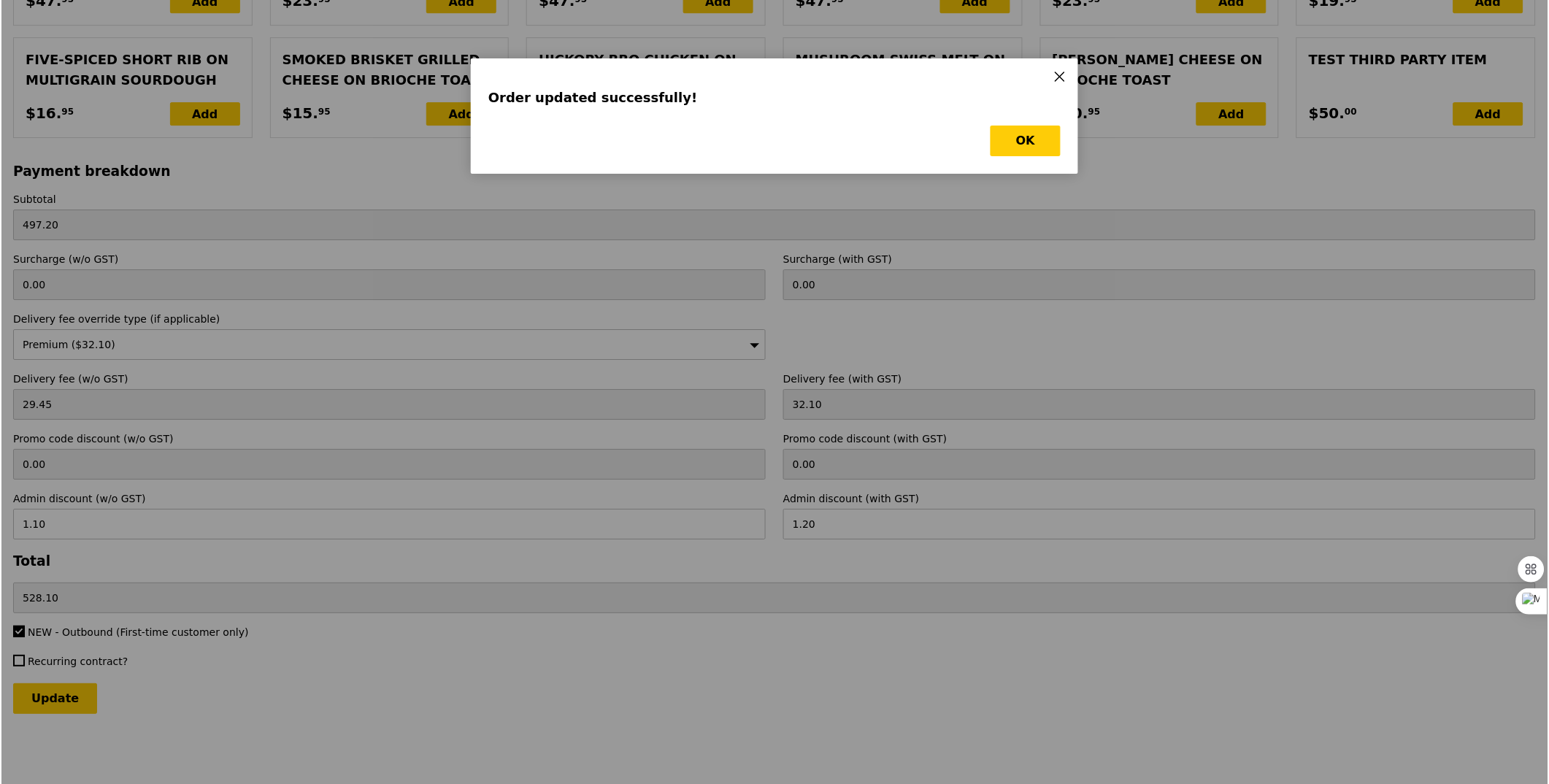
scroll to position [0, 0]
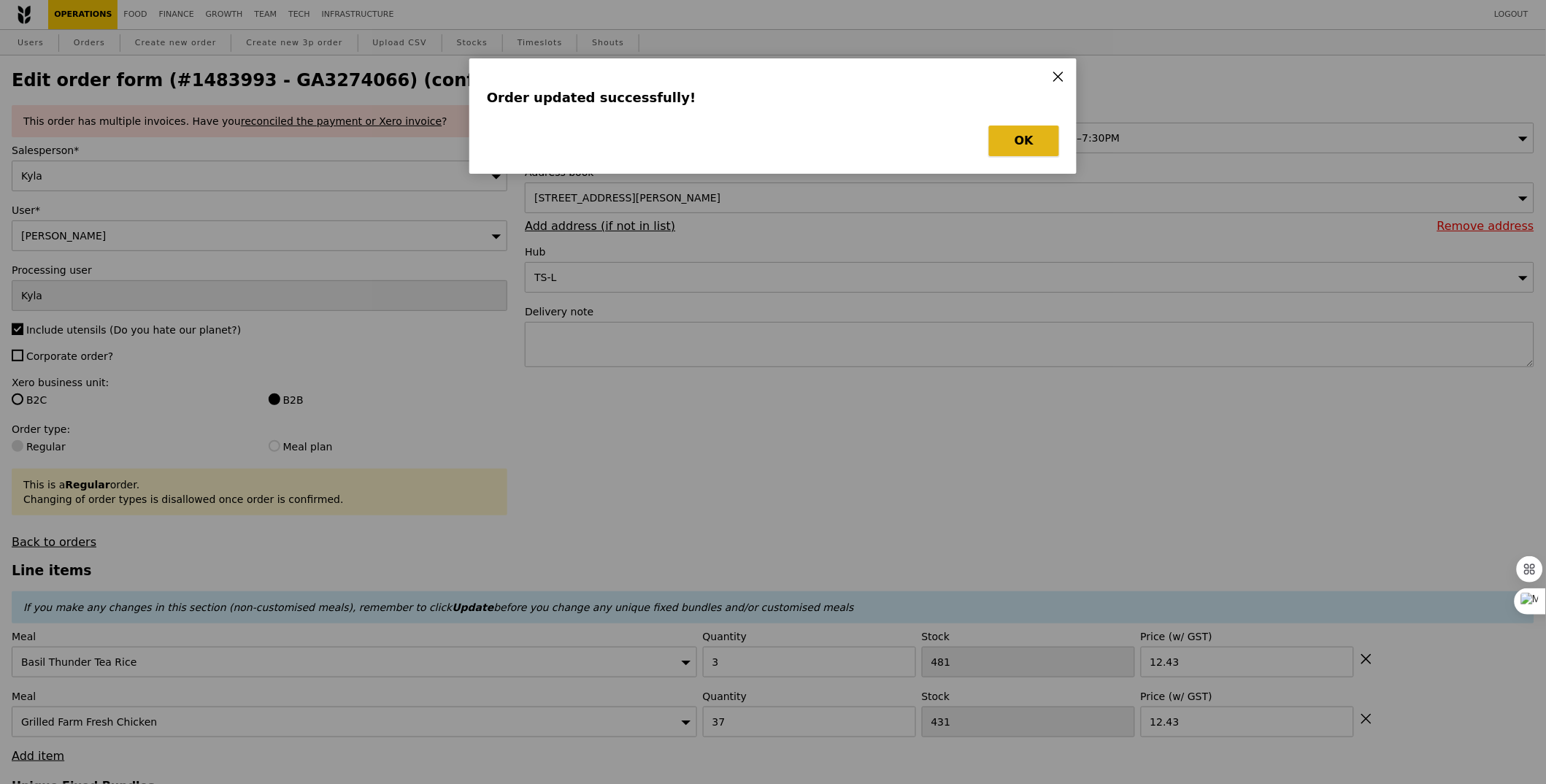
click at [1036, 135] on button "OK" at bounding box center [1024, 141] width 70 height 31
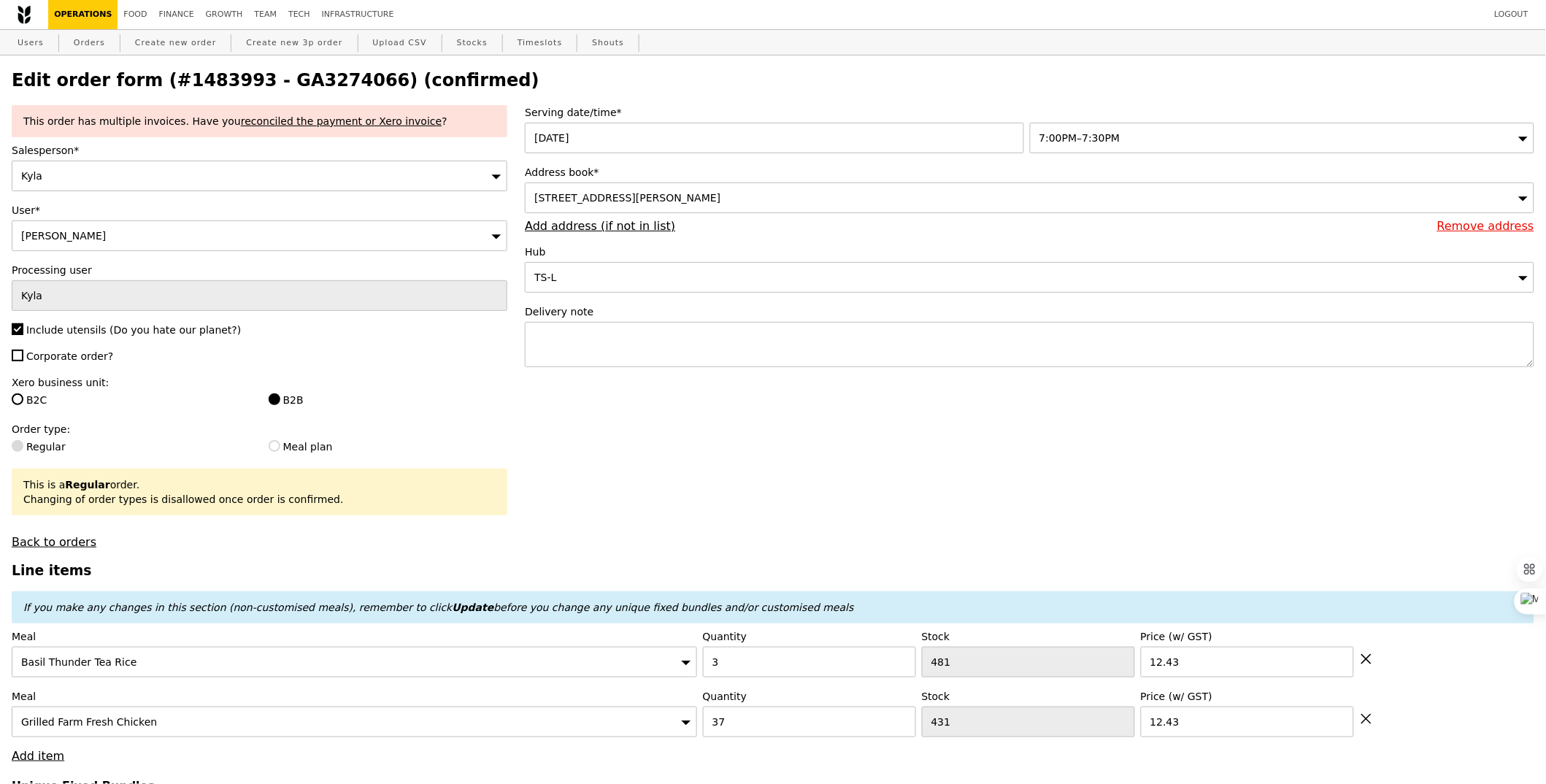
click at [303, 80] on h2 "Edit order form (#1483993 - GA3274066) (confirmed)" at bounding box center [772, 80] width 1523 height 20
copy h2 "GA3274066"
click at [103, 53] on link "Orders" at bounding box center [89, 43] width 43 height 26
select select "100"
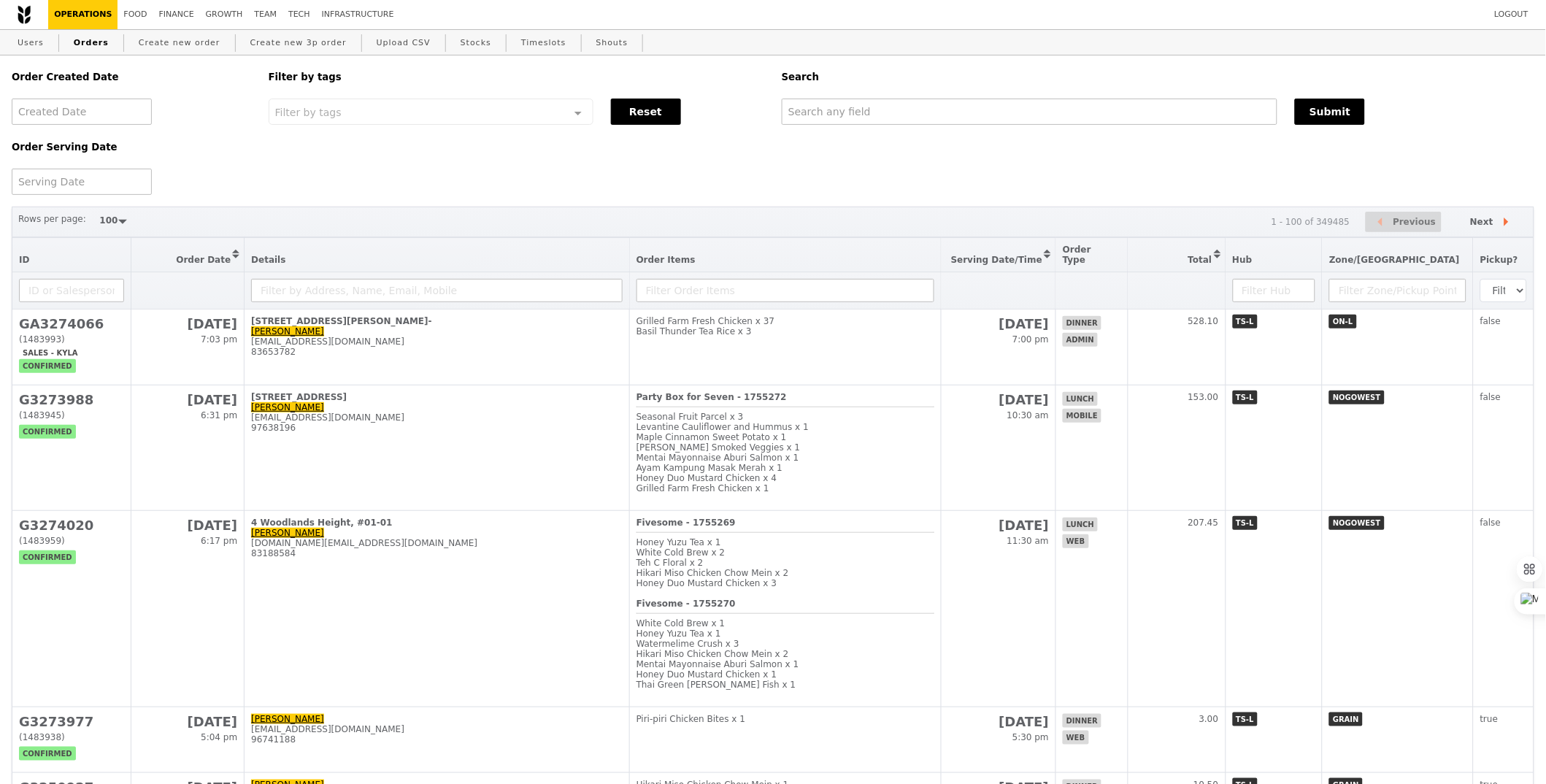
click at [819, 326] on div "Basil Thunder Tea Rice x 3" at bounding box center [786, 332] width 299 height 11
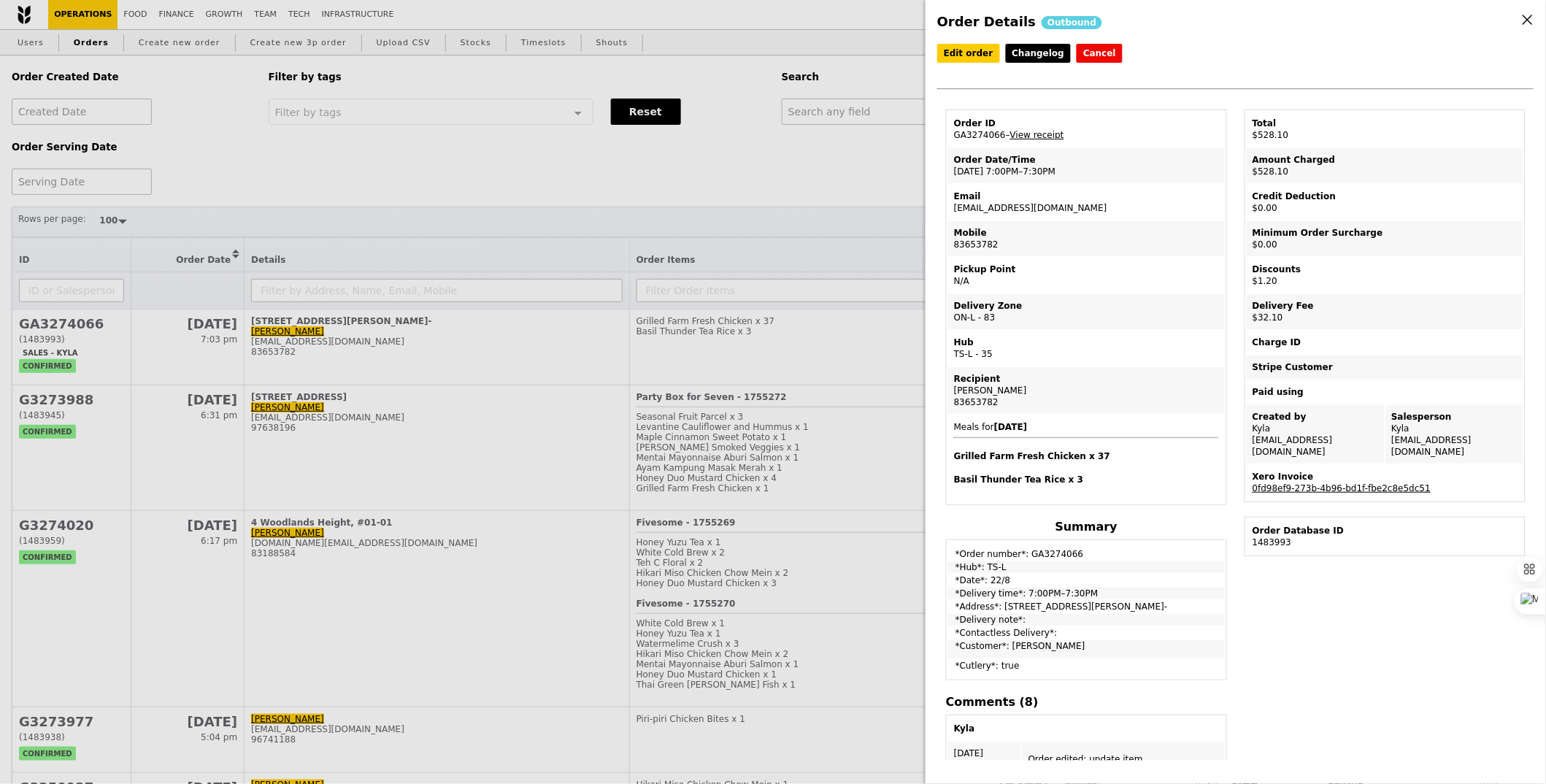
drag, startPoint x: 1024, startPoint y: 583, endPoint x: 1132, endPoint y: 580, distance: 108.0
click at [1132, 587] on td "*Delivery time*: 7:00PM–7:30PM" at bounding box center [1087, 593] width 277 height 11
click at [1009, 587] on td "*Delivery time*: 7:00PM–7:30PM" at bounding box center [1087, 593] width 277 height 11
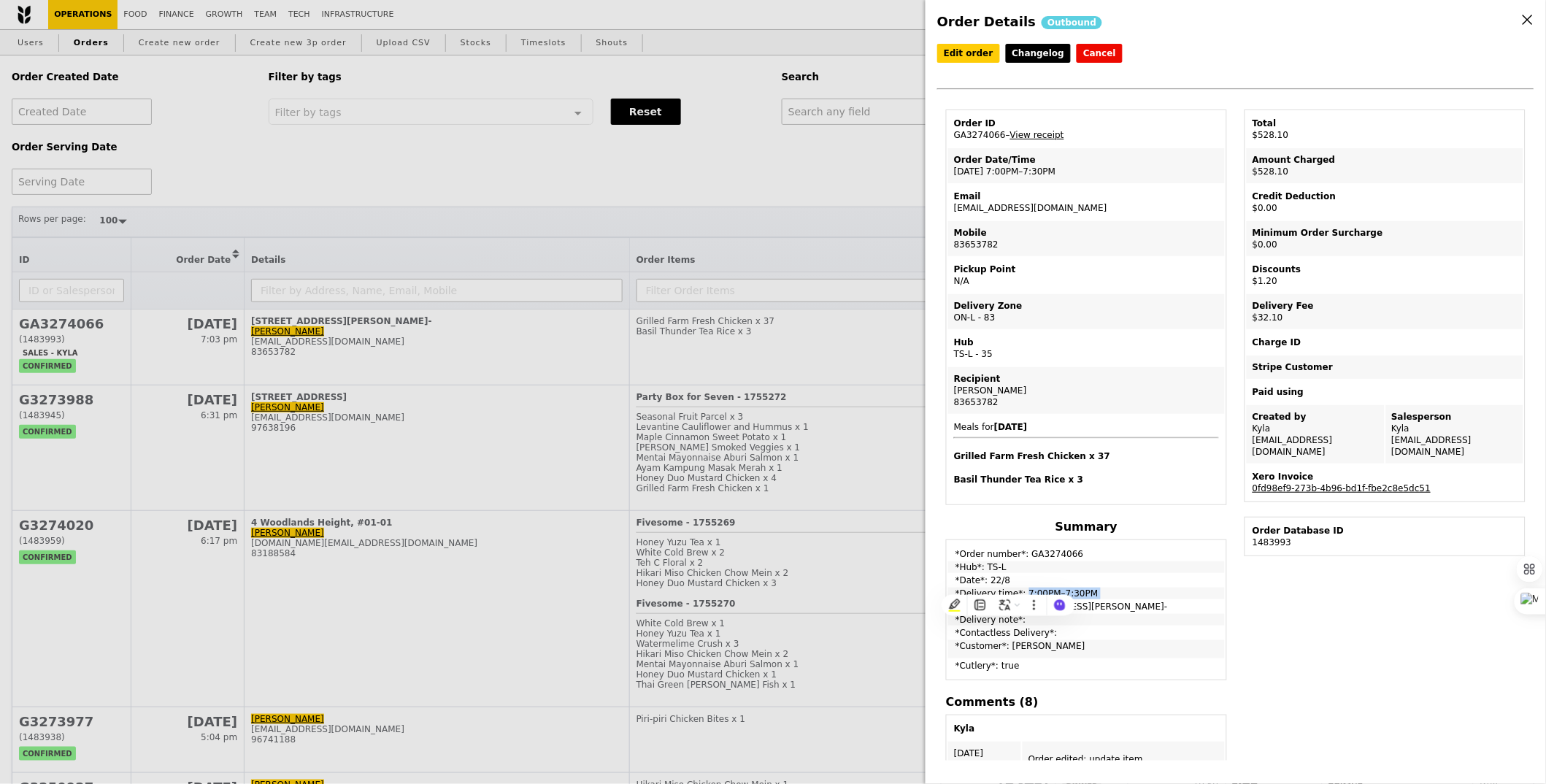
copy td "*Delivery time*: 7:00PM–7:30PM"
click at [640, 201] on div "Order Details Outbound Edit order Changelog Cancel Order ID GA3274066 – View re…" at bounding box center [773, 392] width 1546 height 784
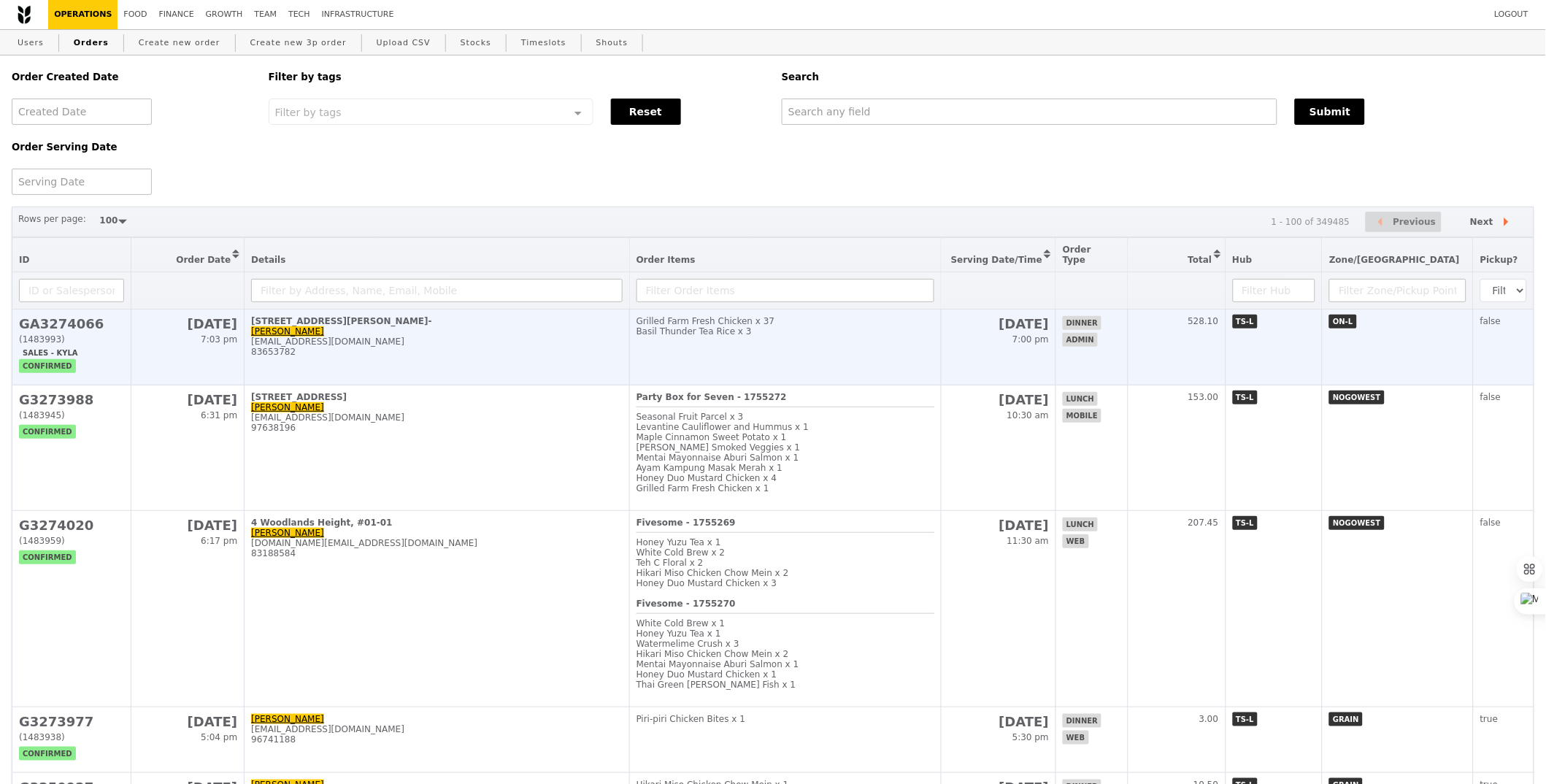
click at [679, 326] on div "Basil Thunder Tea Rice x 3" at bounding box center [786, 332] width 299 height 11
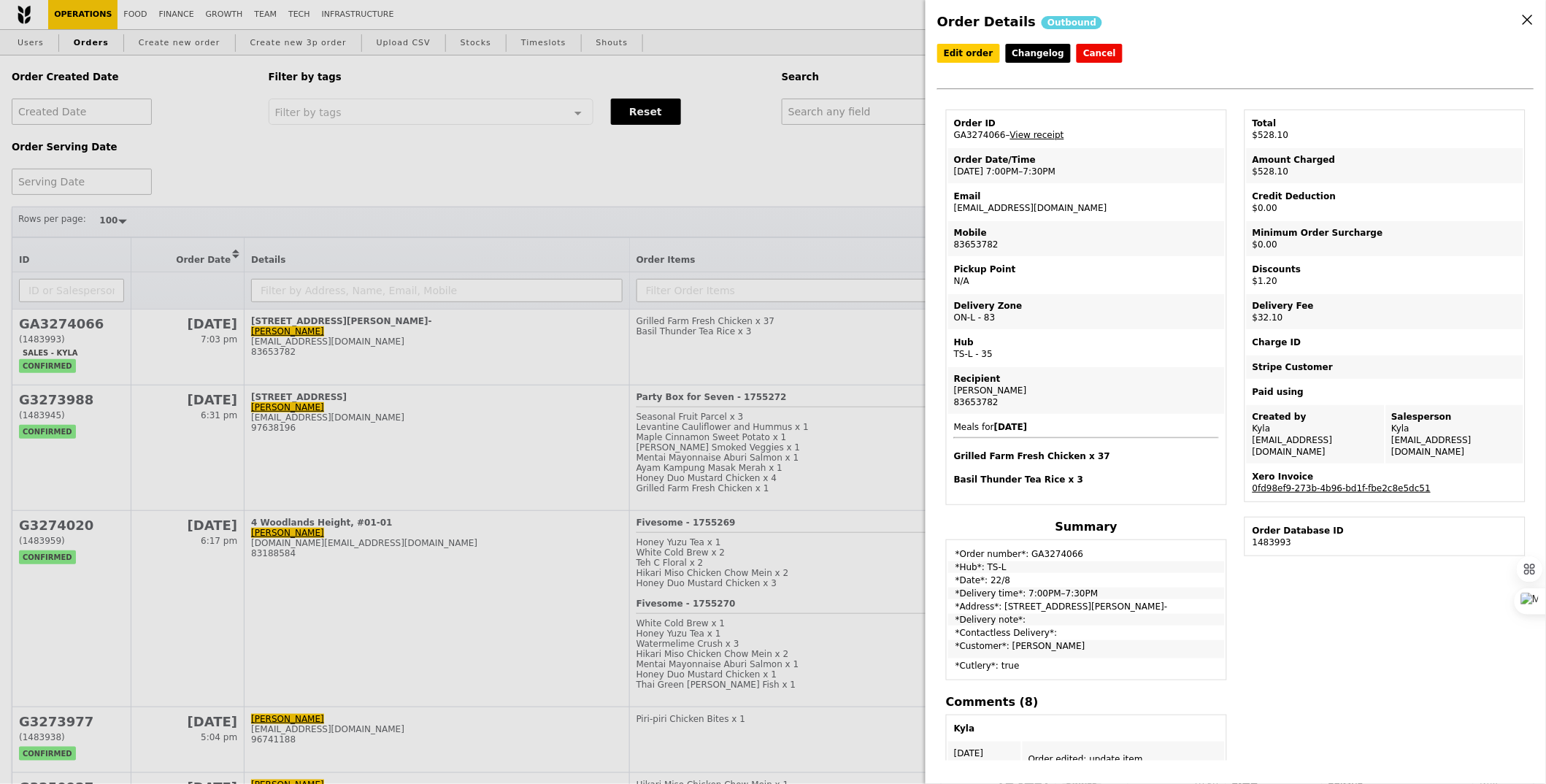
click at [981, 133] on td "Order ID GA3274066 – View receipt" at bounding box center [1087, 129] width 277 height 35
copy td "GA3274066"
click at [790, 110] on div "Order Details Outbound Edit order Changelog Cancel Order ID GA3274066 – View re…" at bounding box center [773, 392] width 1546 height 784
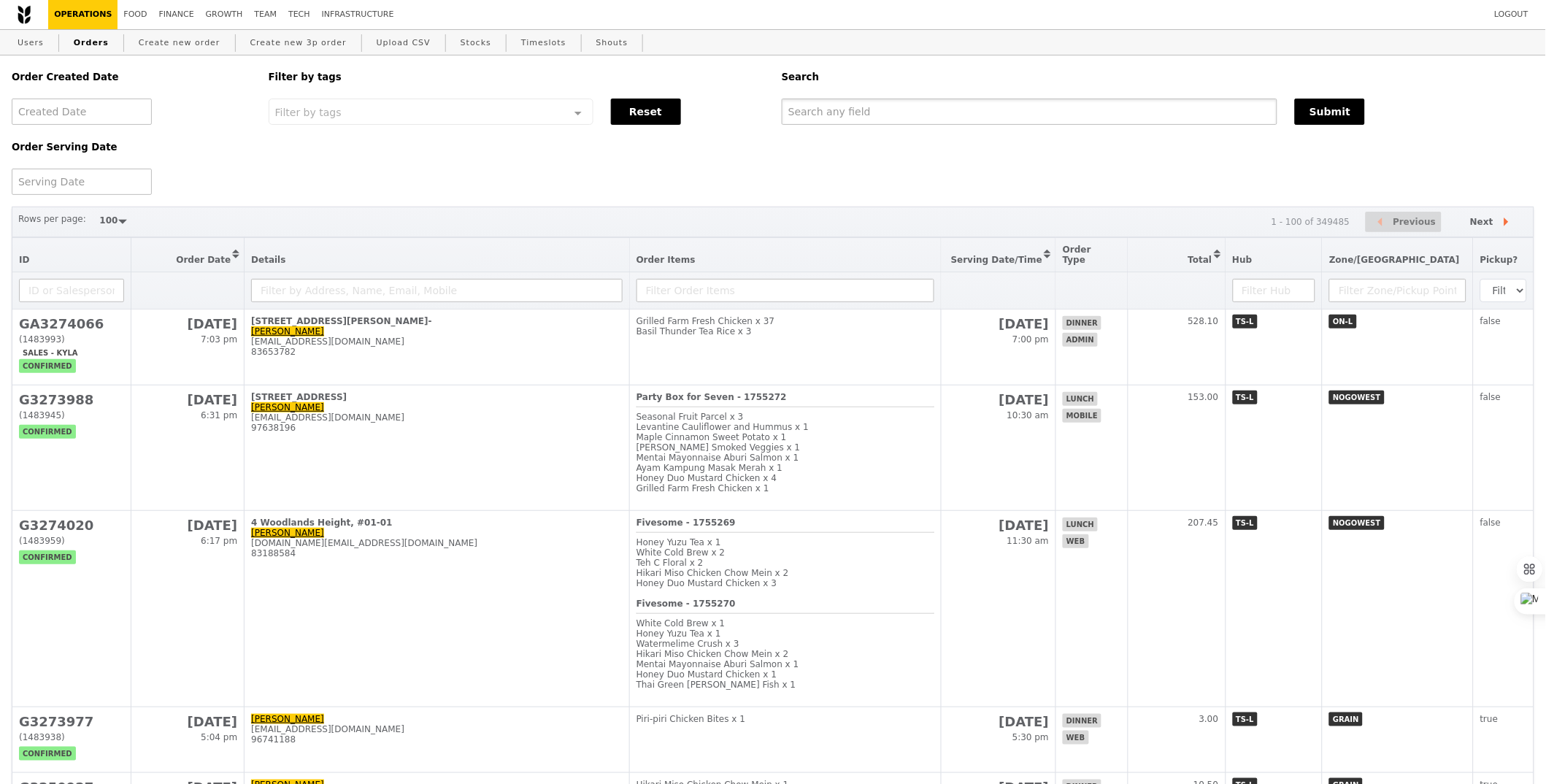
click at [810, 107] on input "text" at bounding box center [1029, 112] width 495 height 26
paste input "GA3274066"
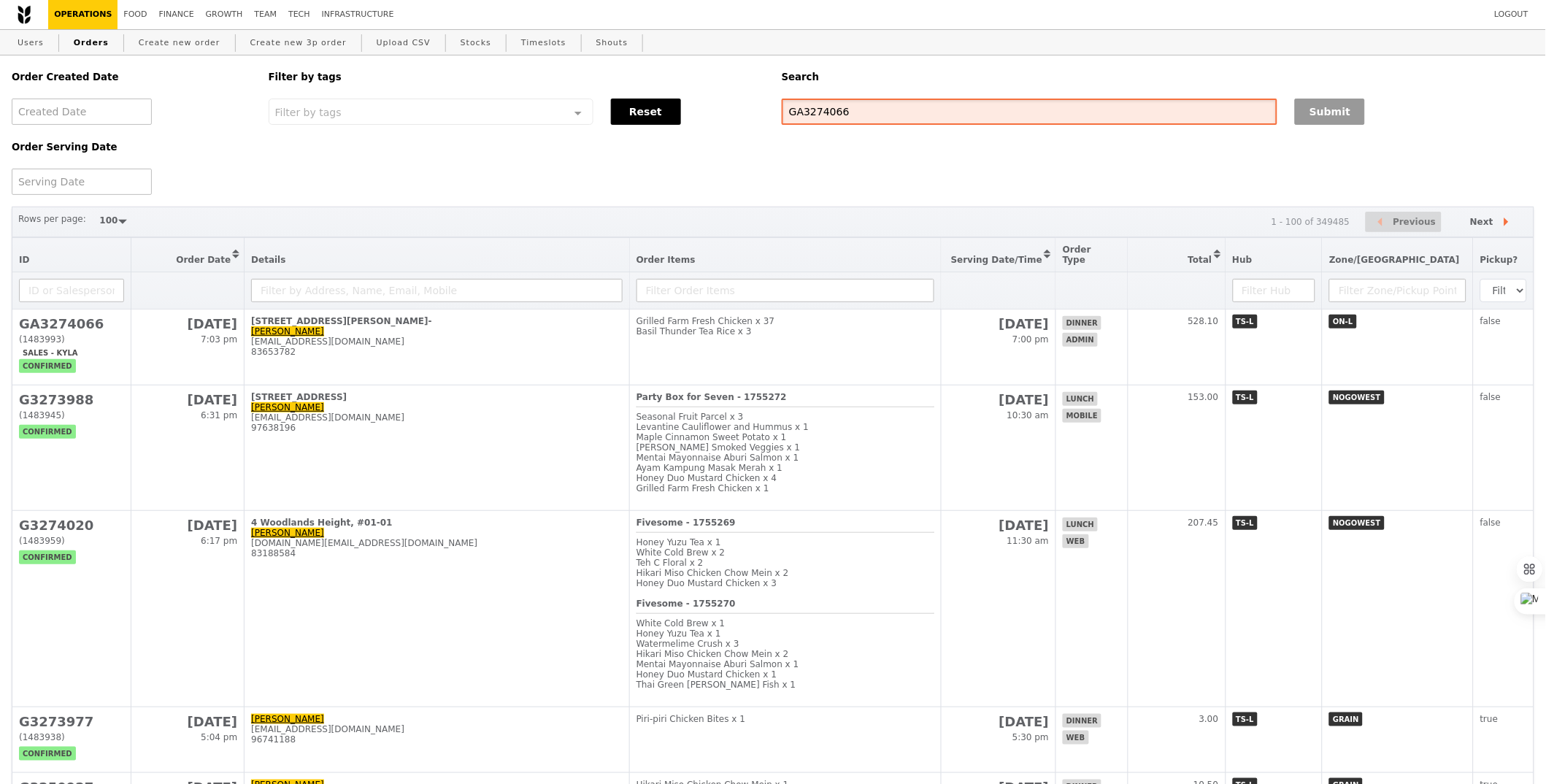
type input "GA3274066"
click at [1330, 116] on button "Submit" at bounding box center [1330, 112] width 70 height 26
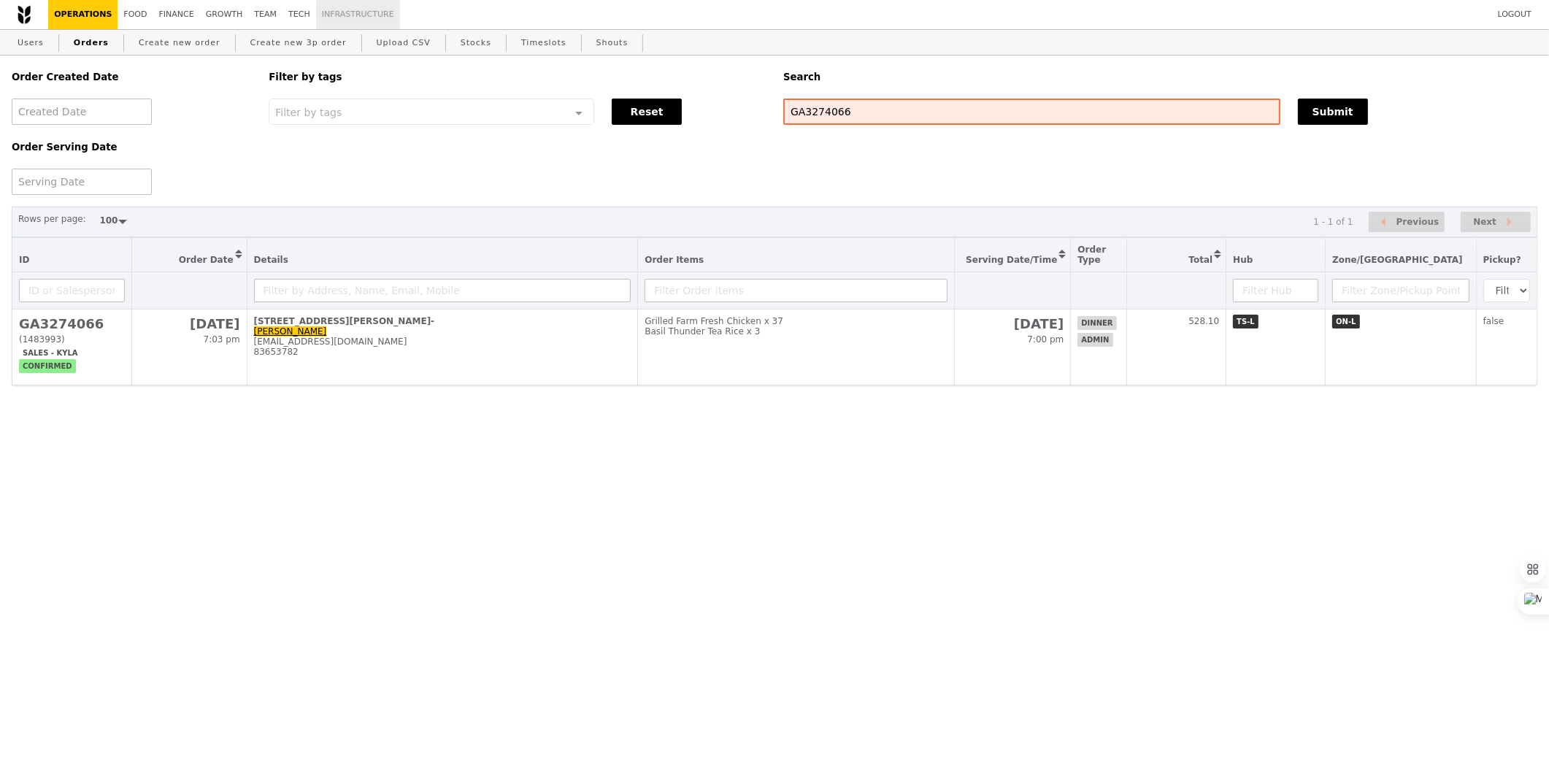
click at [327, 2] on link "Infrastructure" at bounding box center [357, 14] width 84 height 29
